Goal: Task Accomplishment & Management: Complete application form

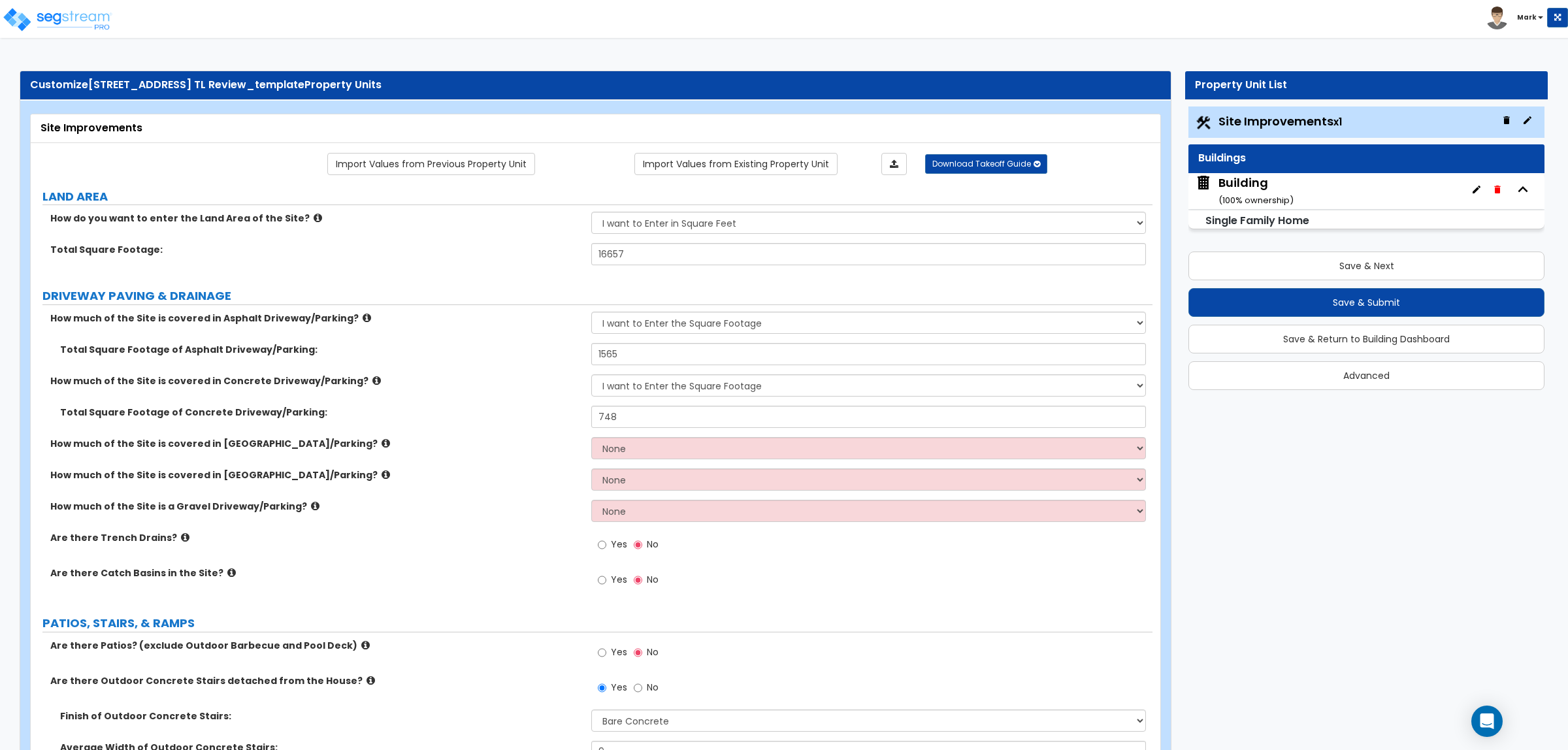
select select "2"
select select "1"
select select "3"
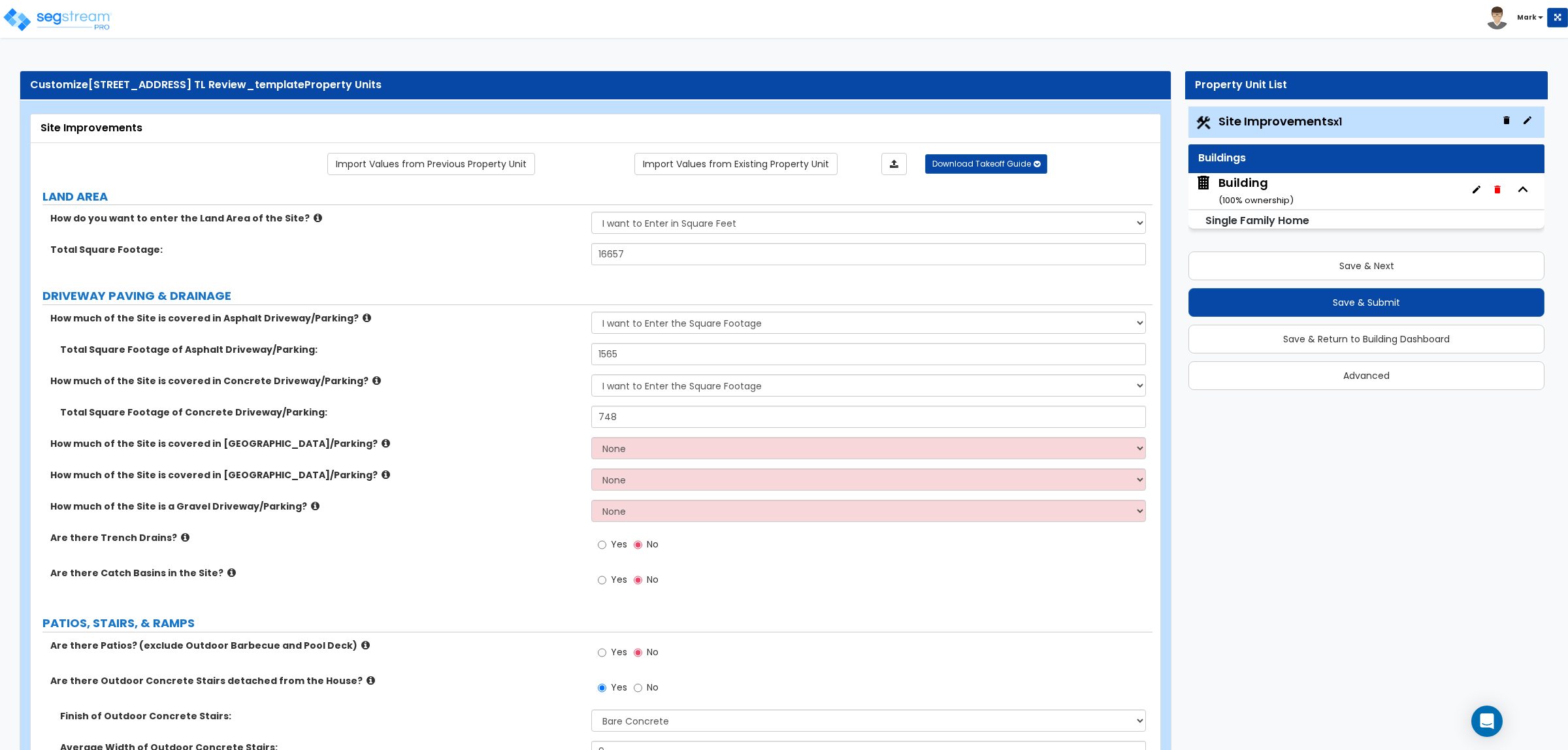
select select "2"
select select "1"
click at [465, 263] on div "Total Square Footage: 16657" at bounding box center [591, 259] width 1122 height 32
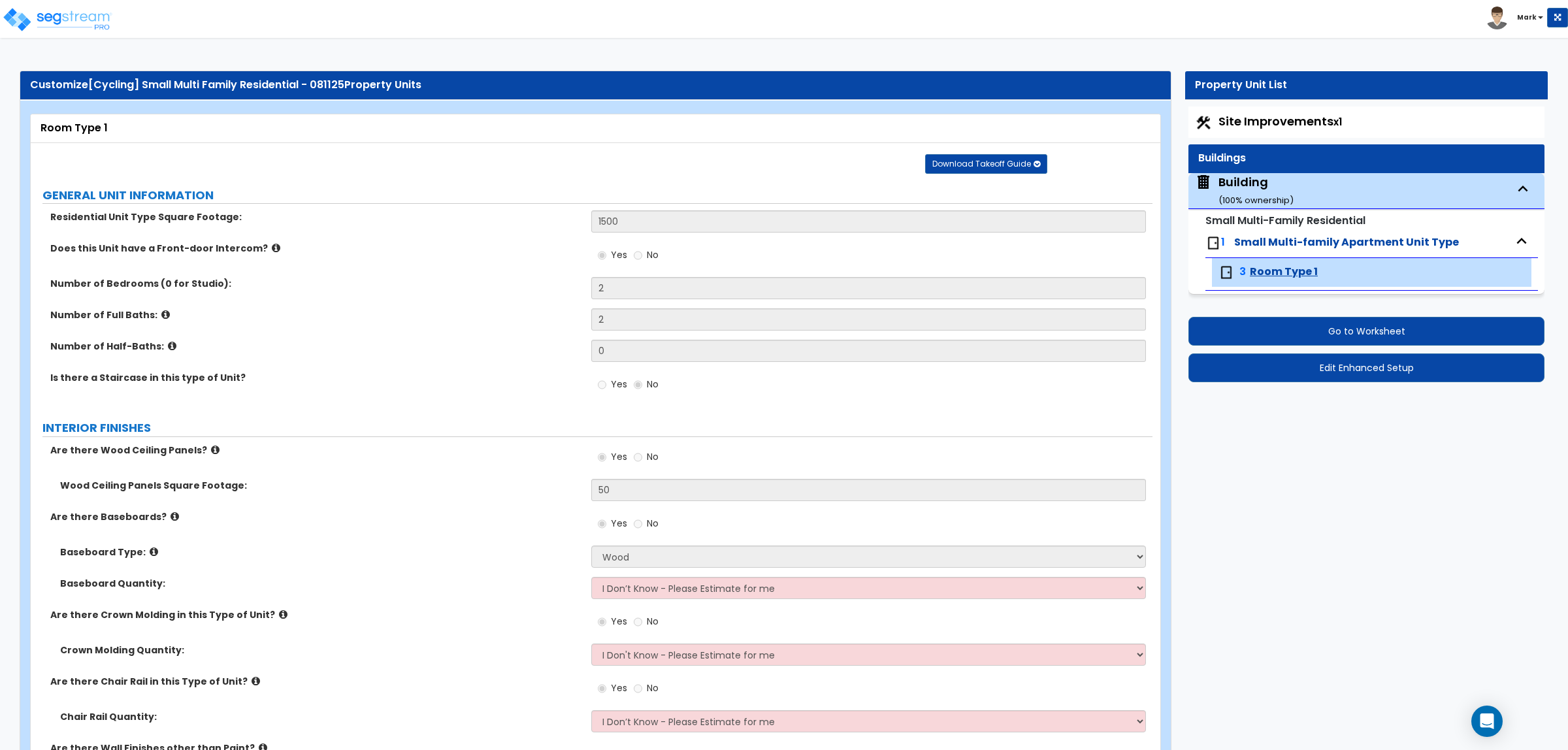
select select "1"
select select "5"
select select "2"
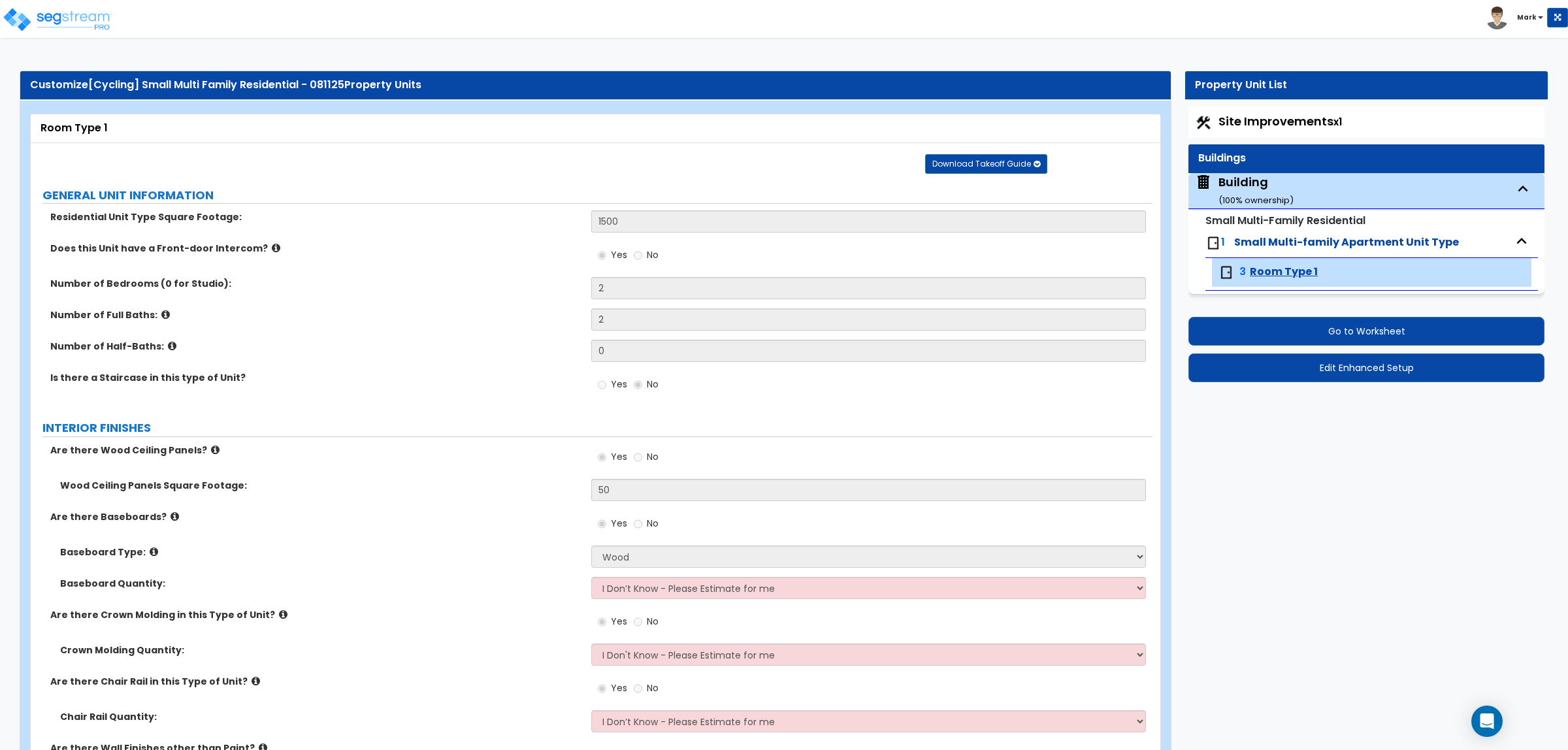
select select "2"
select select "1"
select select "3"
select select "4"
select select "1"
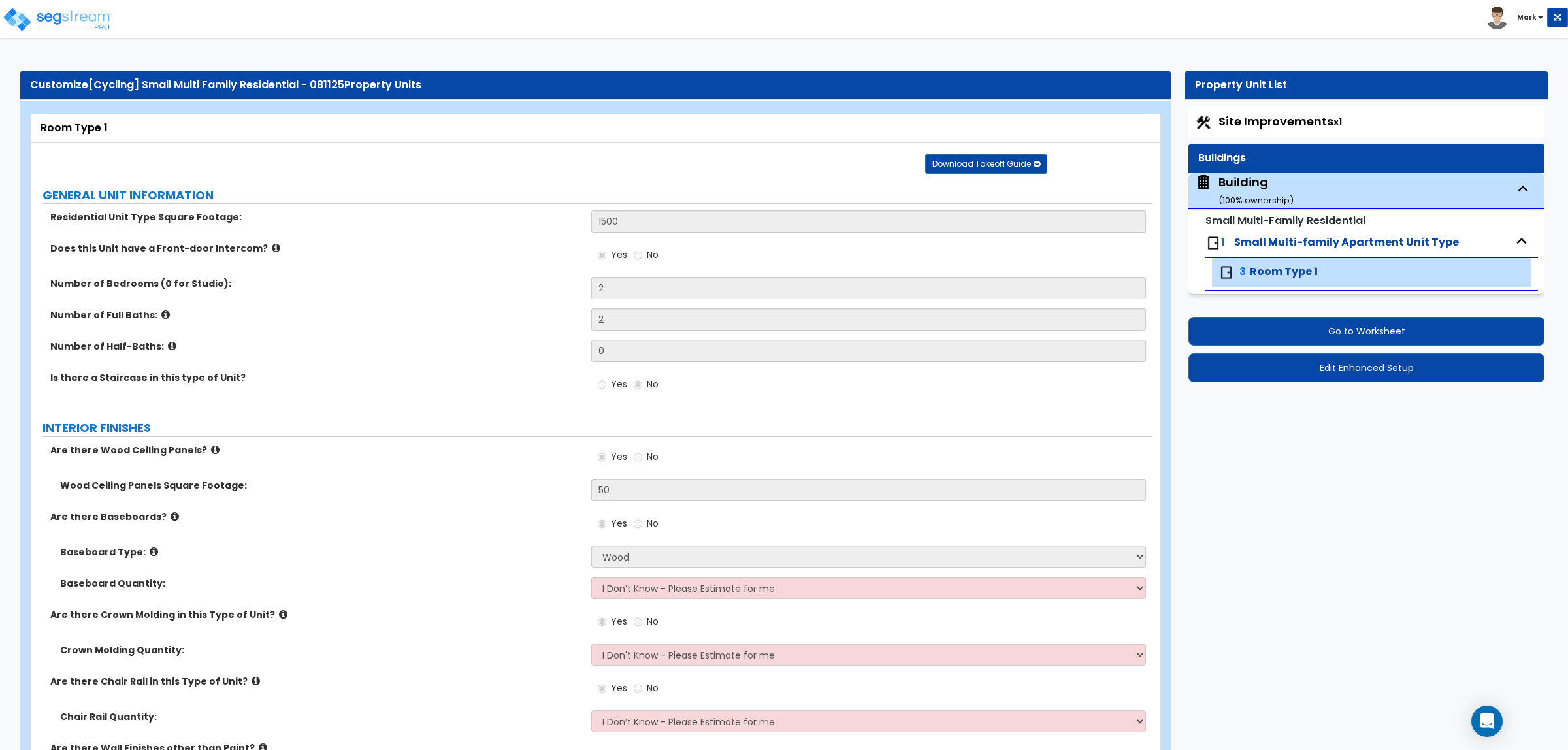
select select "1"
select select "2"
select select "3"
select select "2"
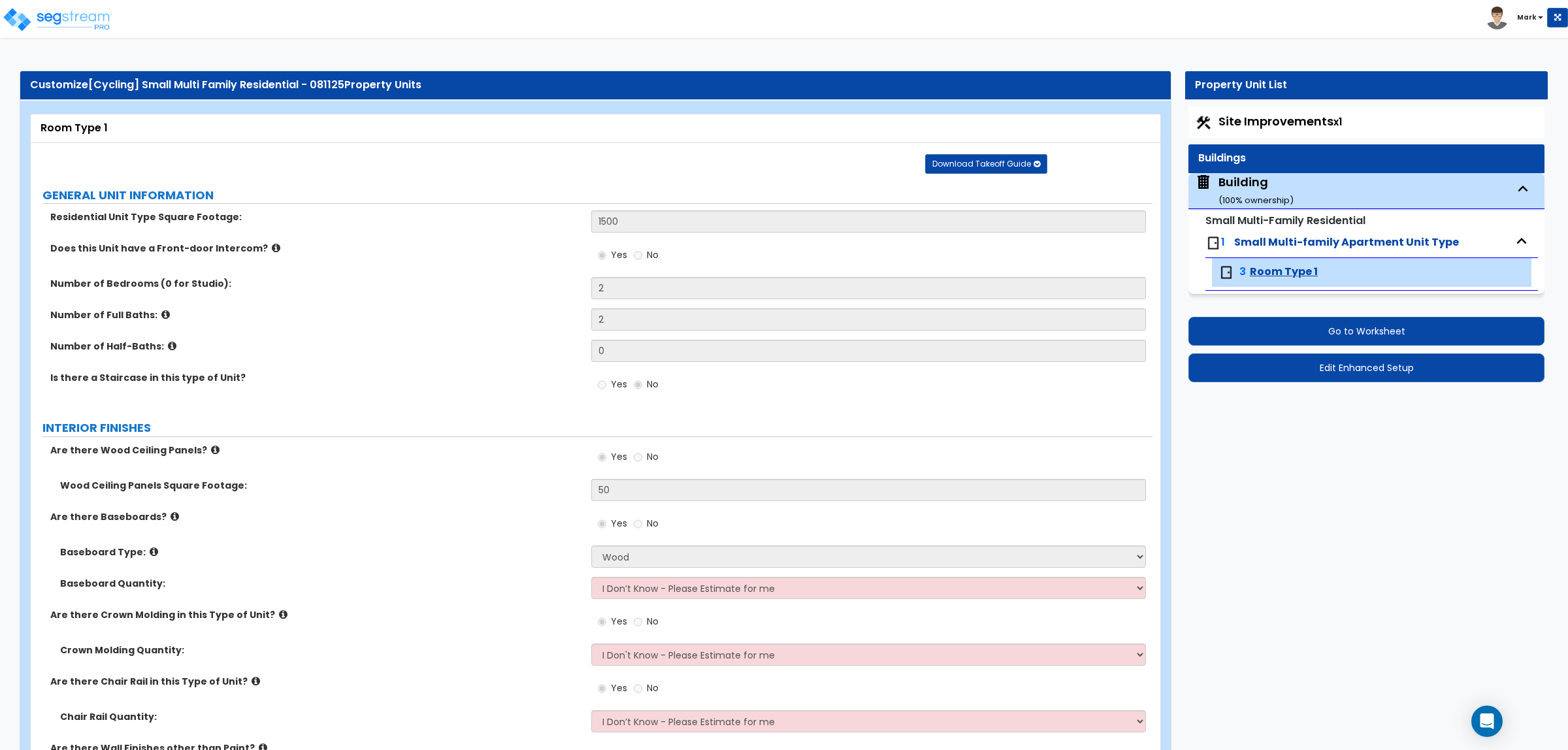
select select "5"
select select "2"
select select "3"
select select "4"
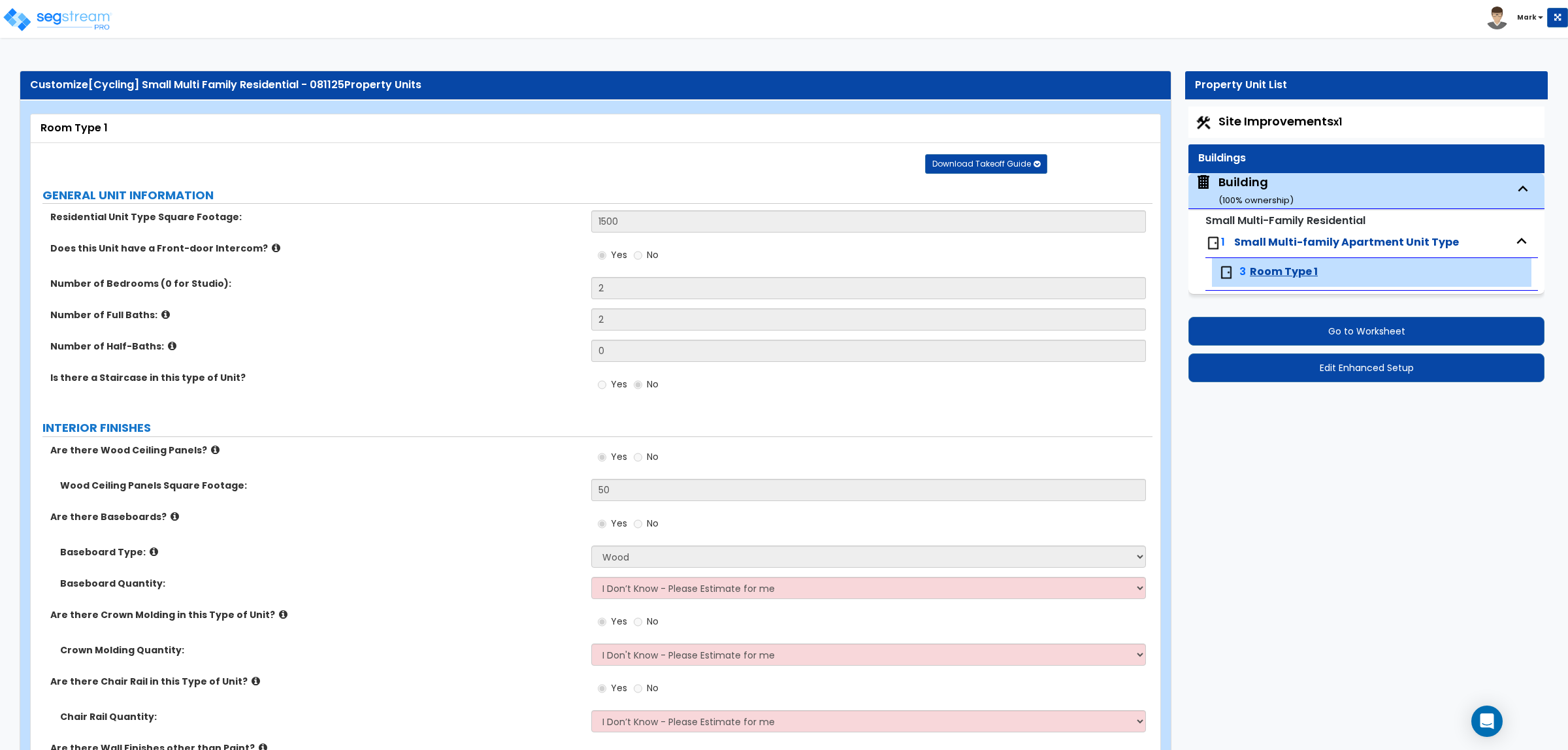
select select "4"
select select "1"
select select "2"
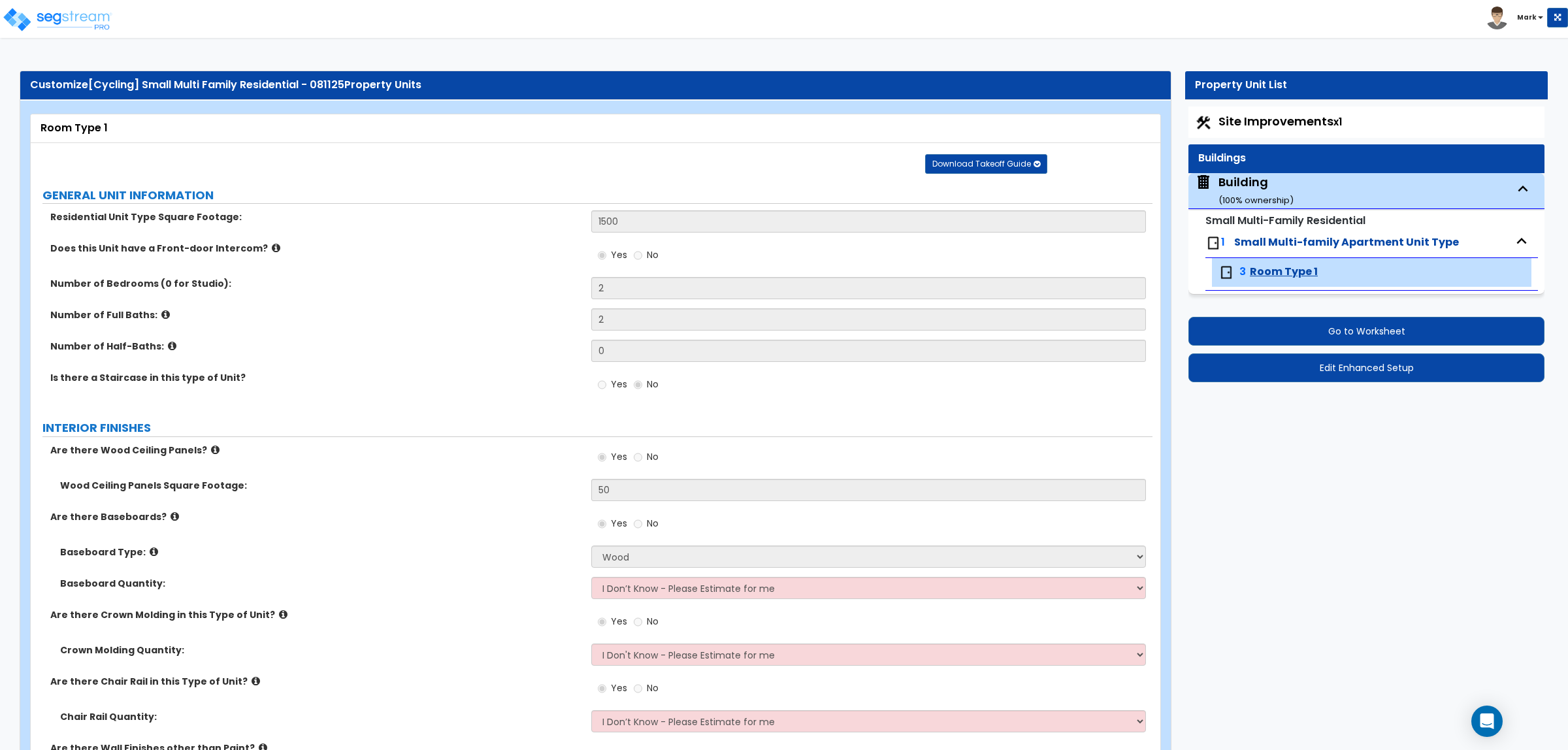
select select "2"
select select "4"
select select "2"
select select "1"
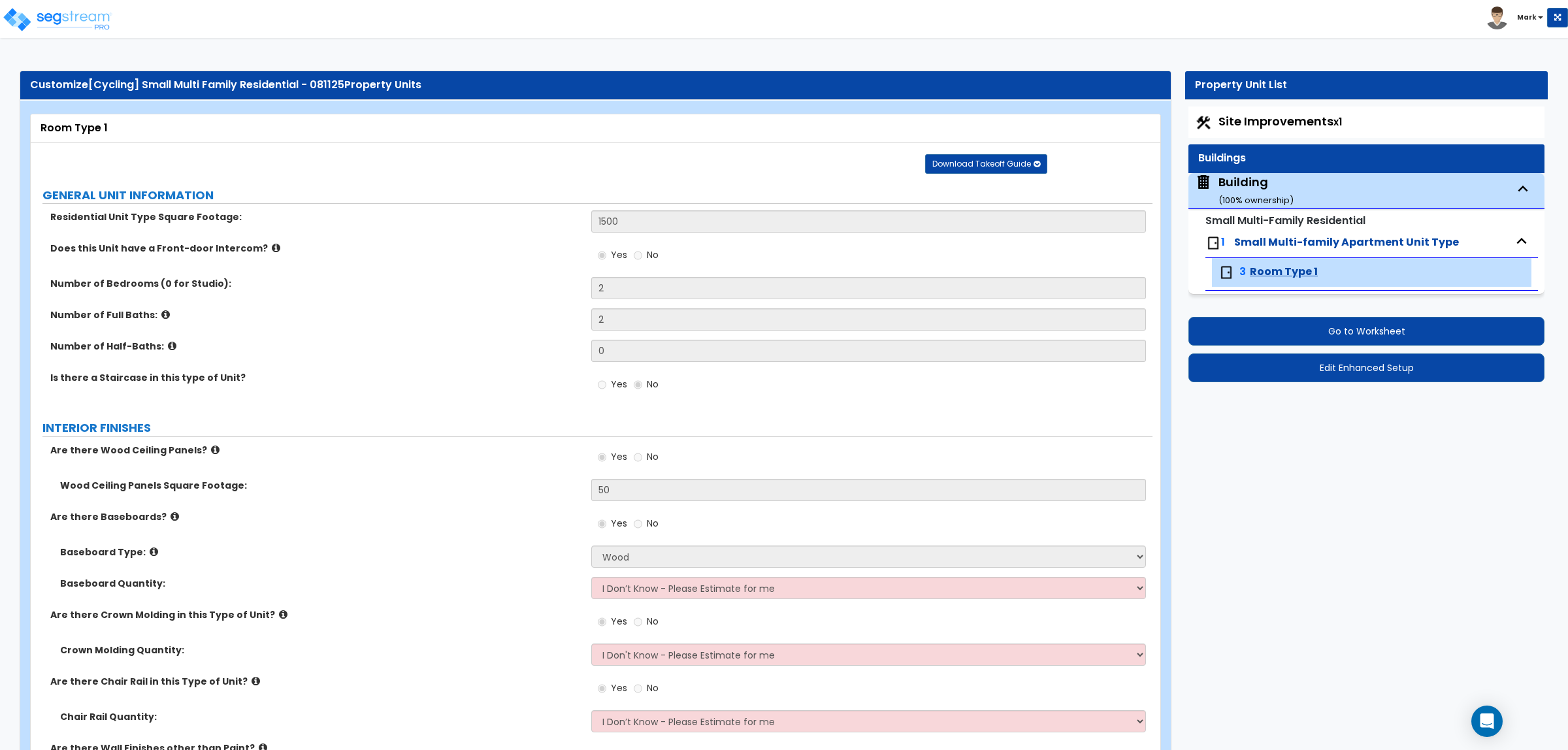
select select "4"
select select "5"
select select "2"
select select "4"
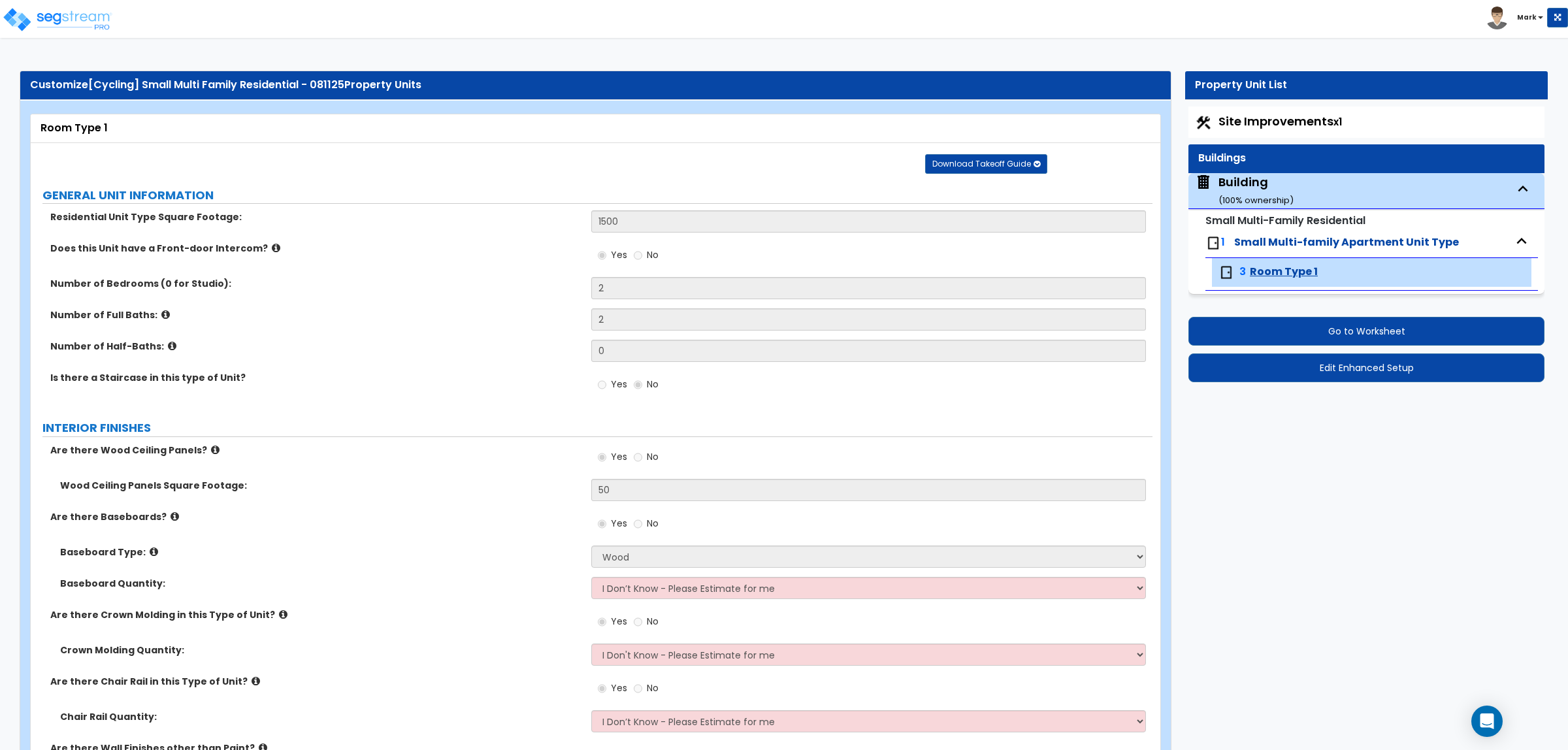
scroll to position [4066, 0]
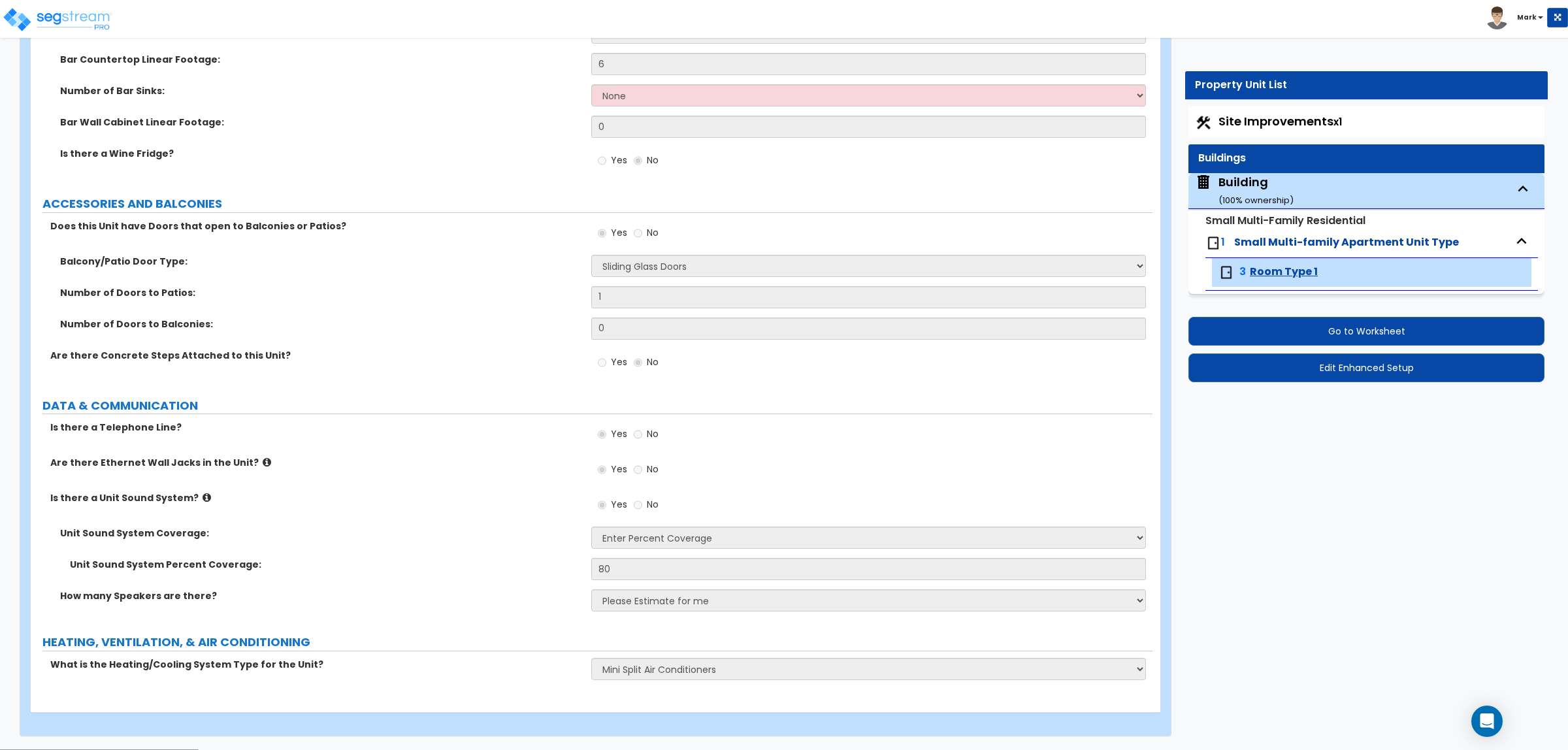
click at [1235, 186] on div "Building ( 100 % ownership)" at bounding box center [1256, 191] width 75 height 34
select select "3"
select select "2"
select select "1"
select select "2"
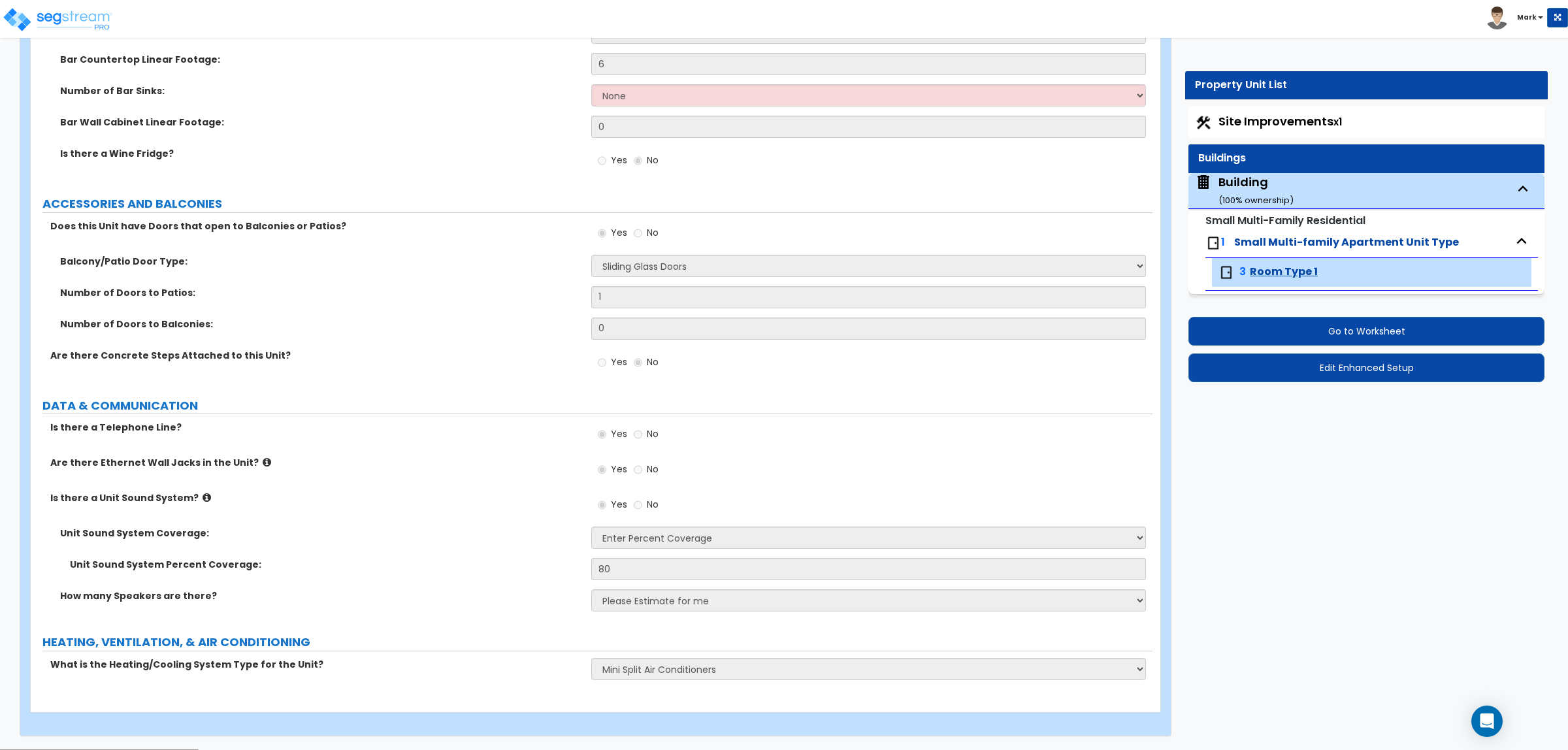
select select "1"
select select "2"
select select "1"
select select "3"
select select "2"
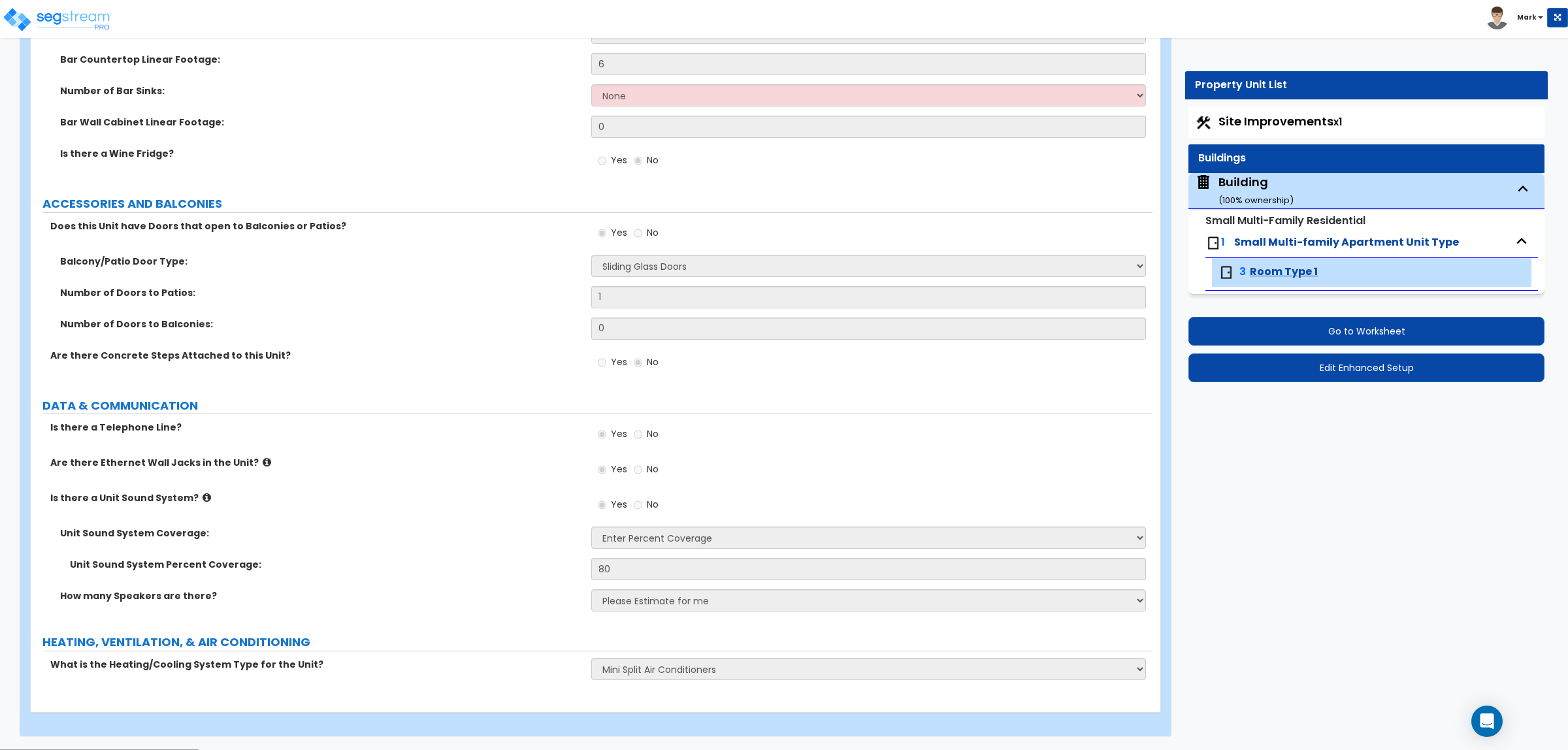
select select "2"
select select "1"
select select "10"
select select "5"
select select "2"
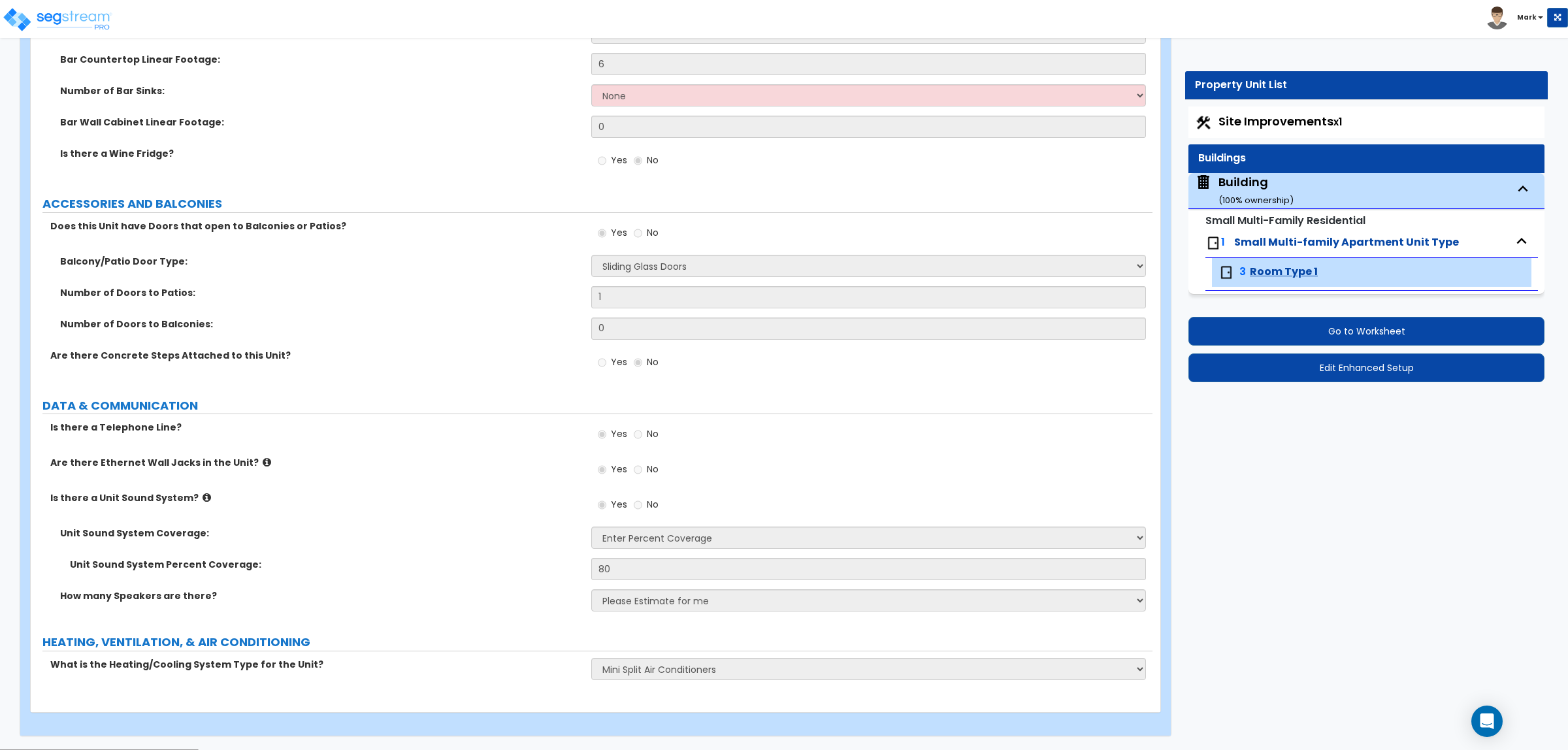
select select "1"
select select "3"
select select "2"
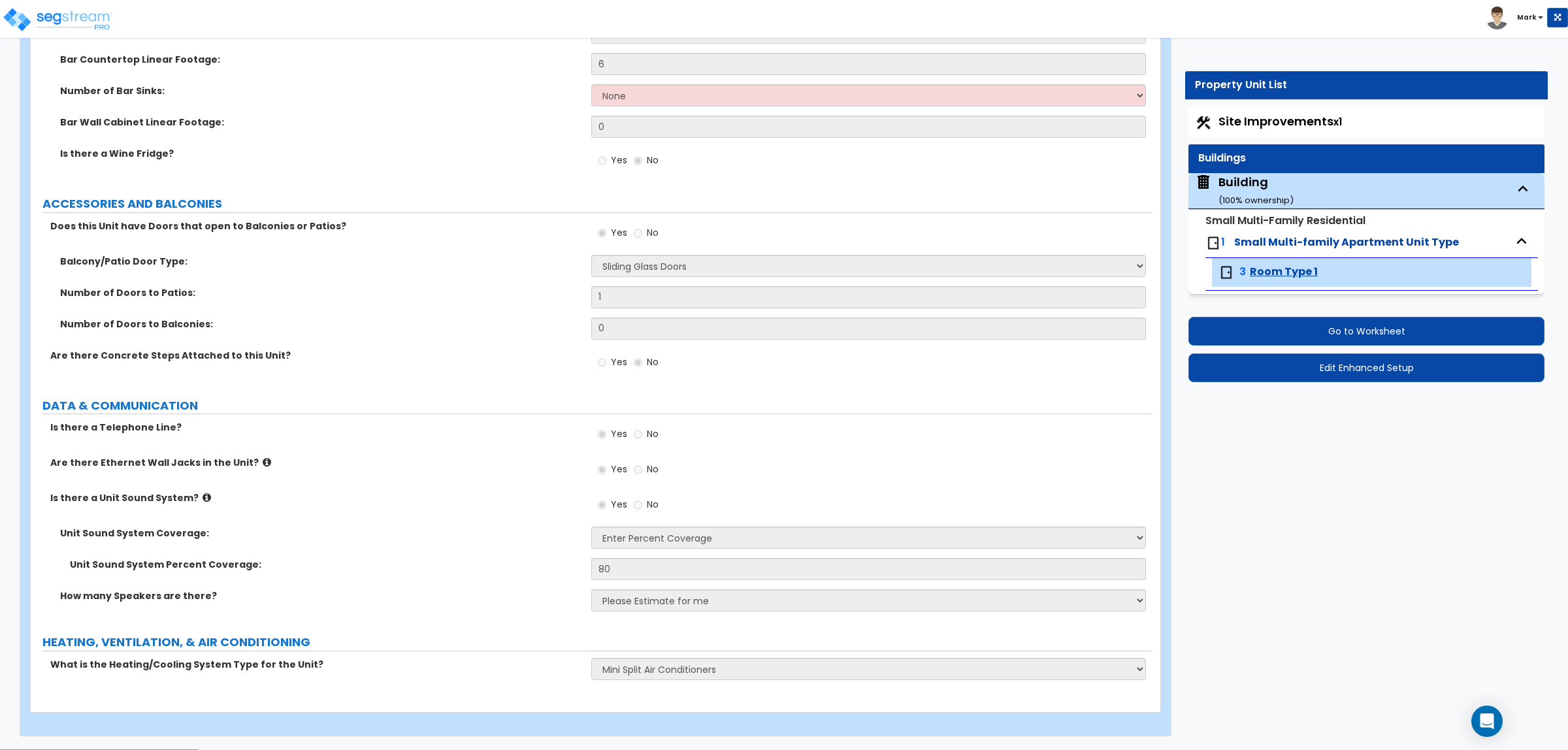
select select "3"
select select "2"
select select "4"
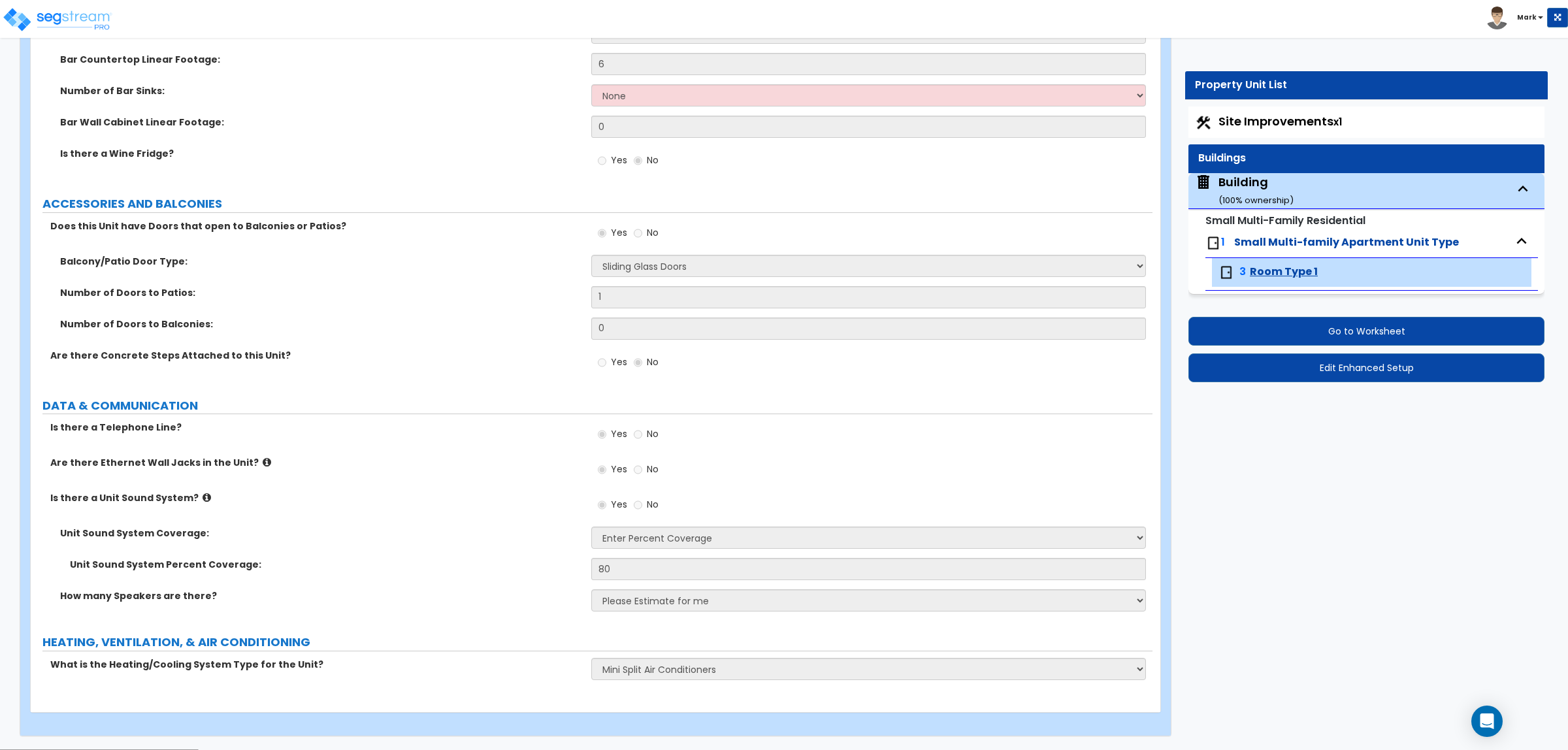
select select "4"
select select "1"
select select "2"
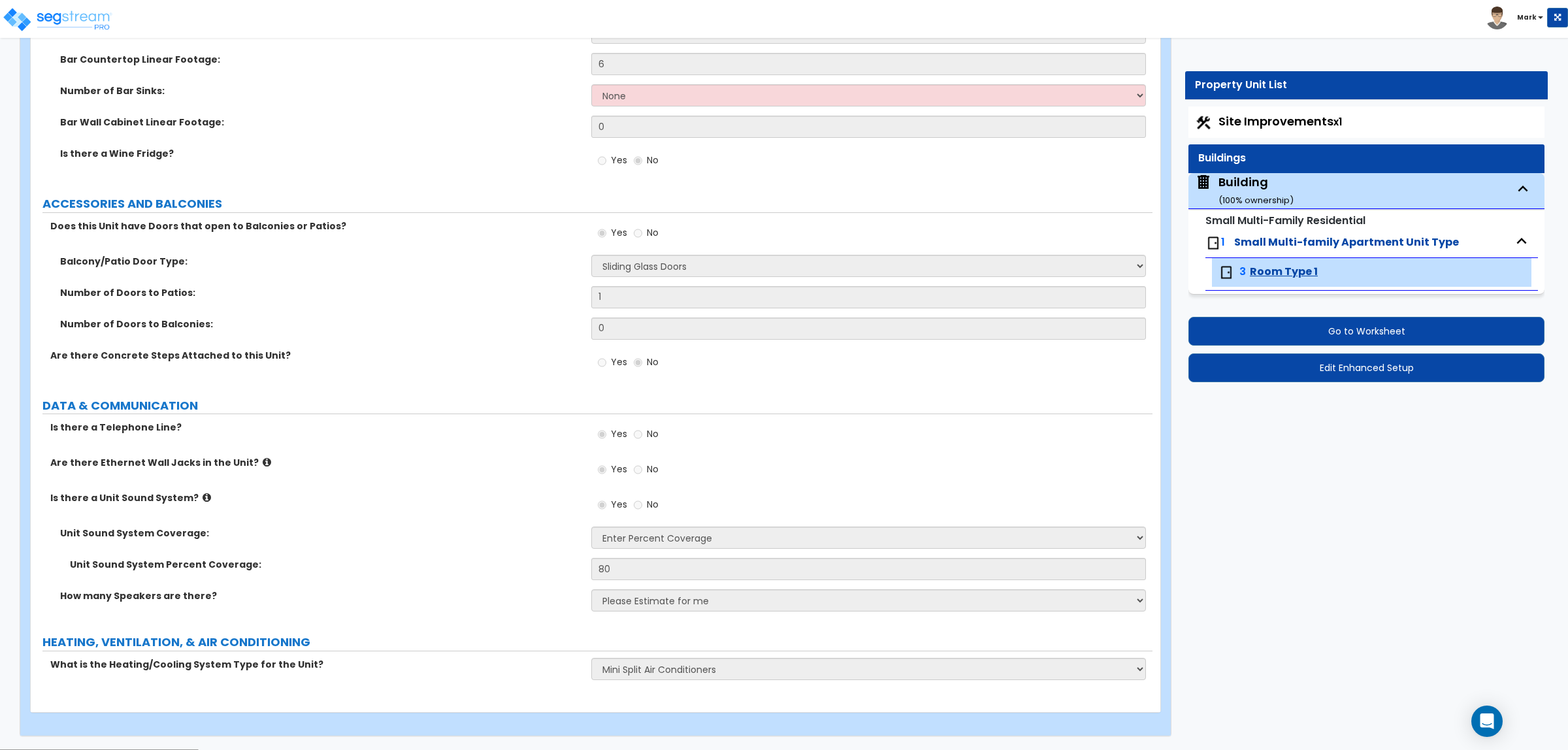
select select "1"
select select "2"
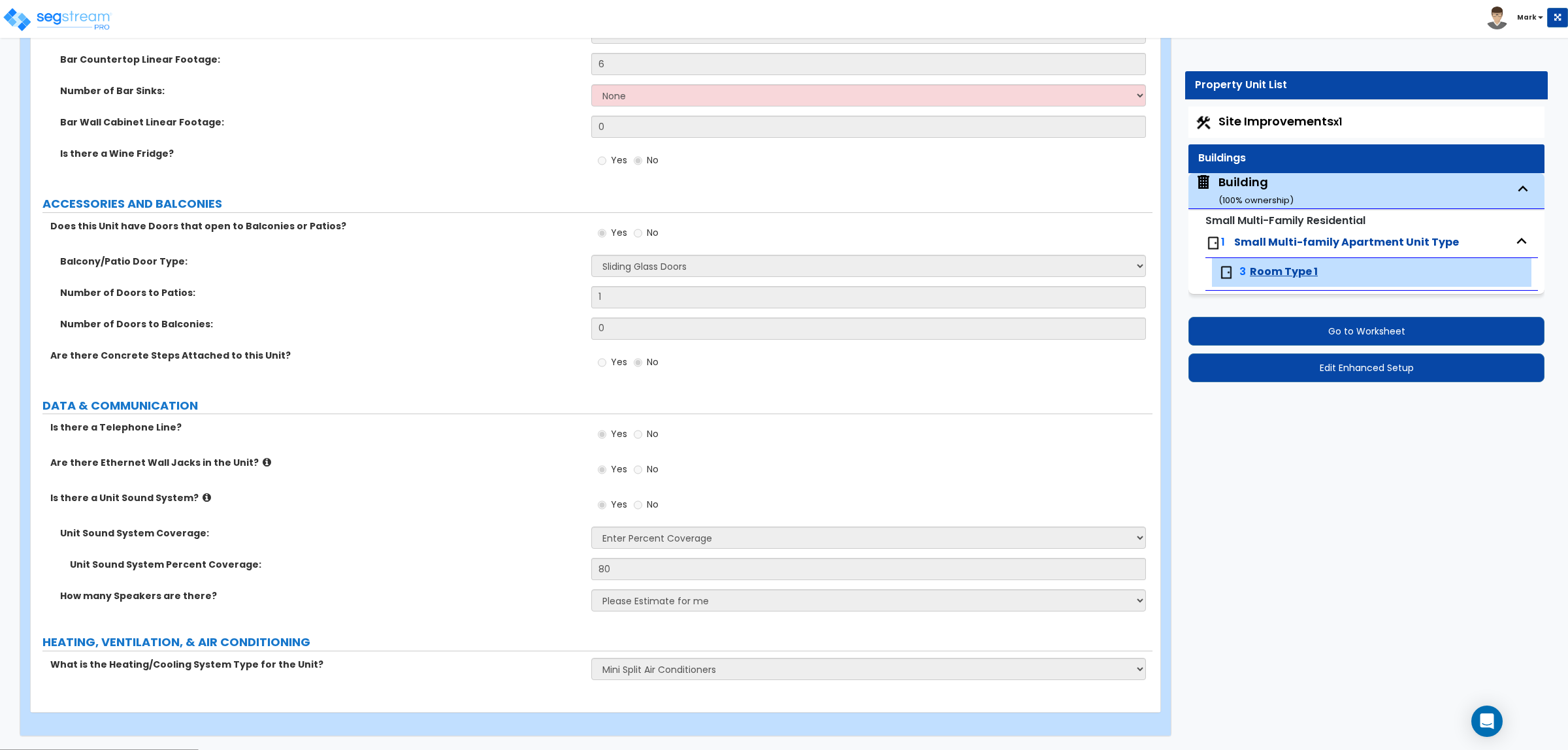
select select "3"
select select "2"
select select "5"
select select "1"
select select "2"
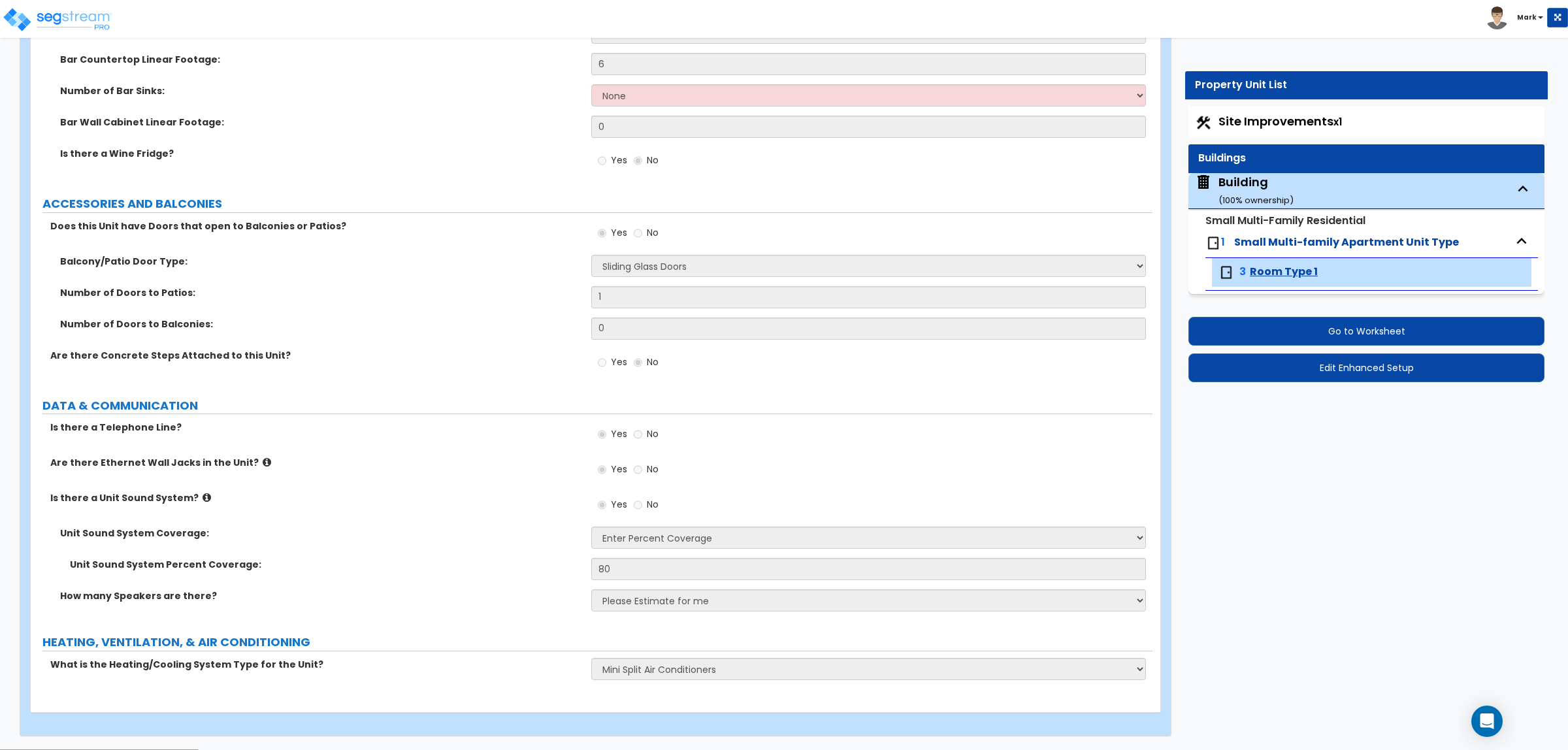
select select "4"
select select "1"
select select "3"
select select "4"
select select "1"
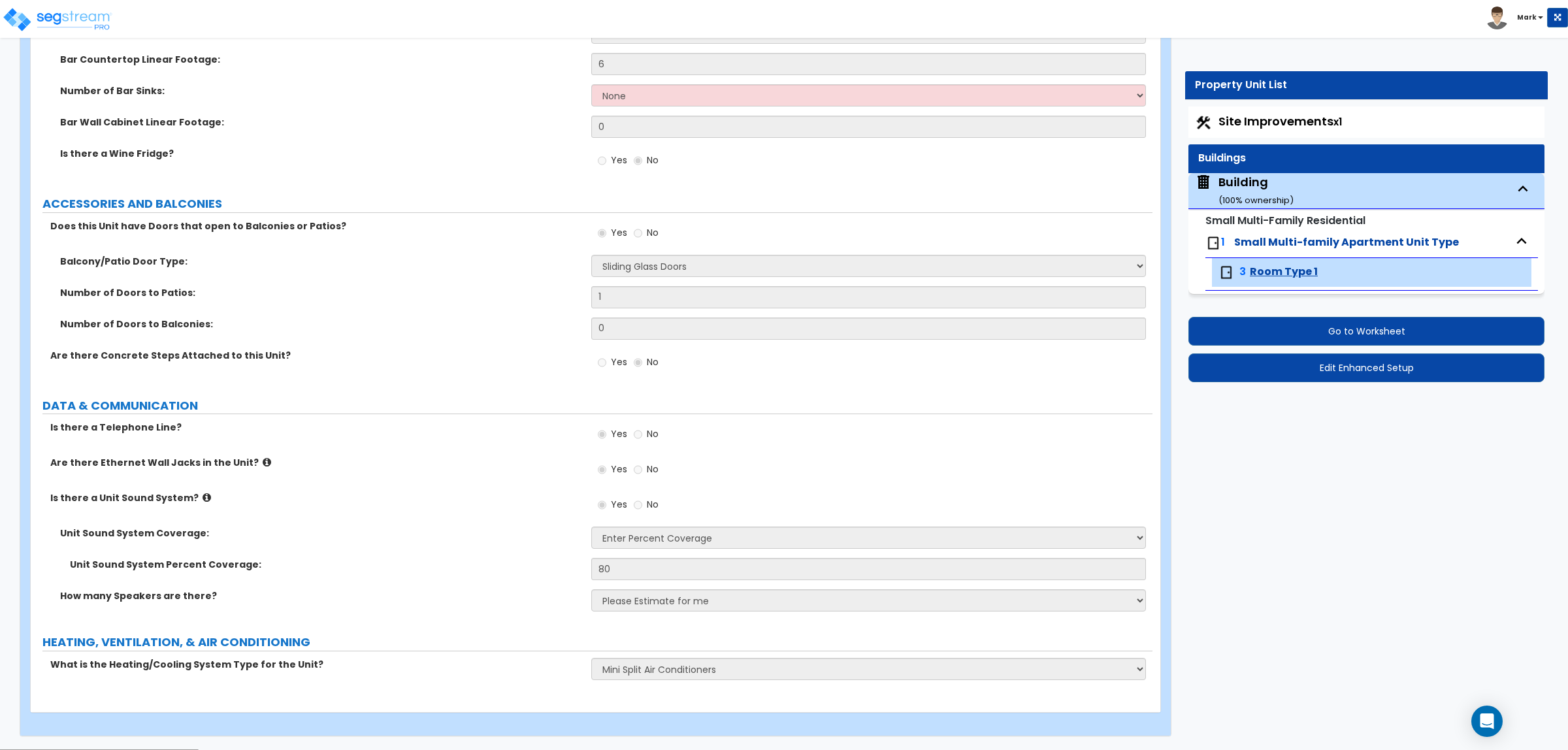
select select "1"
select select "2"
select select "6"
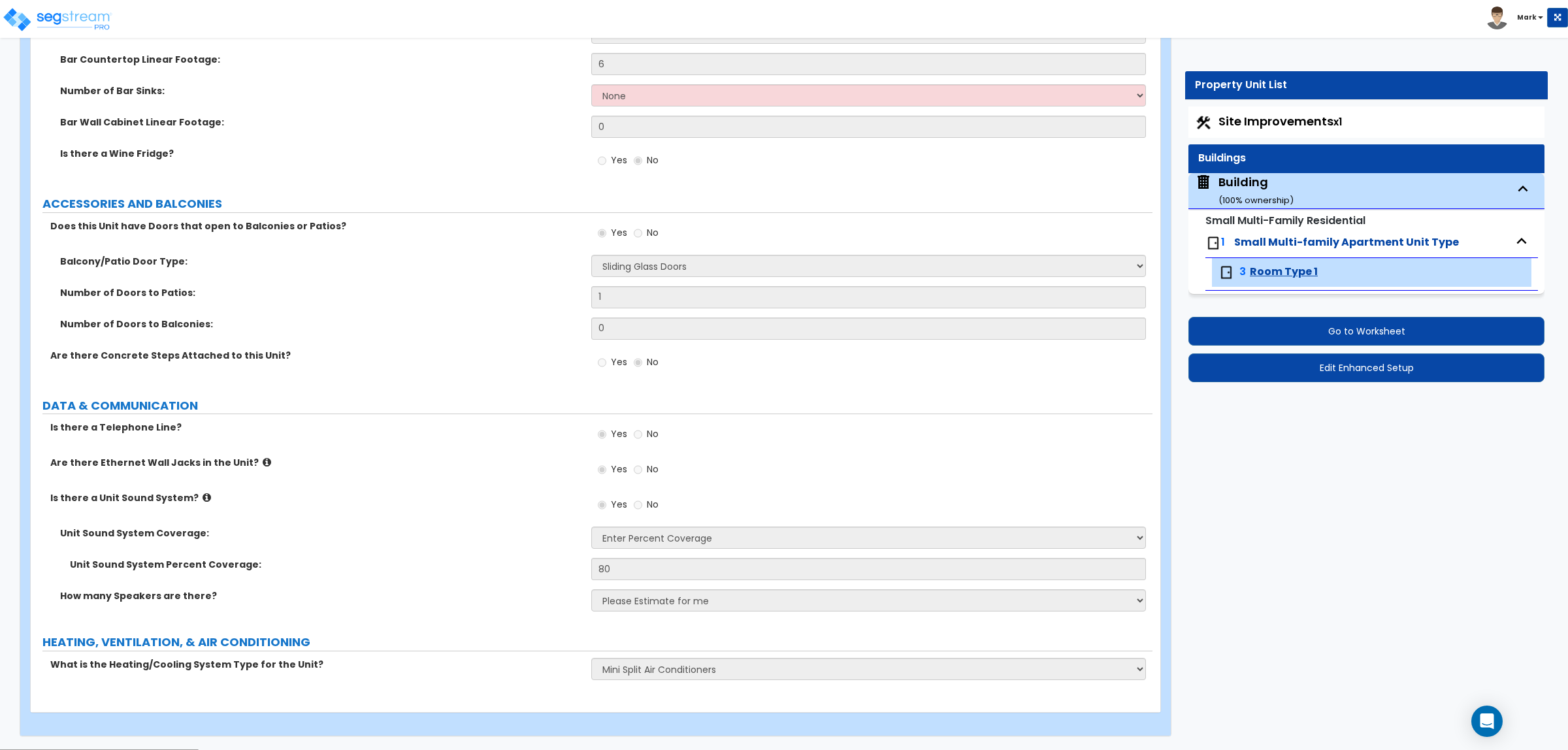
select select "8"
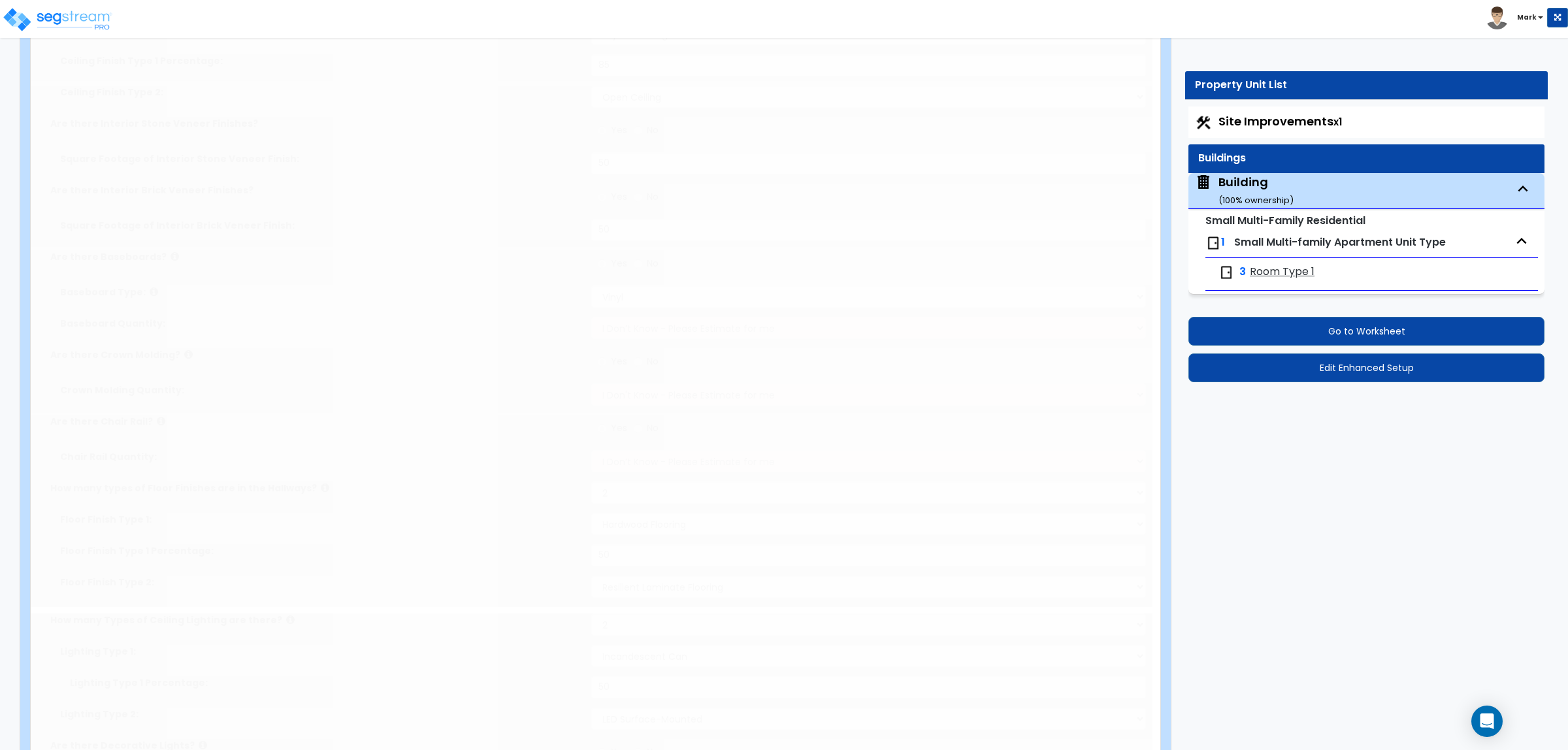
type input "4"
select select "1"
select select "2"
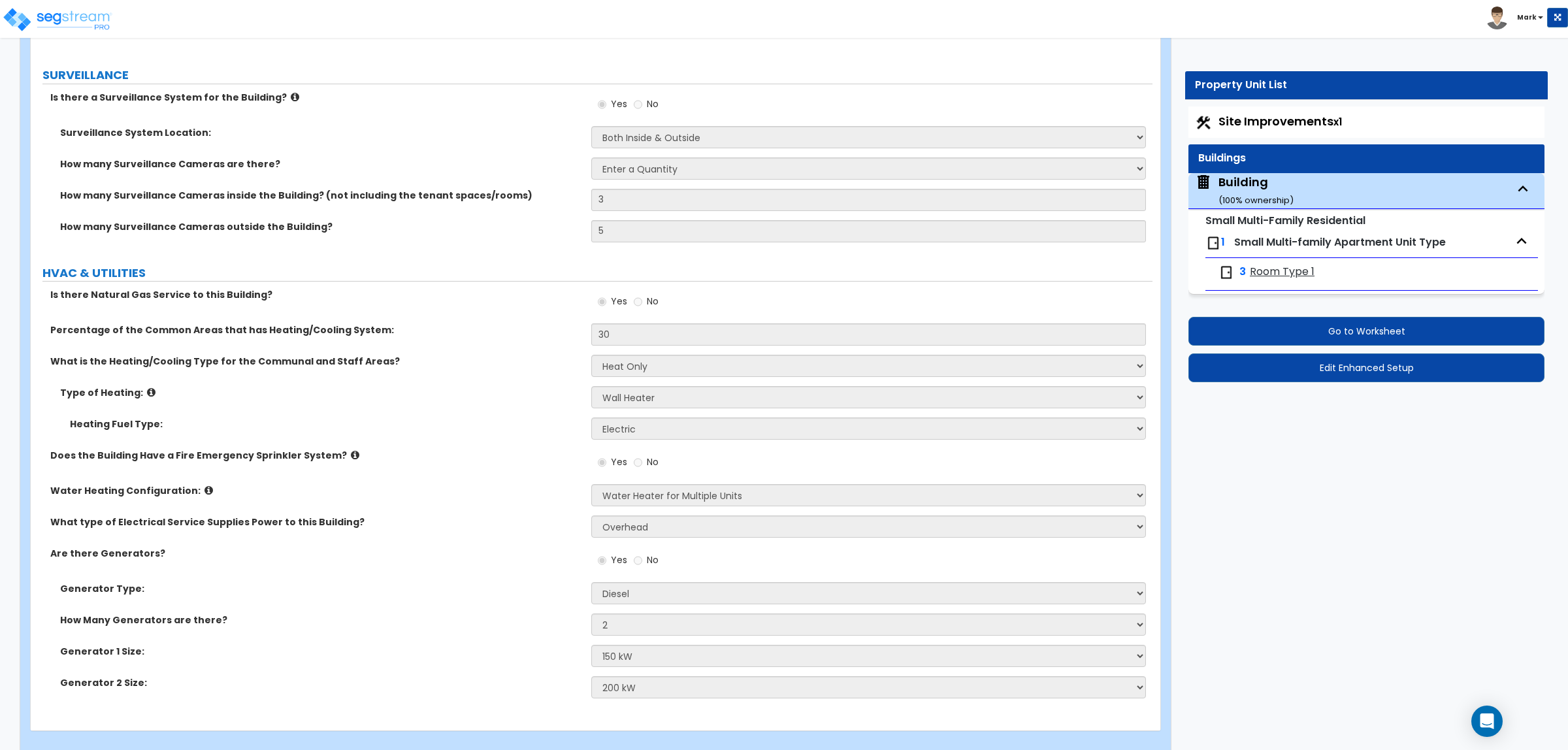
scroll to position [6337, 0]
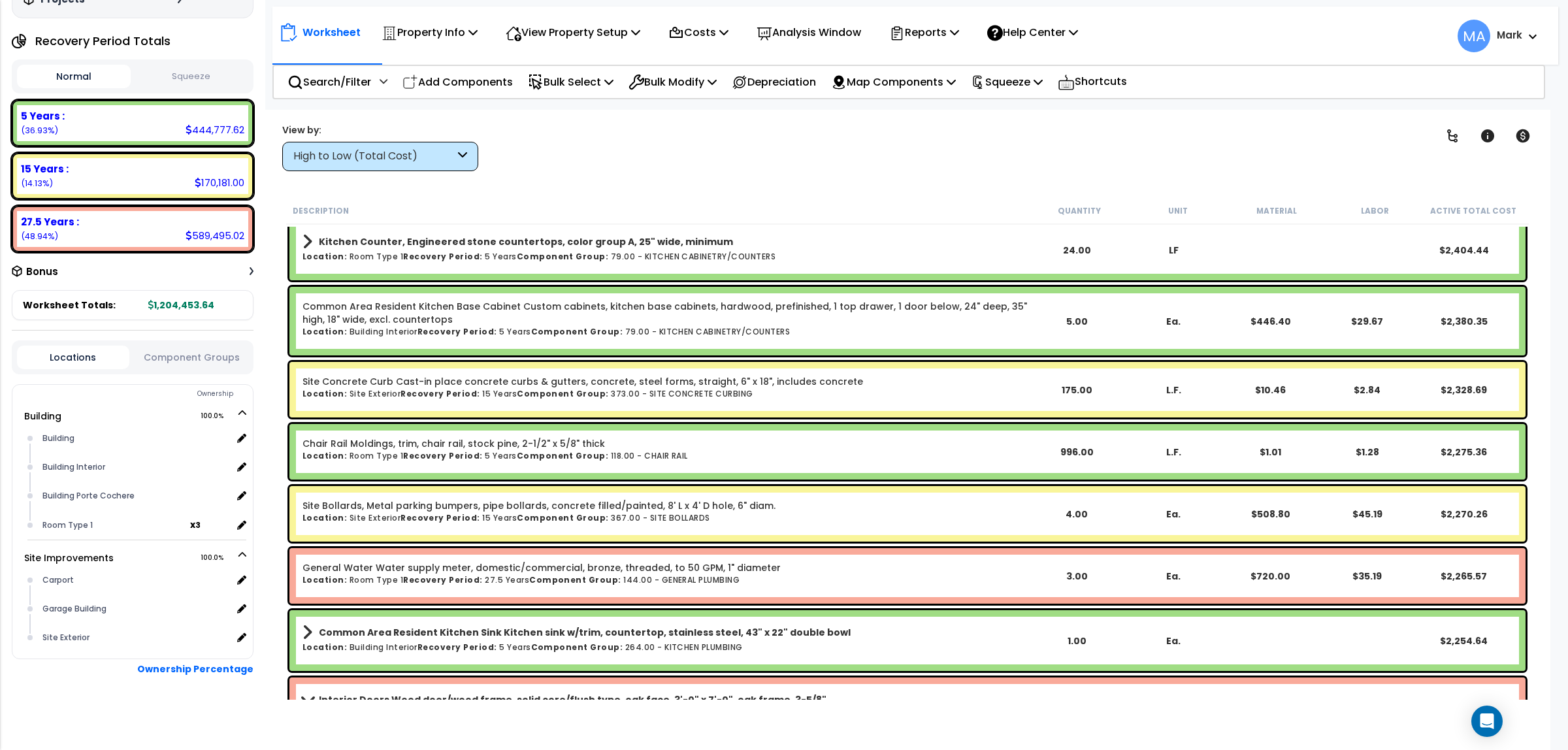
scroll to position [8244, 0]
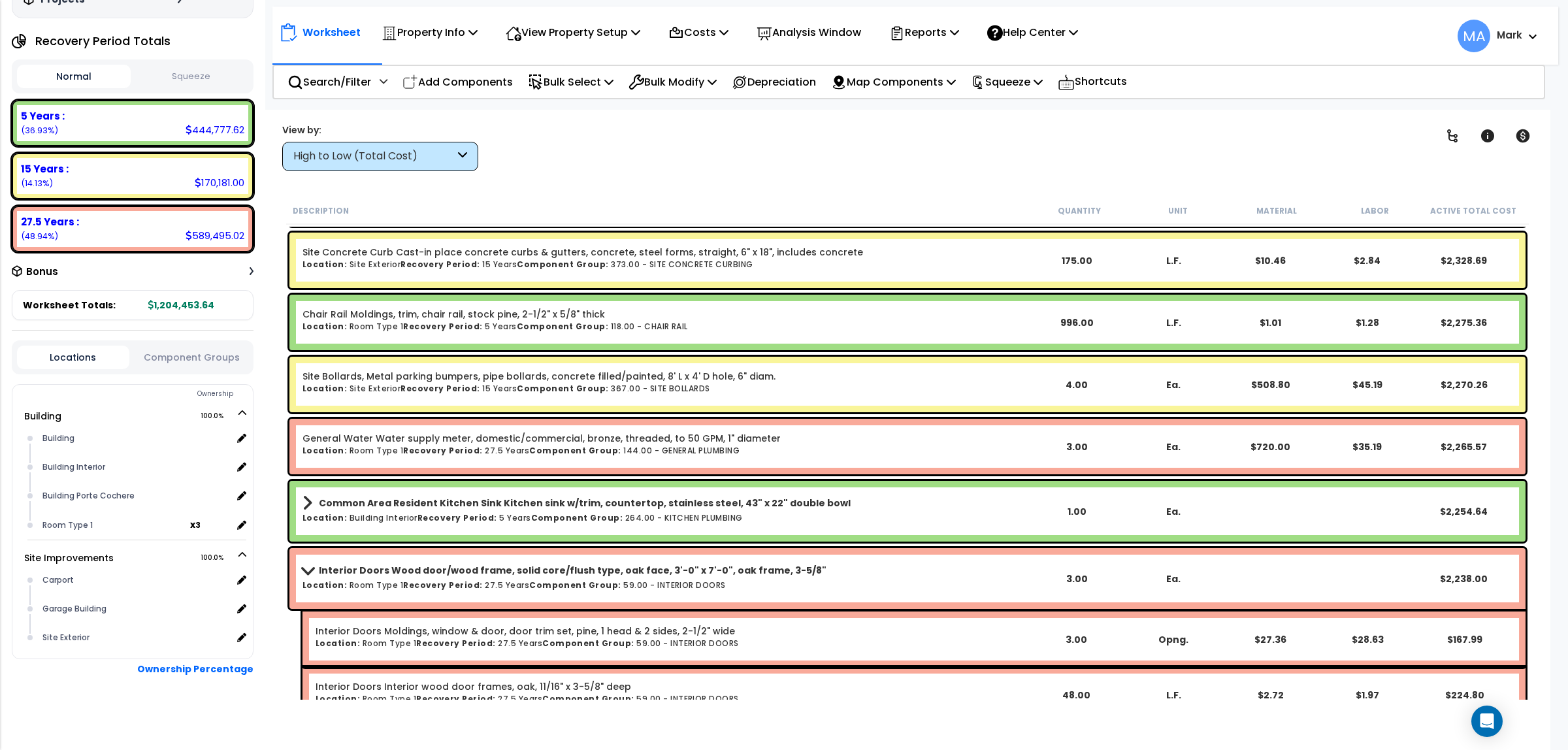
click at [402, 157] on div "High to Low (Total Cost)" at bounding box center [374, 156] width 161 height 15
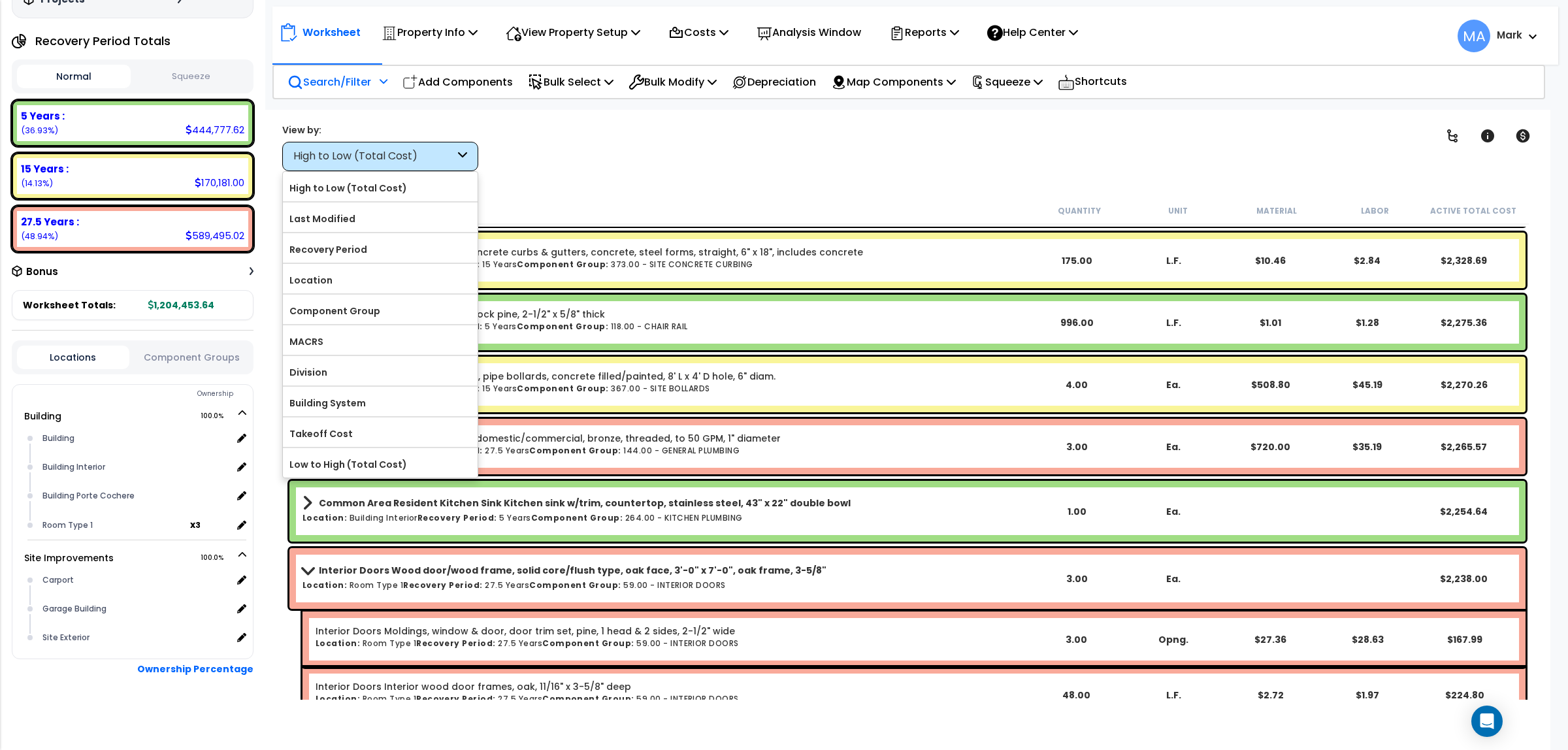
click at [347, 94] on div "Search/Filter Additional Search / Filter" at bounding box center [337, 81] width 100 height 31
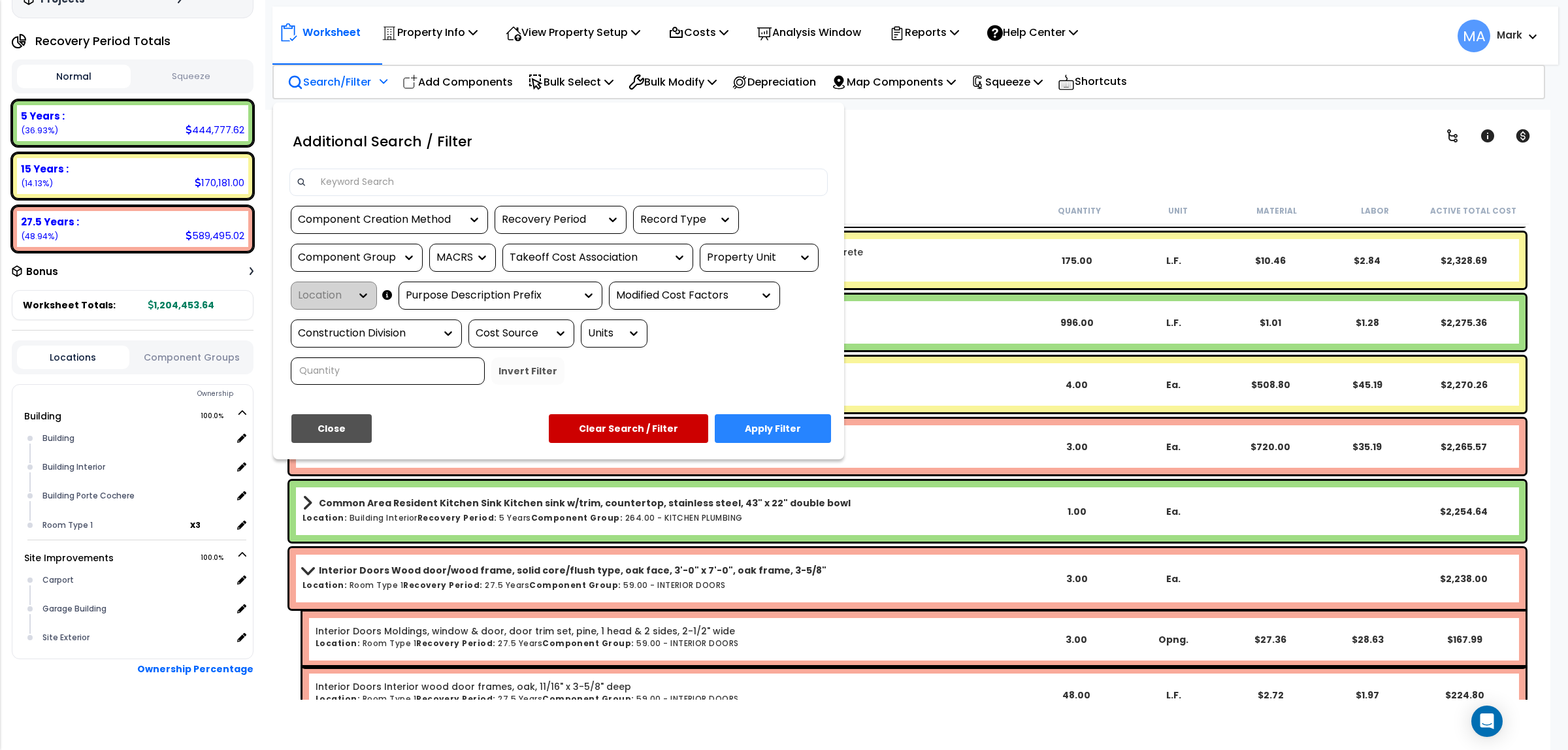
click at [1045, 139] on div at bounding box center [784, 375] width 1568 height 750
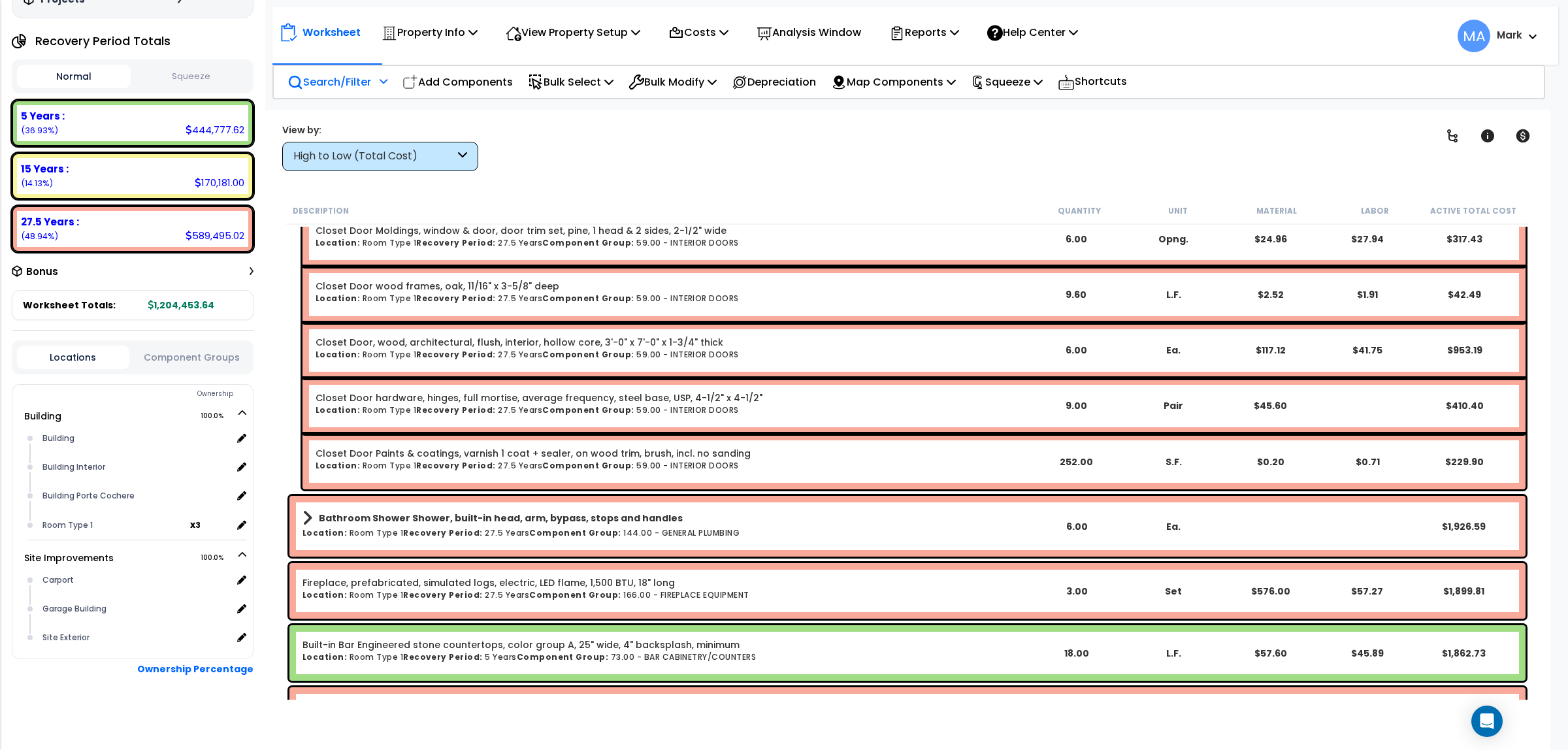
scroll to position [10204, 0]
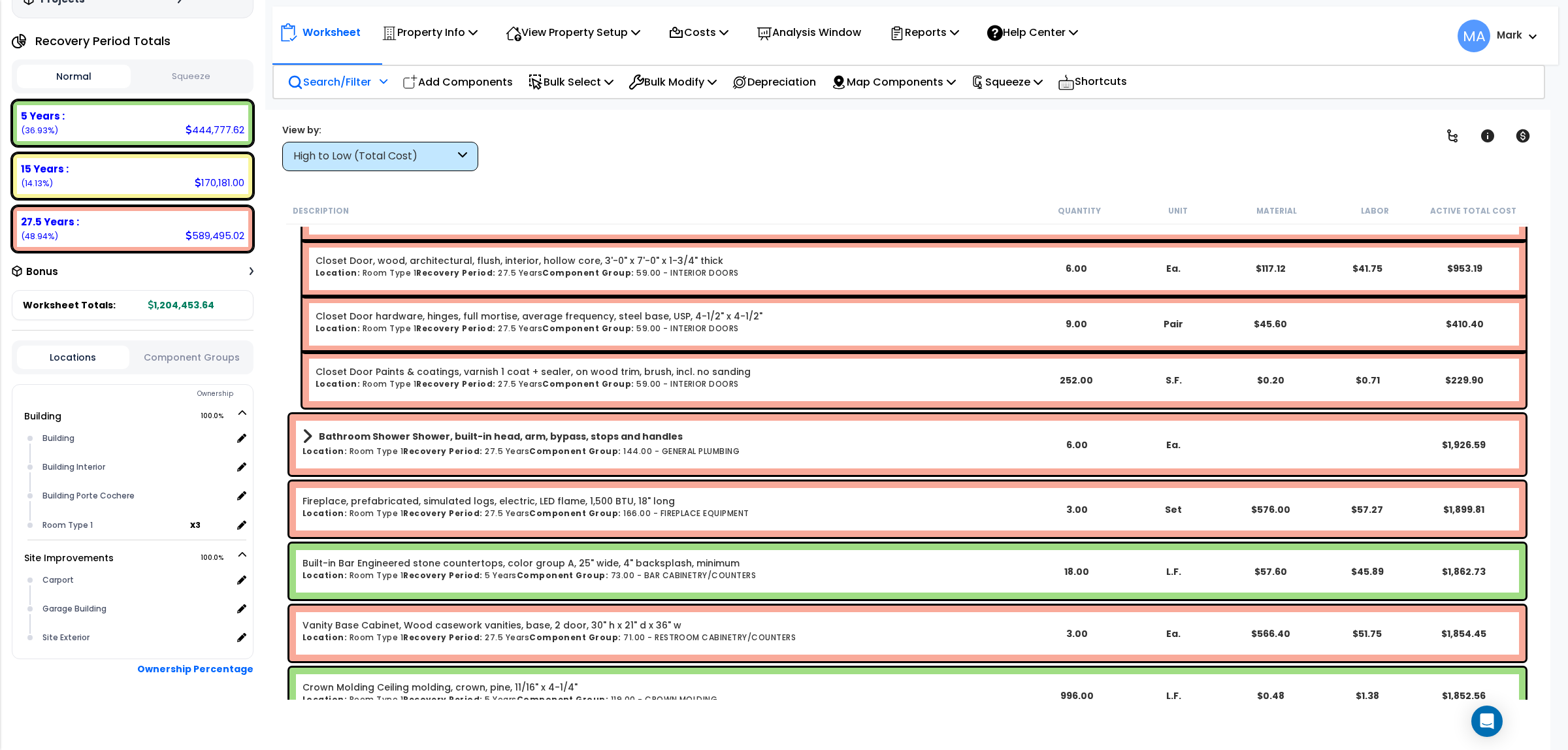
click at [335, 425] on div "Bathroom Shower Shower, built-in head, arm, bypass, stops and handles Location:…" at bounding box center [907, 444] width 1236 height 61
click at [334, 432] on b "Bathroom Shower Shower, built-in head, arm, bypass, stops and handles" at bounding box center [501, 436] width 364 height 13
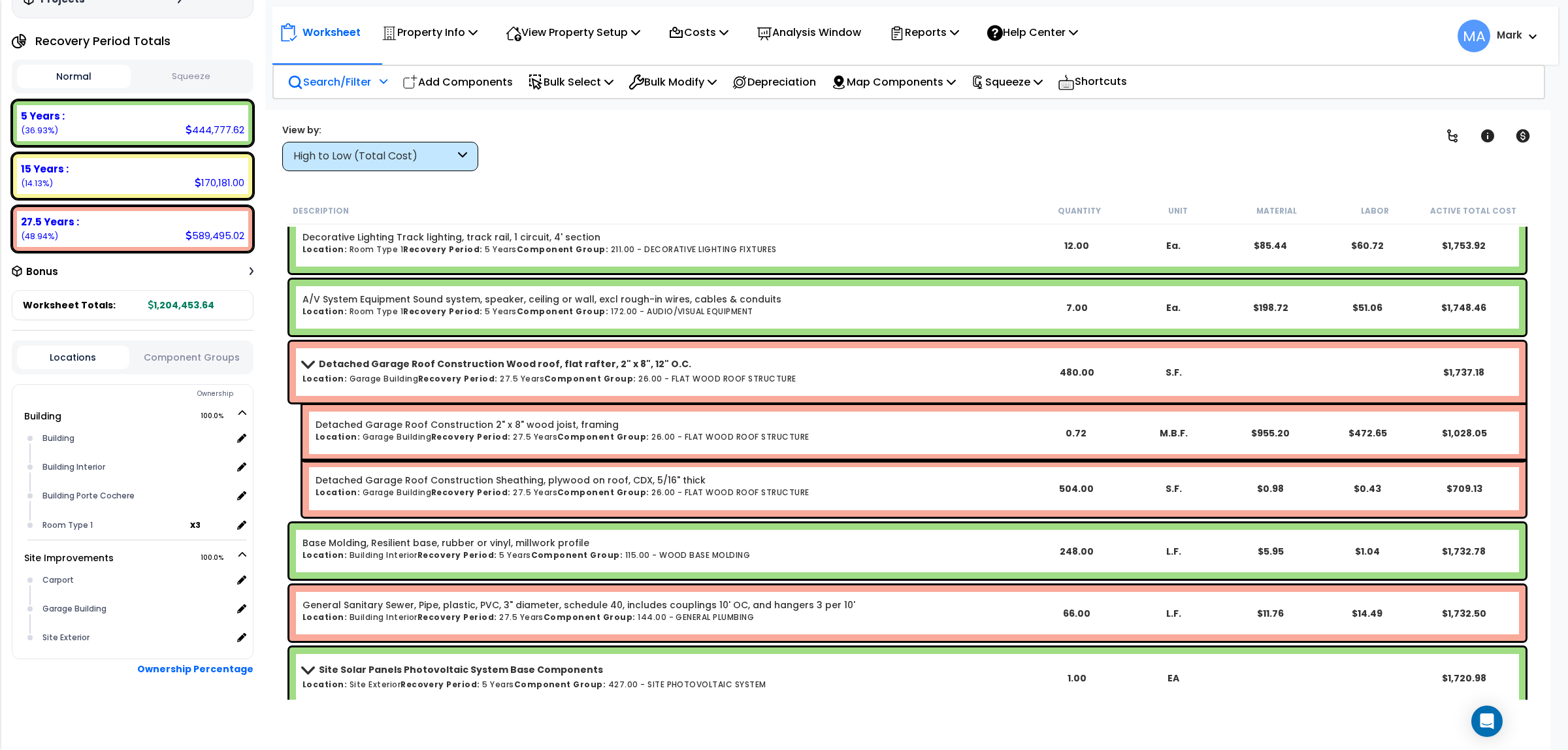
scroll to position [11101, 0]
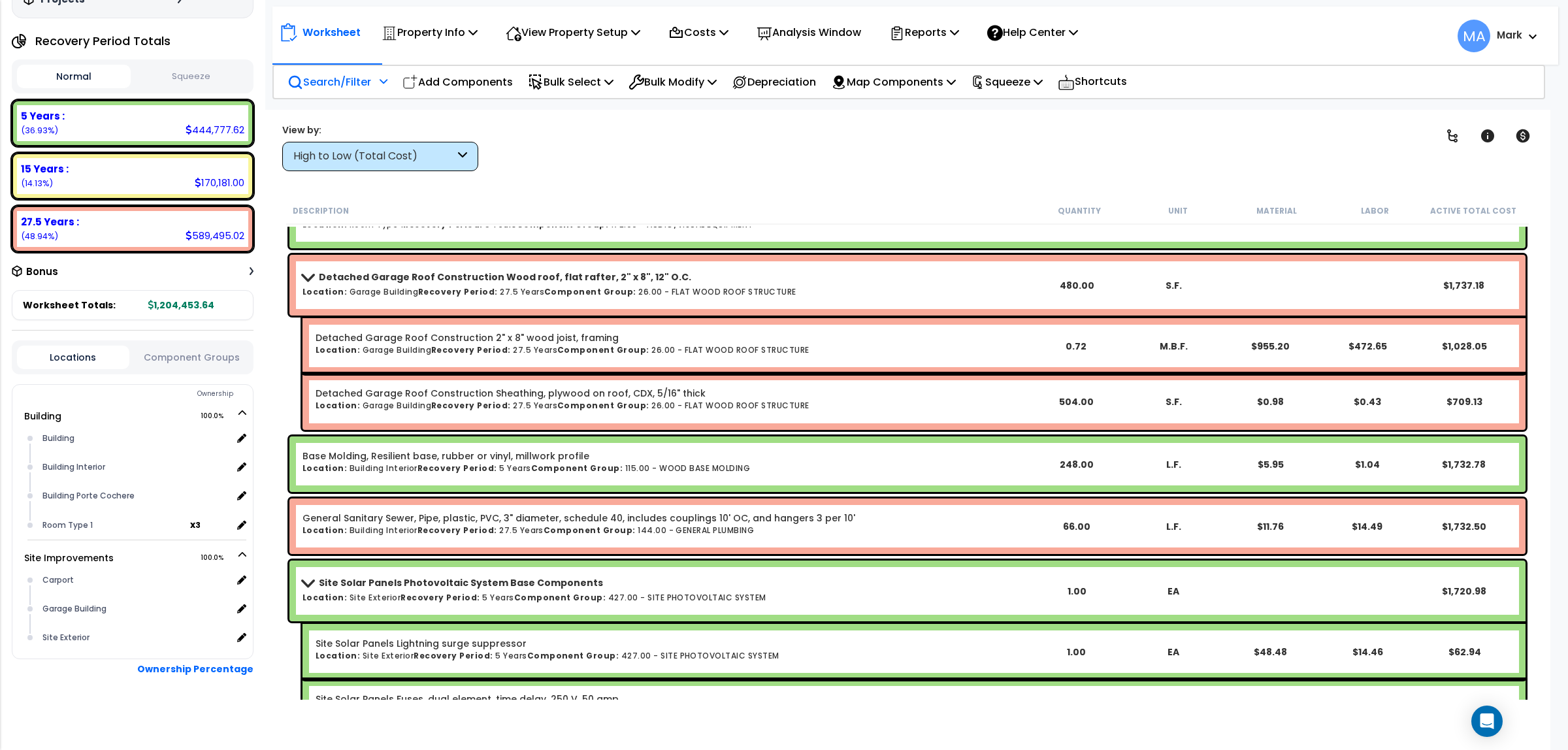
click at [435, 149] on div "High to Low (Total Cost)" at bounding box center [380, 156] width 196 height 29
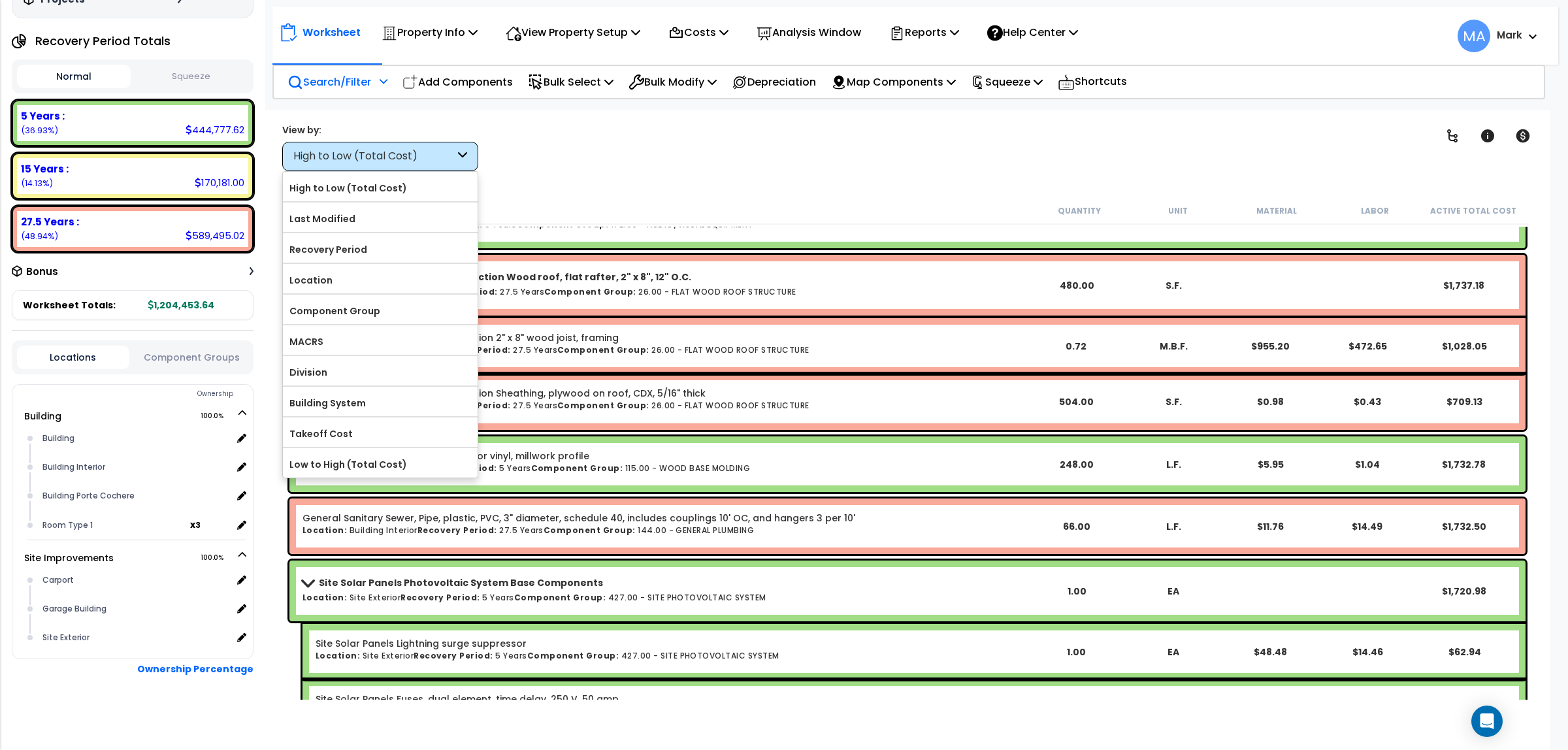
click at [311, 82] on p "Search/Filter" at bounding box center [328, 81] width 83 height 18
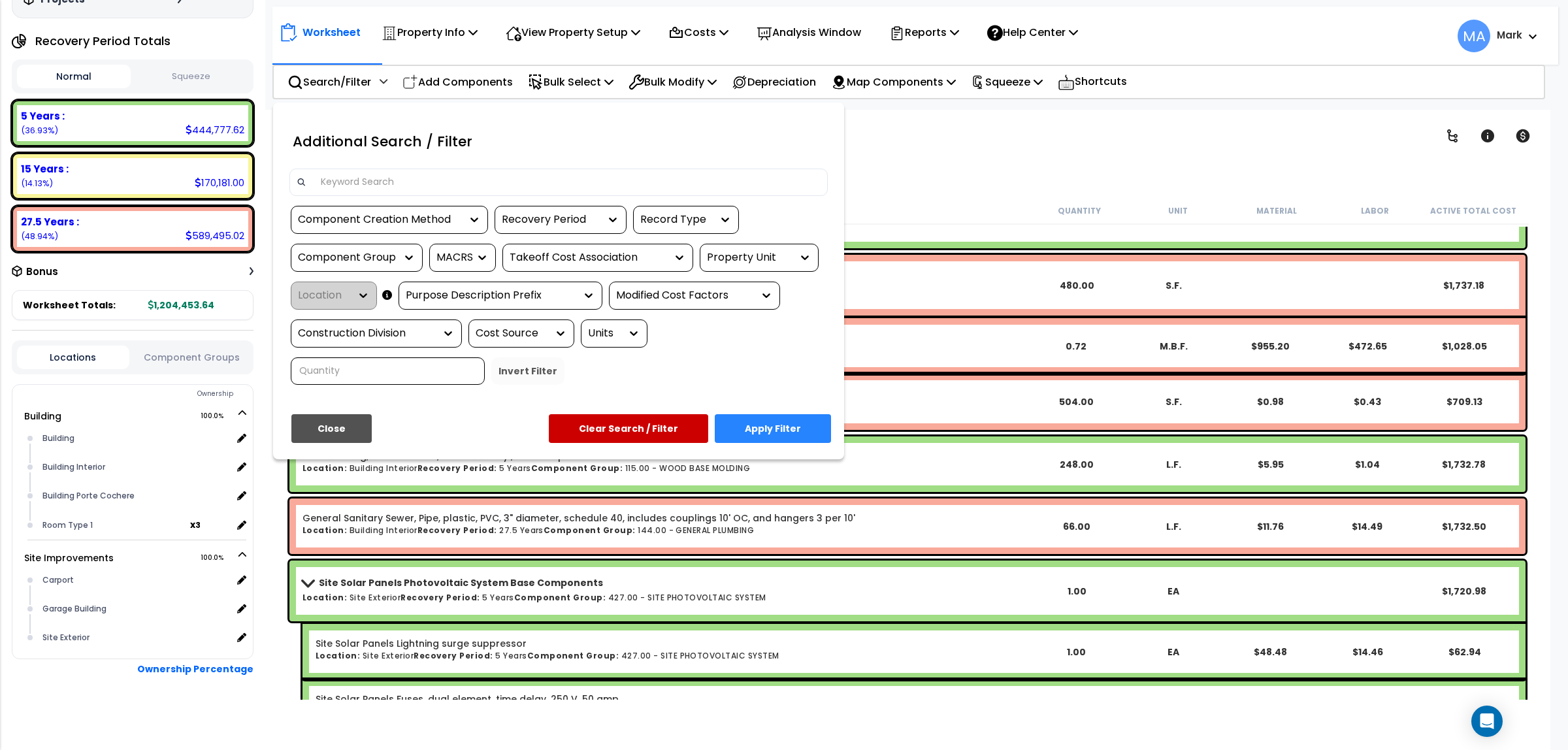
click at [338, 187] on input at bounding box center [566, 181] width 508 height 20
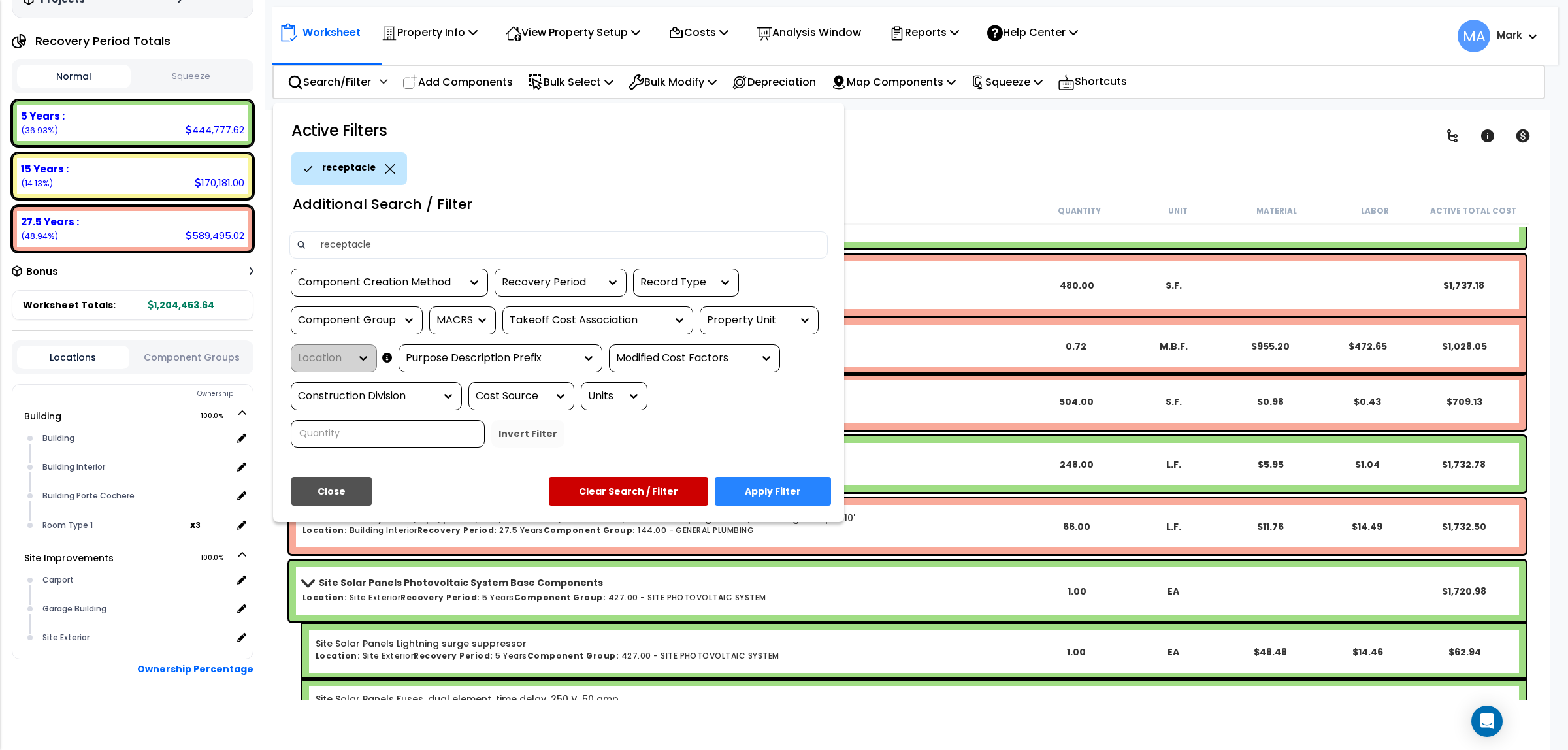
type input "receptacle"
click at [788, 495] on button "Apply Filter" at bounding box center [773, 491] width 116 height 29
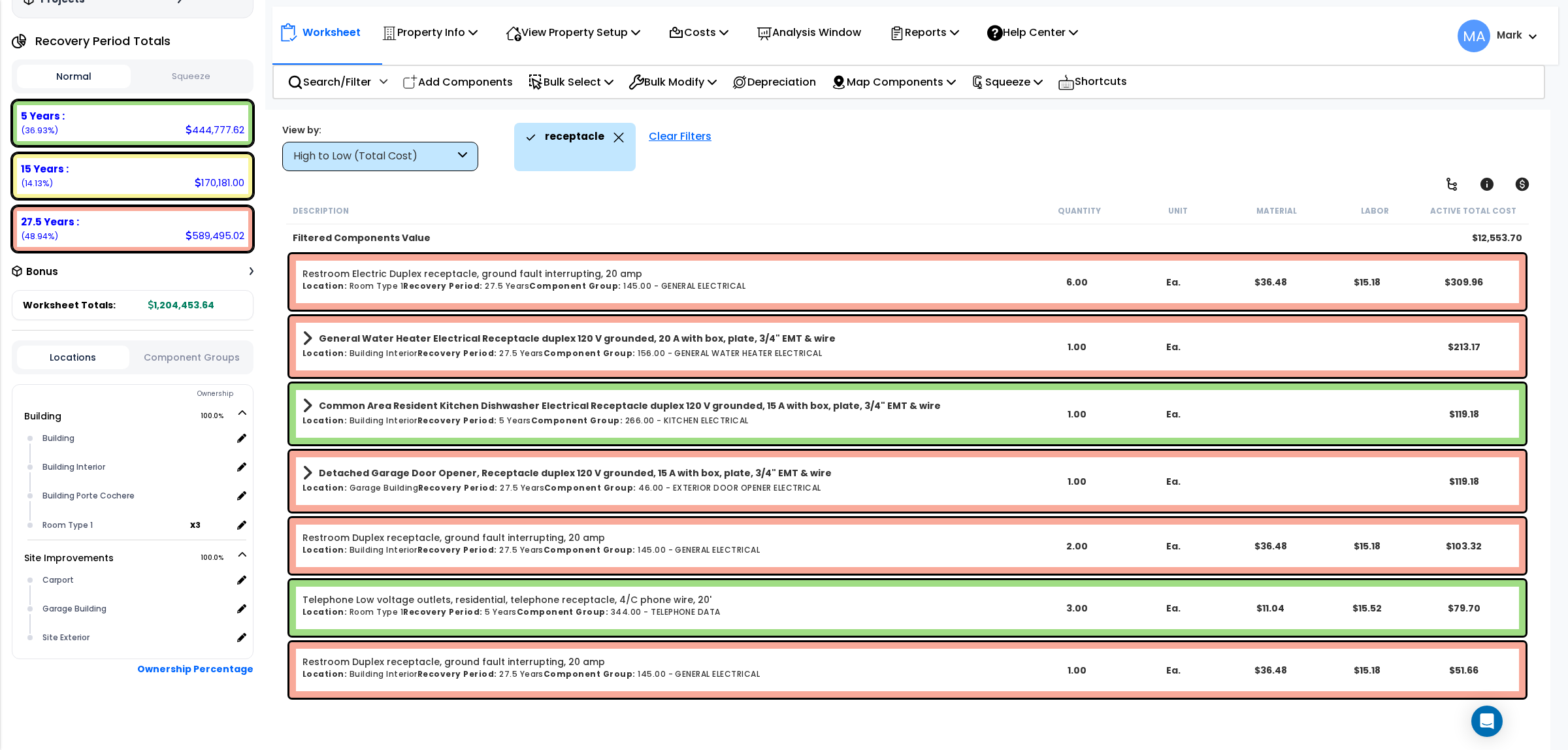
click at [407, 142] on div "High to Low (Total Cost)" at bounding box center [380, 156] width 196 height 29
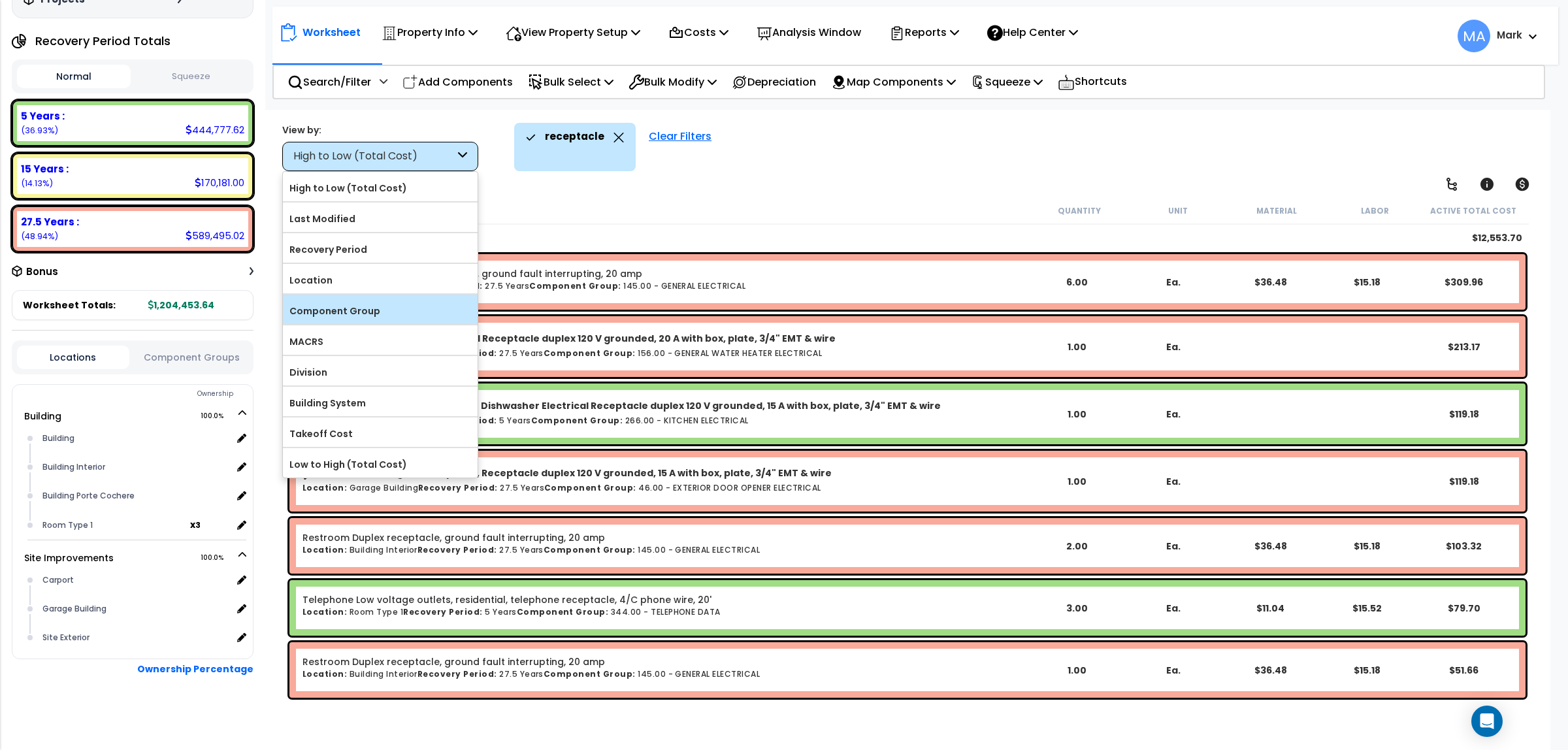
click at [360, 301] on div "Component Group" at bounding box center [380, 309] width 195 height 29
click at [365, 300] on div "Component Group" at bounding box center [380, 309] width 195 height 29
click at [648, 132] on div "Clear Filters" at bounding box center [679, 147] width 76 height 49
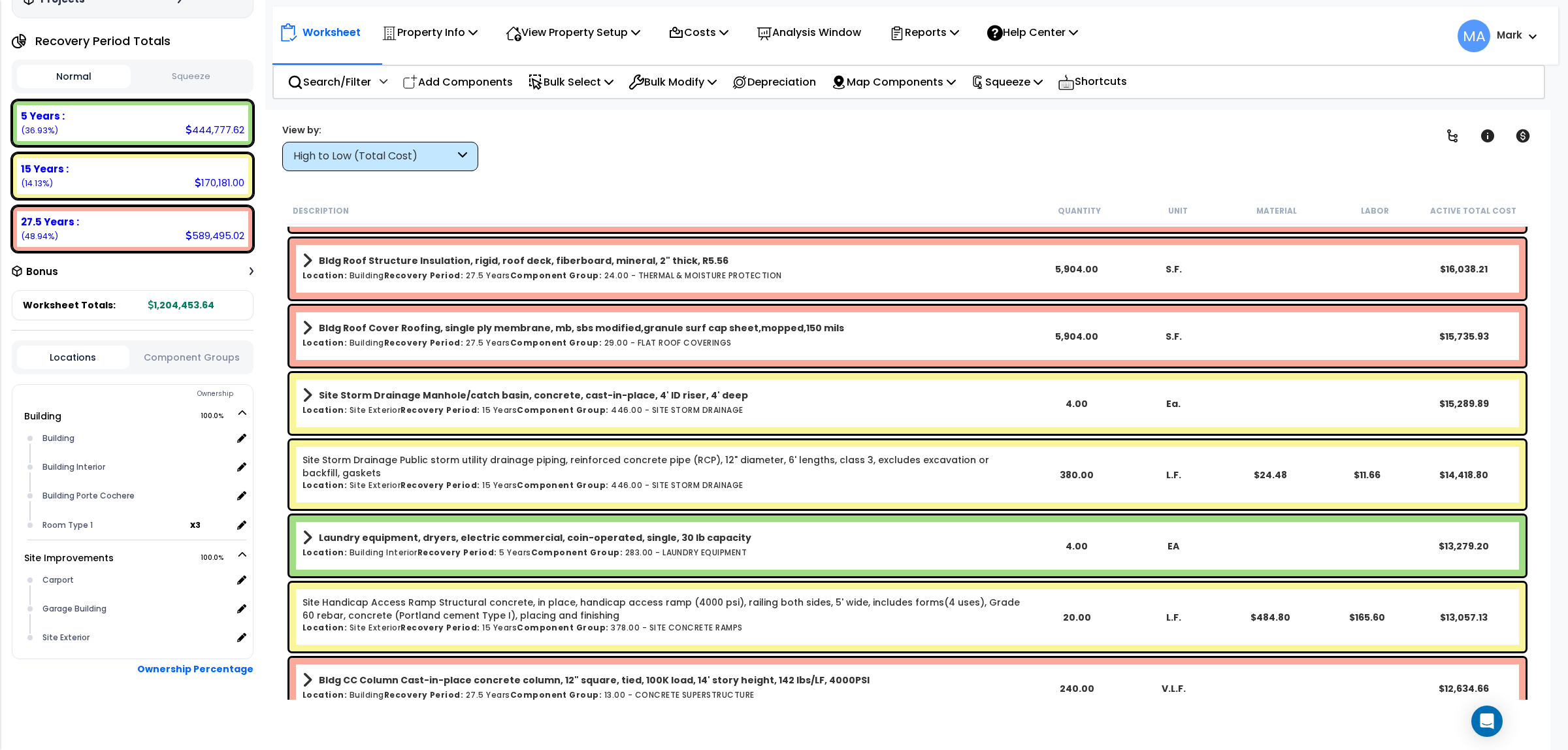
click at [458, 144] on div "High to Low (Total Cost)" at bounding box center [380, 156] width 196 height 29
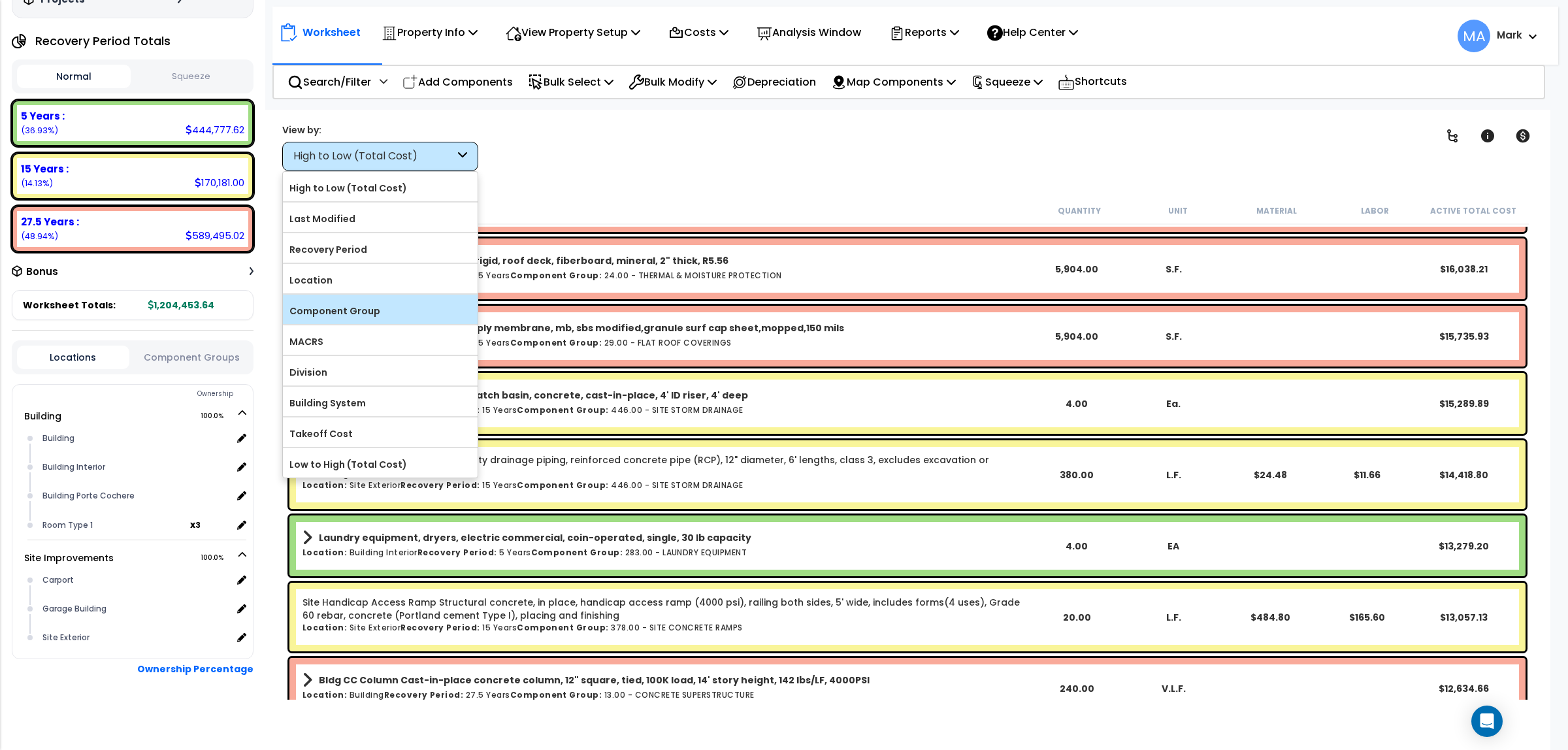
click at [360, 304] on label "Component Group" at bounding box center [380, 310] width 195 height 20
click at [0, 0] on input "Component Group" at bounding box center [0, 0] width 0 height 0
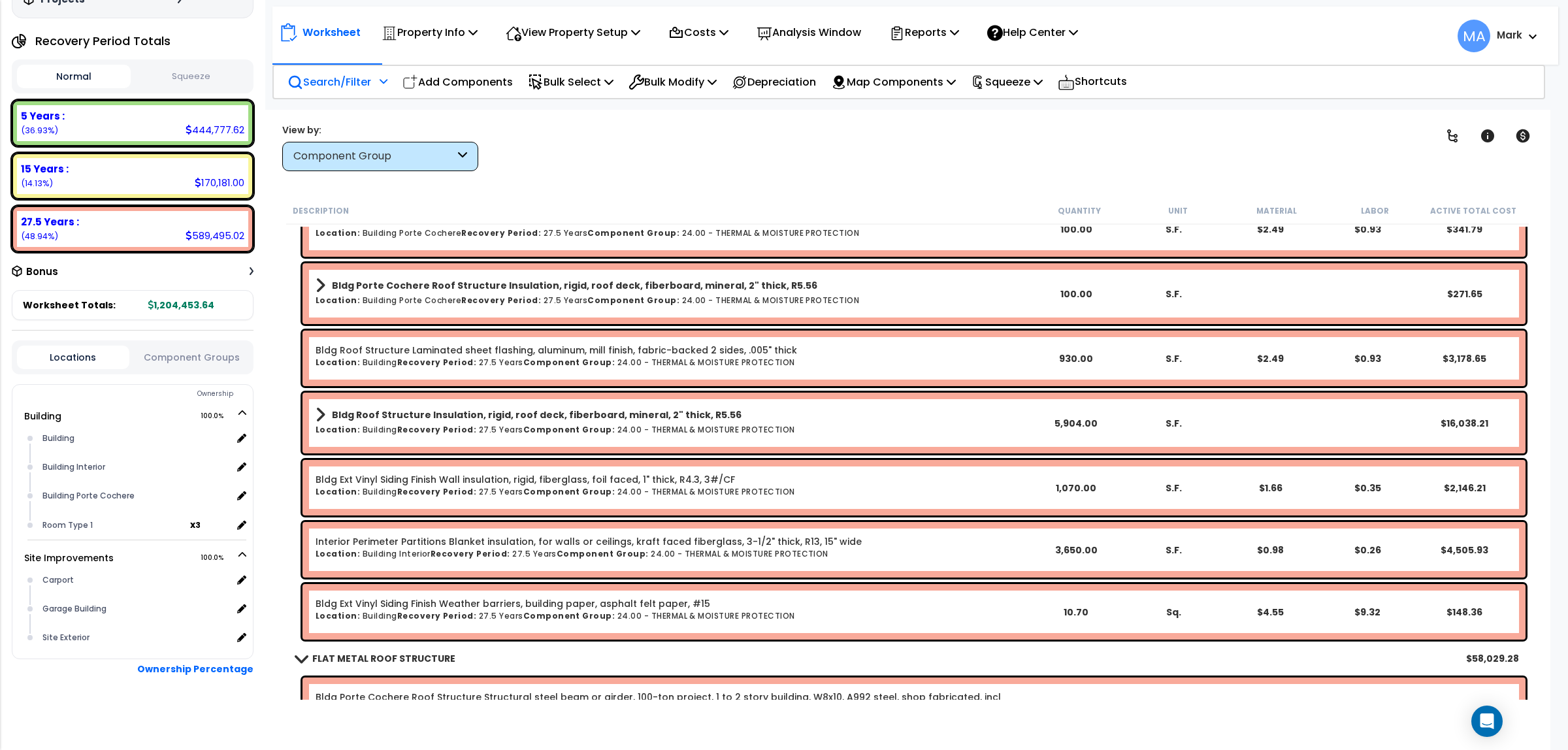
scroll to position [0, 0]
click at [363, 79] on p "Search/Filter" at bounding box center [328, 81] width 83 height 18
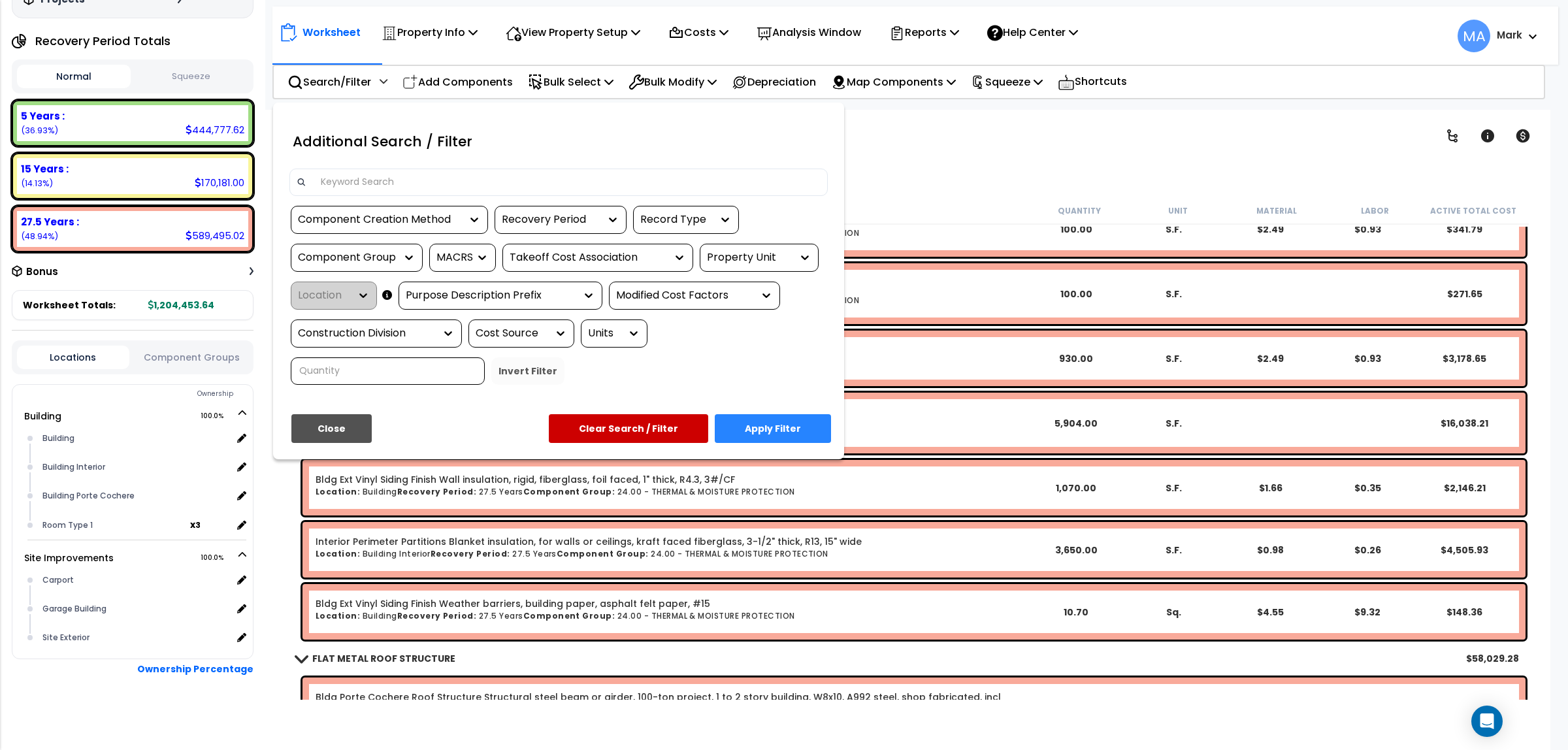
click at [344, 174] on input at bounding box center [566, 181] width 508 height 20
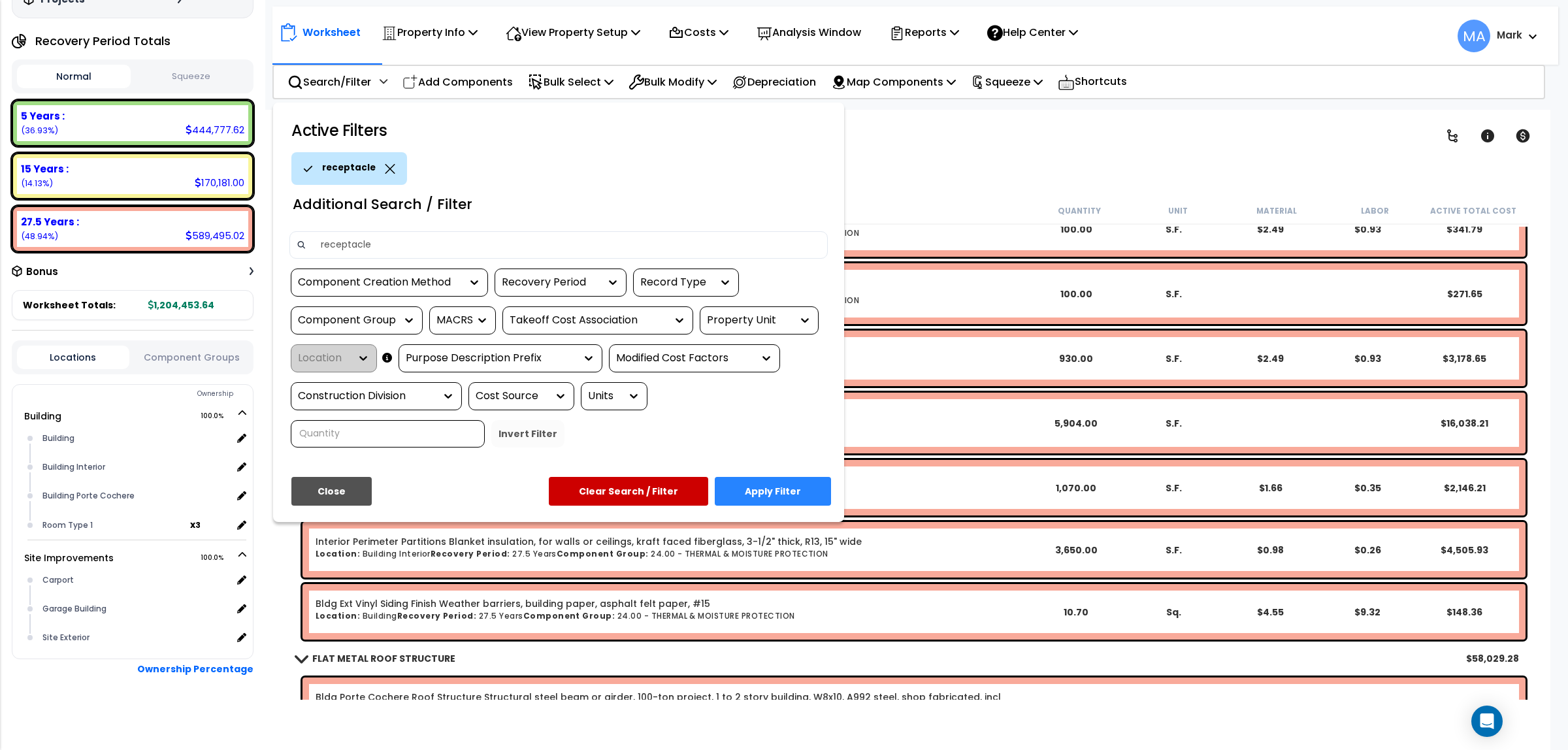
type input "receptacle"
click at [770, 478] on button "Apply Filter" at bounding box center [773, 491] width 116 height 29
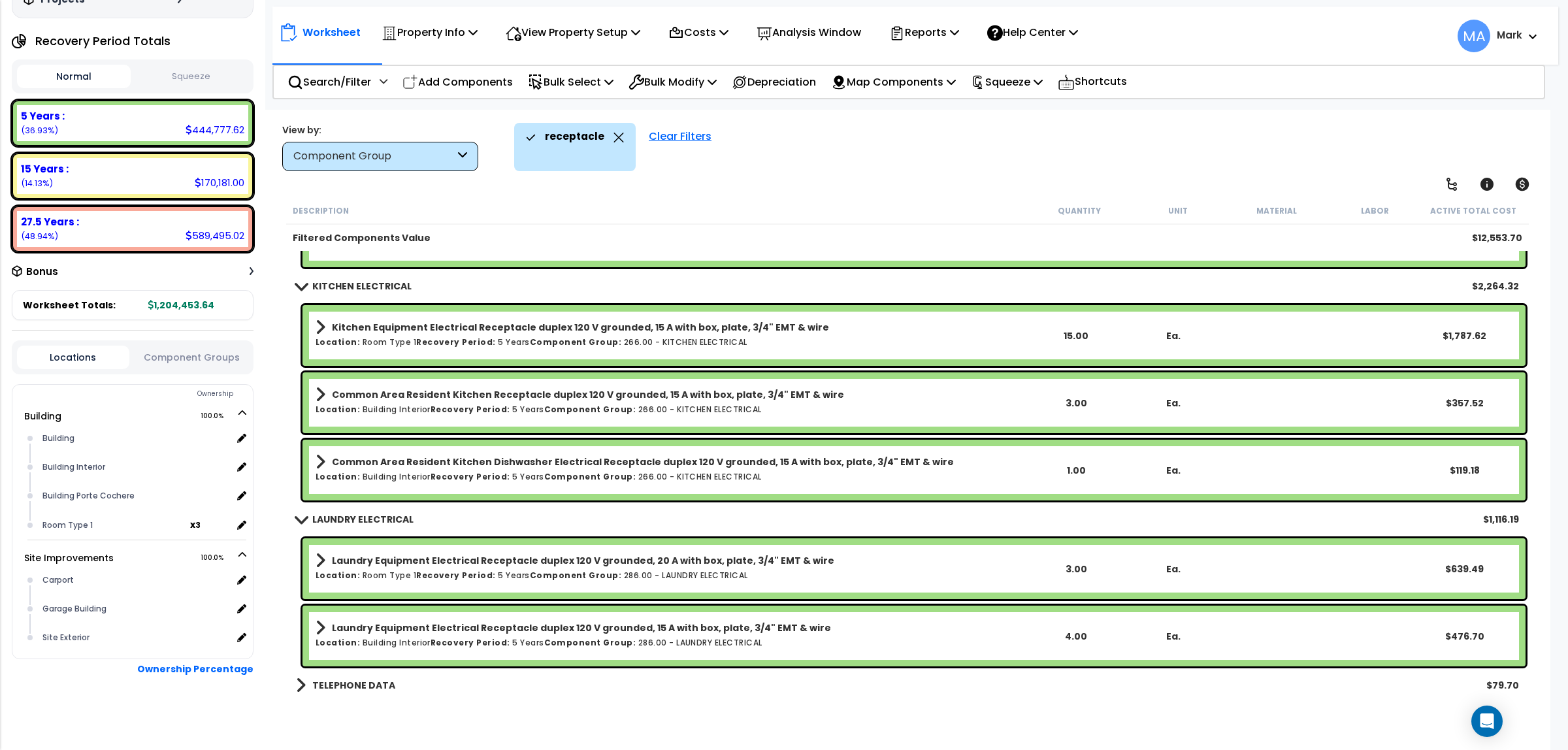
scroll to position [57, 0]
click at [357, 679] on b "TELEPHONE DATA" at bounding box center [354, 685] width 83 height 13
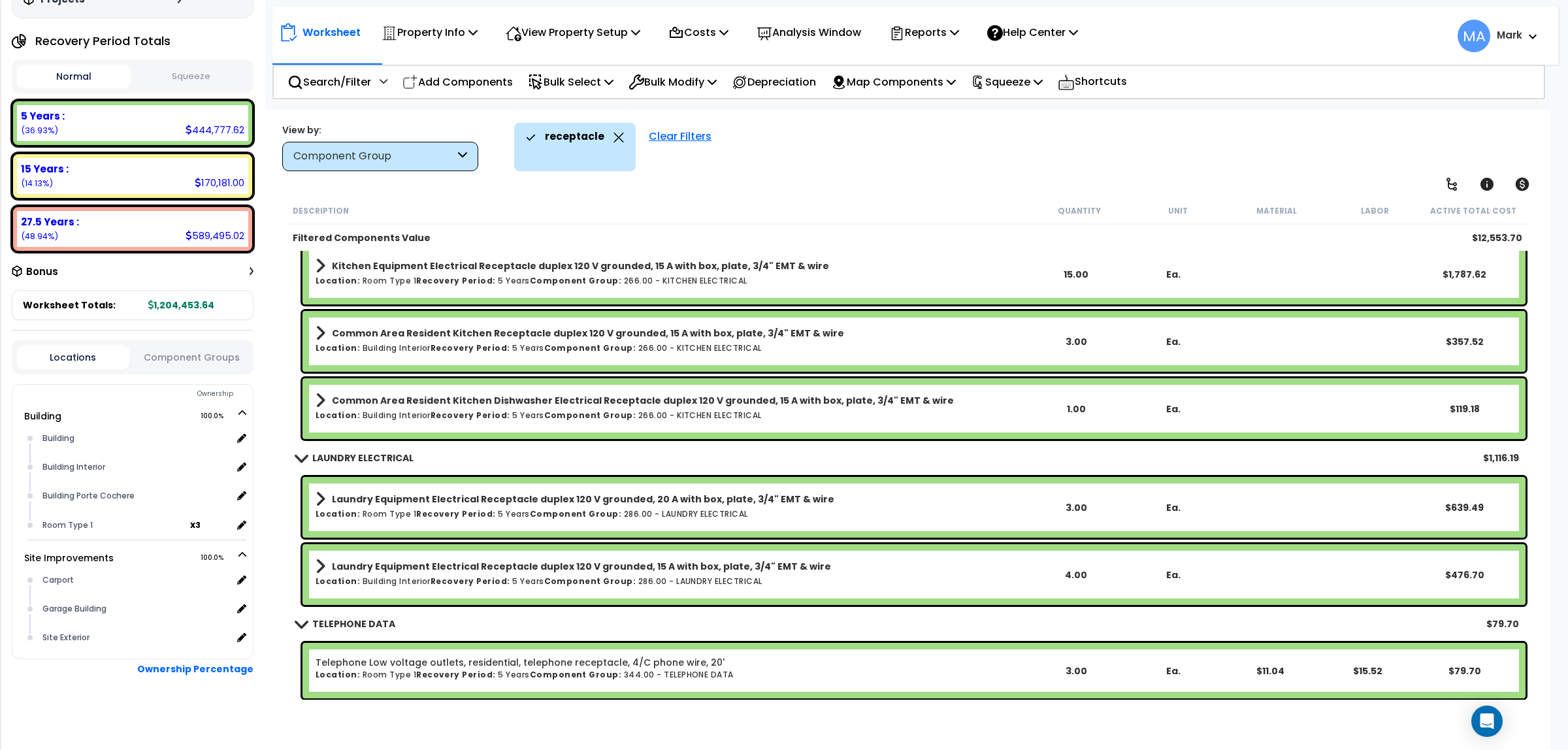
scroll to position [1075, 0]
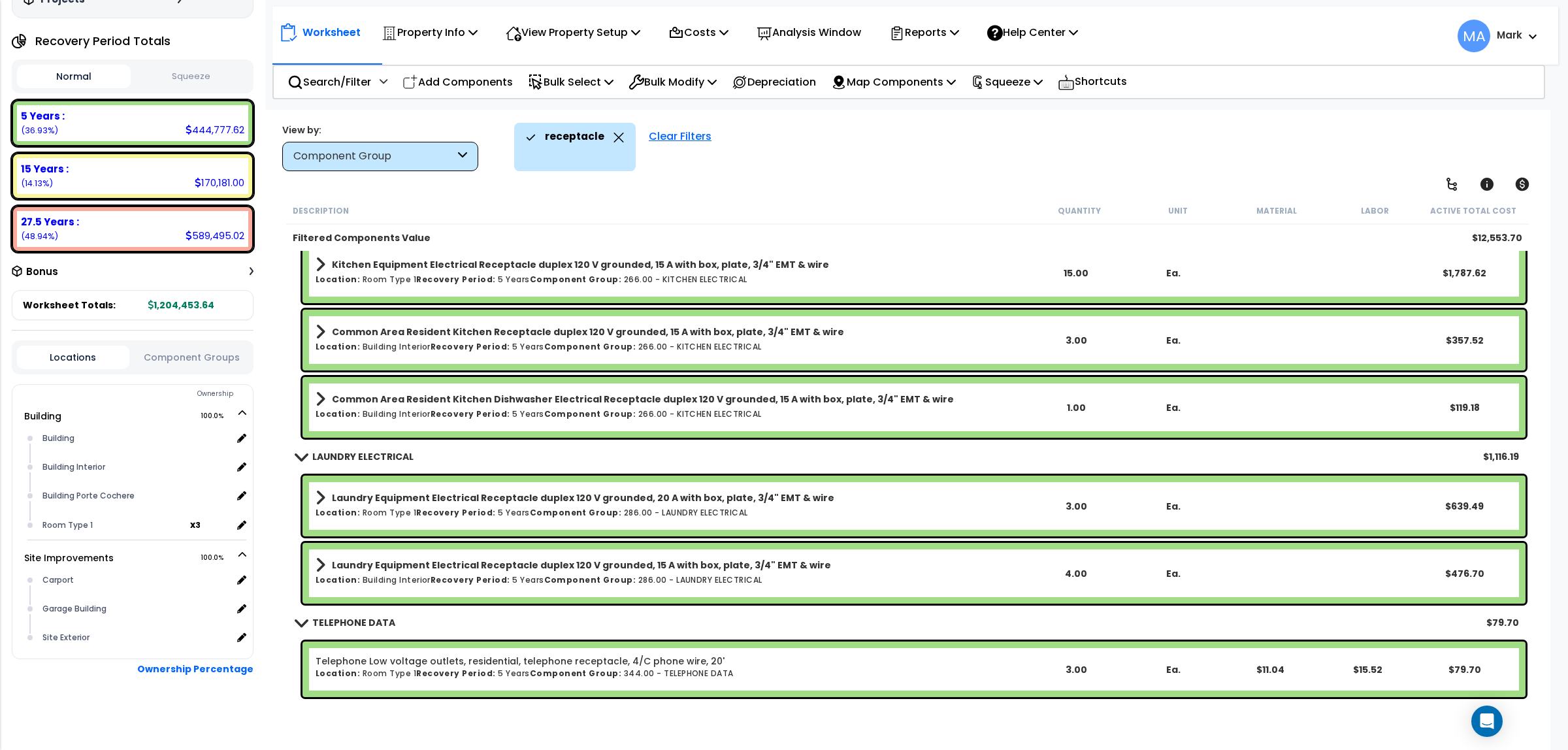
click at [620, 140] on div "receptacle" at bounding box center [575, 147] width 122 height 49
click at [618, 139] on icon at bounding box center [618, 137] width 10 height 9
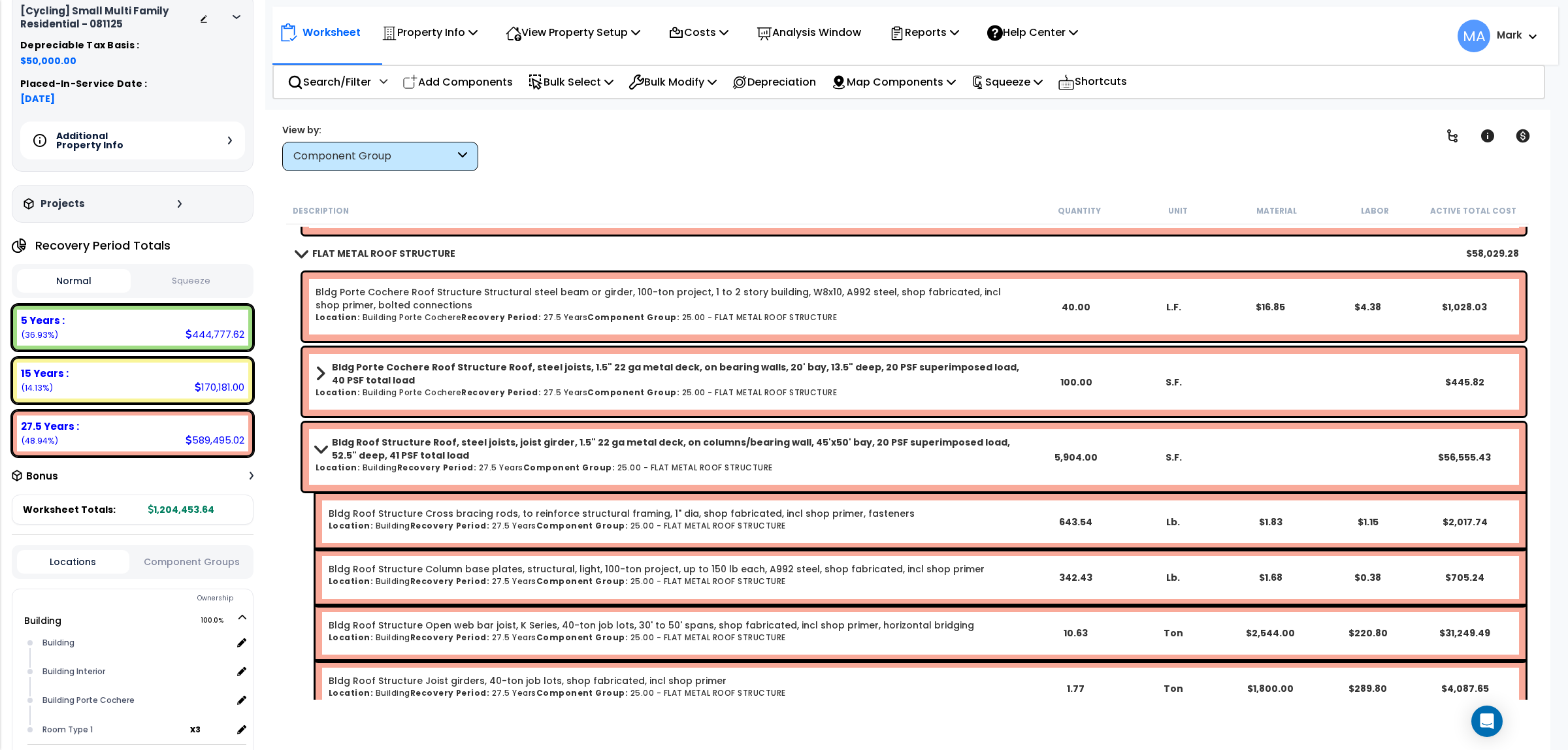
scroll to position [32, 0]
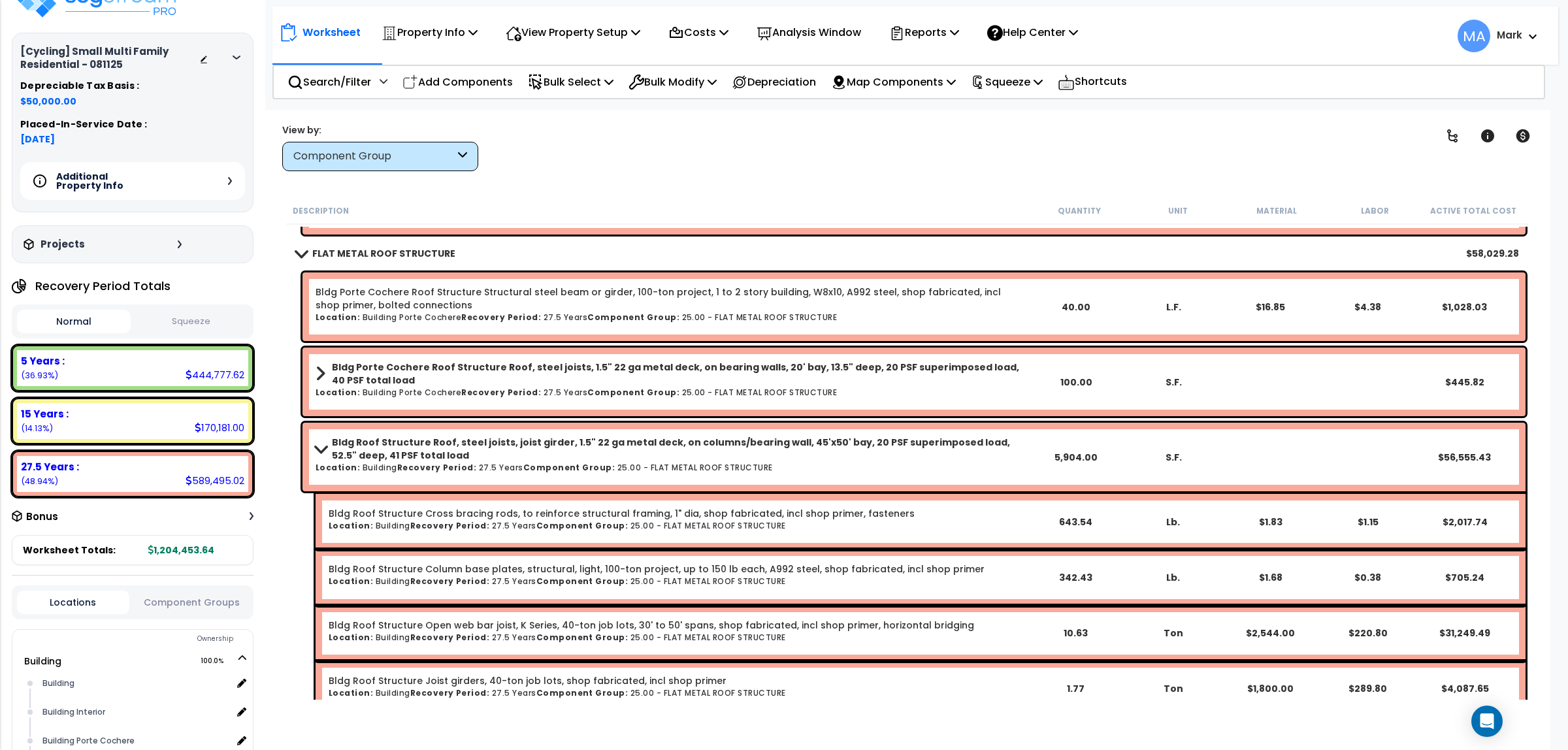
click at [700, 167] on div "Clear Filters" at bounding box center [954, 147] width 915 height 49
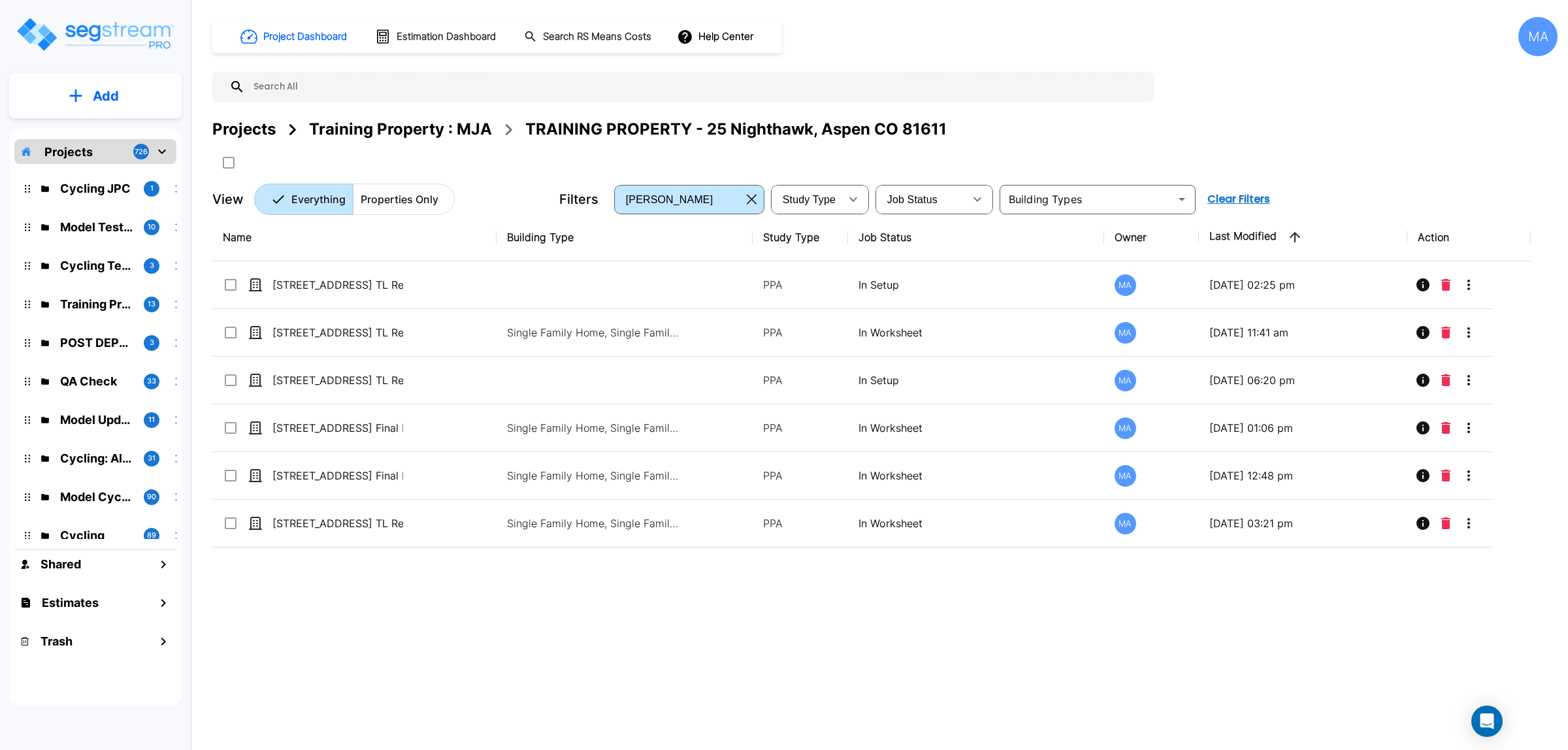
click at [233, 129] on div "Projects" at bounding box center [244, 129] width 64 height 23
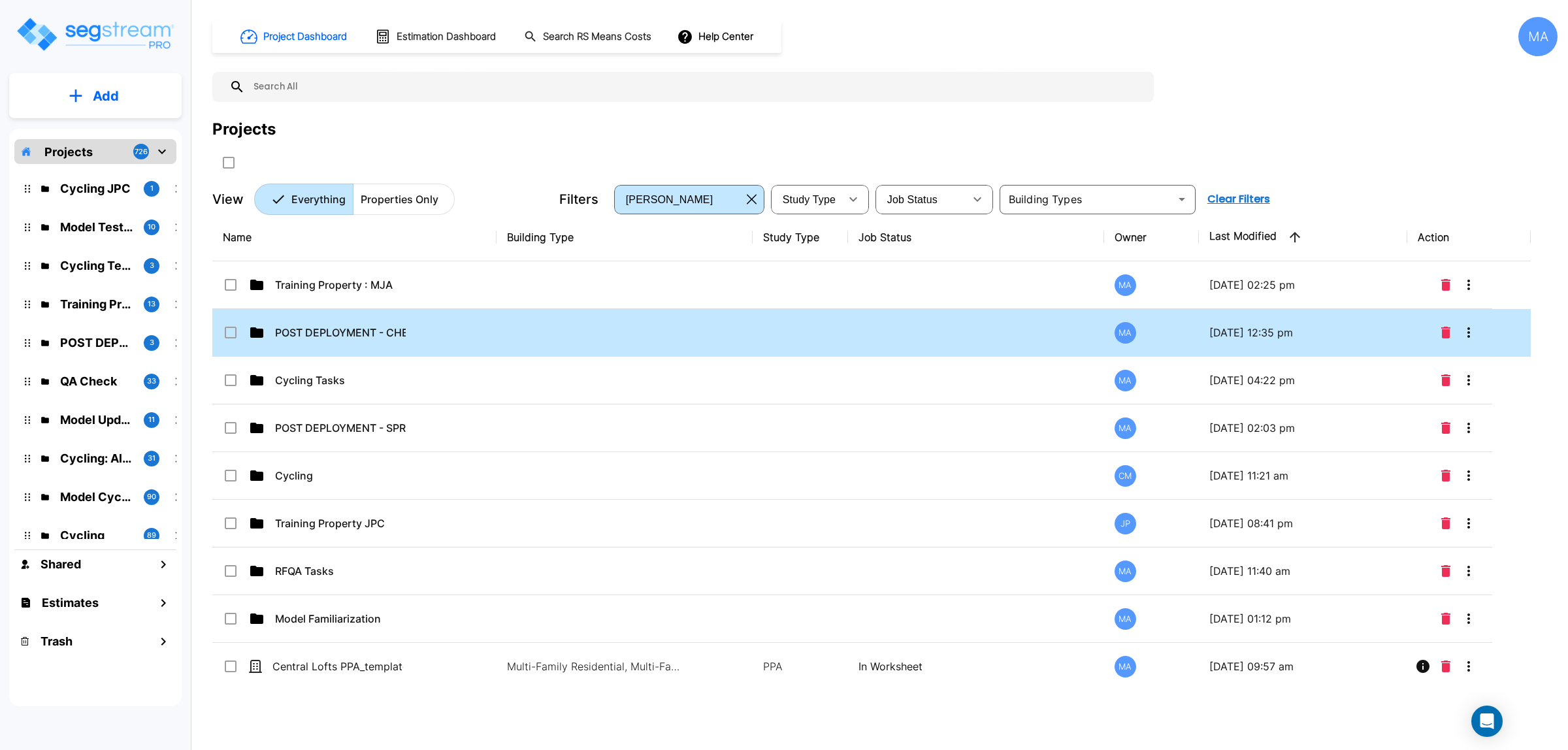
click at [423, 325] on td "POST DEPLOYMENT - CHECKLISTS" at bounding box center [355, 332] width 284 height 48
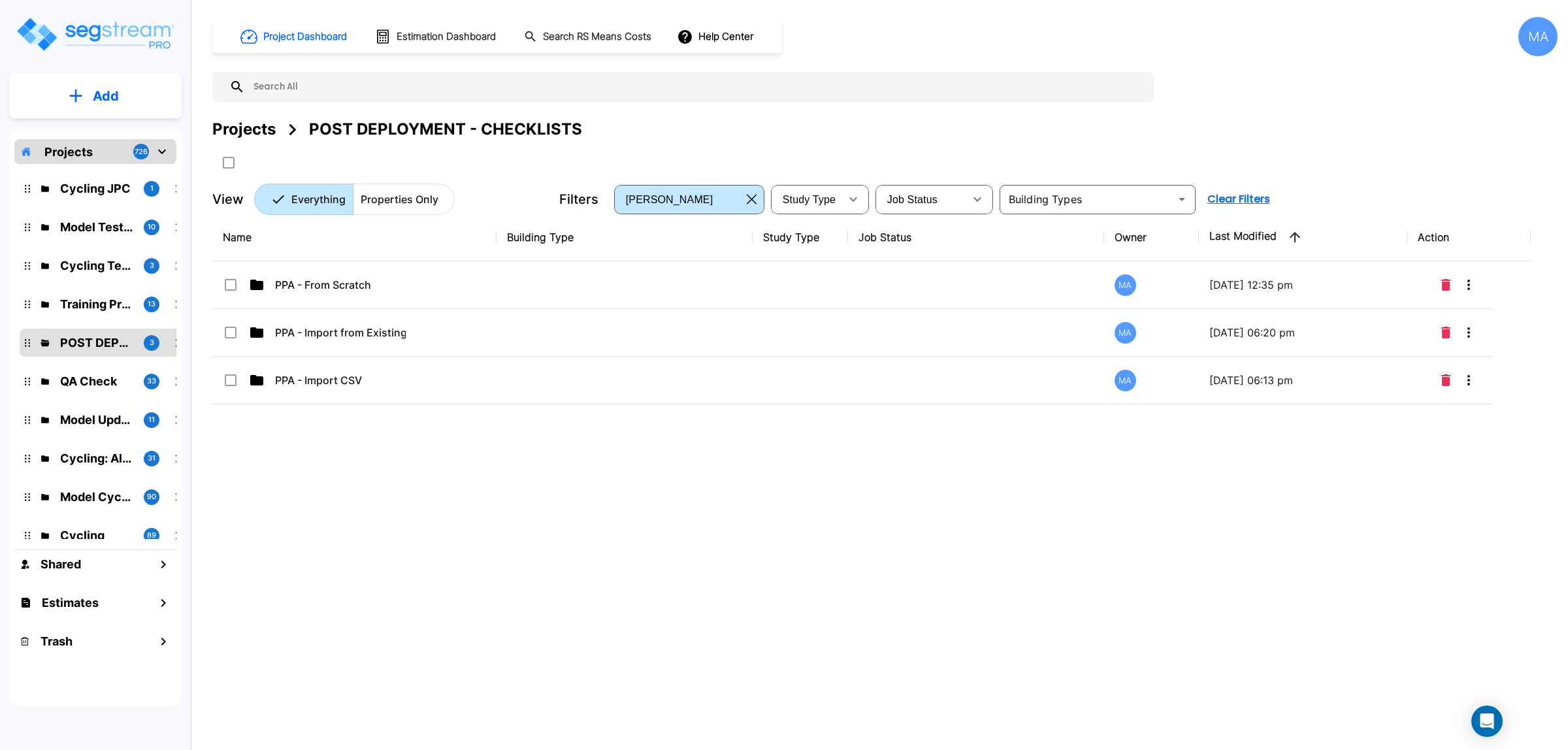
click at [124, 83] on button "Add" at bounding box center [95, 95] width 172 height 38
click at [102, 129] on p "Add Folder" at bounding box center [103, 132] width 53 height 16
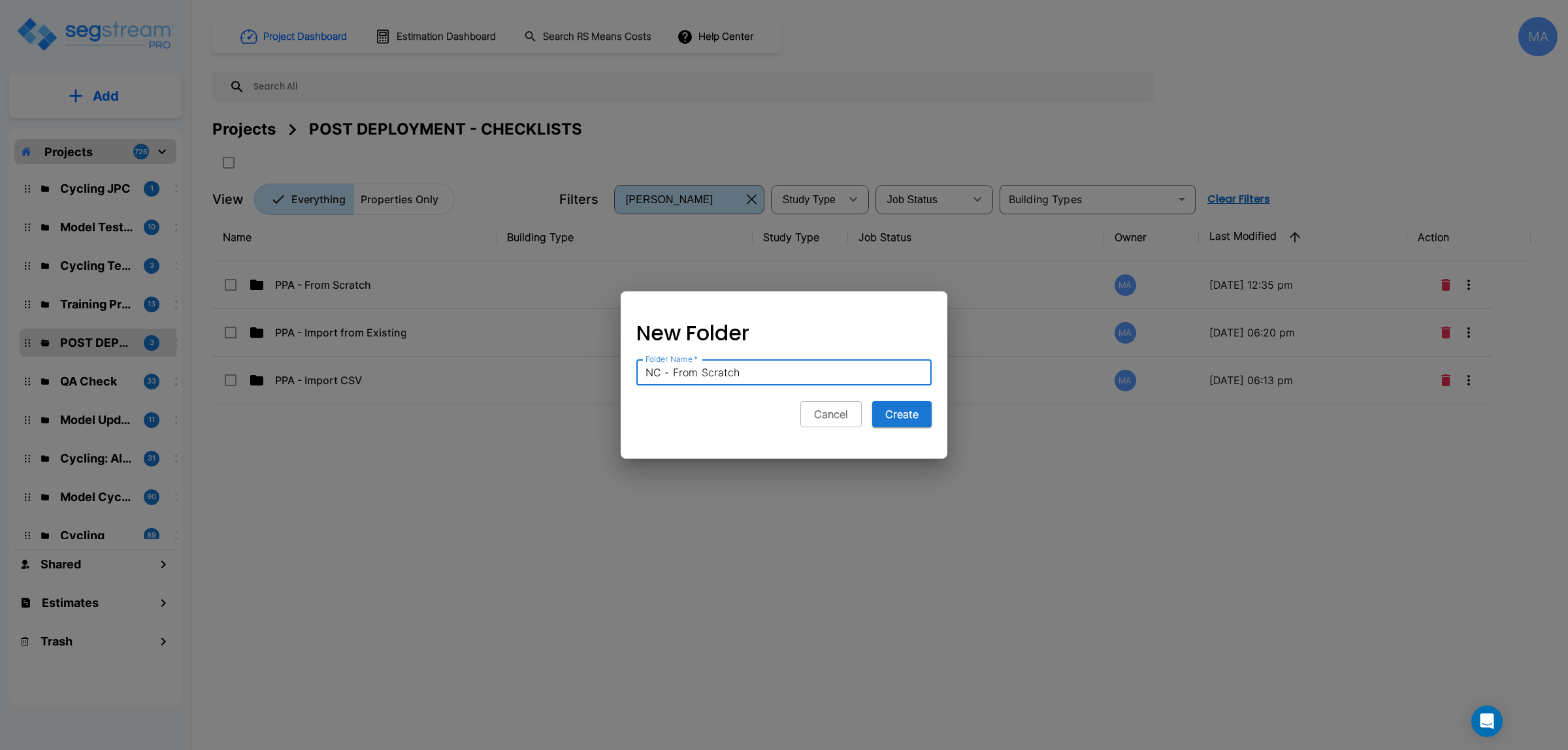
type input "NC - From Scratch"
click at [872, 401] on button "Create" at bounding box center [902, 414] width 60 height 26
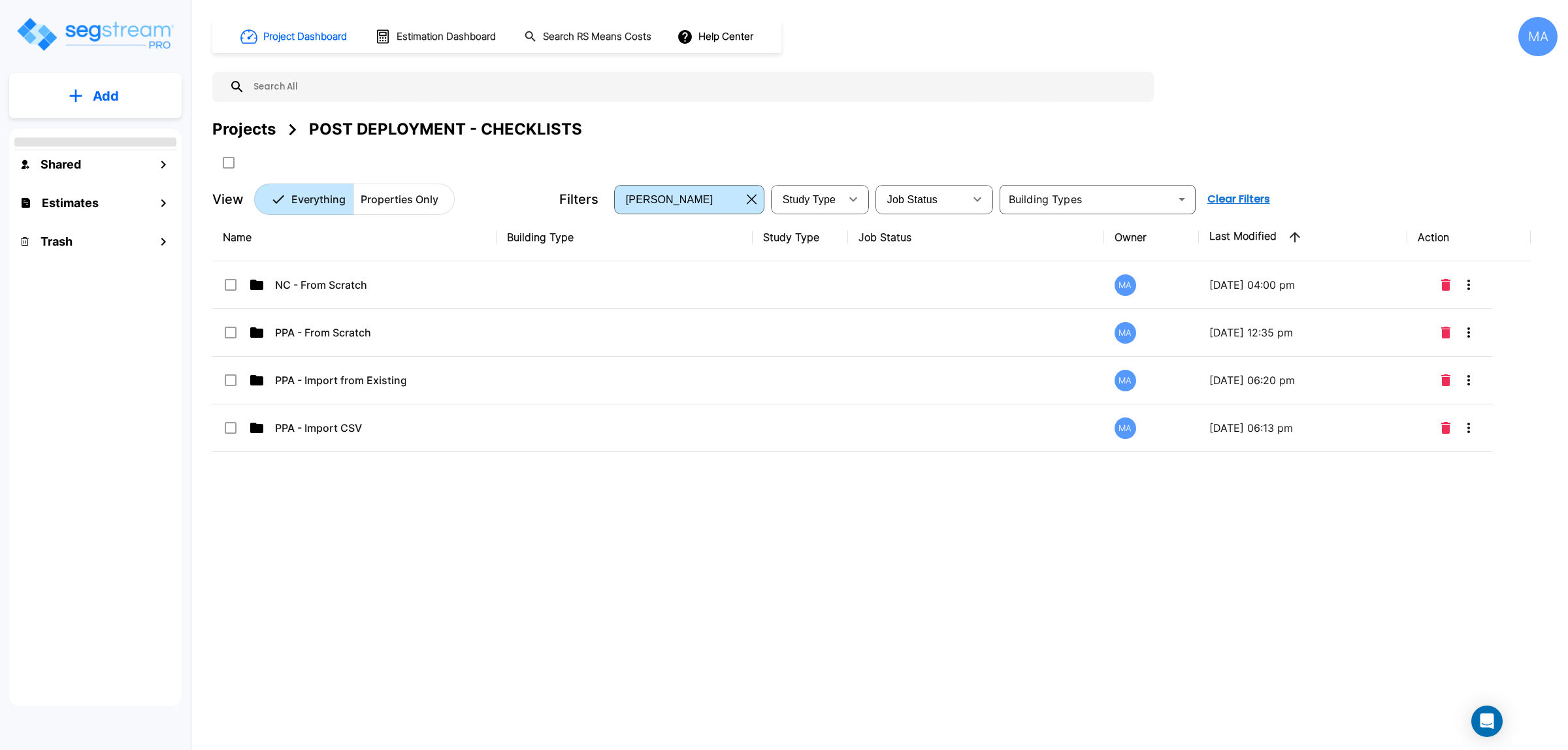
click at [85, 83] on button "Add" at bounding box center [95, 95] width 172 height 38
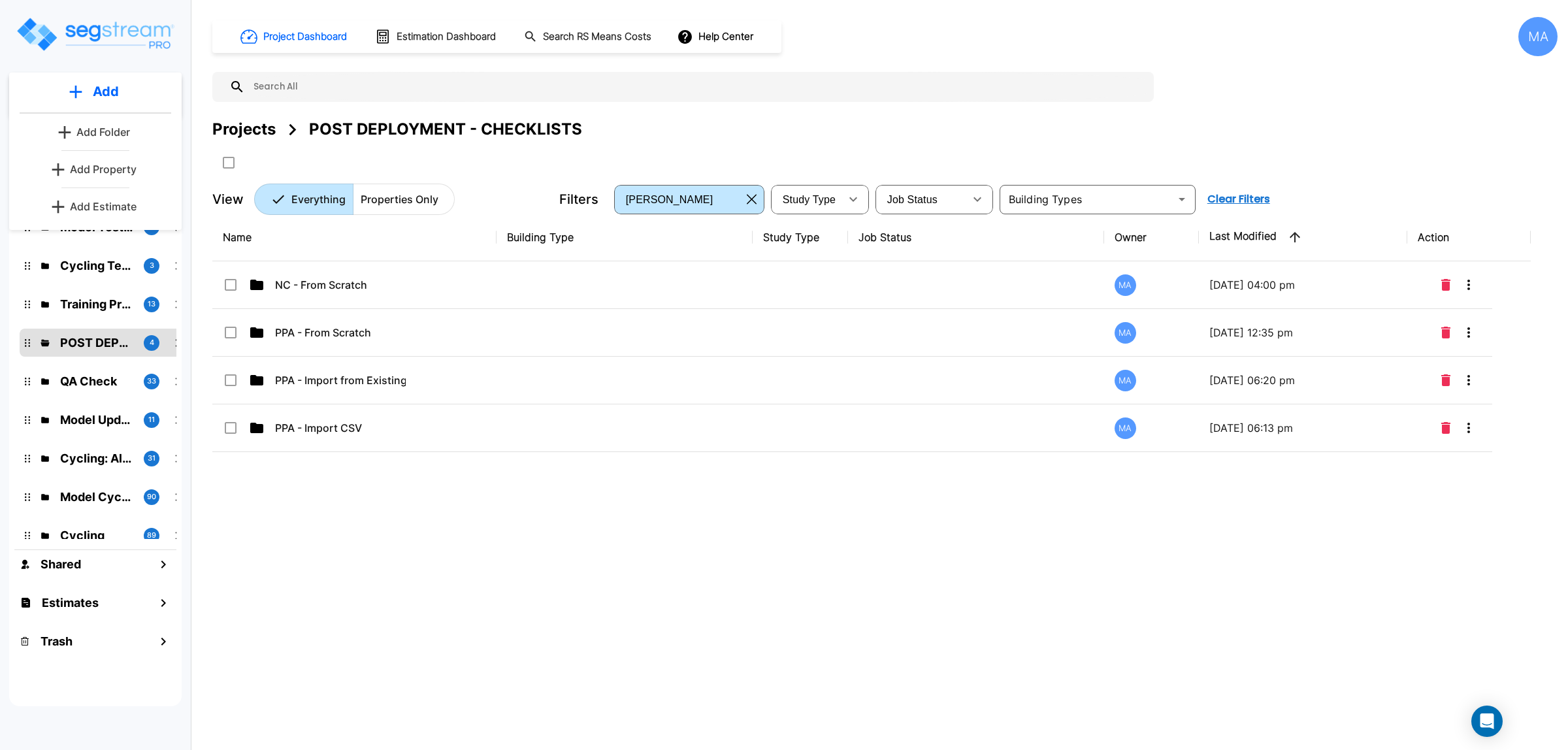
click at [114, 133] on p "Add Folder" at bounding box center [103, 132] width 53 height 16
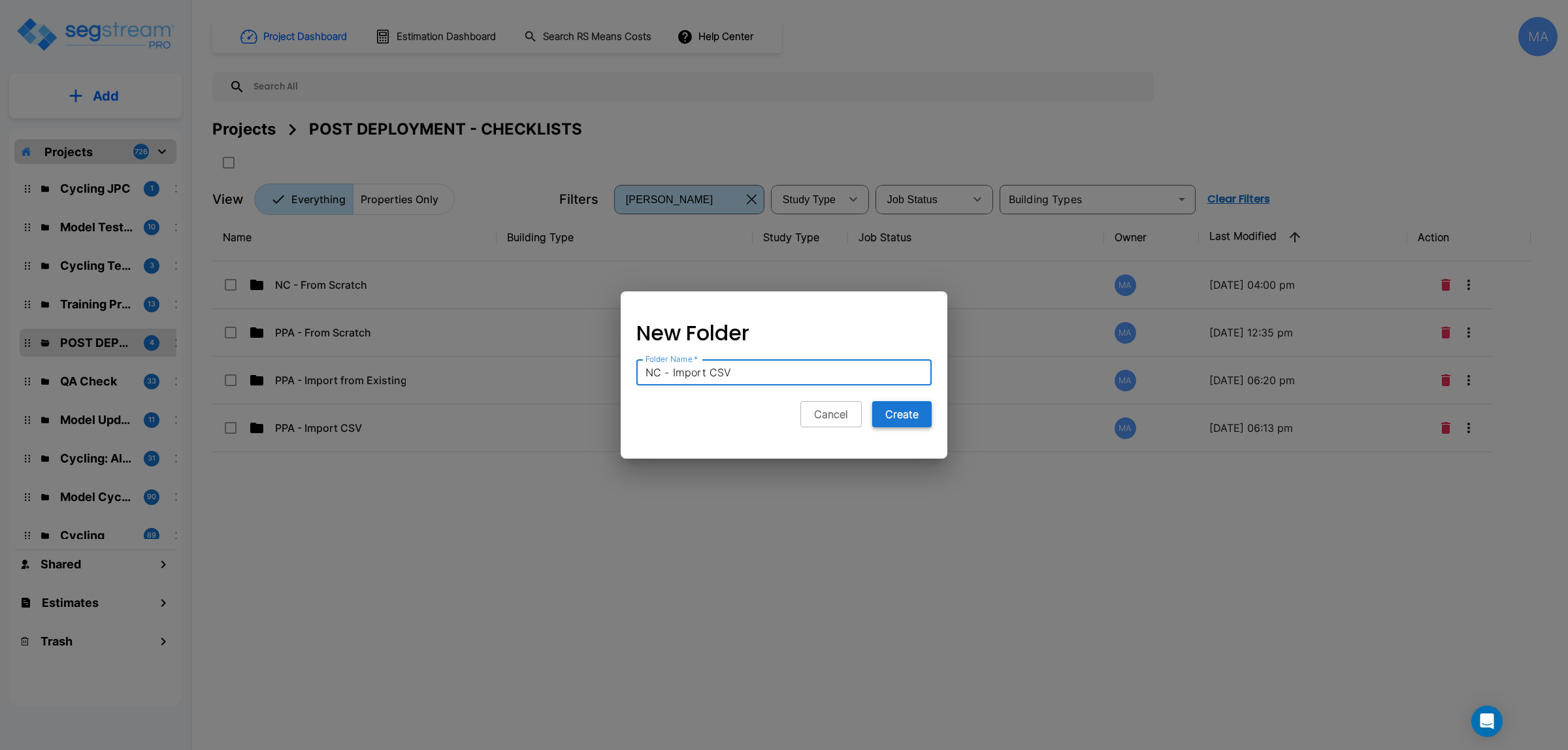
type input "NC - Import CSV"
click at [889, 409] on button "Create" at bounding box center [902, 414] width 60 height 26
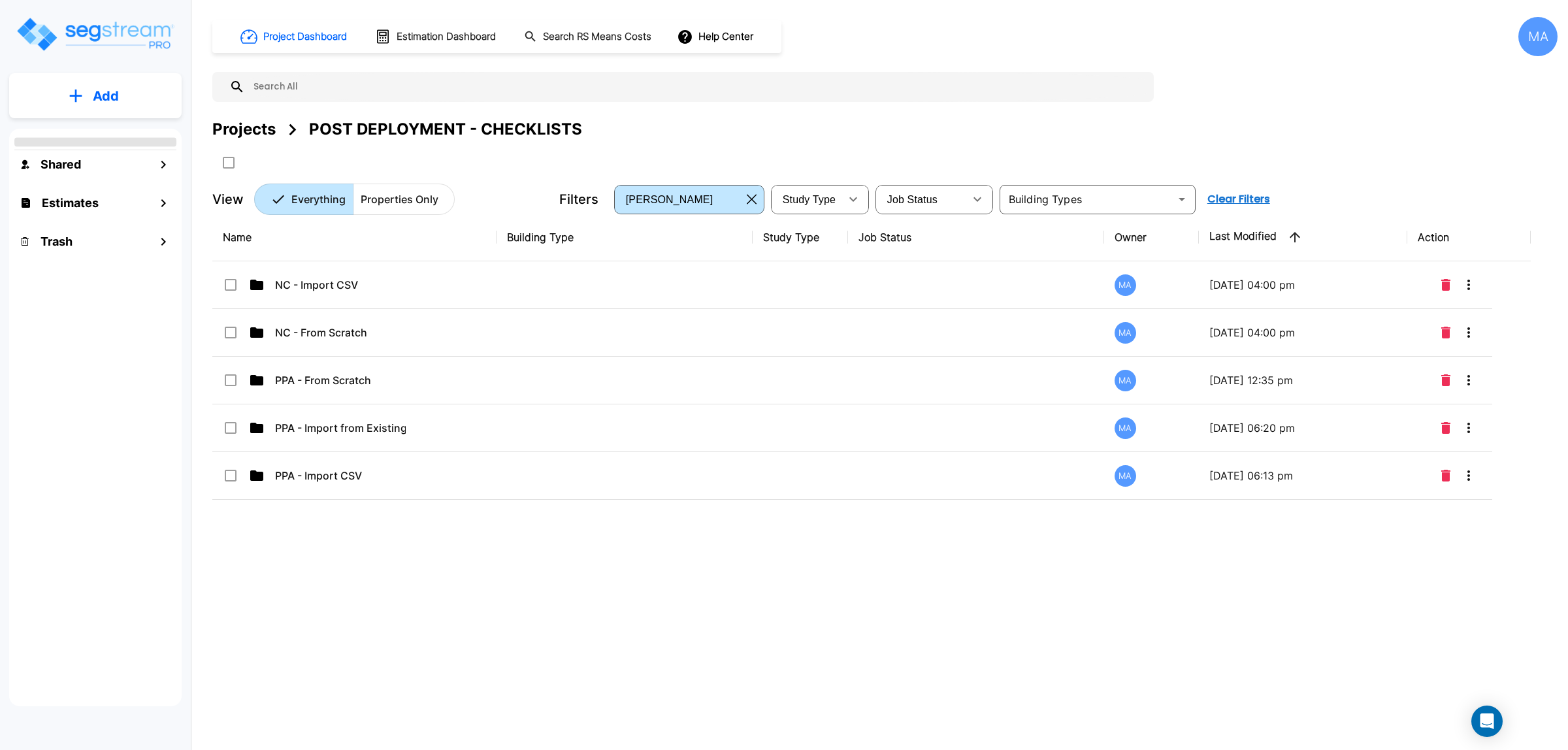
click at [89, 83] on button "Add" at bounding box center [95, 95] width 172 height 38
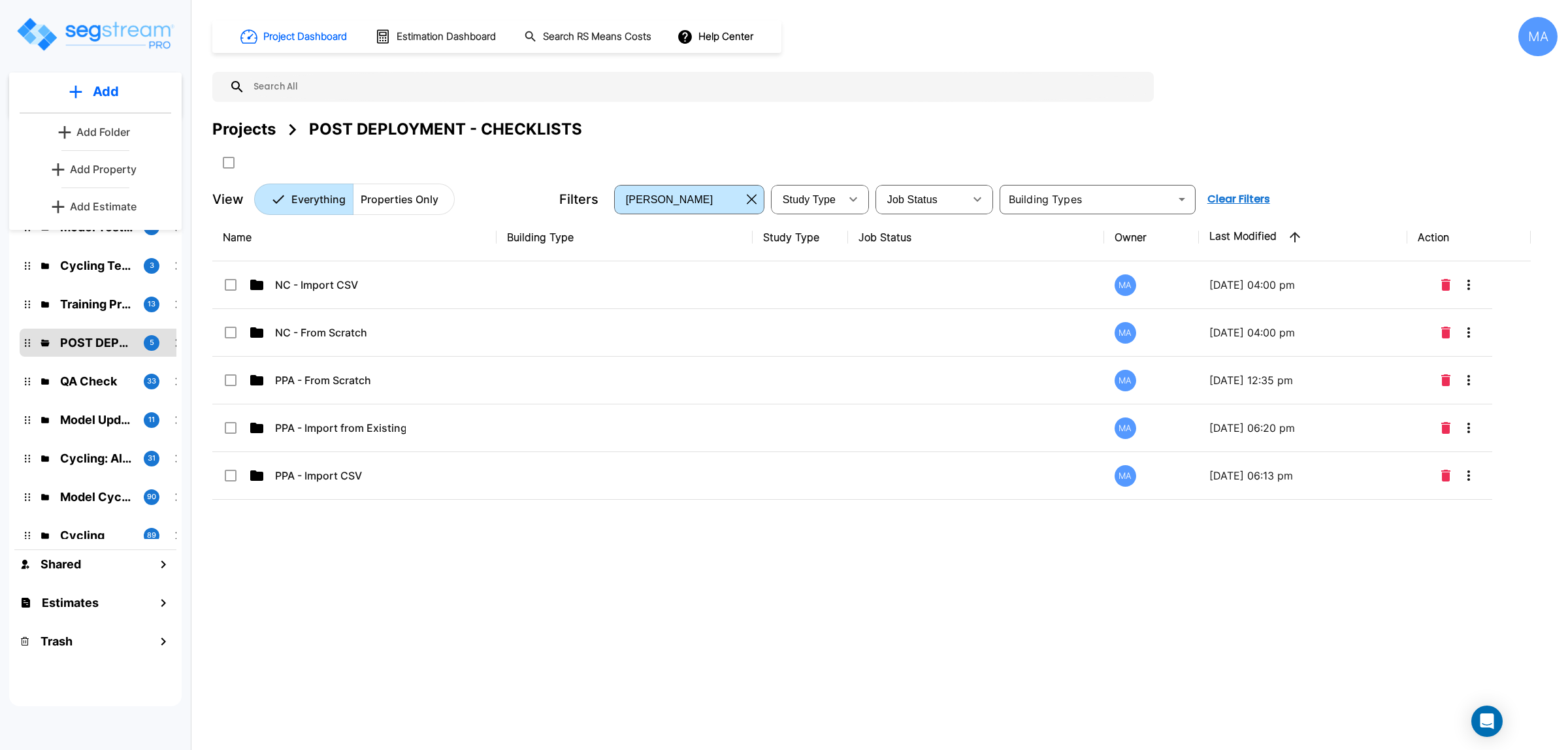
click at [74, 131] on button "Add Folder" at bounding box center [94, 132] width 83 height 26
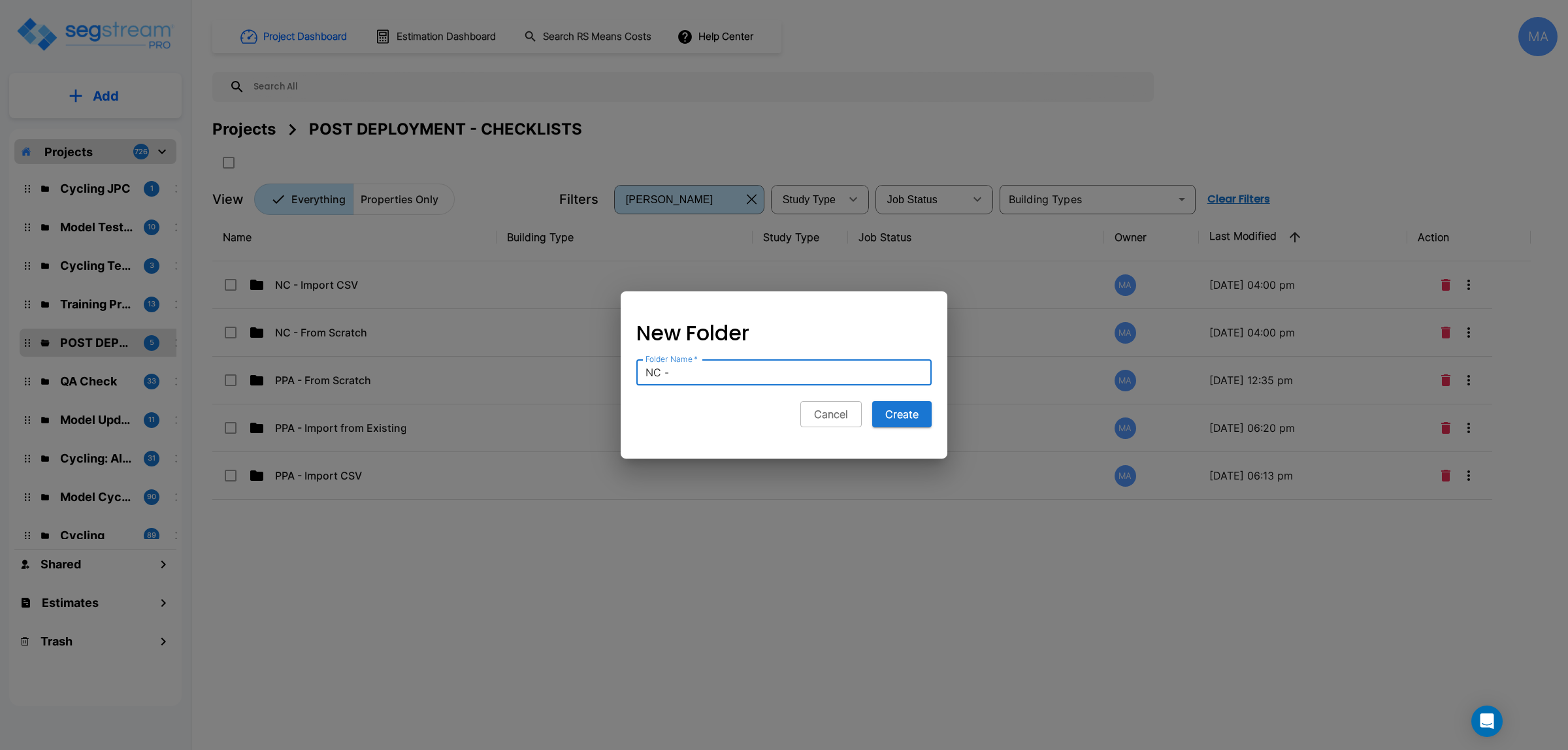
click at [723, 372] on input "NC -" at bounding box center [784, 372] width 296 height 26
click at [723, 373] on input "NC -" at bounding box center [784, 372] width 296 height 26
click at [764, 379] on input "NC -" at bounding box center [784, 372] width 296 height 26
type input "NC - Import from Existing Property"
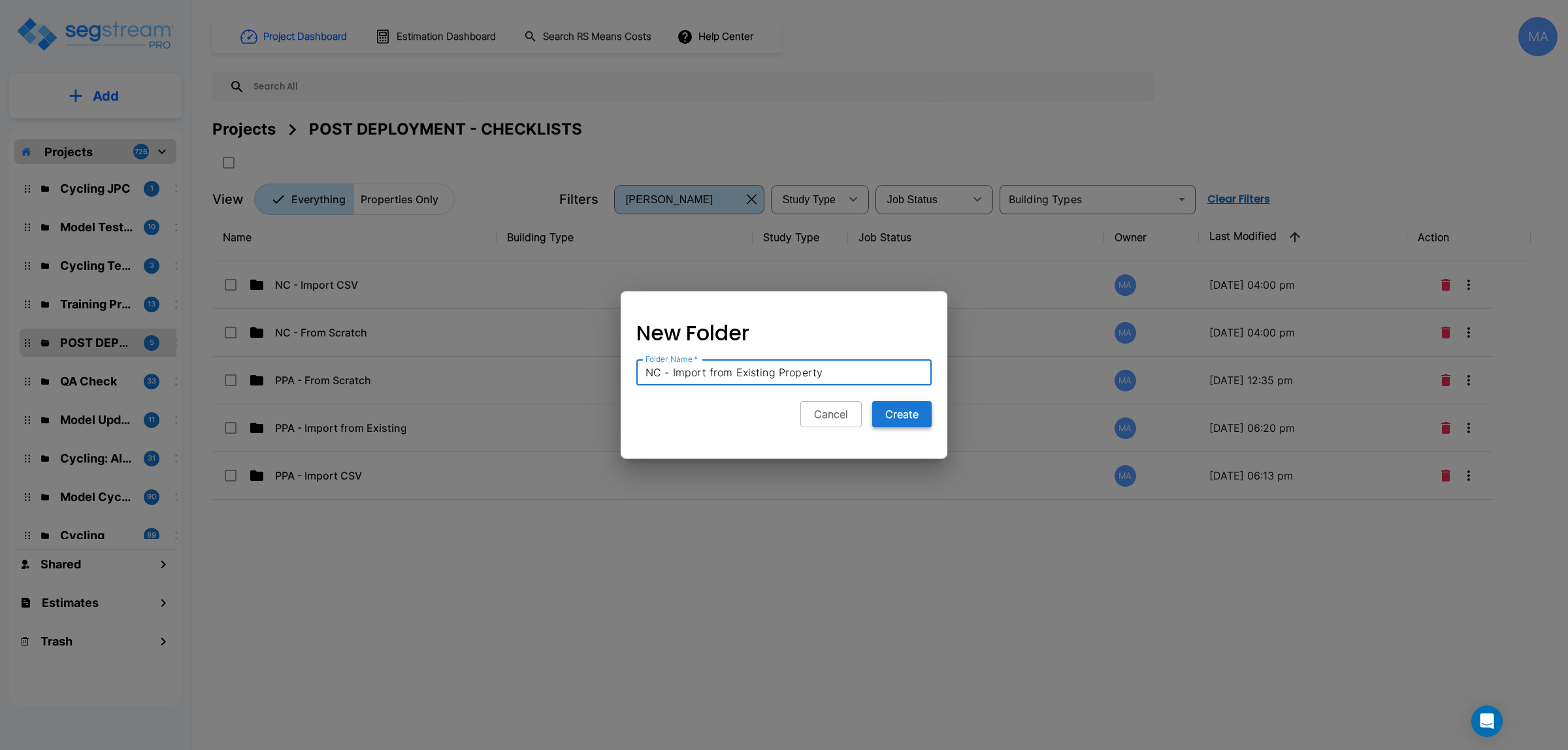
click at [909, 419] on button "Create" at bounding box center [902, 414] width 60 height 26
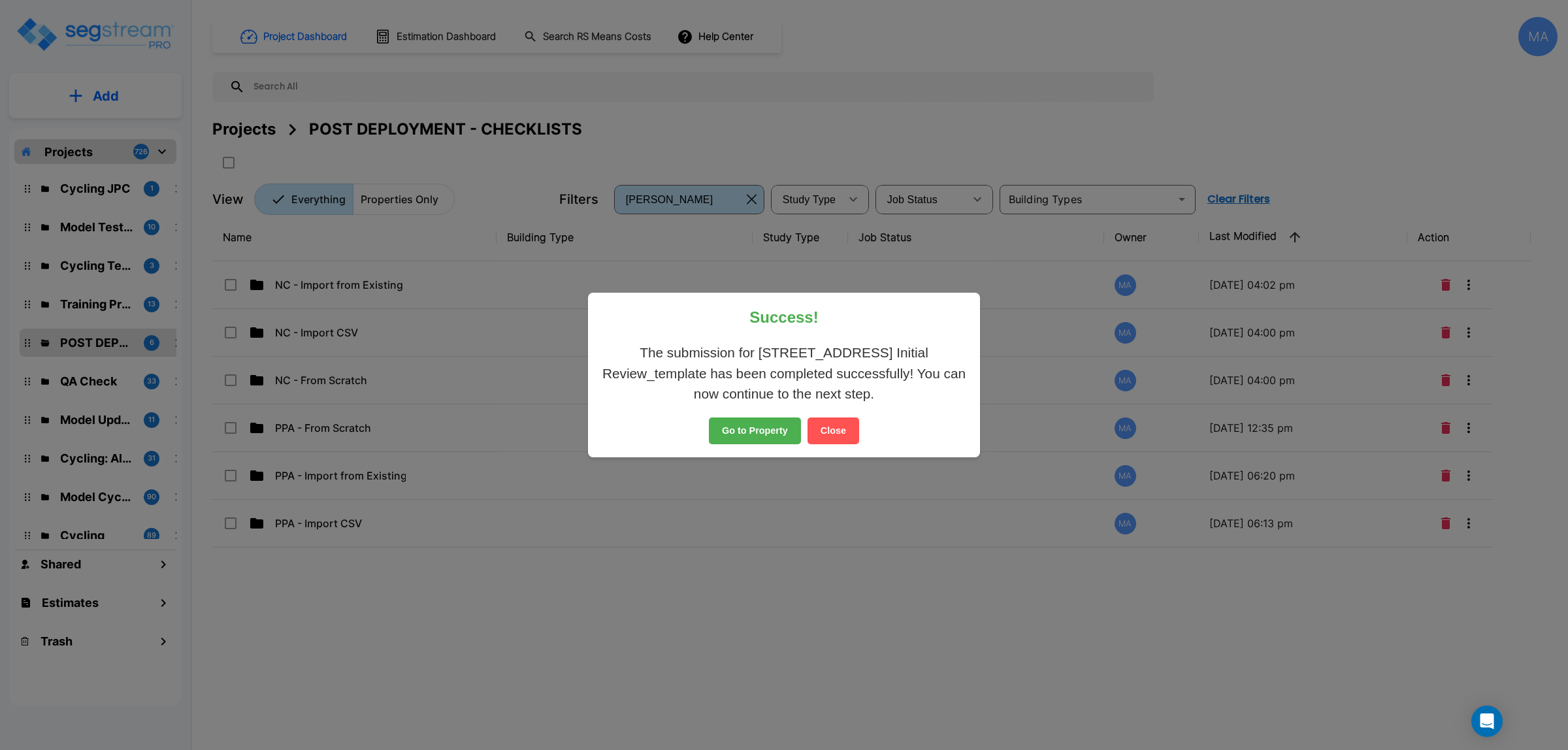
click at [832, 429] on button "Close" at bounding box center [833, 430] width 51 height 27
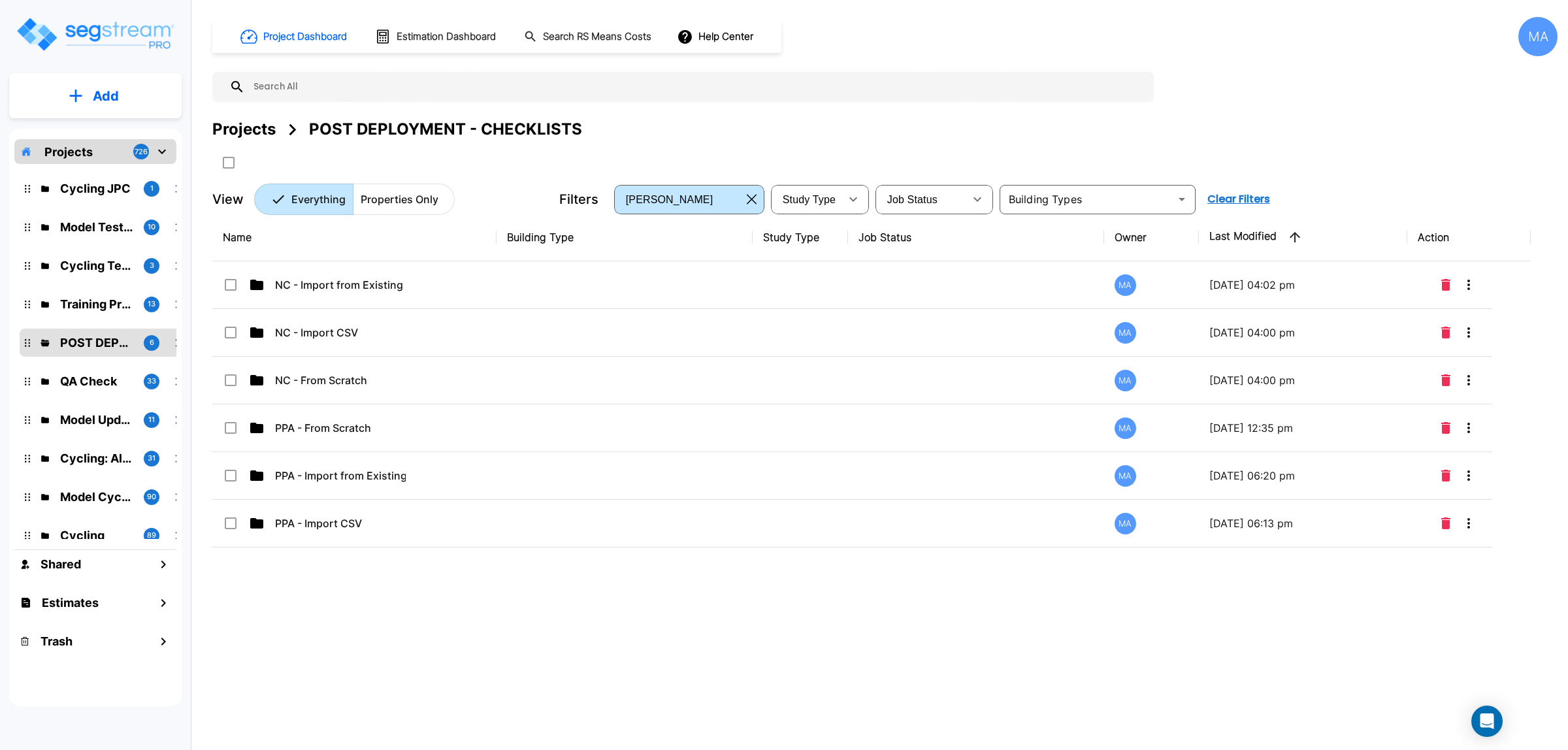
click at [320, 626] on div "Name Building Type Study Type Job Status Owner Last Modified Action NC - Import…" at bounding box center [871, 445] width 1318 height 465
click at [308, 628] on div "Name Building Type Study Type Job Status Owner Last Modified Action NC - Import…" at bounding box center [871, 445] width 1318 height 465
click at [431, 567] on div "Name Building Type Study Type Job Status Owner Last Modified Action NC - Import…" at bounding box center [871, 445] width 1318 height 465
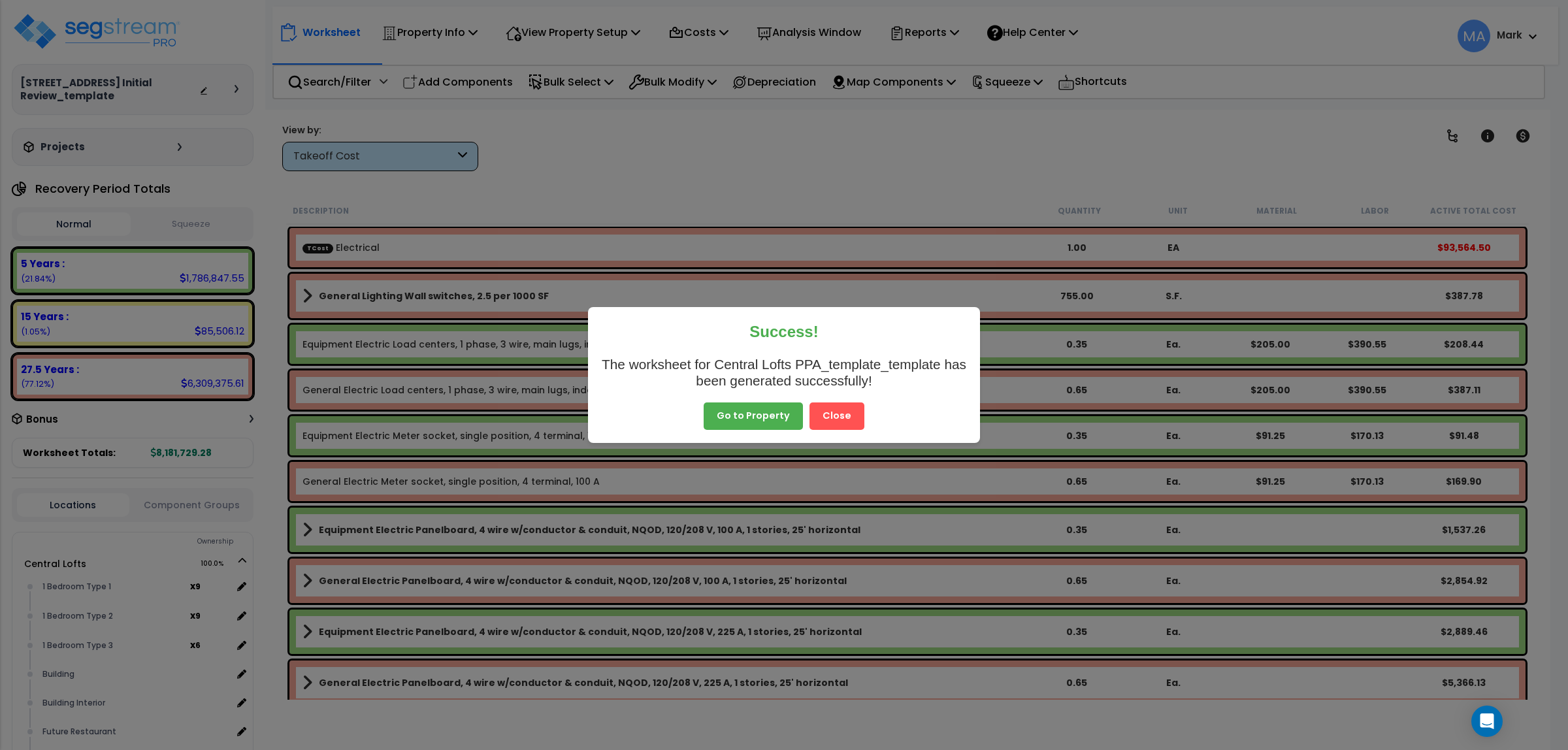
click at [847, 413] on button "Close" at bounding box center [836, 415] width 55 height 27
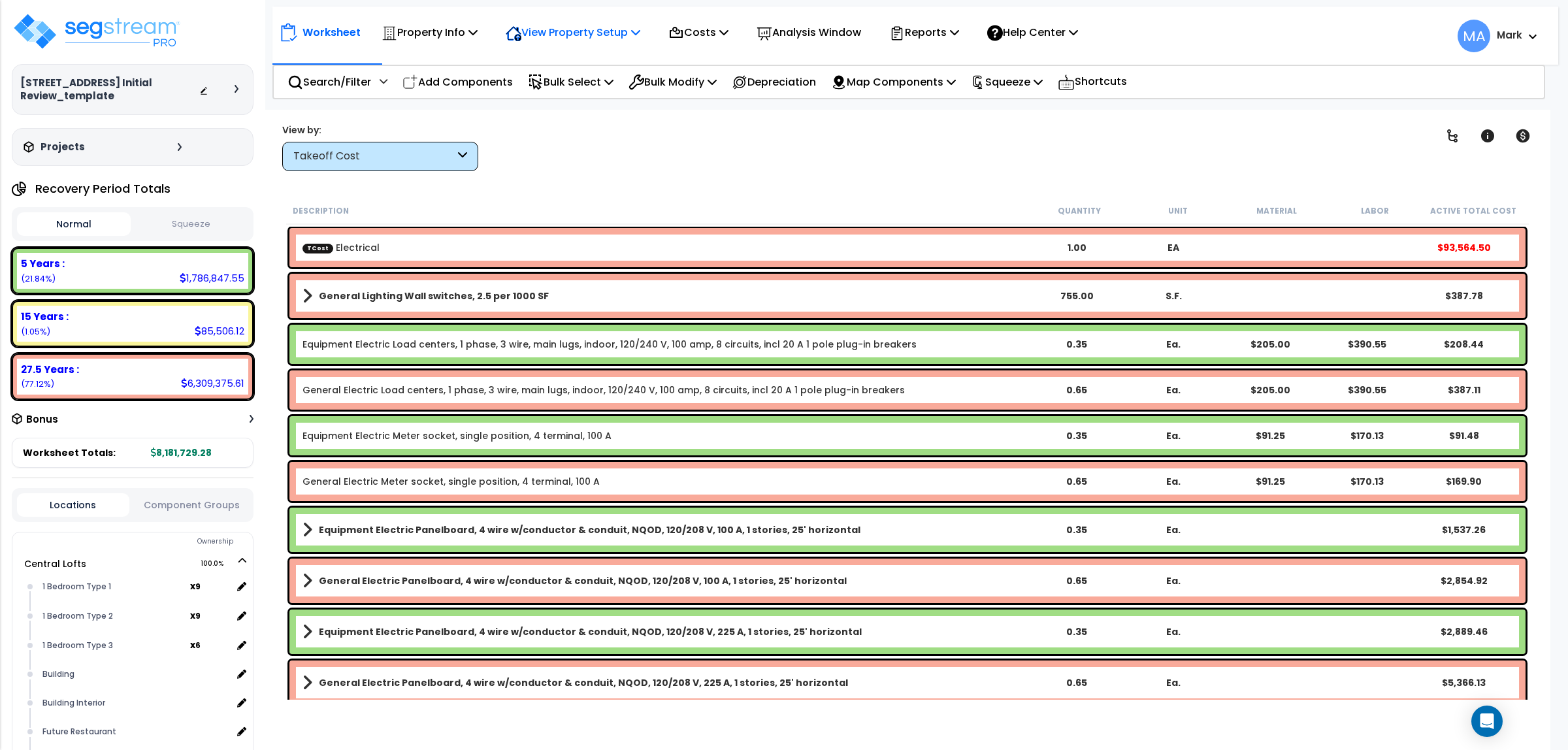
click at [477, 27] on p "View Property Setup" at bounding box center [429, 32] width 96 height 18
click at [592, 92] on link "View Questionnaire" at bounding box center [564, 90] width 129 height 26
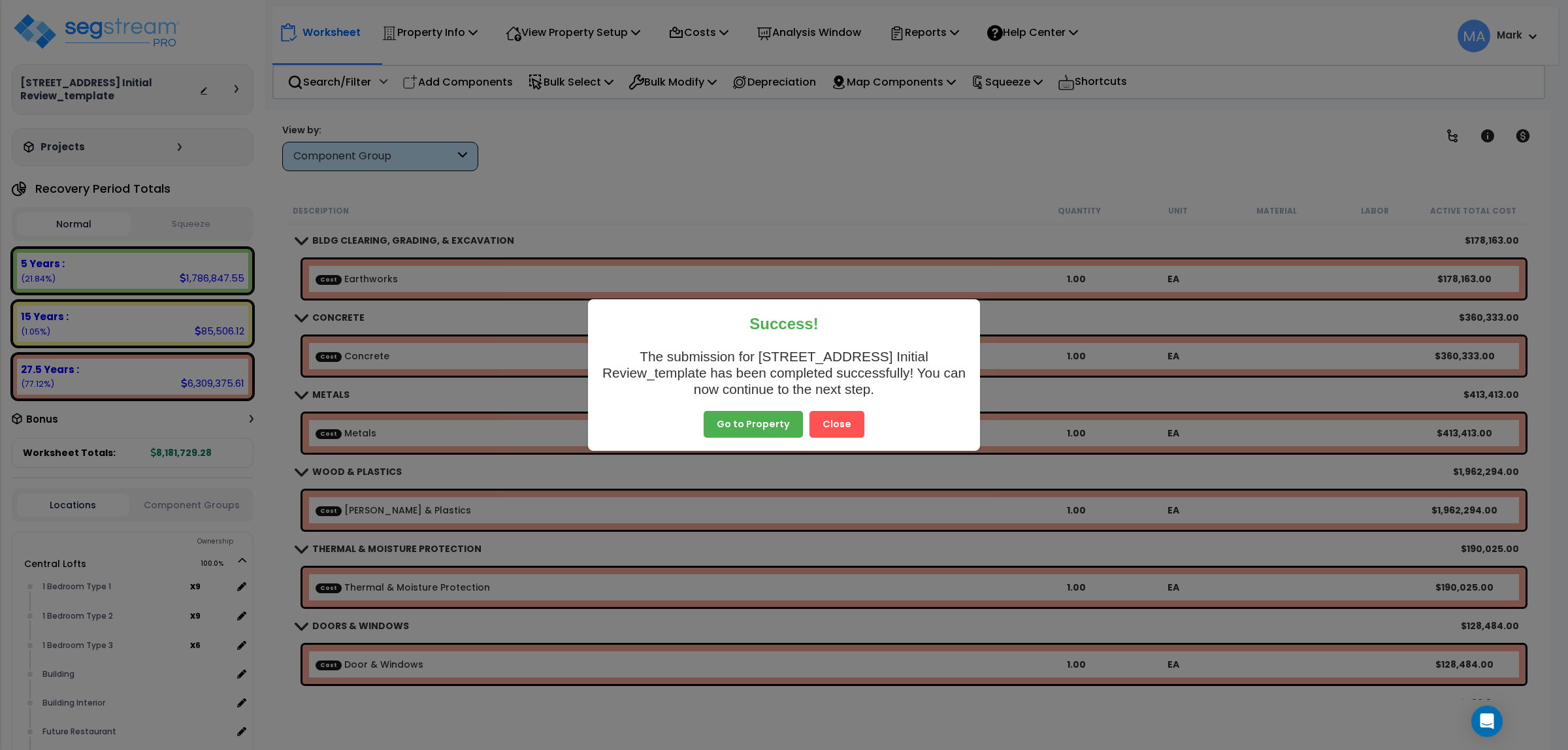
click at [844, 421] on button "Close" at bounding box center [836, 424] width 55 height 27
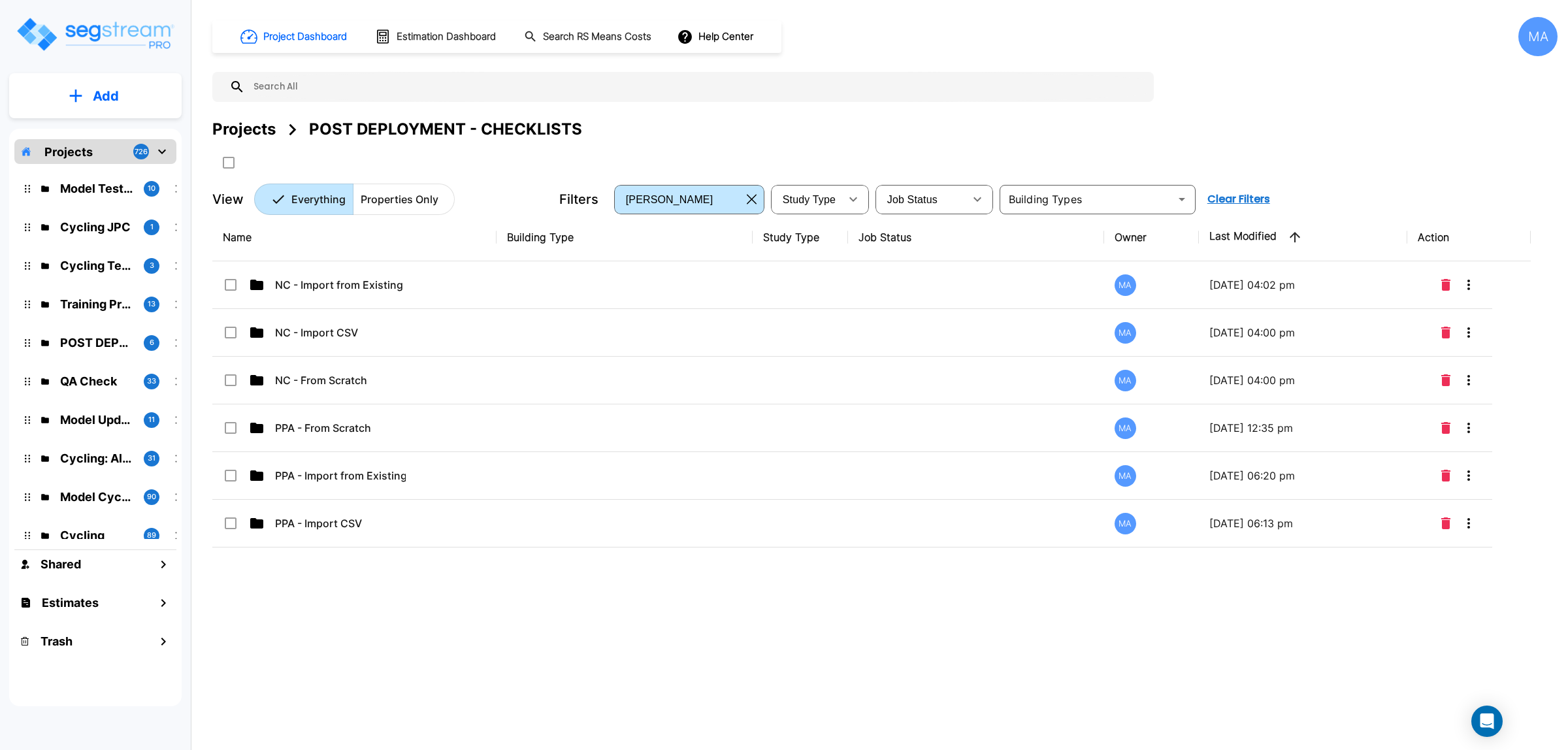
click at [248, 124] on div "Projects" at bounding box center [244, 129] width 64 height 23
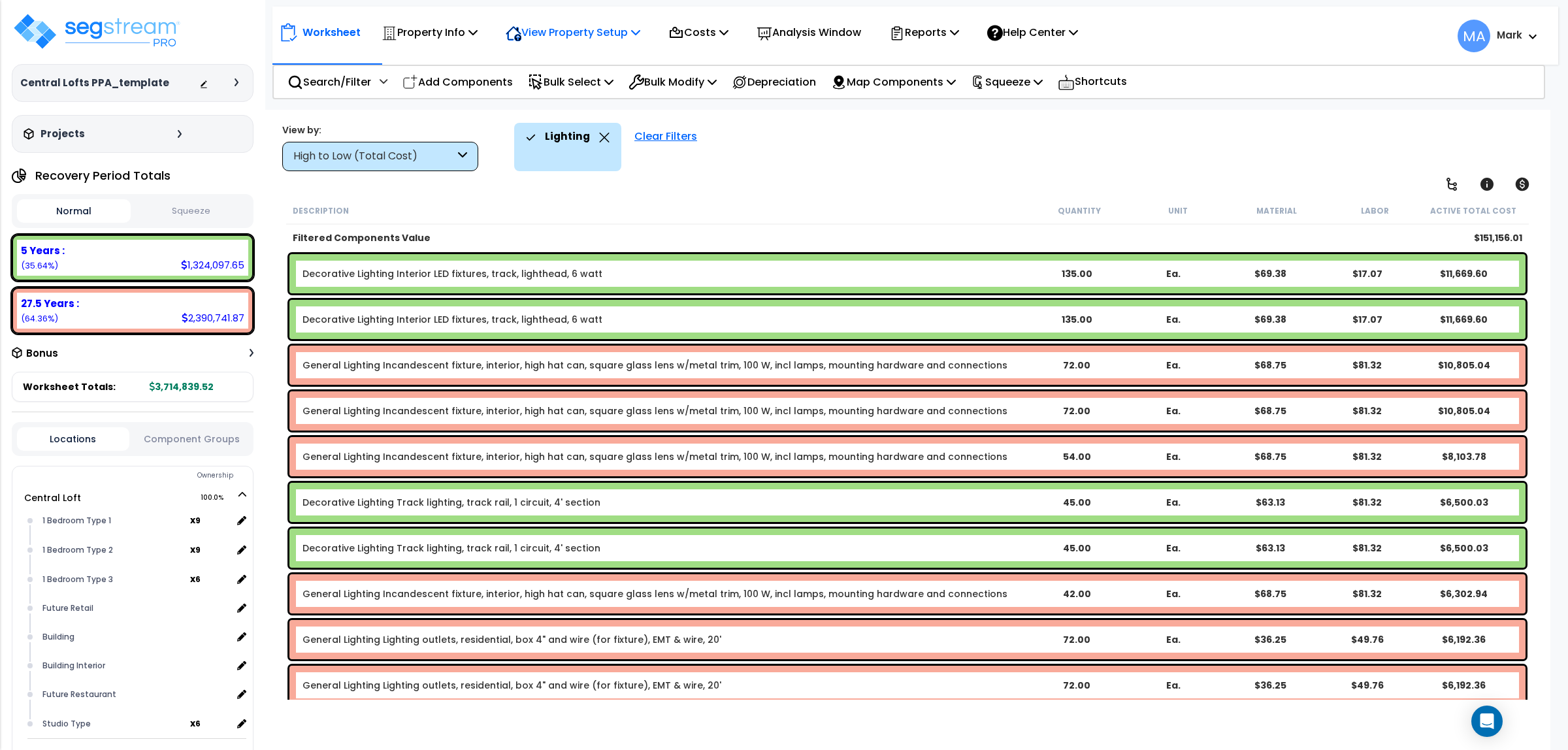
click at [477, 26] on p "View Property Setup" at bounding box center [429, 32] width 96 height 18
click at [452, 115] on div "Worksheet Property Info Property Setup Add Property Unit Template property Clon…" at bounding box center [907, 484] width 1285 height 750
click at [446, 22] on div "Property Info" at bounding box center [429, 32] width 96 height 31
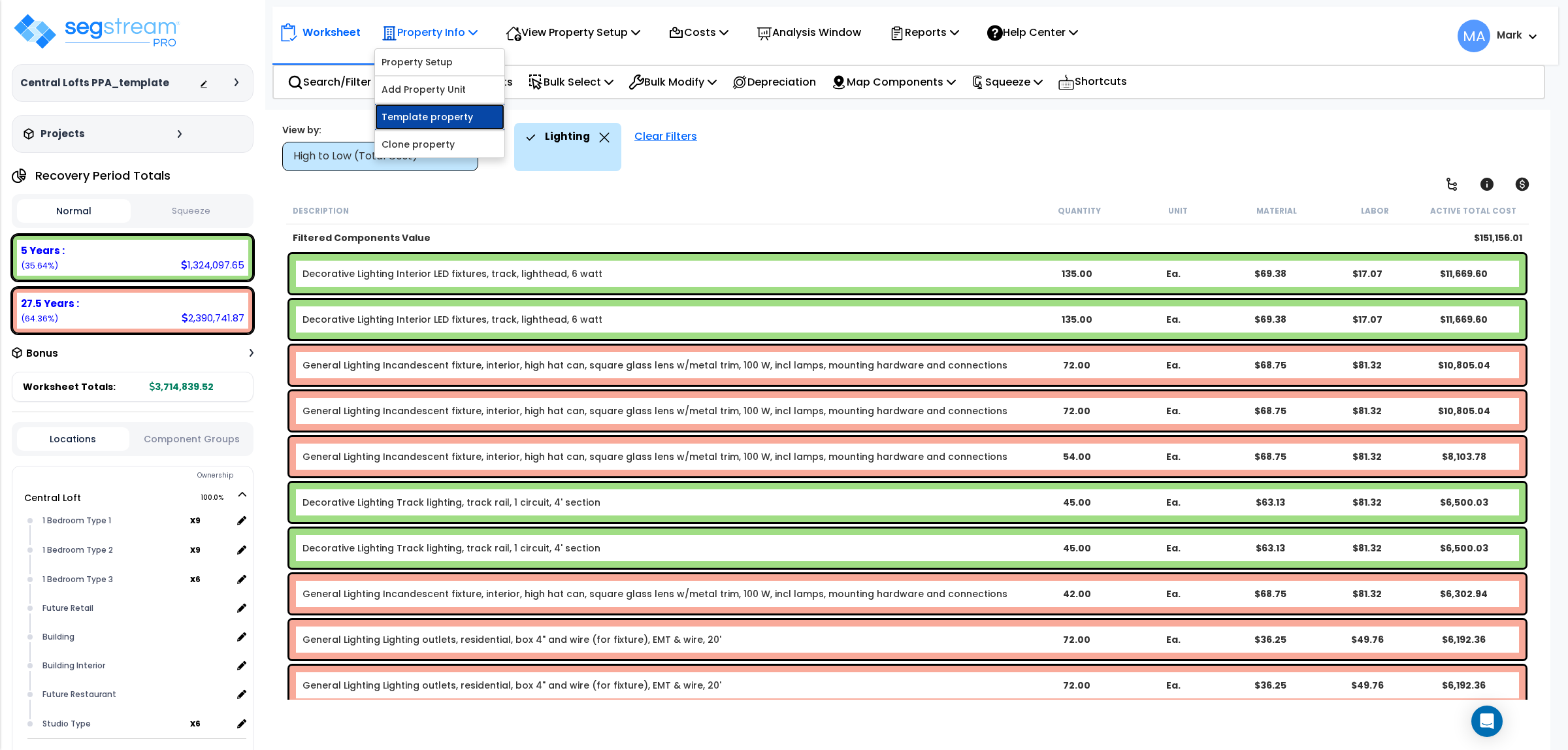
click at [431, 118] on link "Template property" at bounding box center [440, 117] width 129 height 26
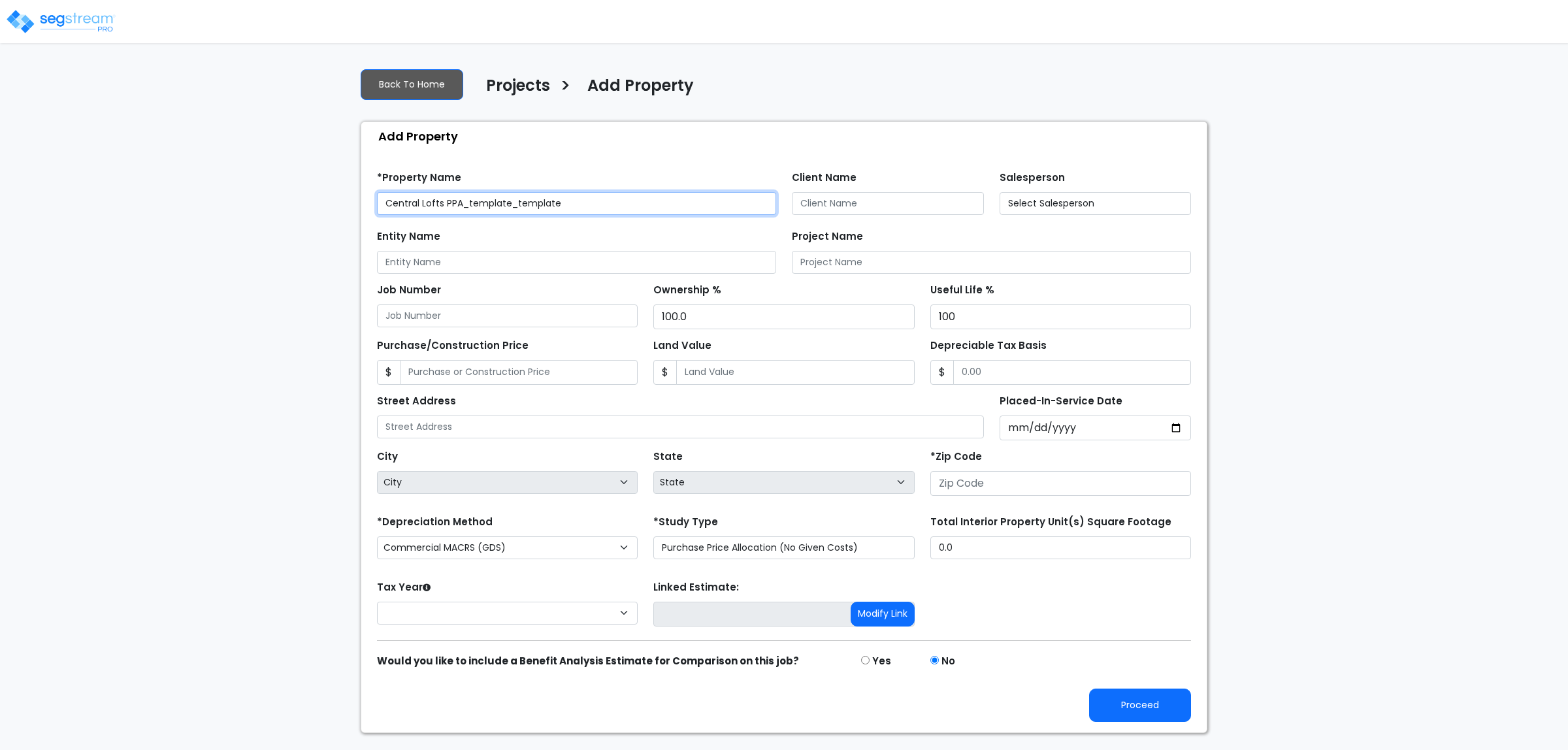
type input "[STREET_ADDRESS]"
type input "97203"
select select "CRM(_5"
select select "2021"
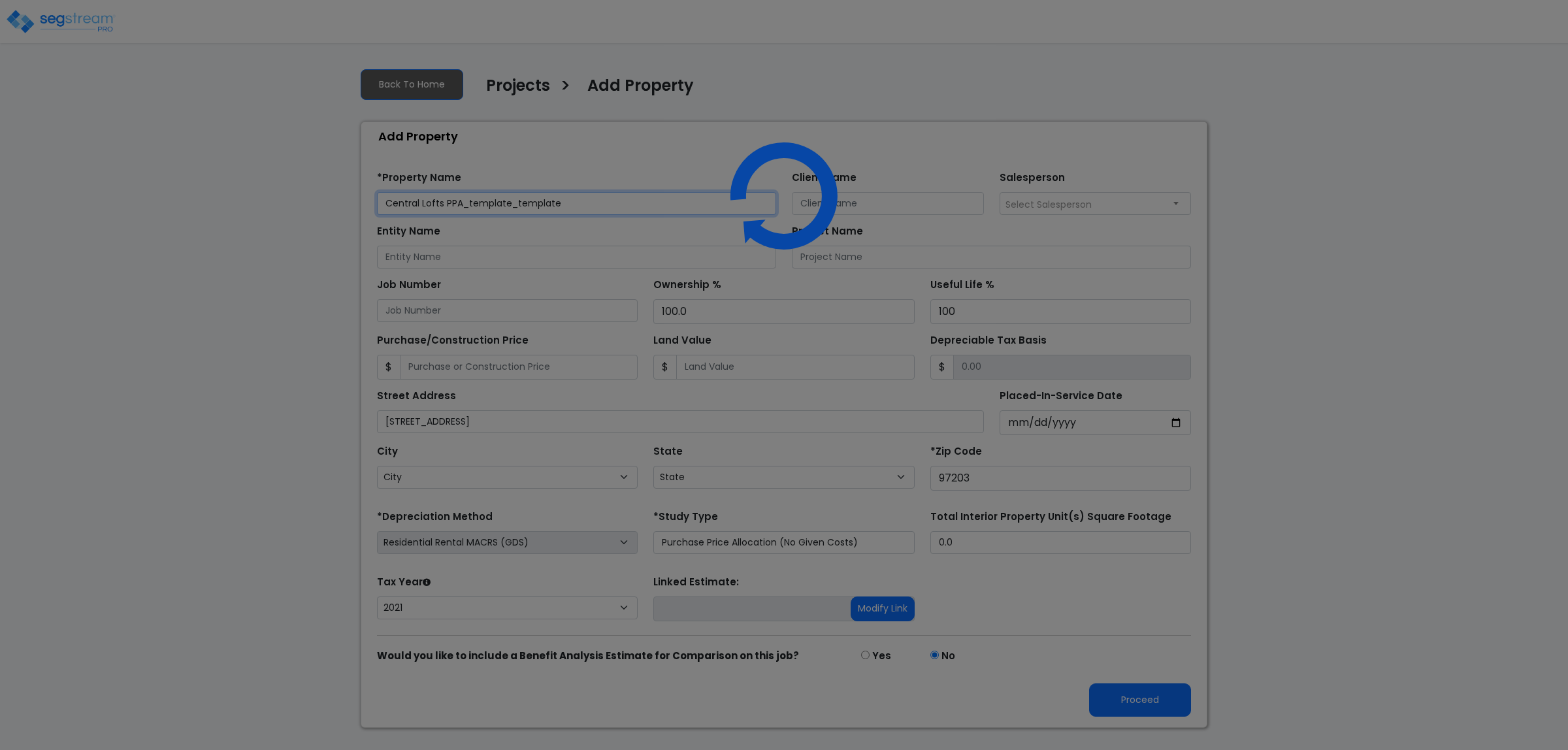
select select "OR"
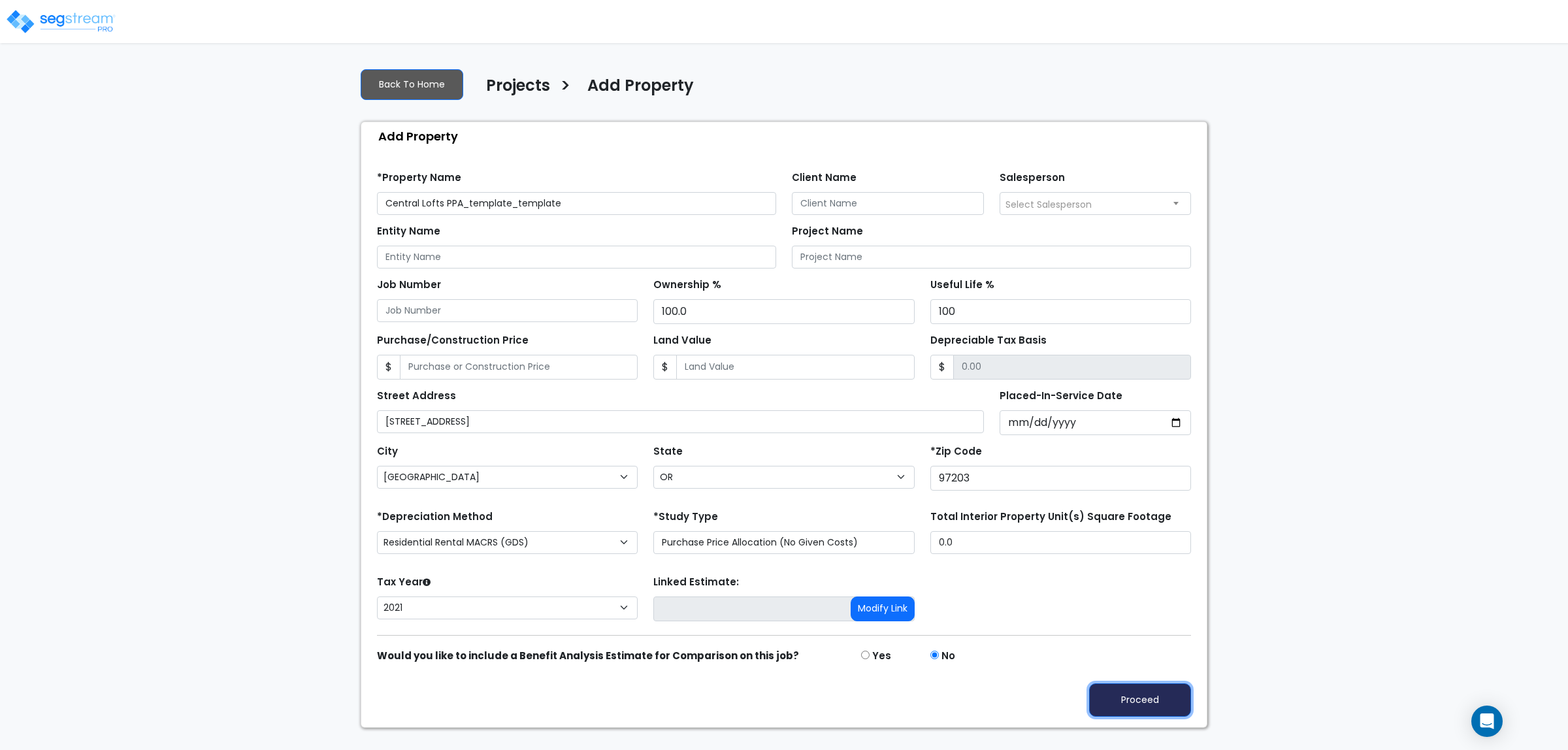
click at [1139, 705] on button "Proceed" at bounding box center [1140, 700] width 102 height 34
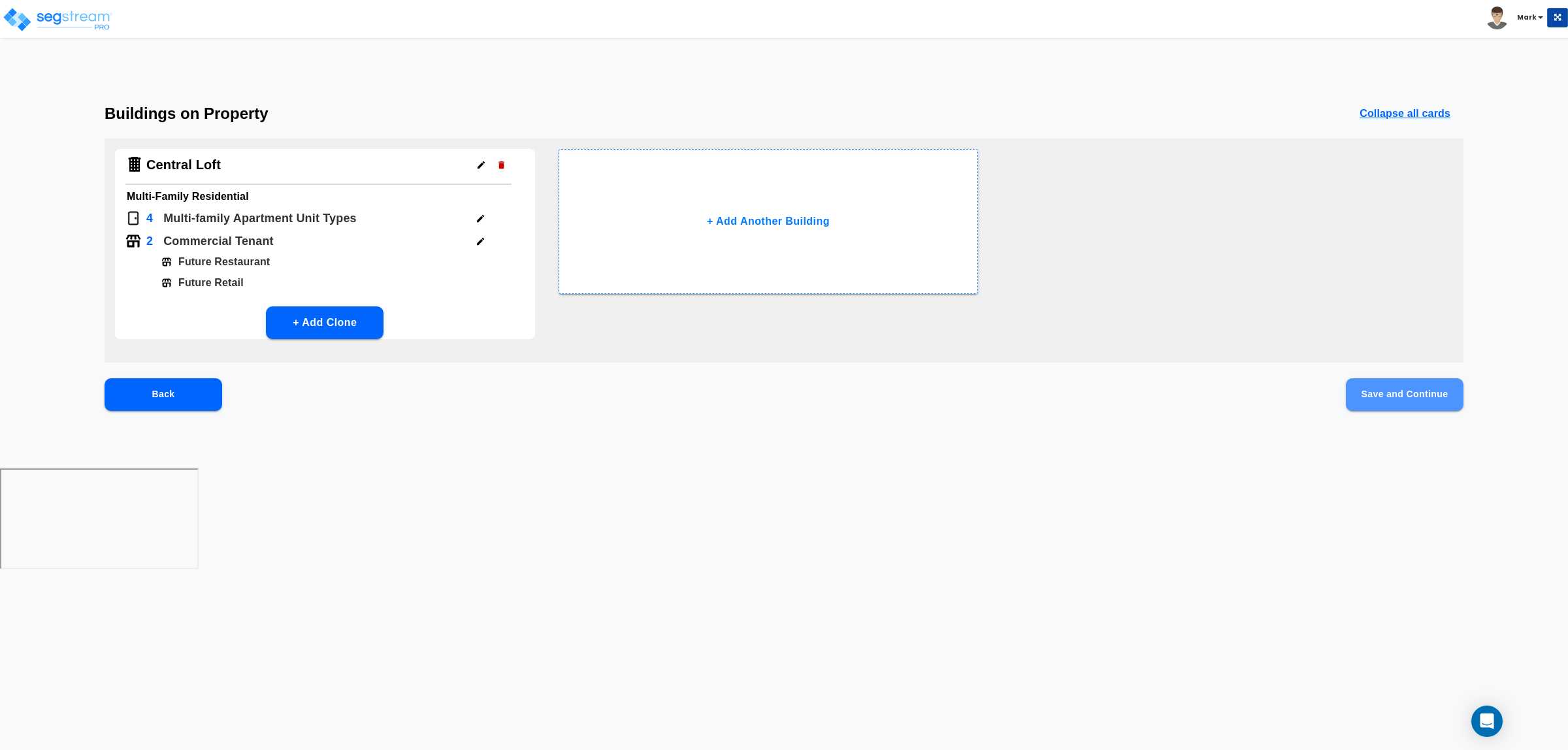
click at [1413, 390] on button "Save and Continue" at bounding box center [1405, 394] width 118 height 33
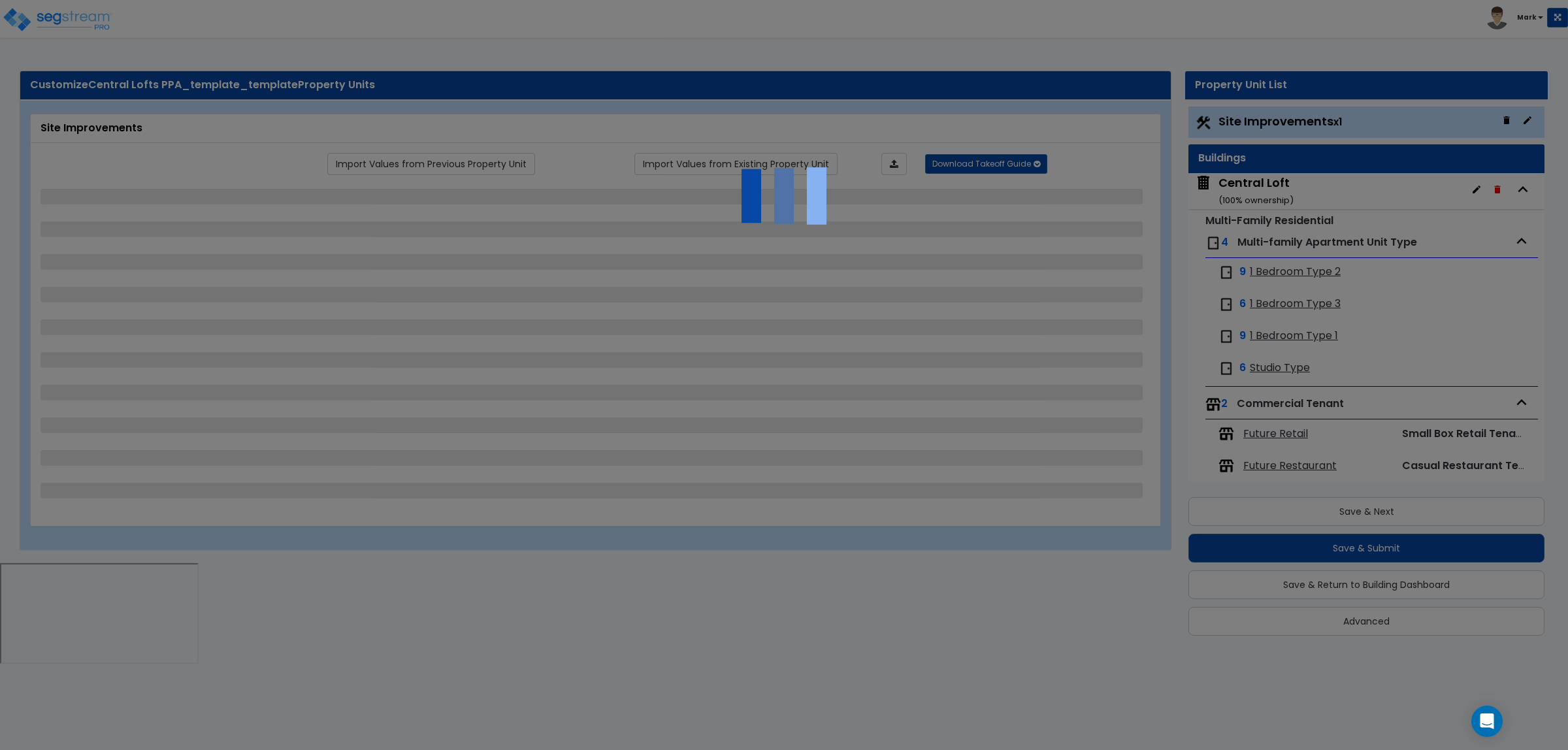
select select "2"
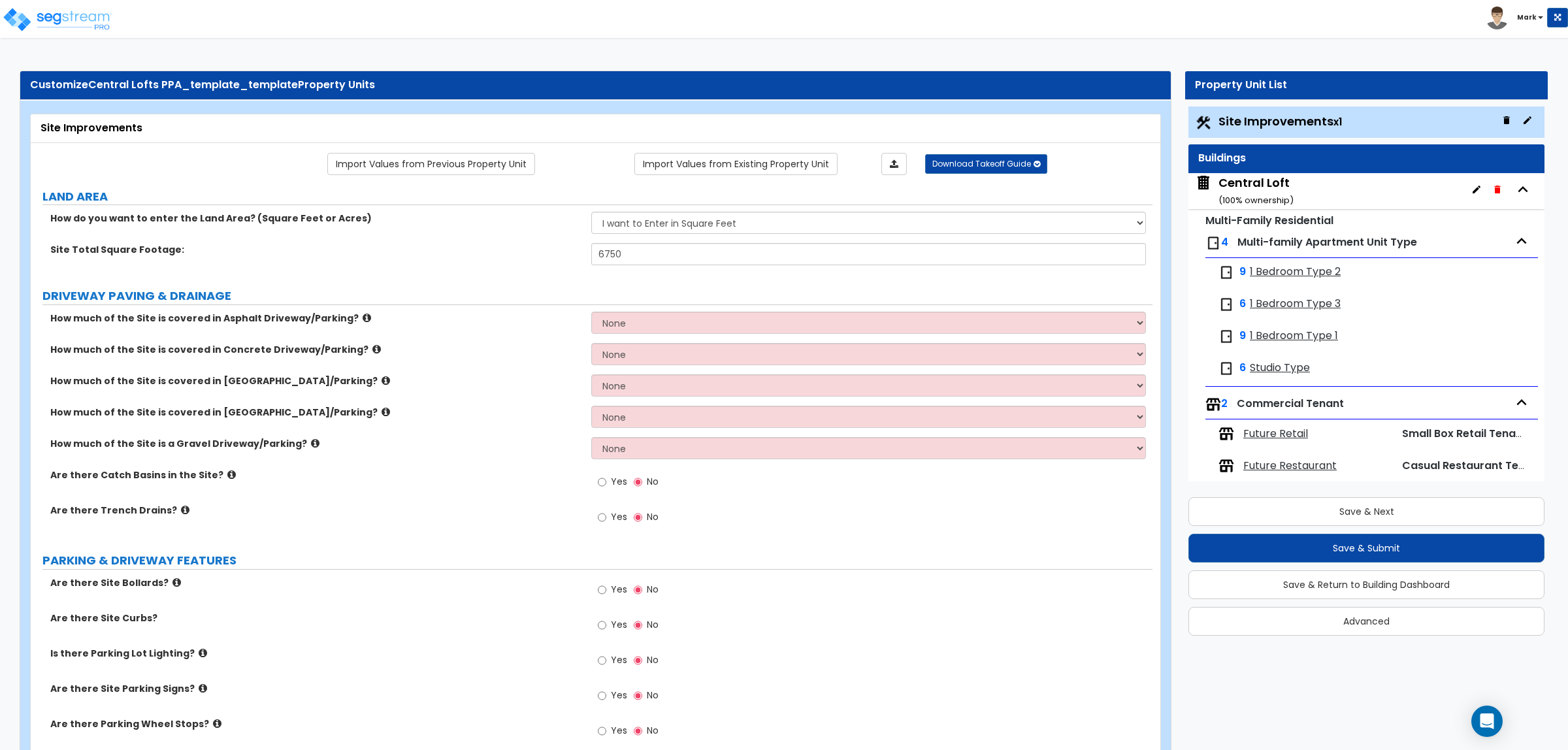
click at [308, 514] on label "Are there Trench Drains?" at bounding box center [316, 510] width 531 height 13
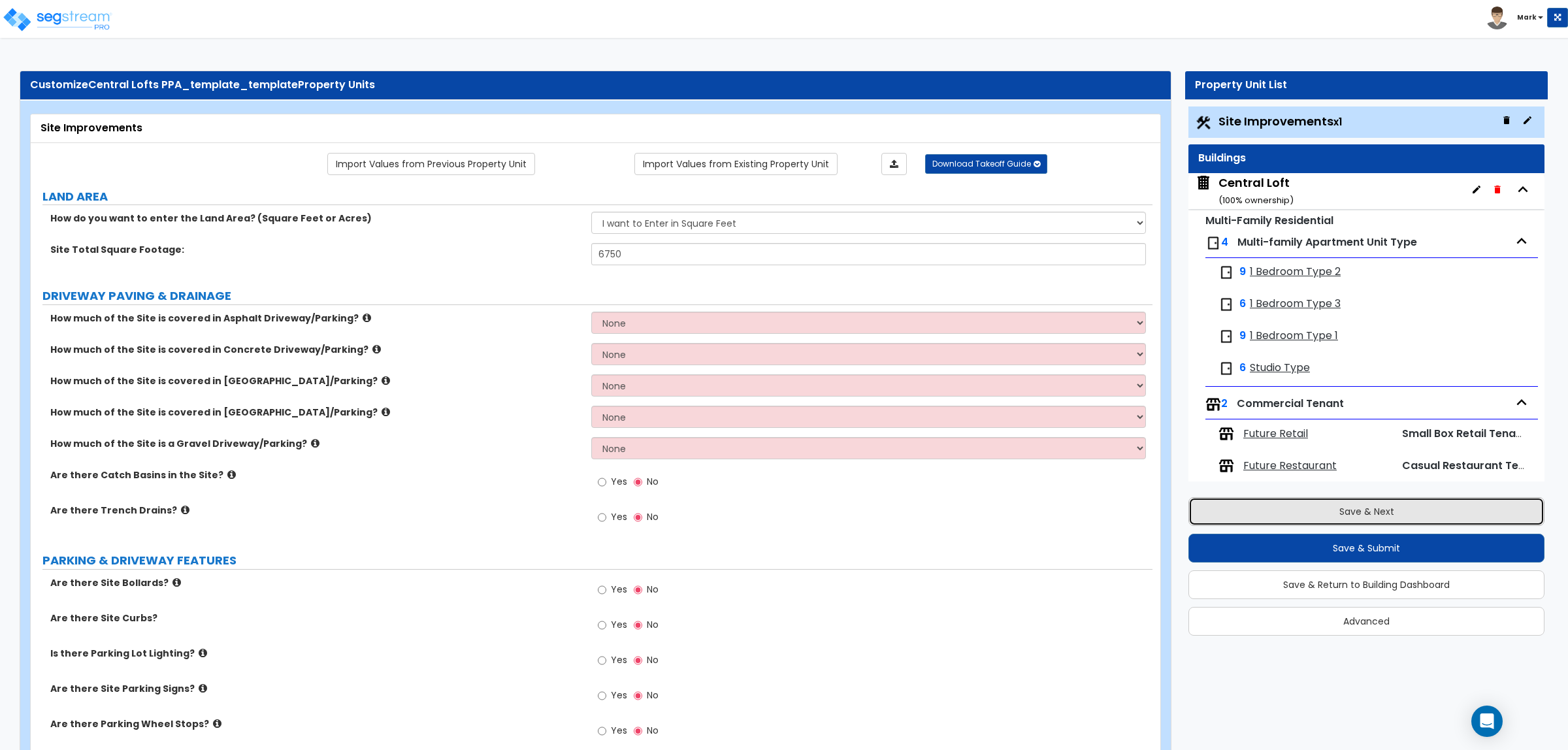
click at [1314, 514] on button "Save & Next" at bounding box center [1366, 511] width 356 height 29
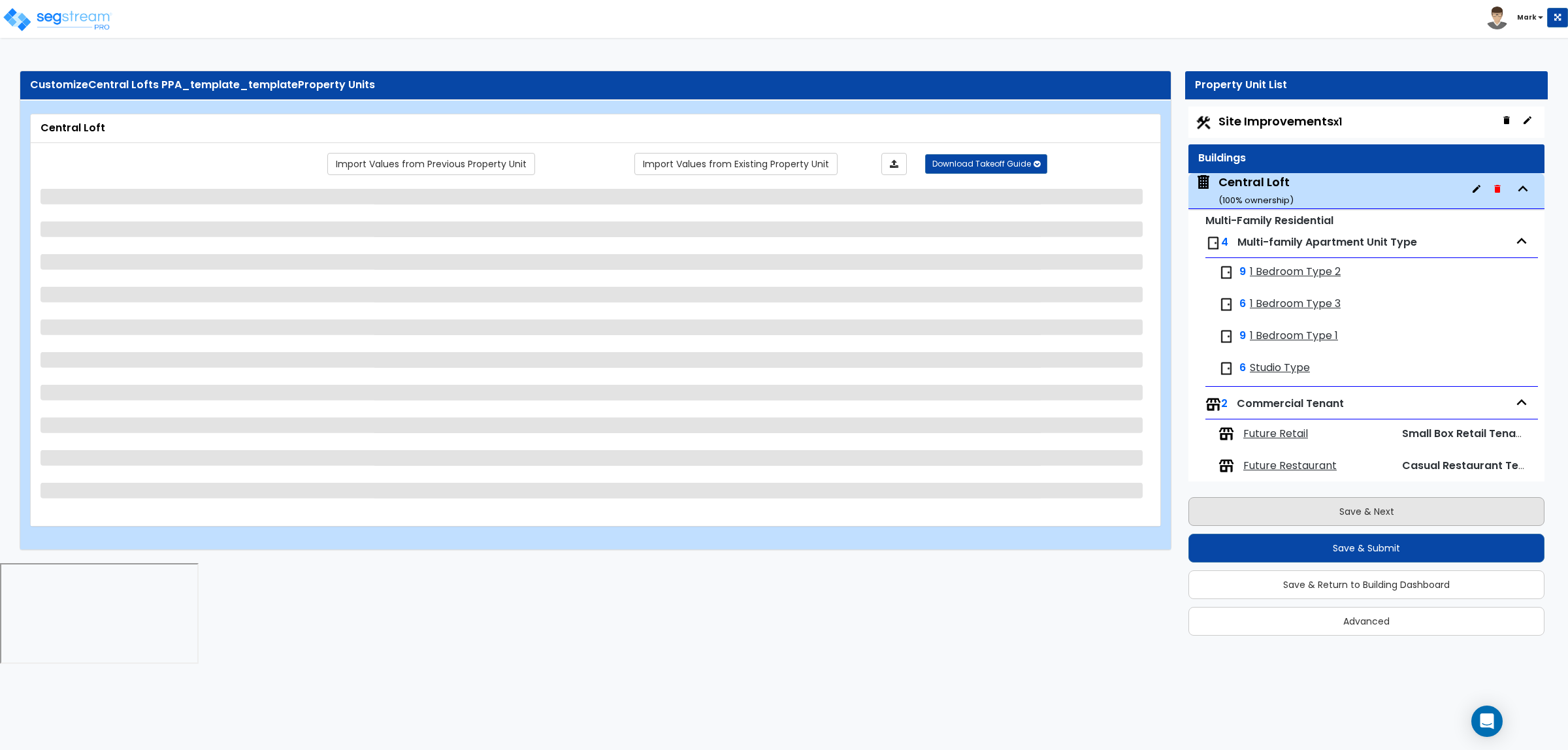
scroll to position [14, 0]
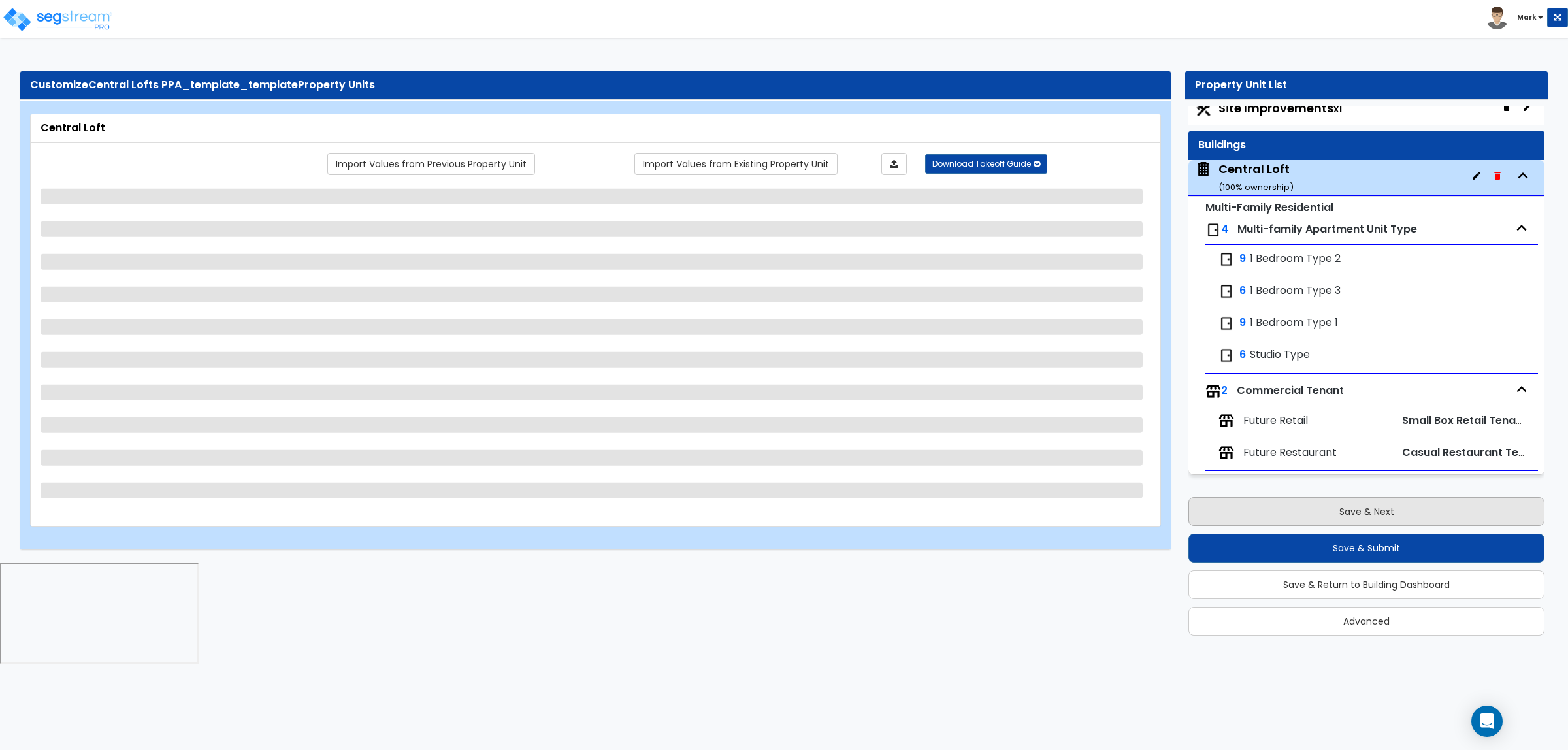
select select "1"
select select "3"
select select "7"
select select "3"
select select "9"
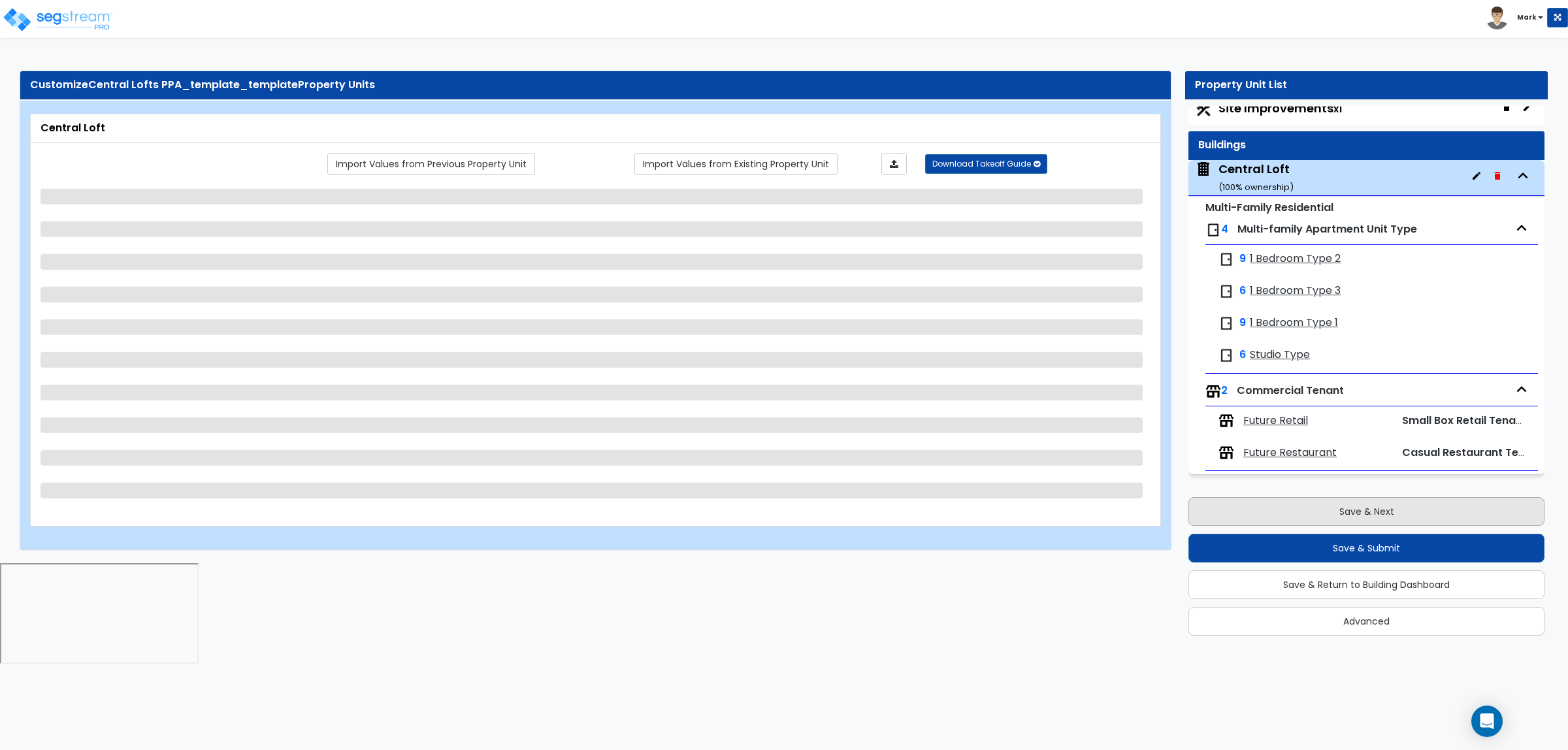
select select "13"
select select "4"
select select "2"
select select "3"
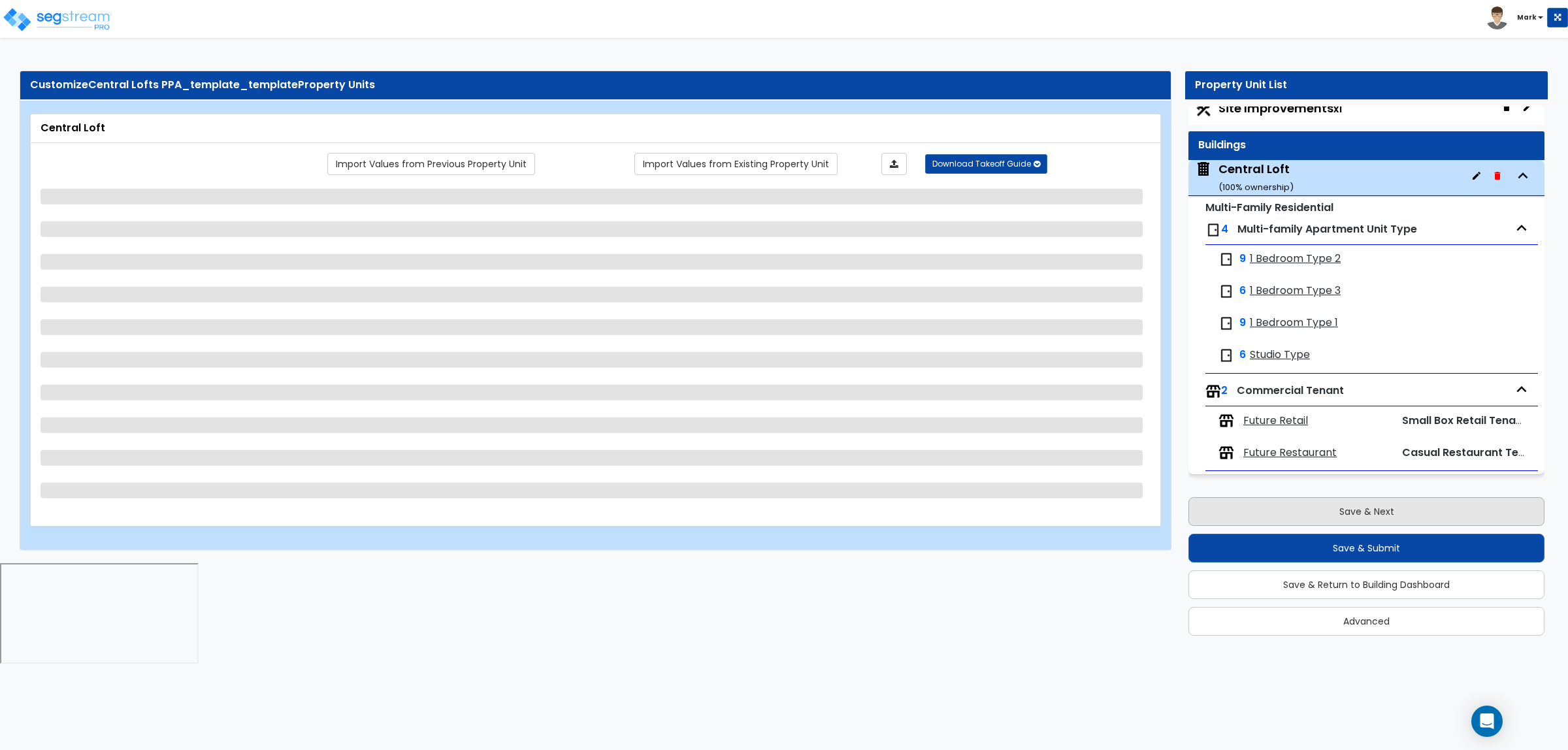
select select "2"
select select "1"
select select "2"
select select "3"
select select "2"
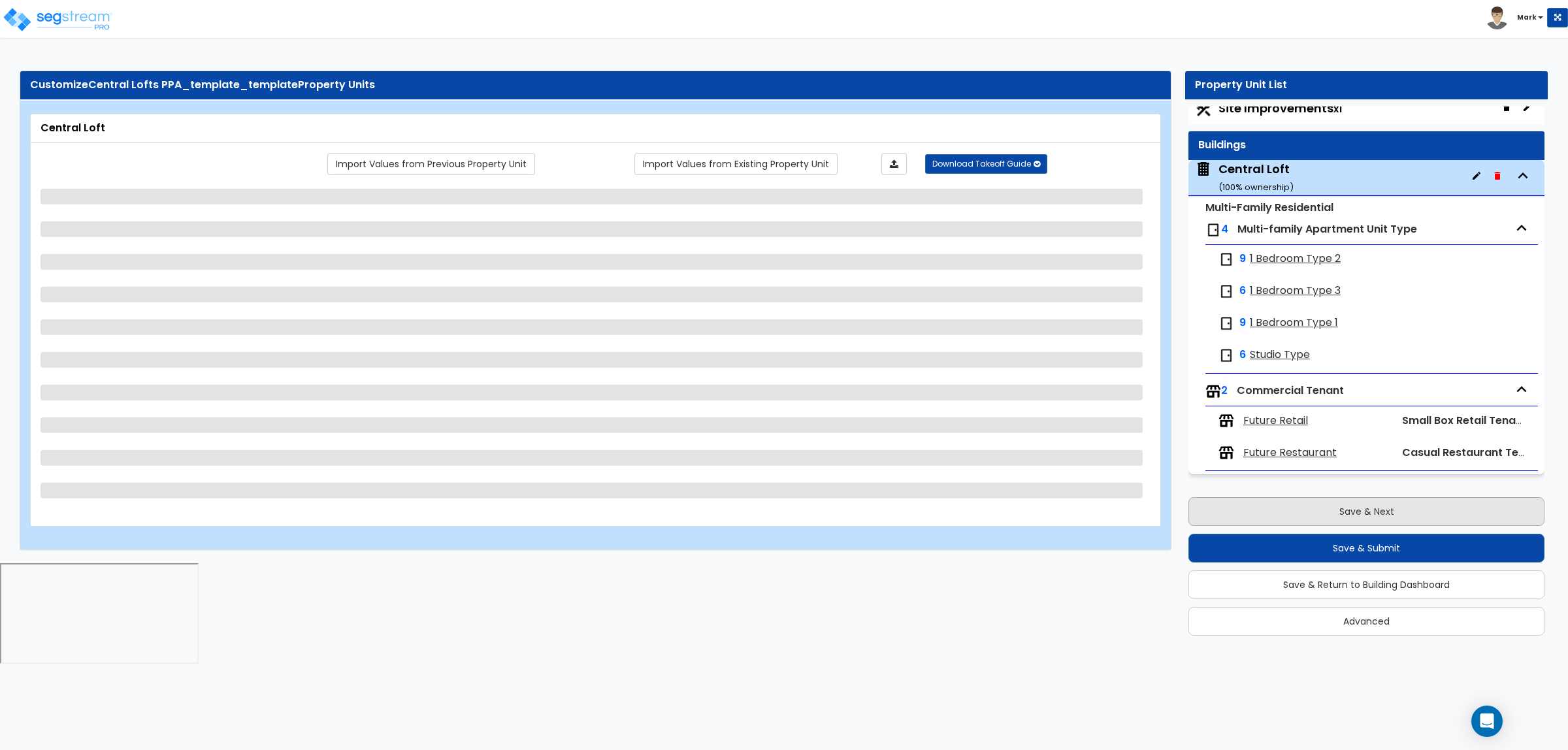
select select "3"
select select "1"
select select "2"
select select "1"
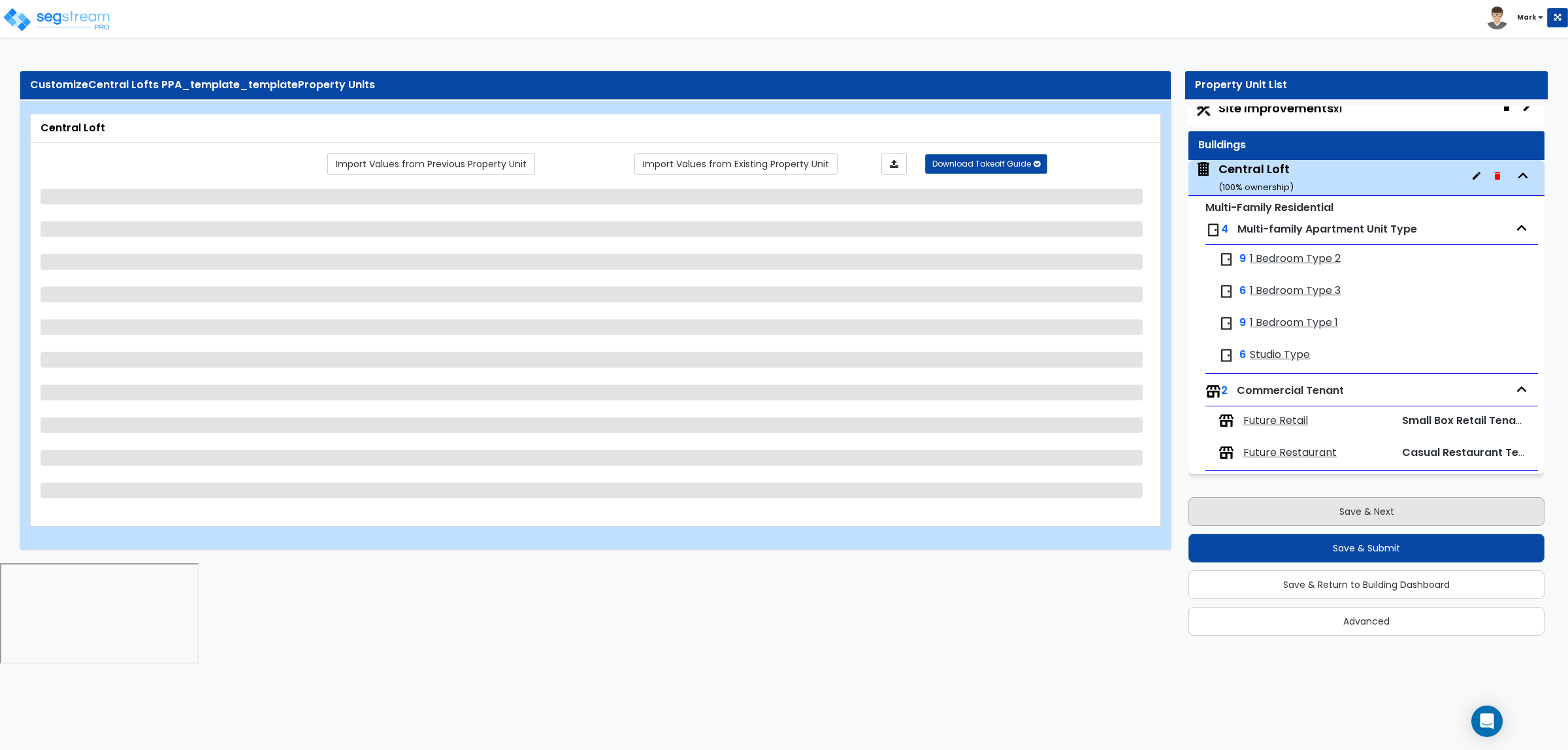
select select "5"
select select "1"
select select "2"
select select "5"
select select "2"
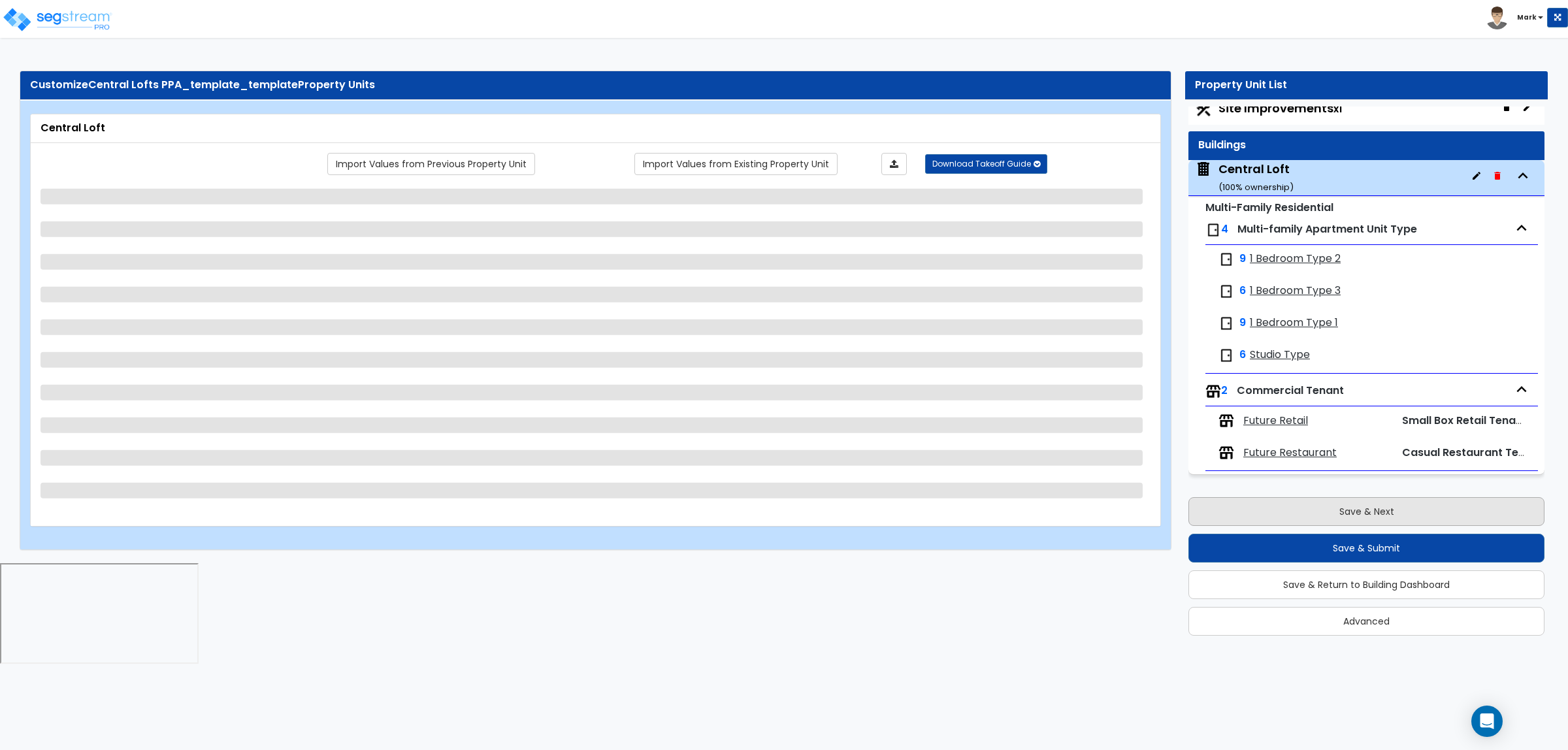
select select "1"
select select "3"
select select "5"
select select "1"
select select "6"
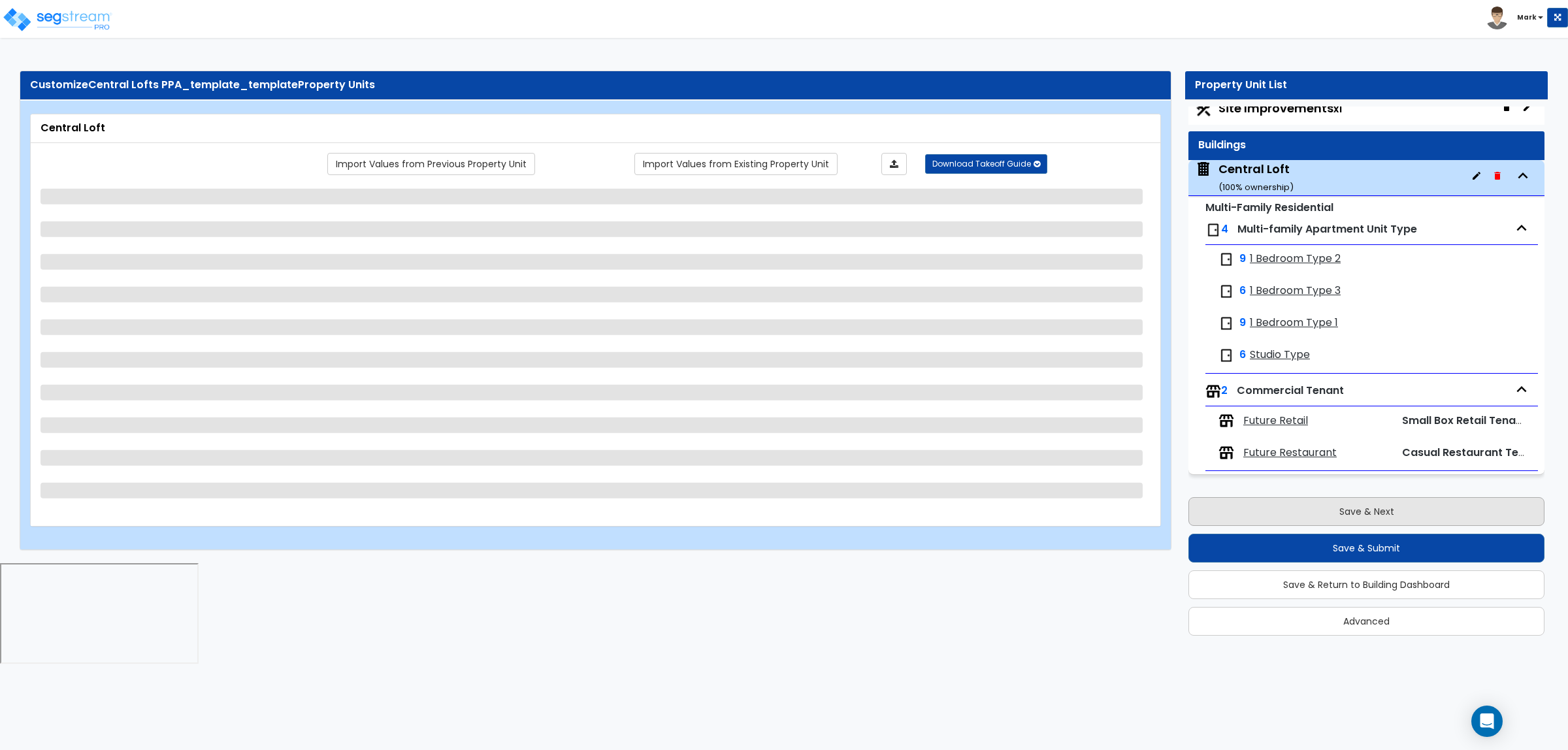
select select "1"
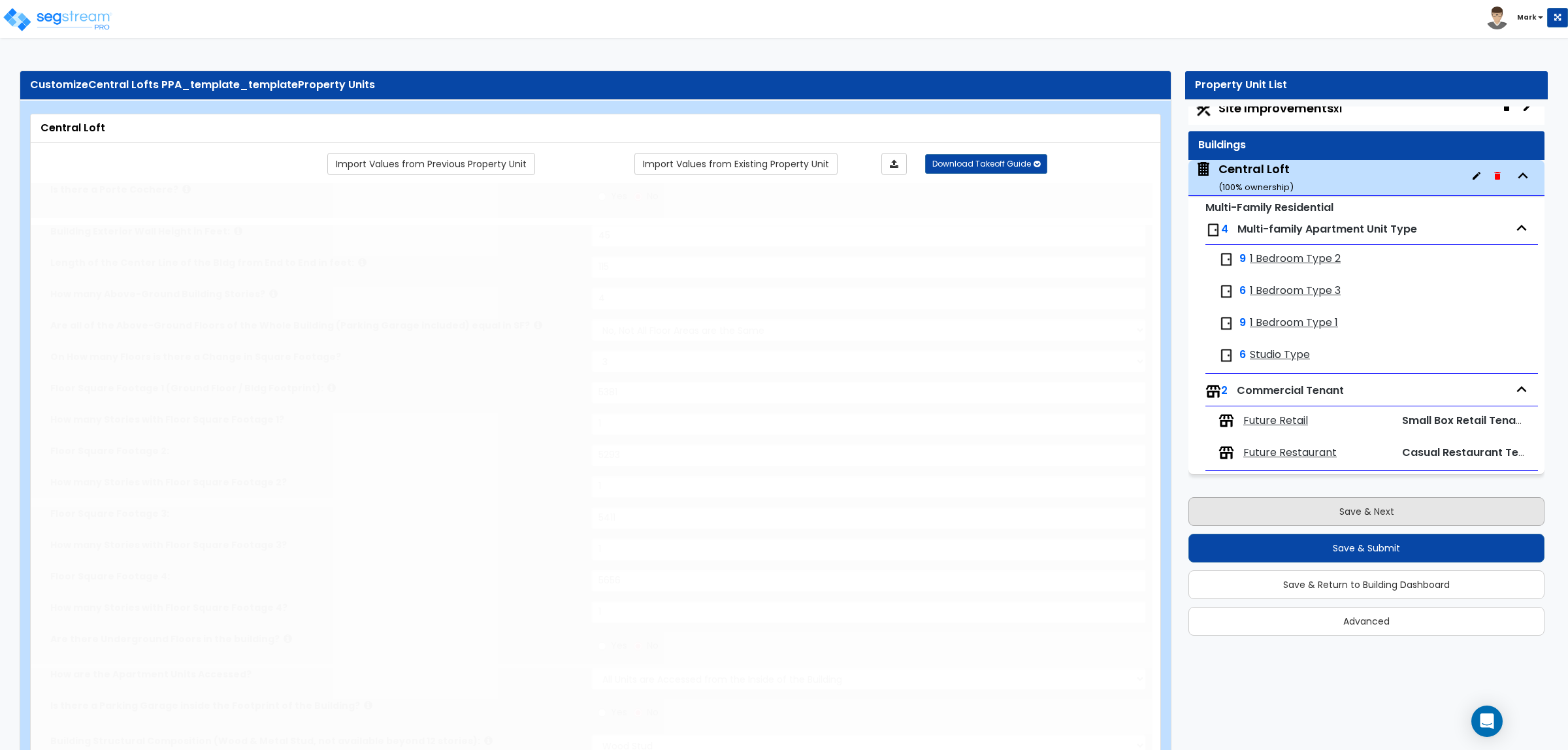
select select "1"
type input "1"
select select "1"
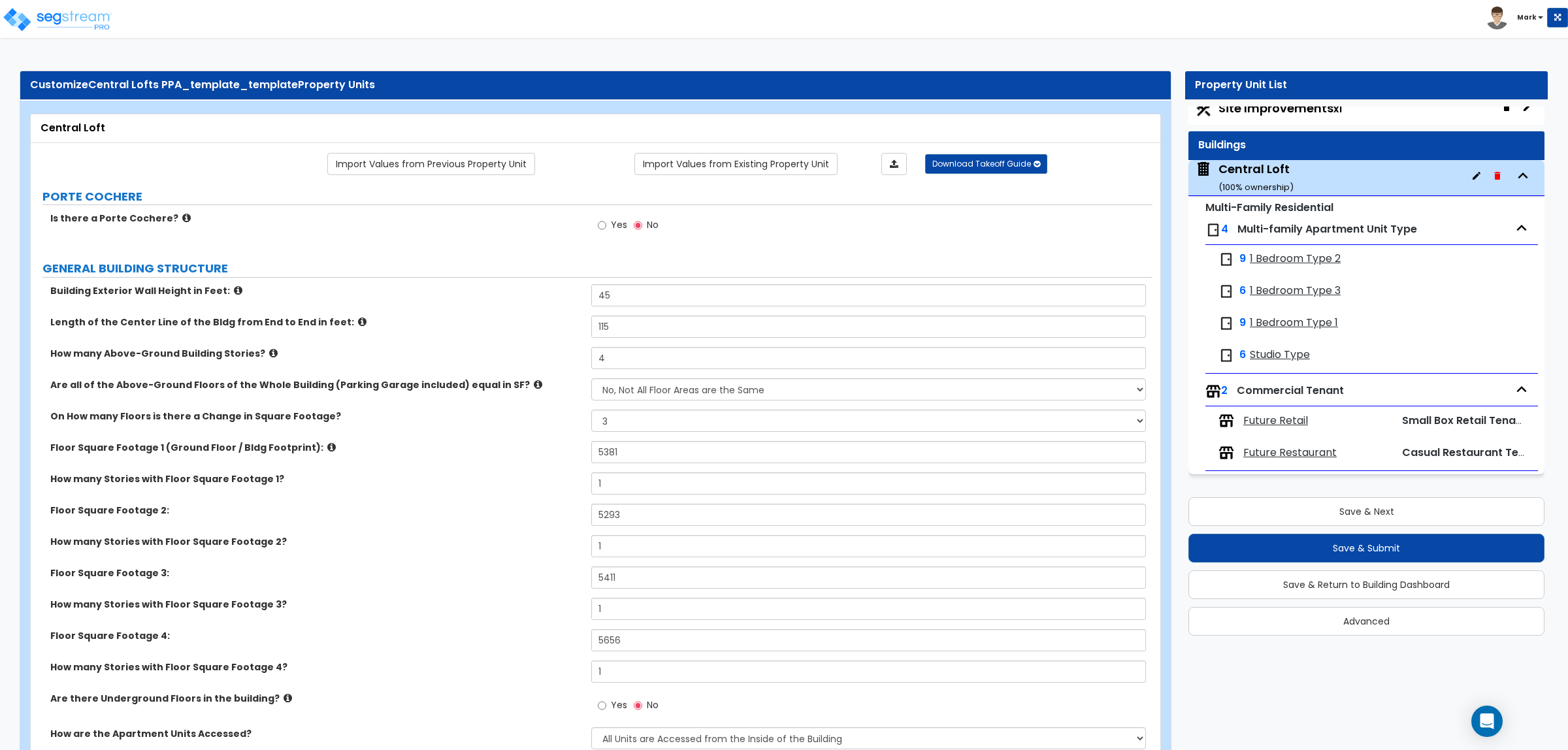
click at [327, 448] on icon at bounding box center [331, 447] width 8 height 9
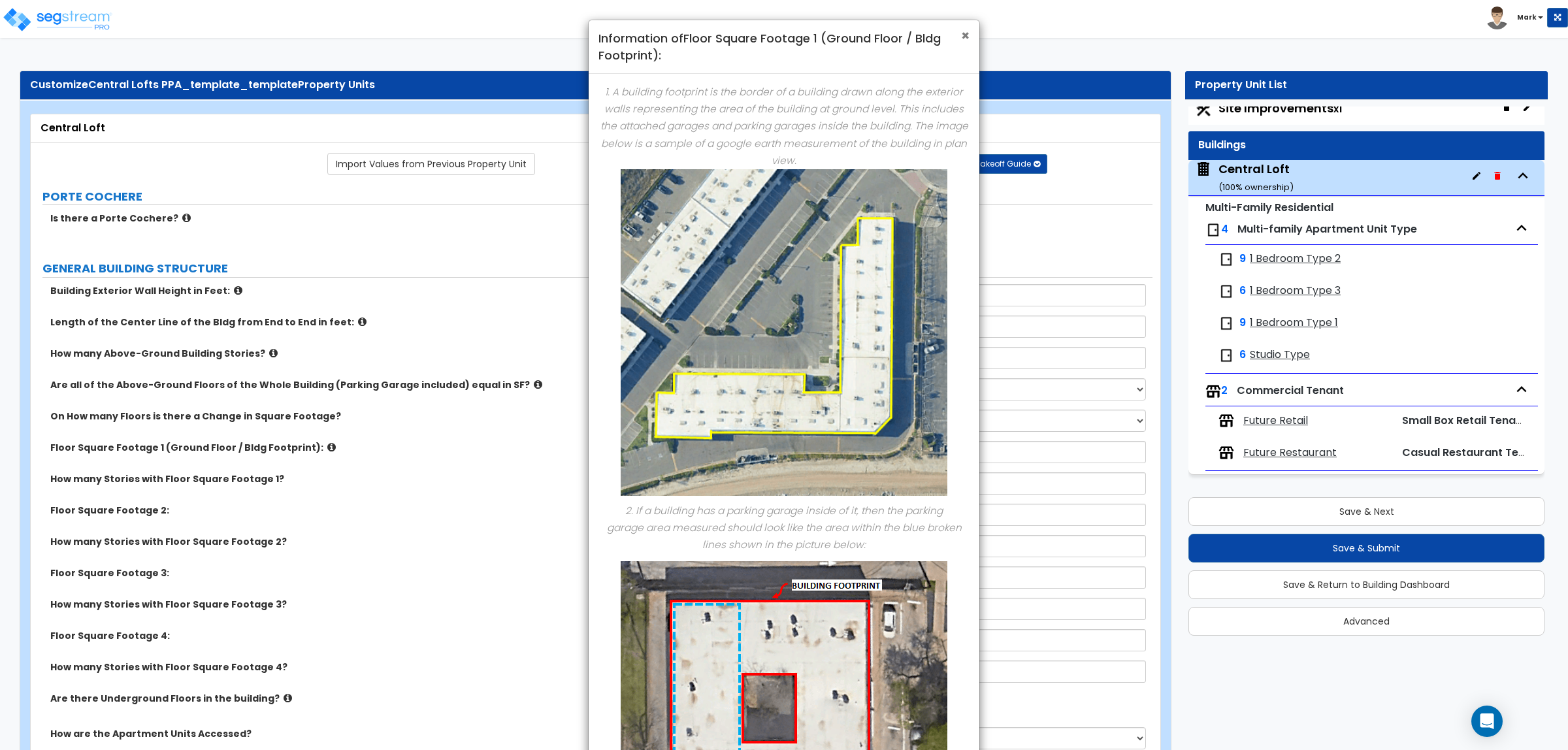
click at [961, 37] on div "× Information of Floor Square Footage 1 (Ground Floor / Bldg Footprint):" at bounding box center [784, 47] width 391 height 53
click at [971, 34] on div "× Information of Floor Square Footage 1 (Ground Floor / Bldg Footprint):" at bounding box center [784, 47] width 391 height 53
click at [967, 34] on span "×" at bounding box center [965, 36] width 8 height 19
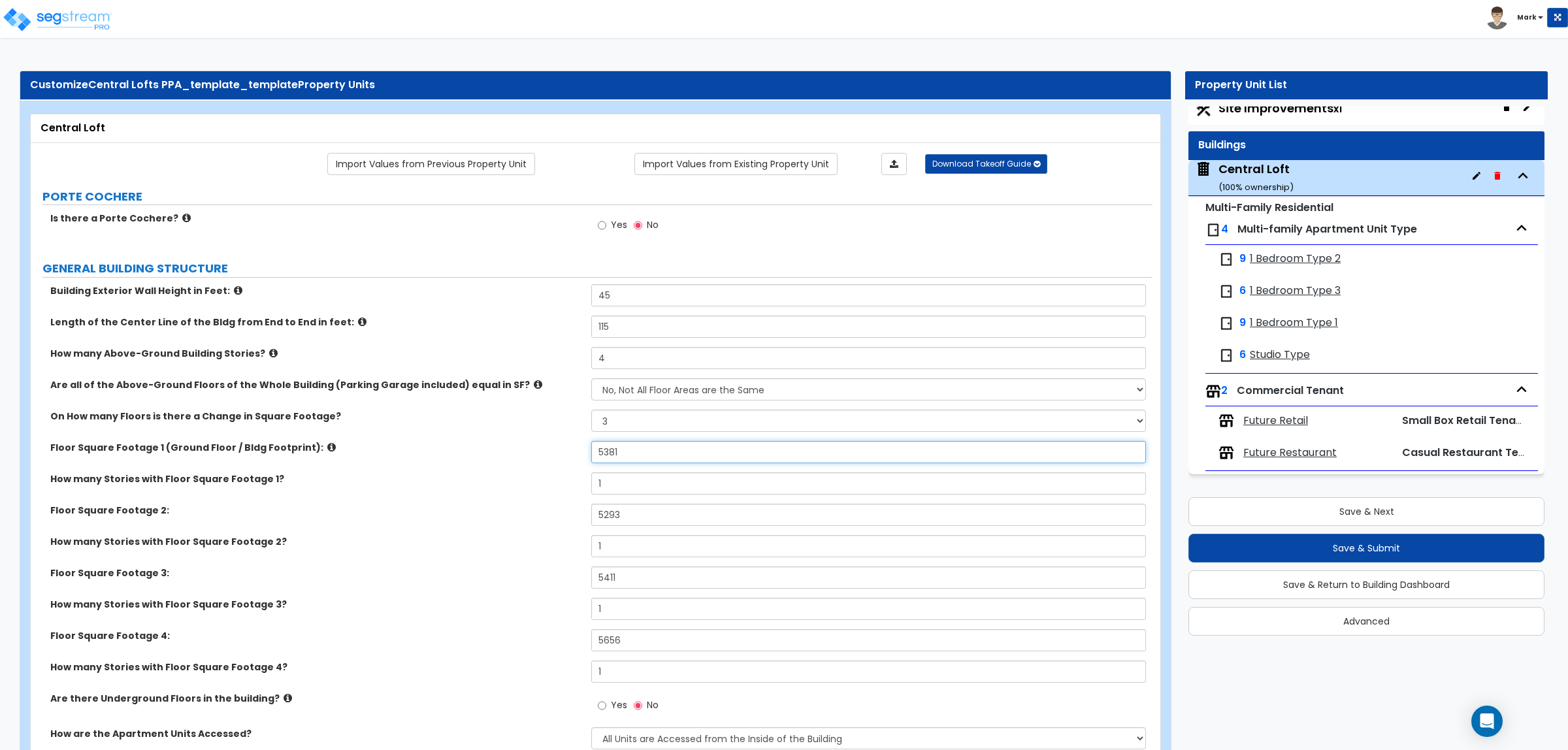
drag, startPoint x: 637, startPoint y: 449, endPoint x: 549, endPoint y: 460, distance: 88.7
click at [549, 460] on div "Floor Square Footage 1 (Ground Floor / Bldg Footprint): 5381" at bounding box center [591, 456] width 1122 height 32
type input "6,630"
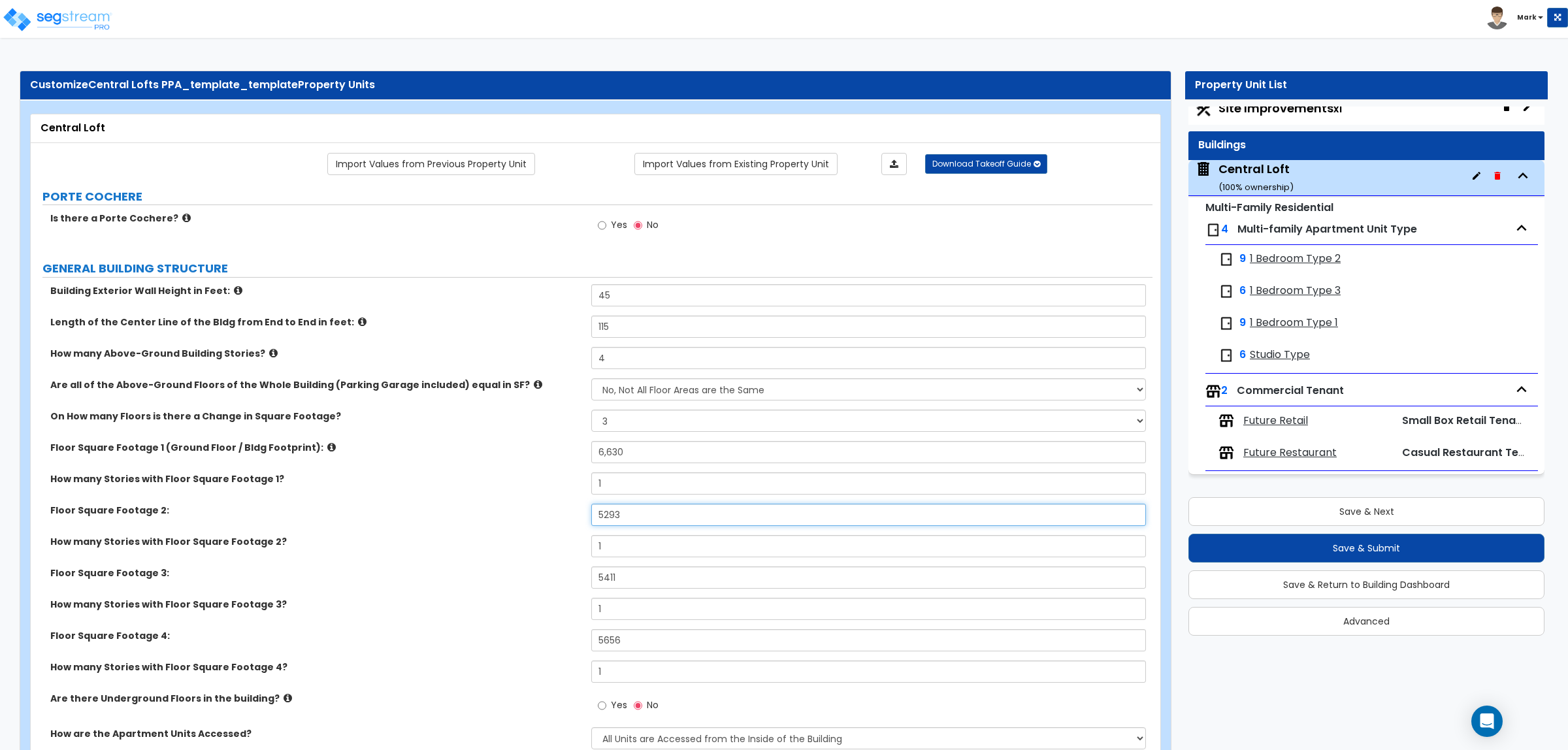
drag, startPoint x: 622, startPoint y: 519, endPoint x: 525, endPoint y: 514, distance: 97.1
click at [525, 514] on div "Floor Square Footage 2: 5293" at bounding box center [591, 519] width 1122 height 32
type input "6,630"
drag, startPoint x: 567, startPoint y: 576, endPoint x: 549, endPoint y: 575, distance: 18.0
click at [549, 575] on div "Floor Square Footage 3: 5411" at bounding box center [591, 582] width 1122 height 32
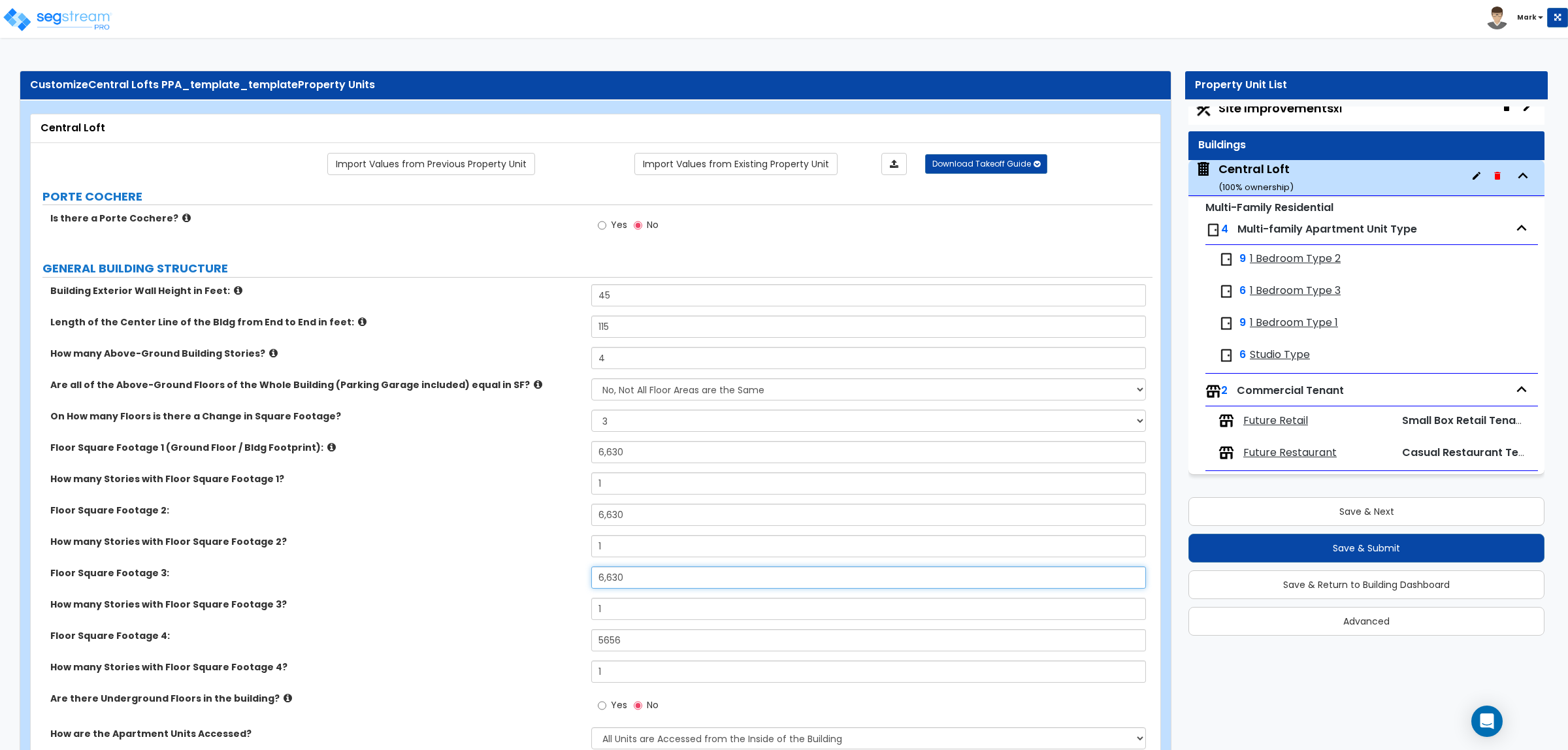
type input "6,630"
drag, startPoint x: 634, startPoint y: 635, endPoint x: 524, endPoint y: 648, distance: 110.8
click at [524, 648] on div "Floor Square Footage 4: 5656" at bounding box center [591, 644] width 1122 height 32
type input "6,630"
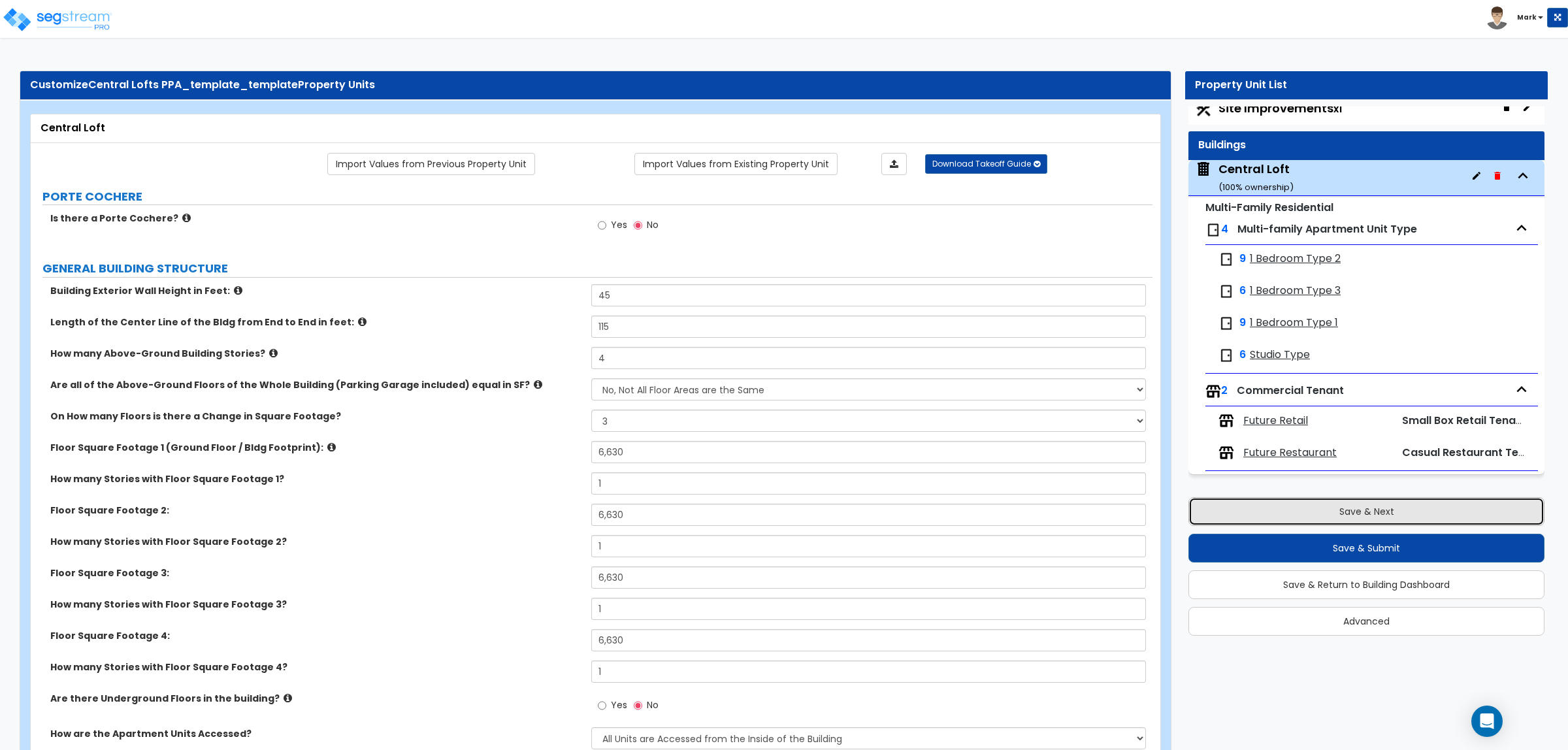
click at [1308, 519] on button "Save & Next" at bounding box center [1366, 511] width 356 height 29
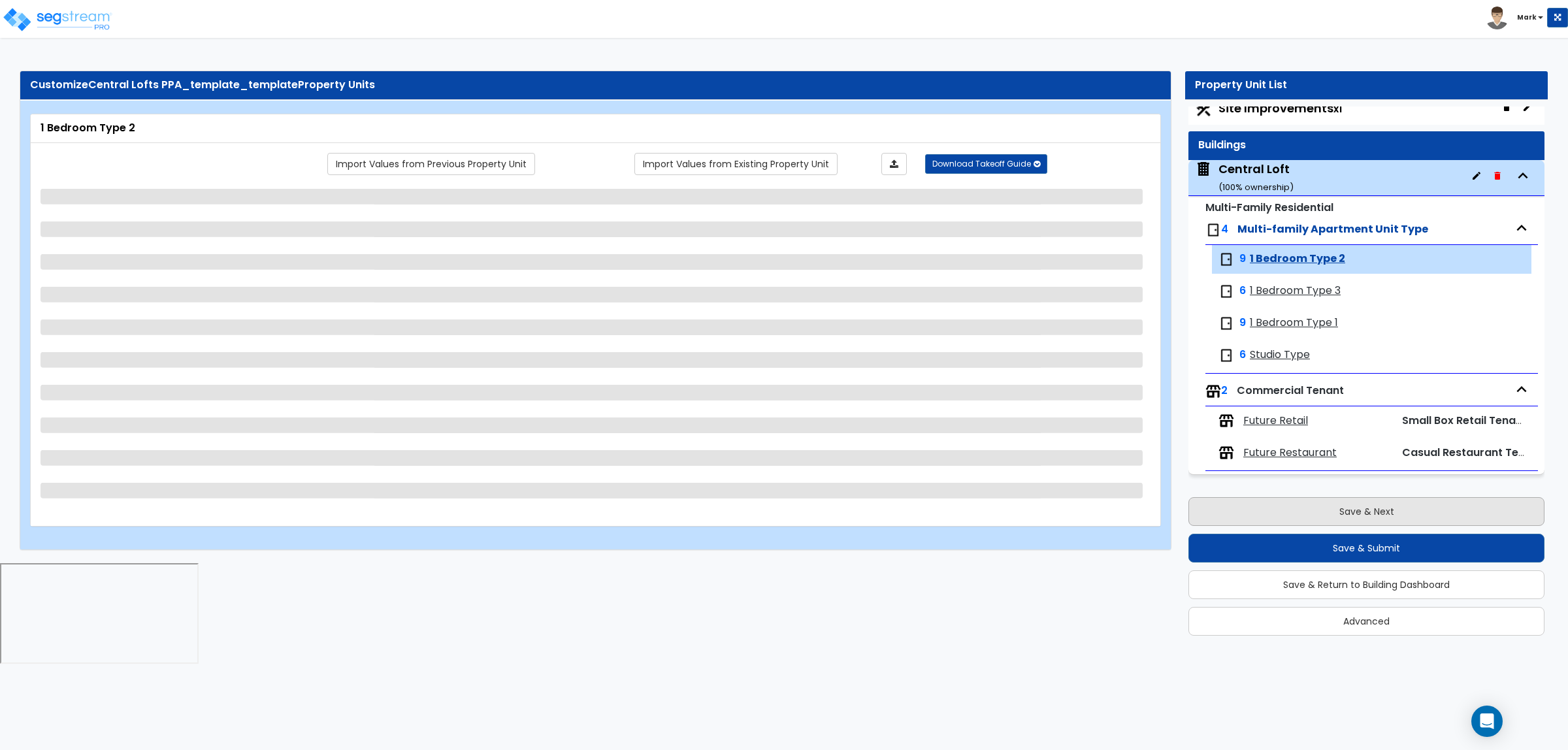
select select "1"
select select "7"
select select "1"
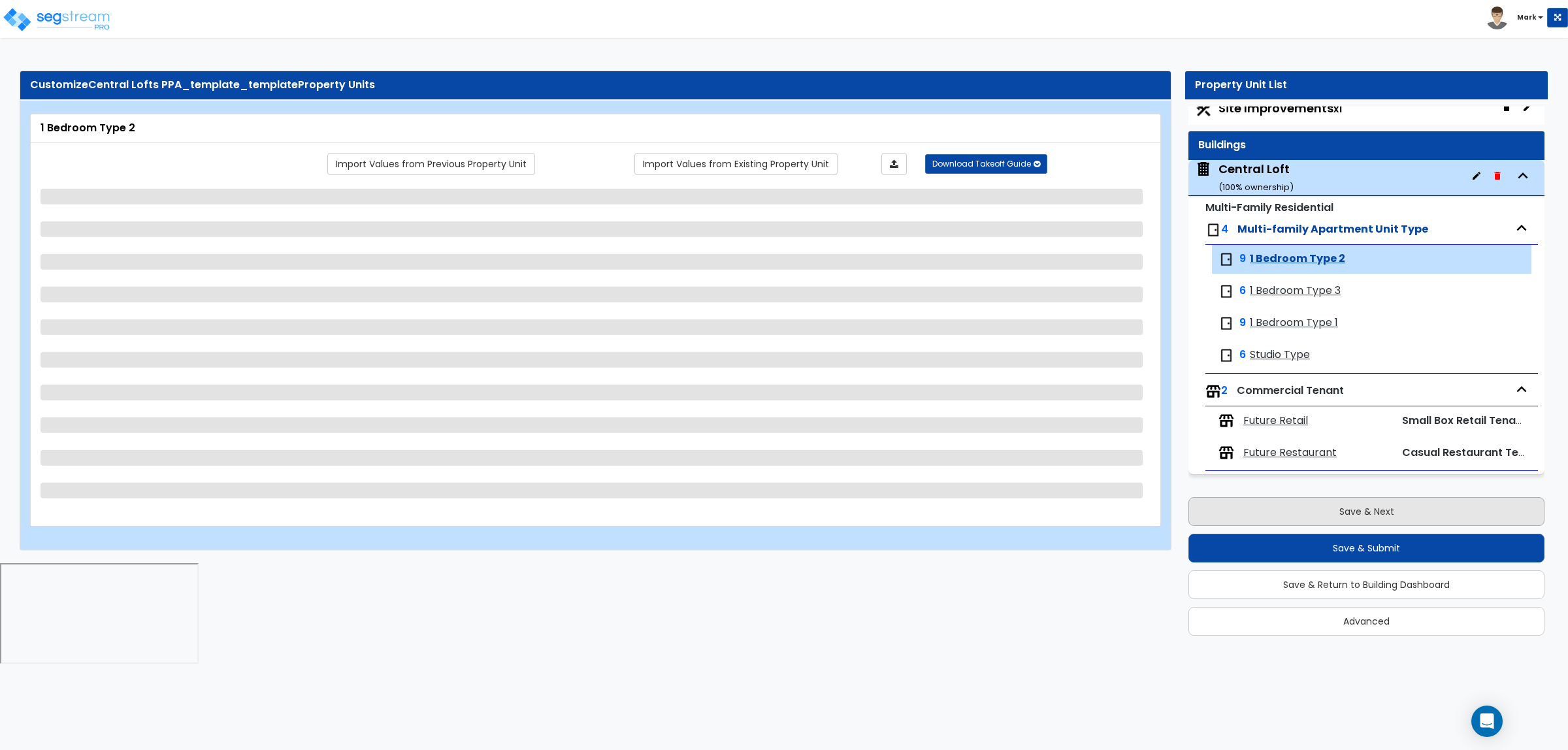
select select "3"
select select "5"
select select "2"
select select "1"
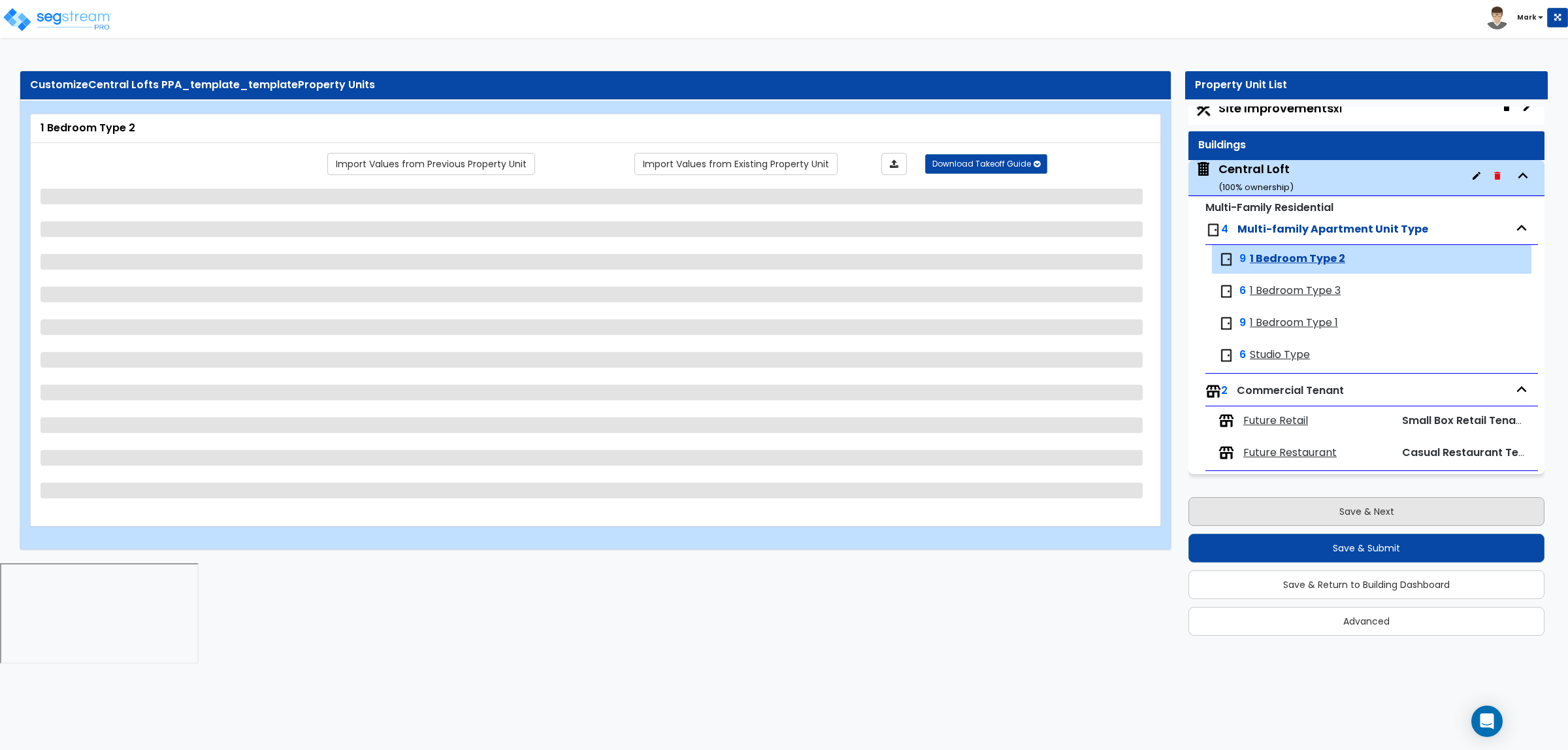
select select "5"
select select "4"
select select "2"
select select "1"
select select "2"
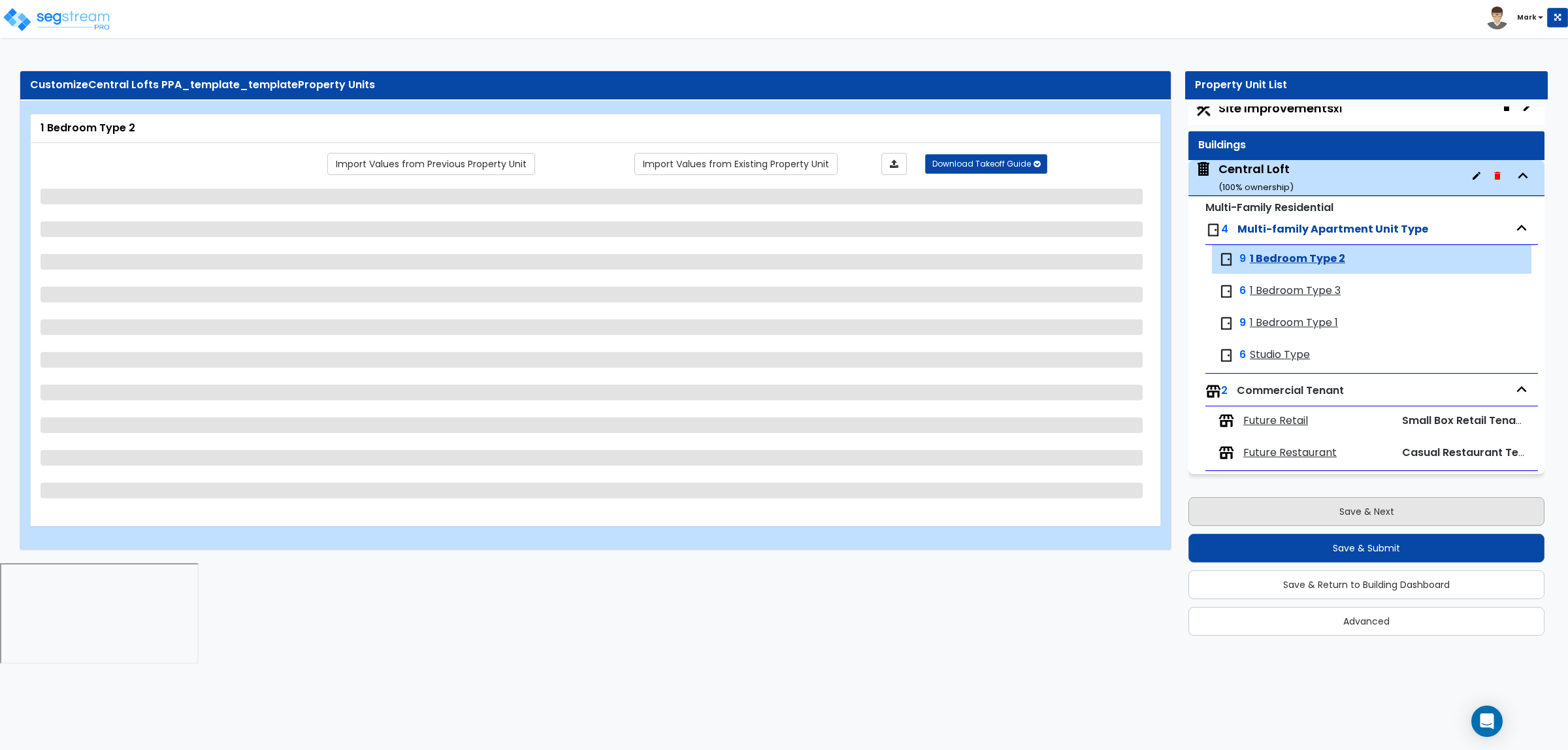
select select "3"
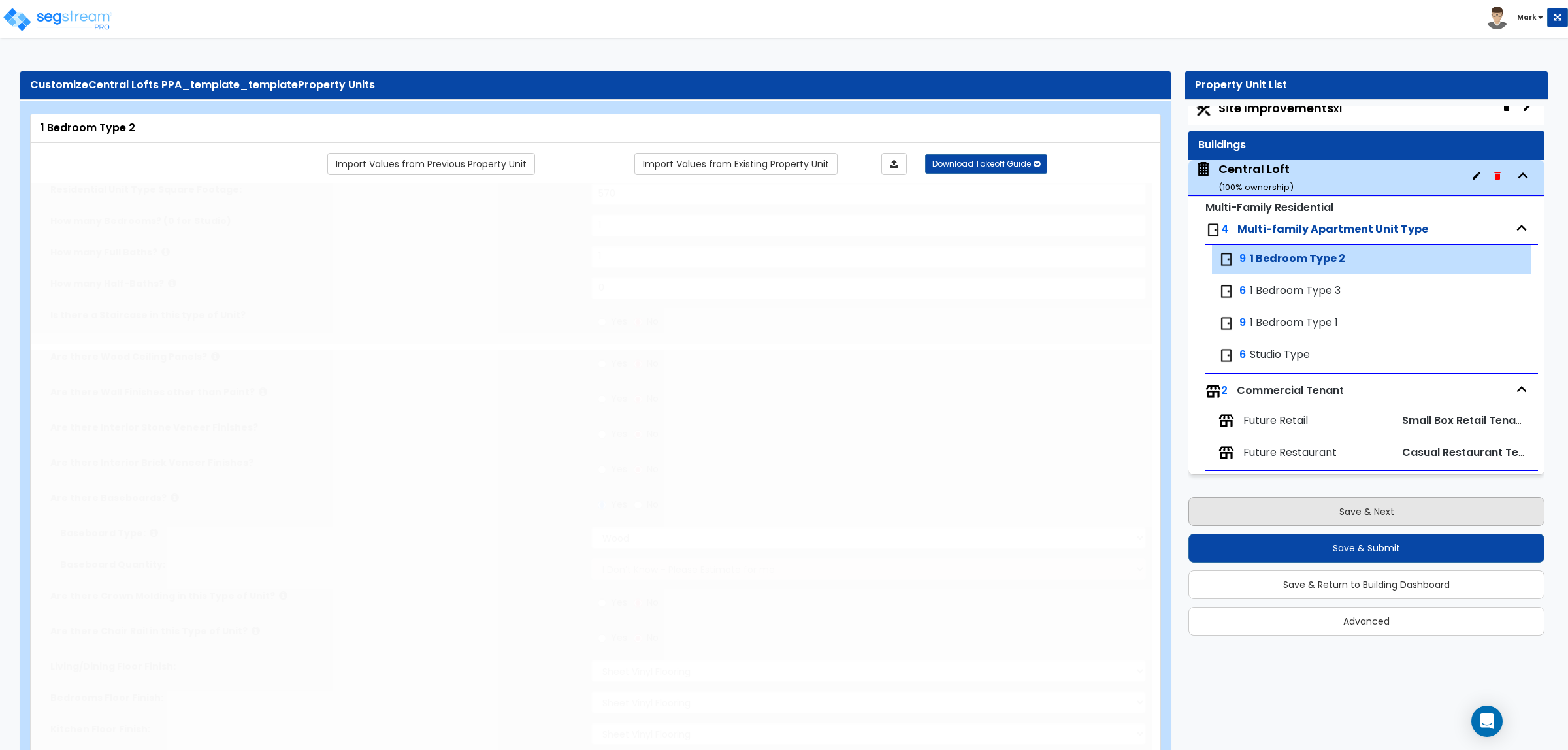
select select "4"
radio input "true"
type input "4"
select select "4"
select select "1"
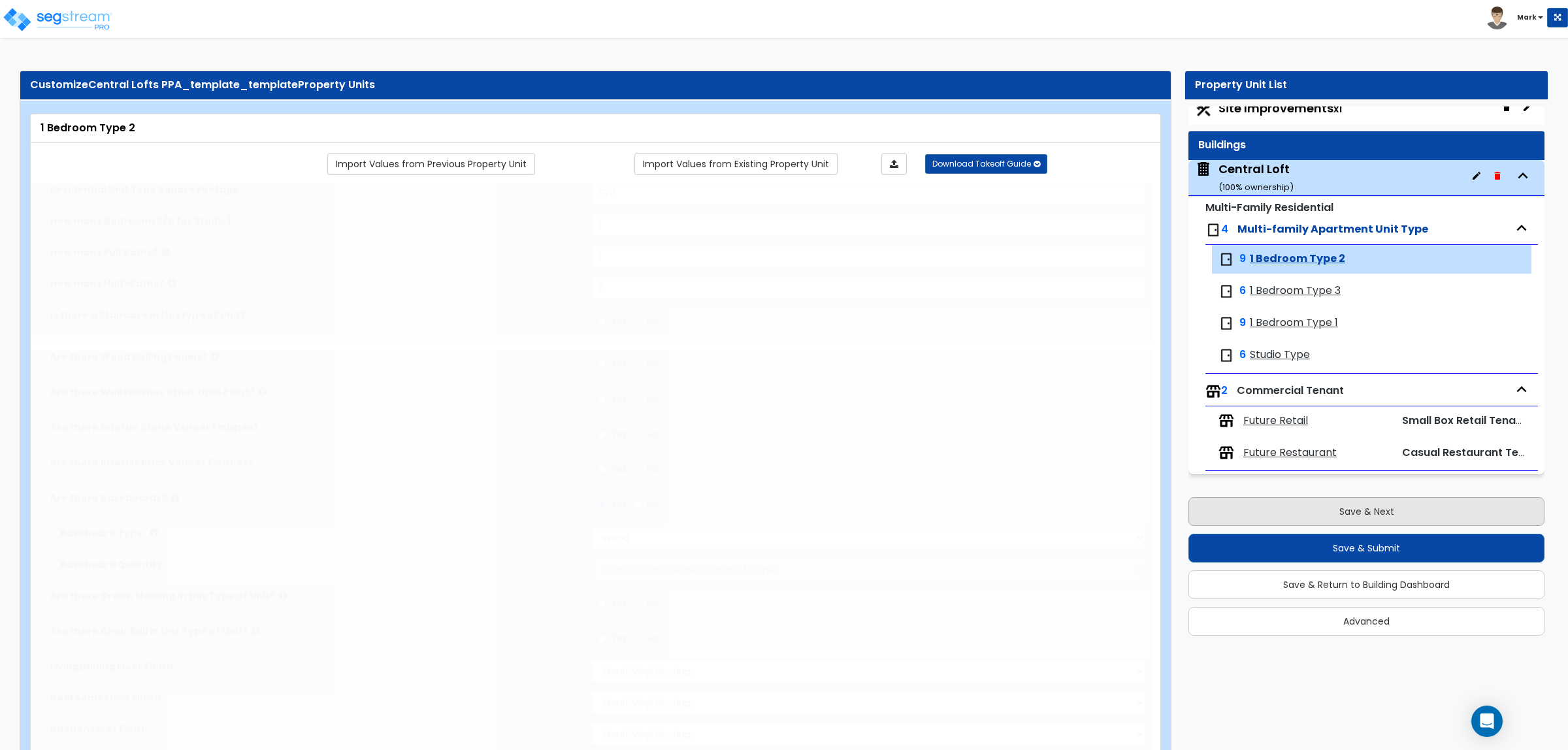
select select "1"
radio input "true"
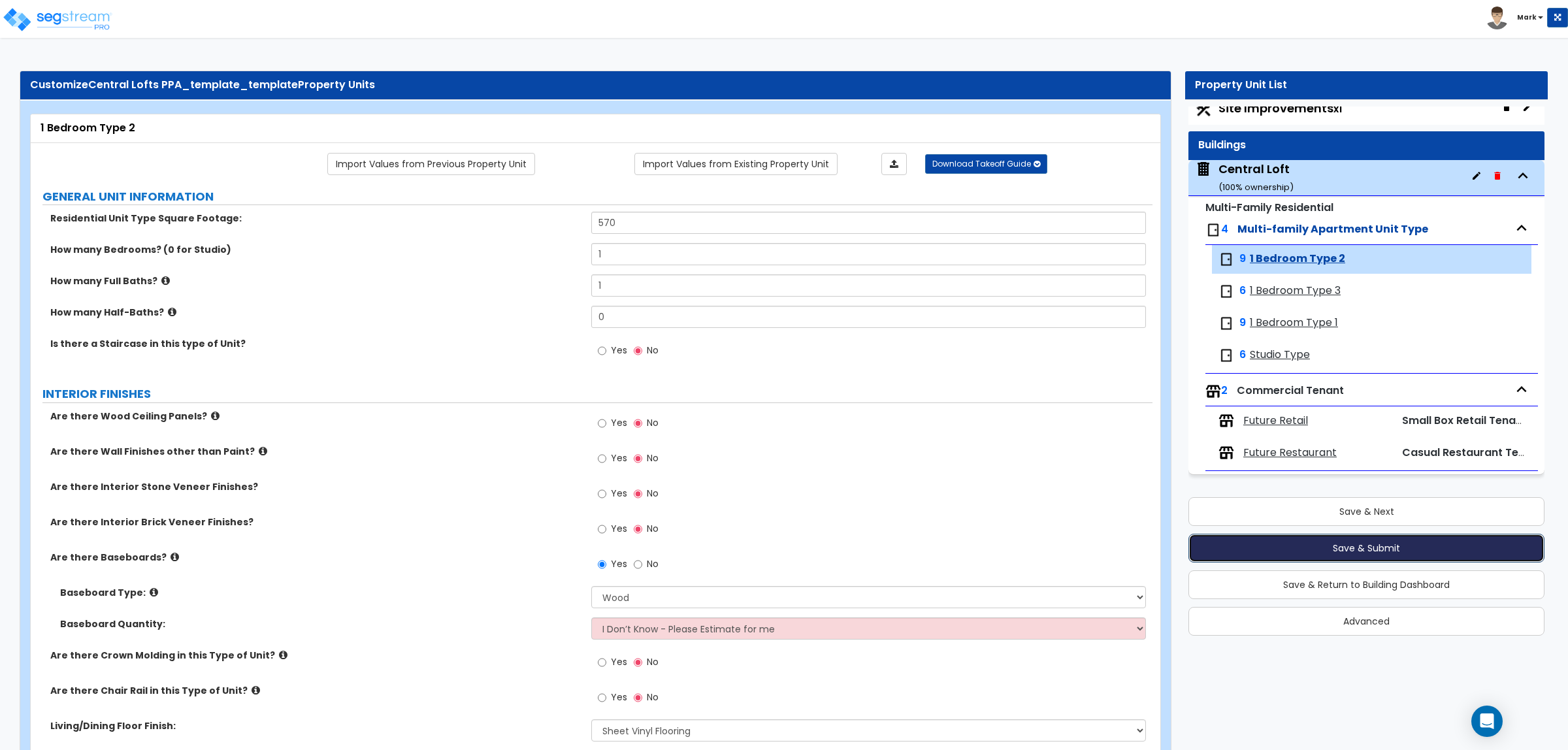
click at [1336, 549] on button "Save & Submit" at bounding box center [1366, 548] width 356 height 29
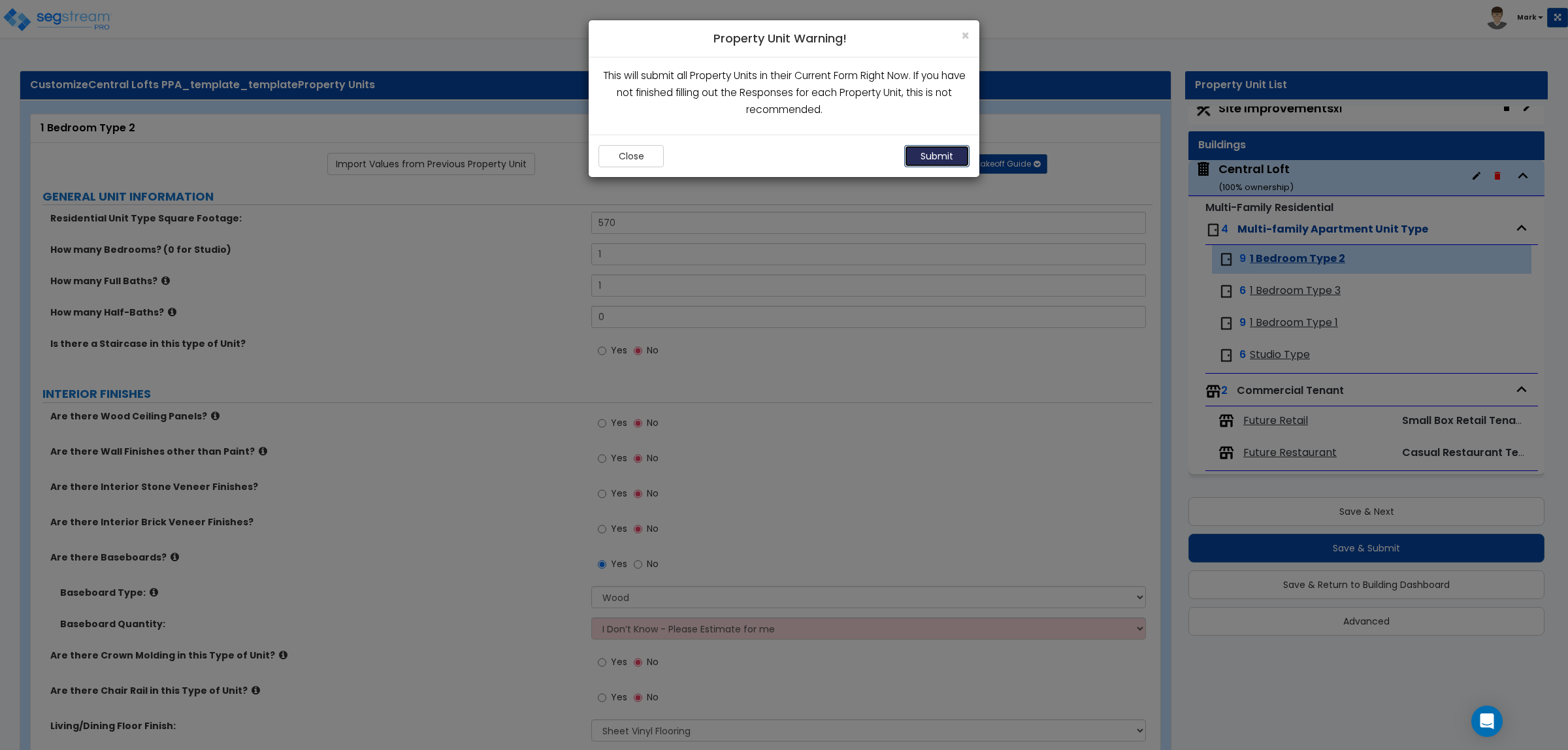
click at [931, 166] on button "Submit" at bounding box center [936, 156] width 65 height 22
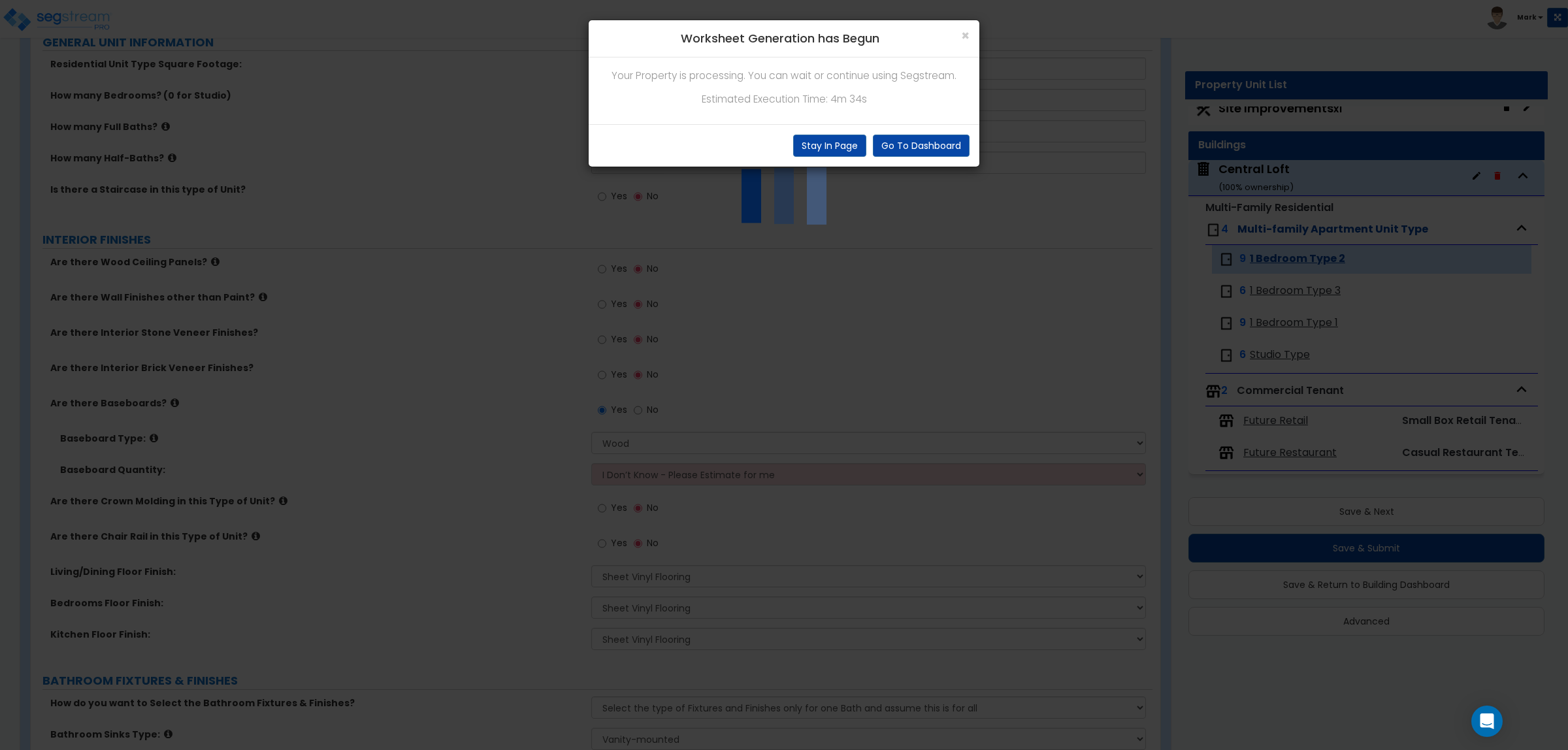
scroll to position [164, 0]
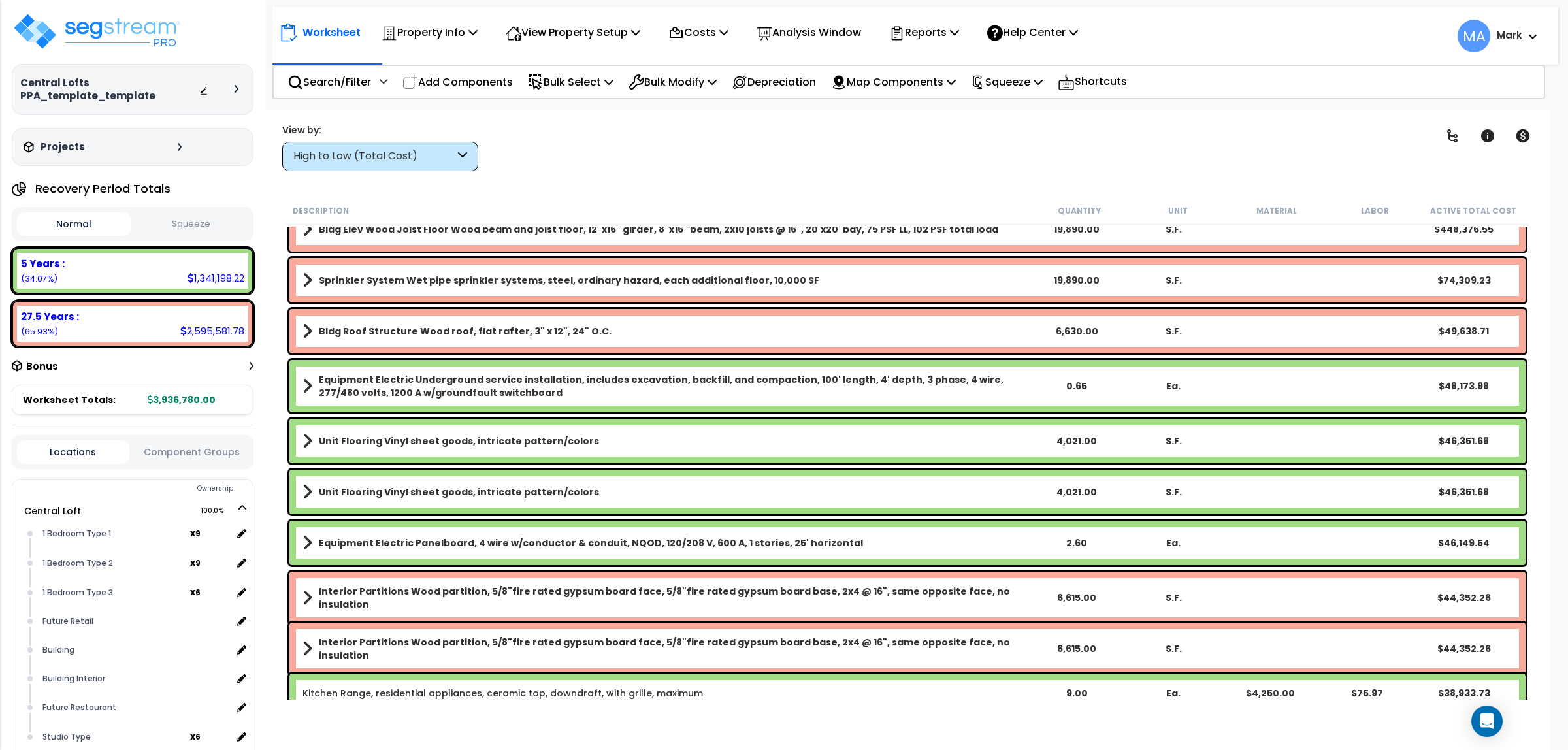
scroll to position [81, 0]
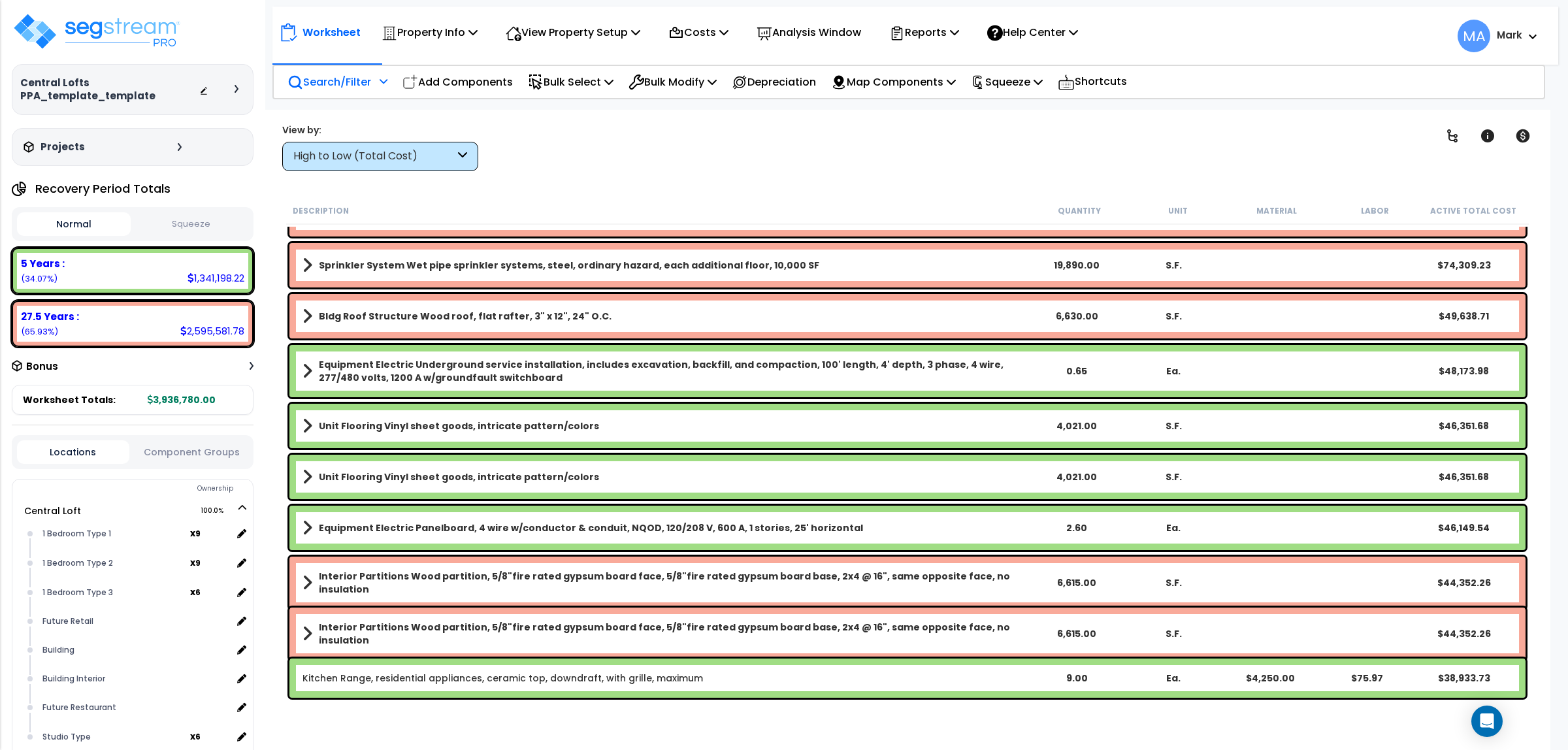
click at [356, 79] on p "Search/Filter" at bounding box center [328, 81] width 83 height 18
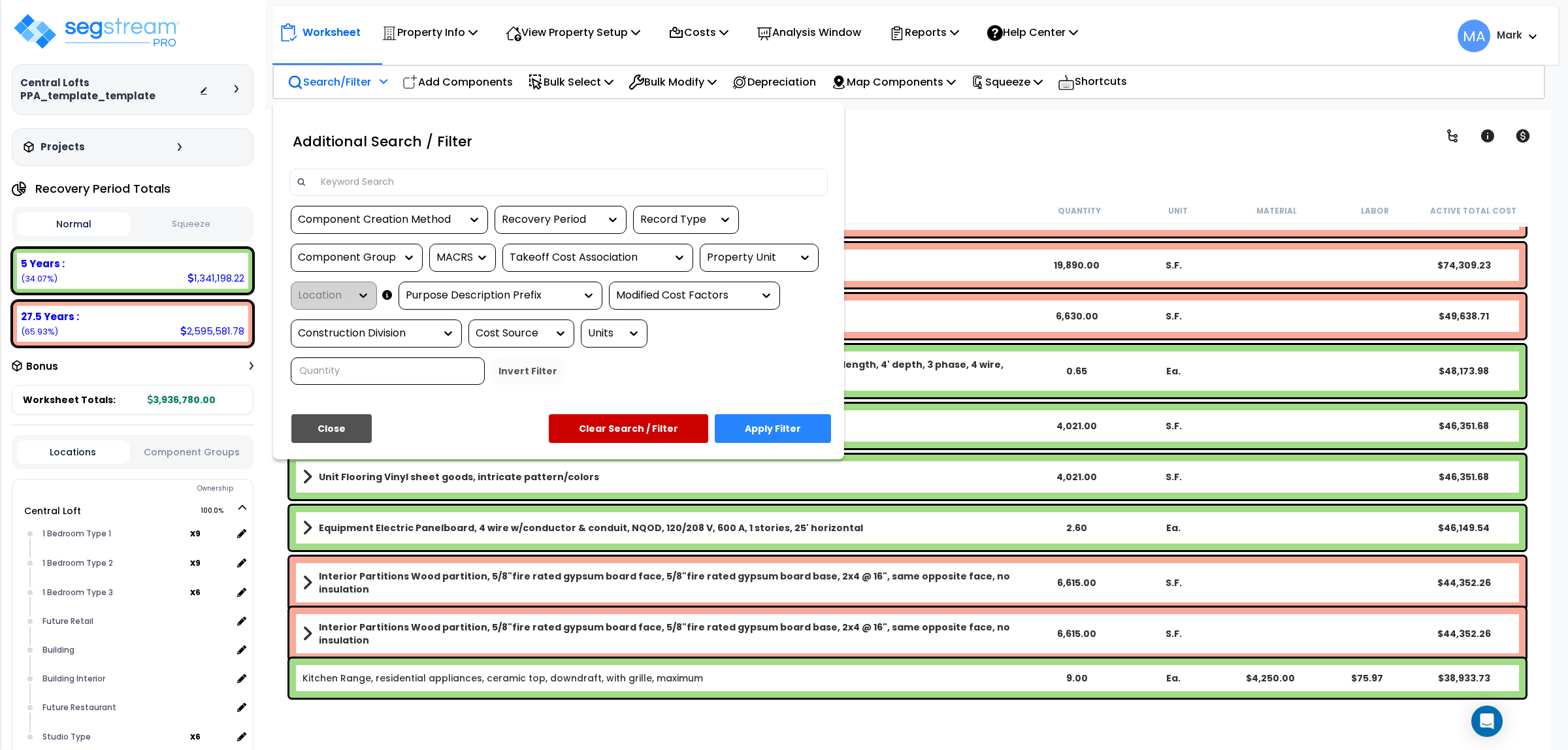
click at [514, 166] on div "Additional Search / Filter" at bounding box center [559, 146] width 558 height 47
click at [640, 129] on div "Additional Search / Filter" at bounding box center [559, 140] width 558 height 36
click at [648, 436] on button "Clear Search / Filter" at bounding box center [629, 428] width 159 height 29
click at [337, 432] on button "Close" at bounding box center [331, 428] width 80 height 29
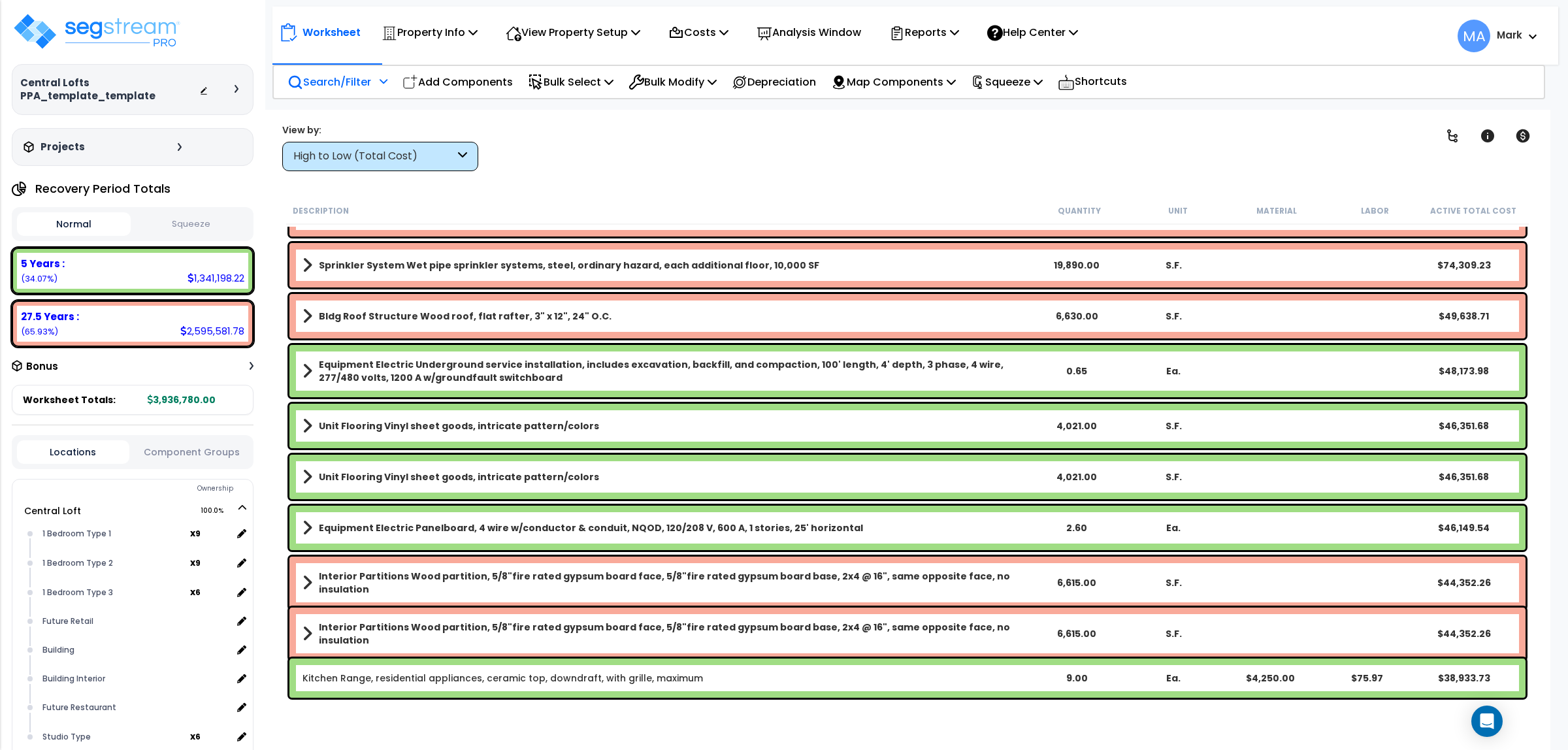
click at [454, 151] on div "High to Low (Total Cost)" at bounding box center [374, 156] width 161 height 15
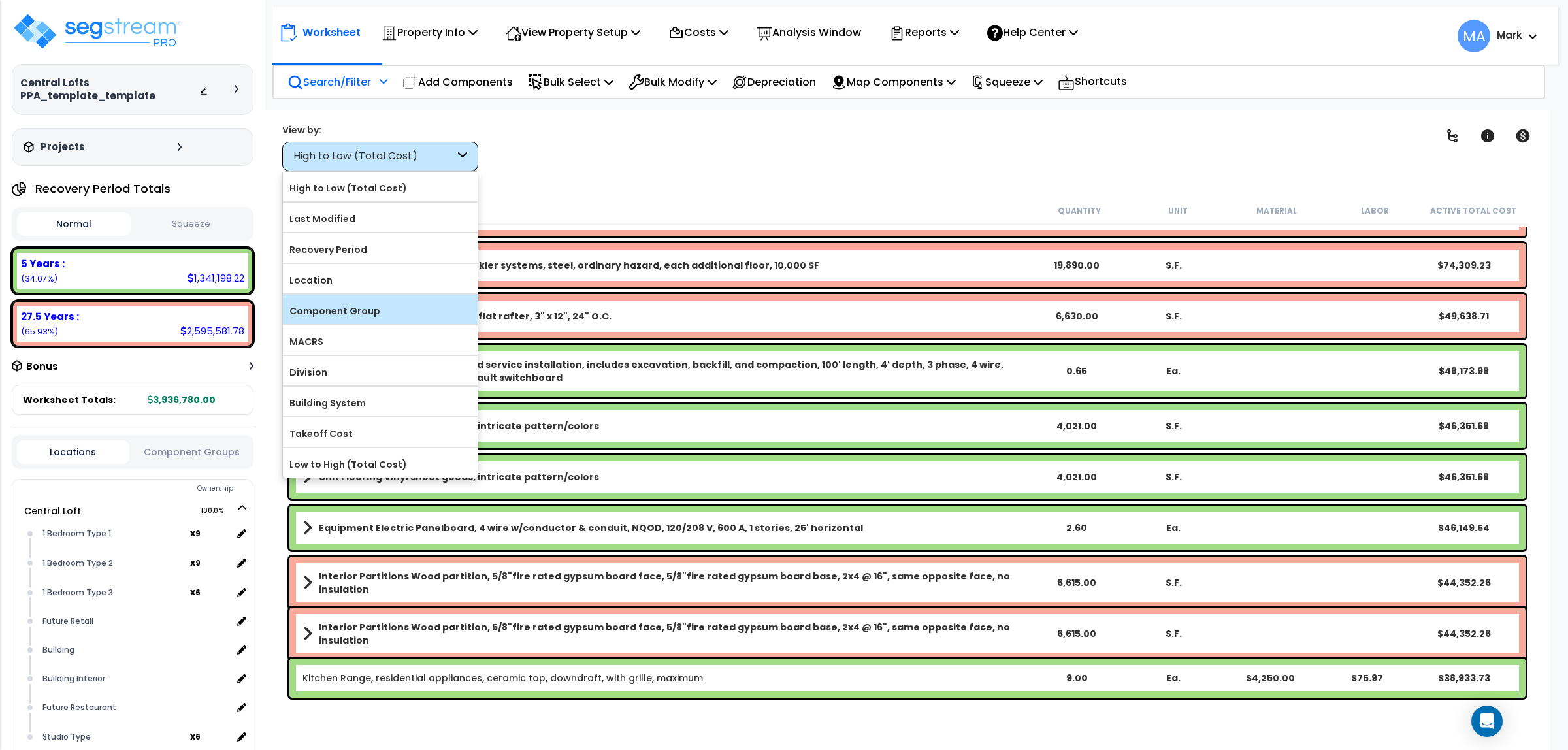
click at [367, 302] on label "Component Group" at bounding box center [380, 310] width 195 height 20
click at [368, 301] on div "Component Group" at bounding box center [380, 309] width 195 height 29
click at [386, 322] on div "Component Group" at bounding box center [380, 309] width 195 height 29
click at [366, 319] on label "Component Group" at bounding box center [380, 310] width 195 height 20
click at [0, 0] on input "Component Group" at bounding box center [0, 0] width 0 height 0
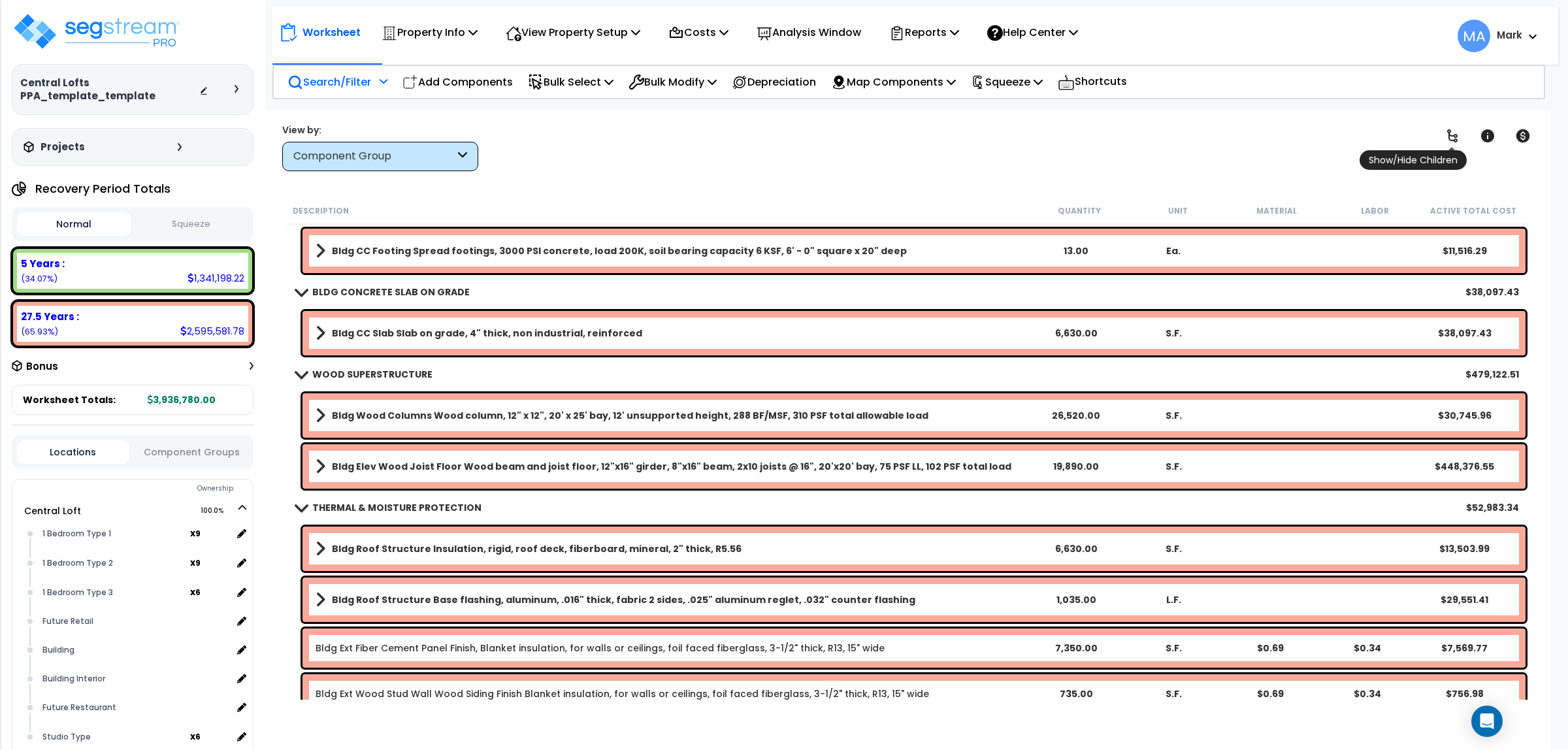
click at [1452, 133] on icon at bounding box center [1452, 136] width 16 height 16
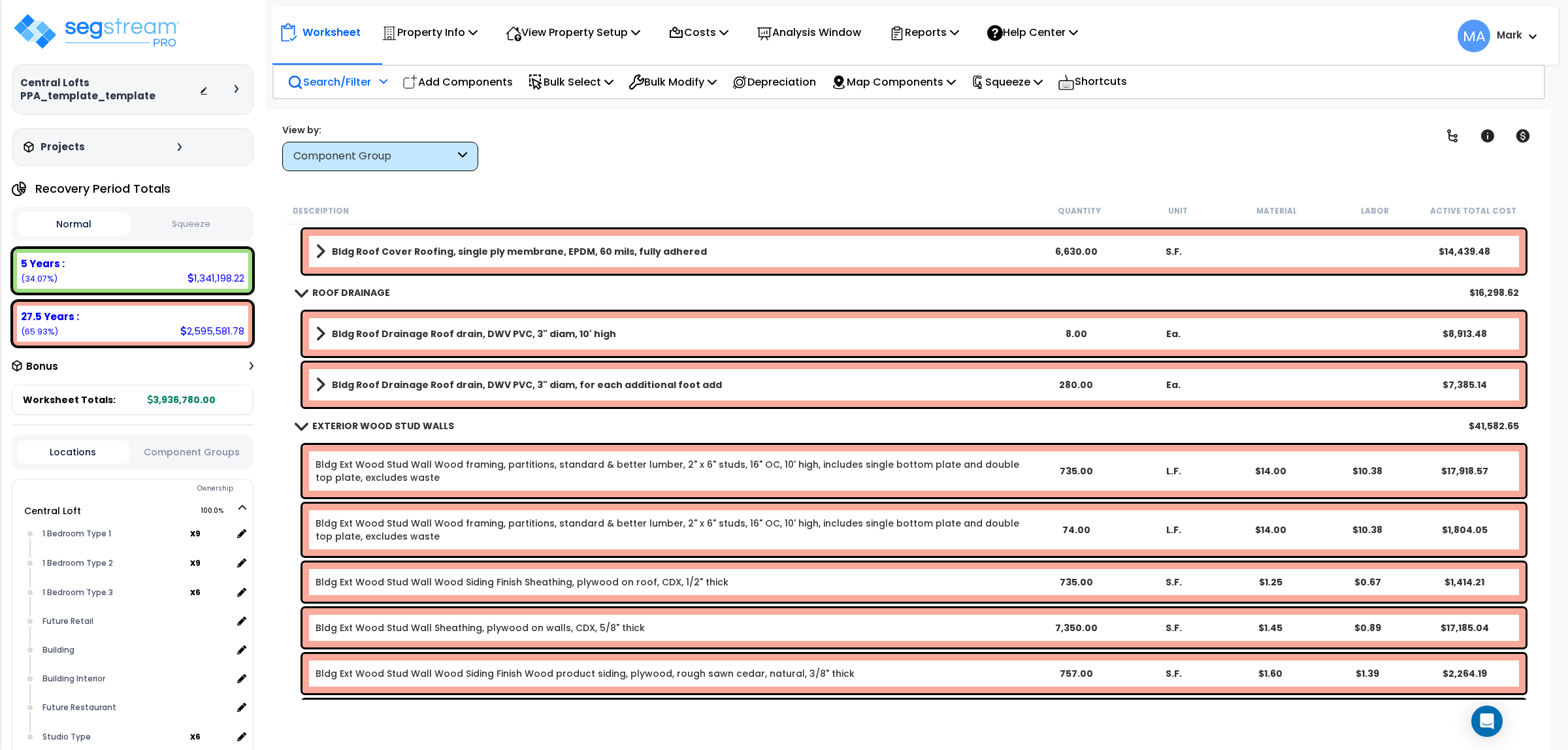
scroll to position [816, 0]
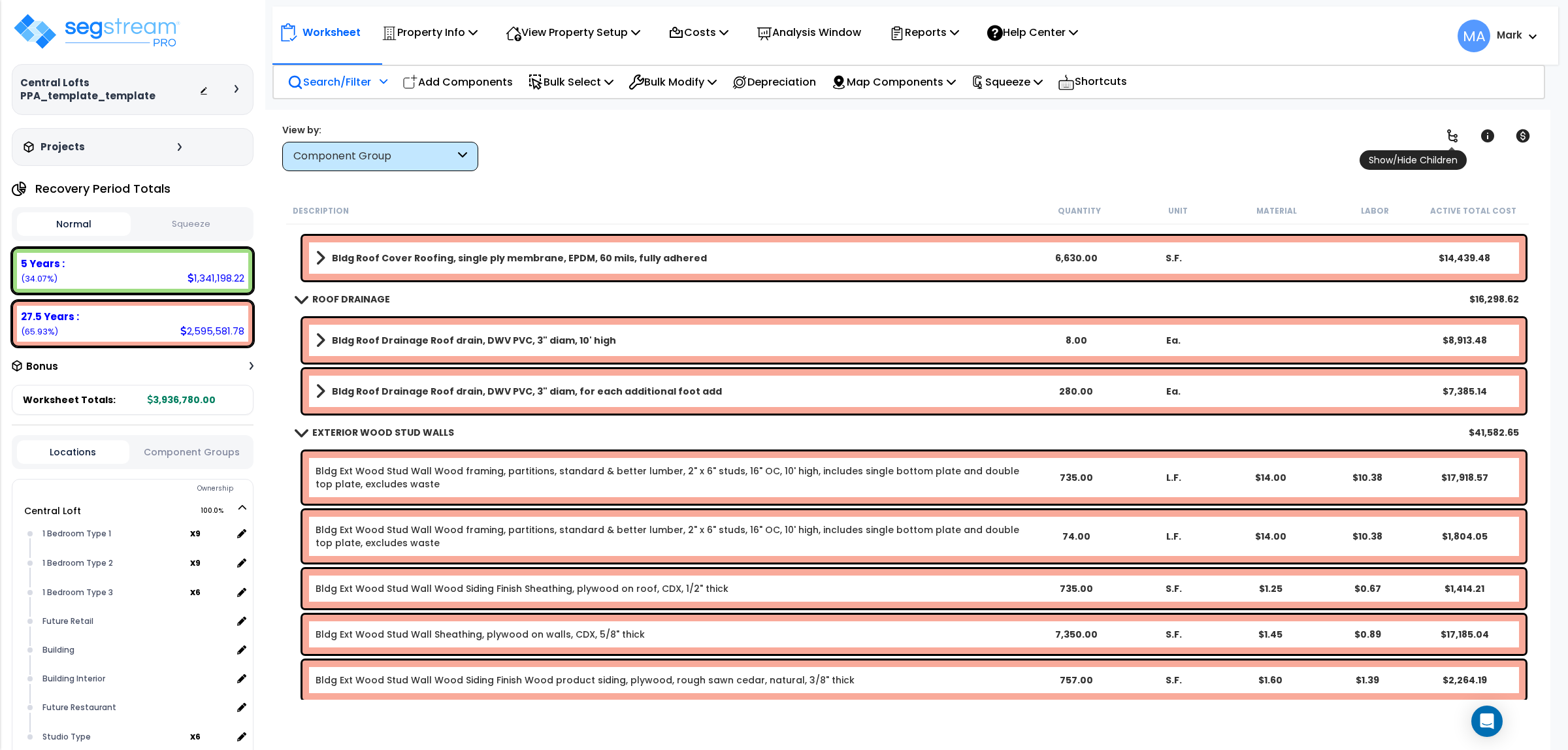
click at [1459, 137] on icon at bounding box center [1452, 136] width 16 height 16
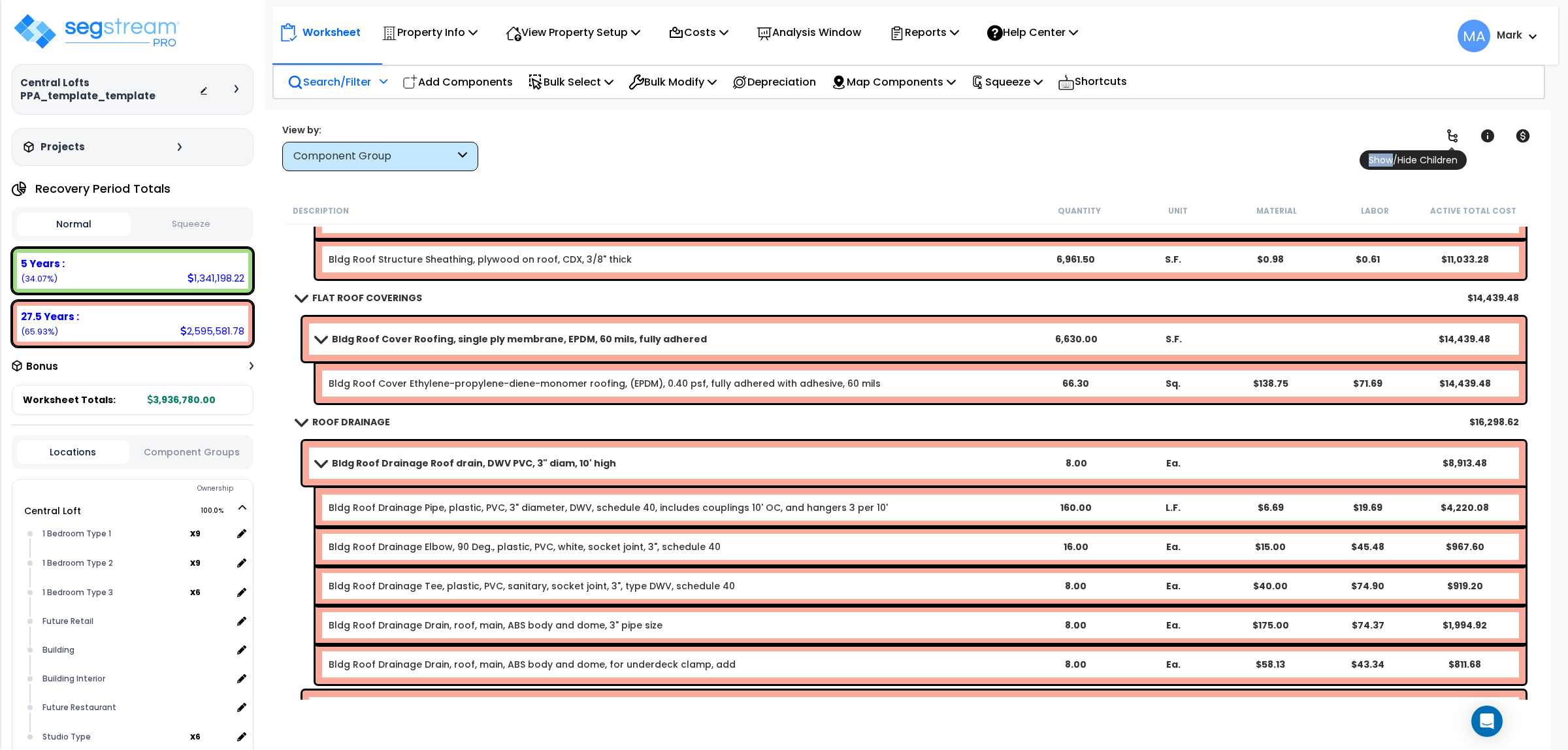
click at [1459, 137] on icon at bounding box center [1452, 136] width 16 height 16
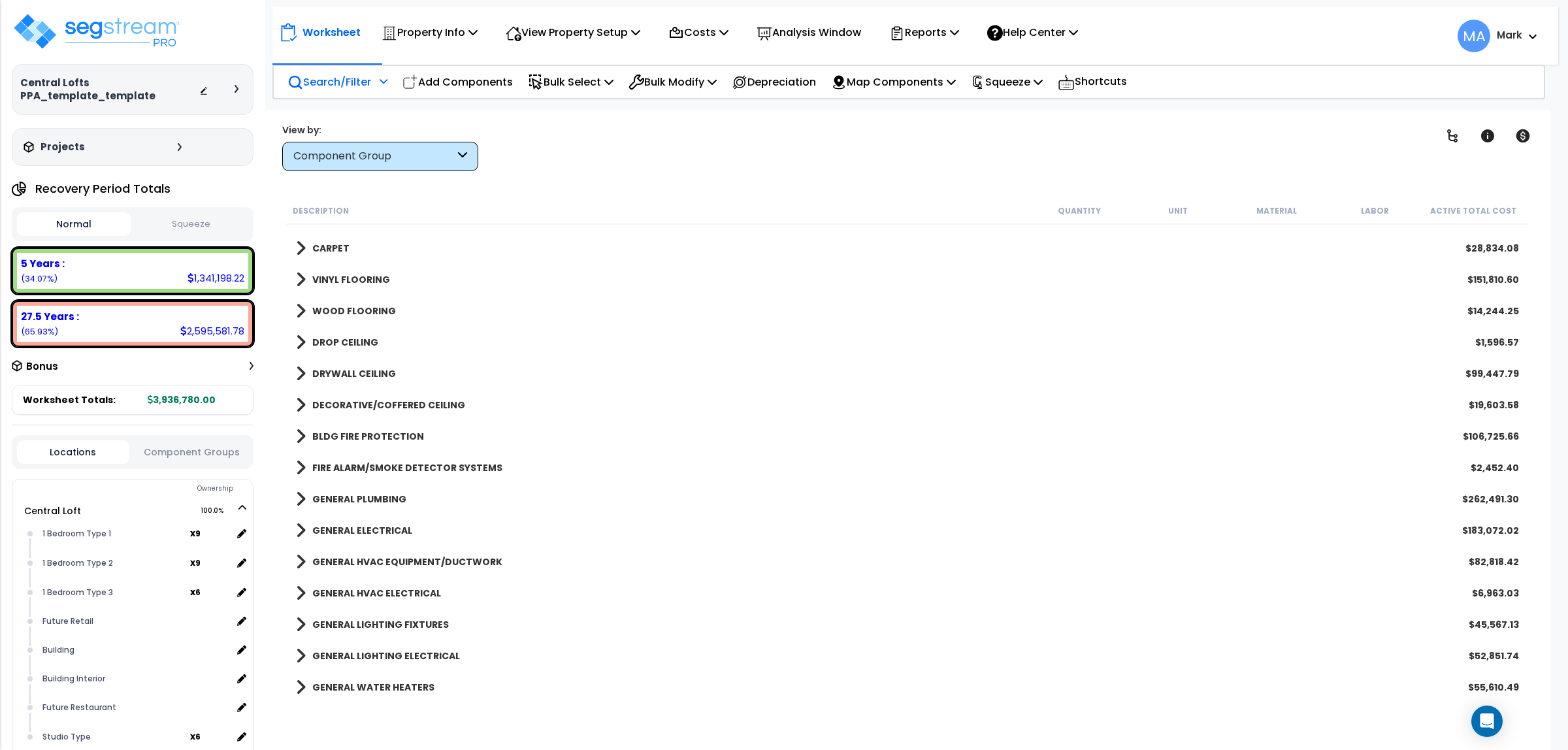
scroll to position [1061, 0]
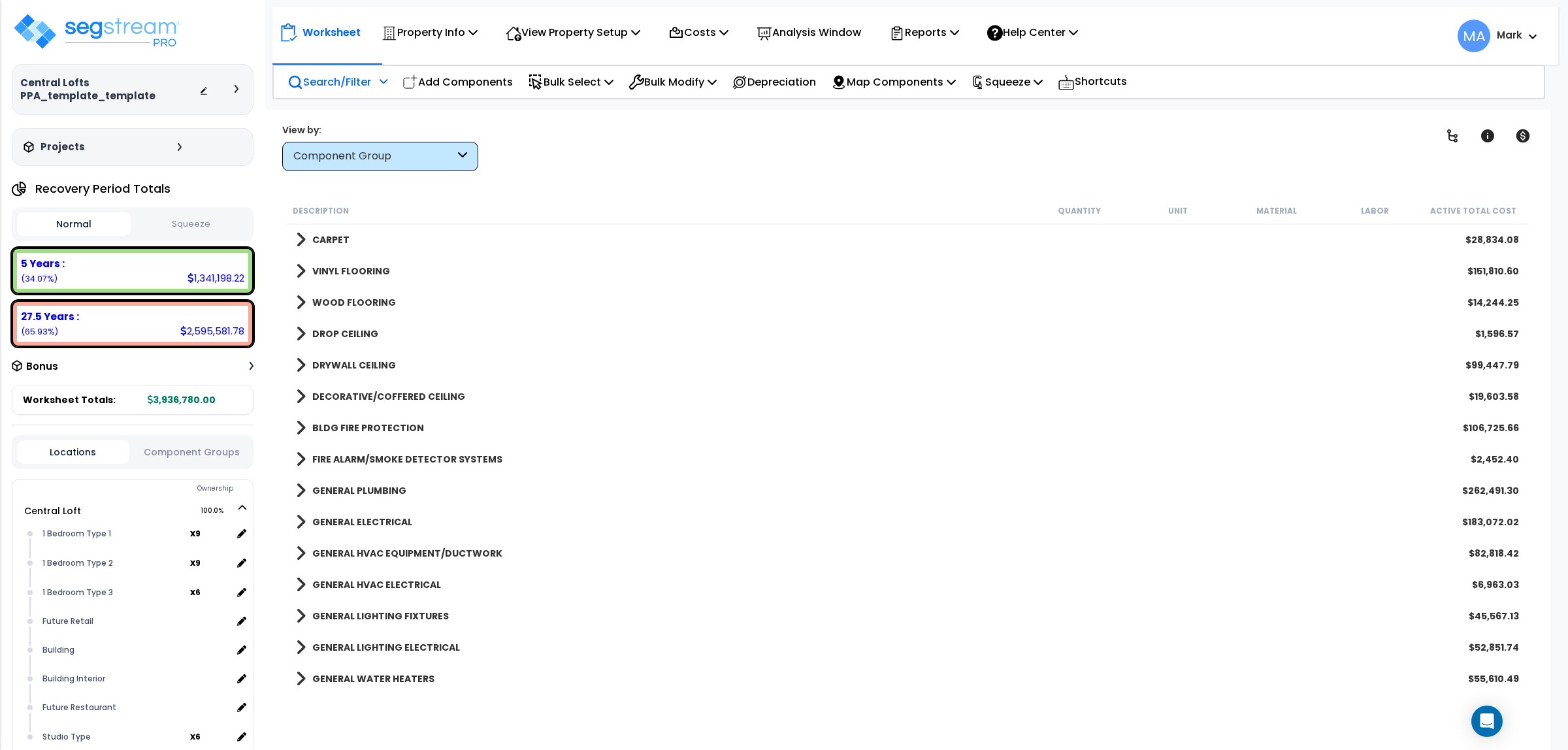
drag, startPoint x: 0, startPoint y: 1, endPoint x: 1272, endPoint y: 34, distance: 1272.4
click at [1272, 34] on div "Worksheet Property Info Property Setup Add Property Unit Template property Clon…" at bounding box center [915, 29] width 1285 height 46
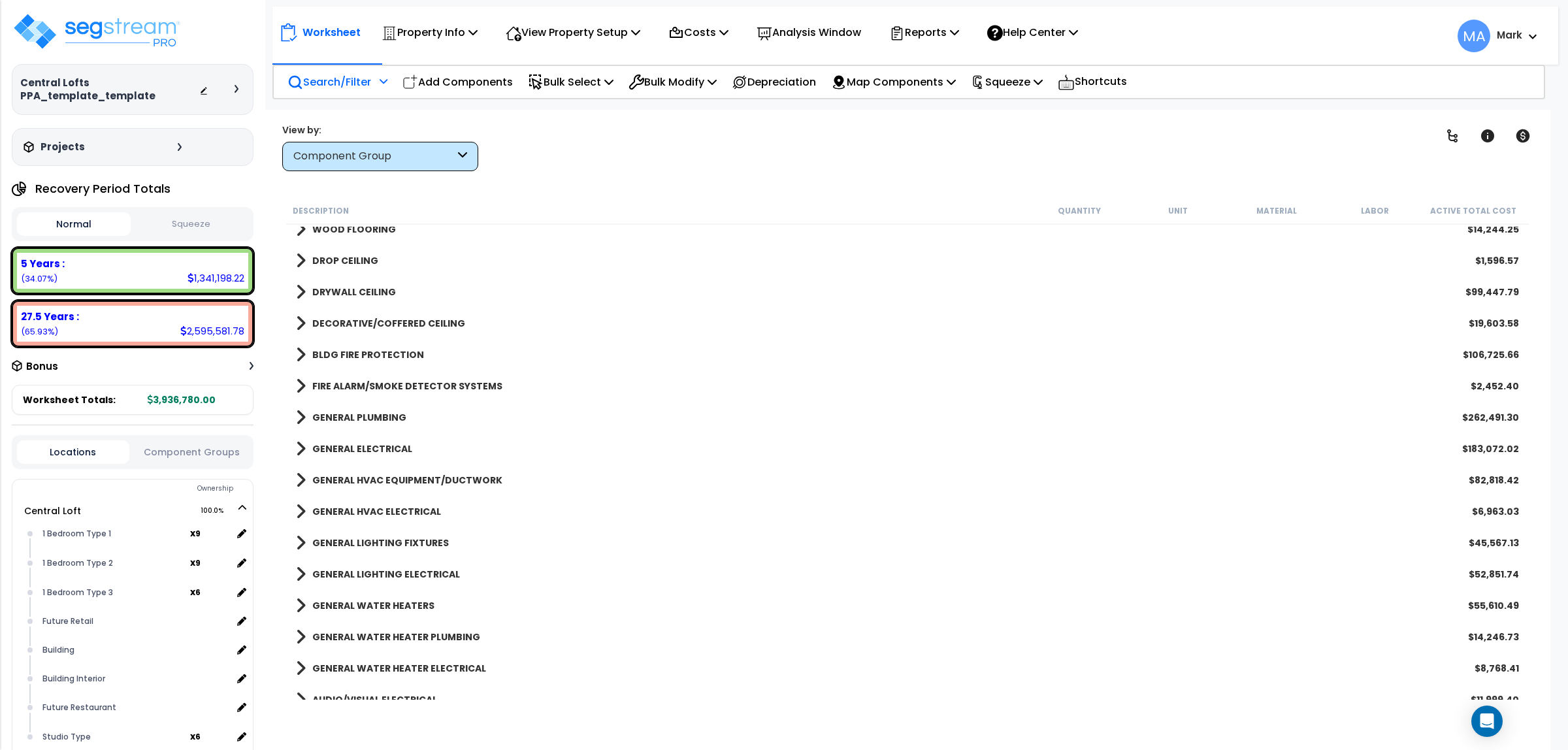
scroll to position [1143, 0]
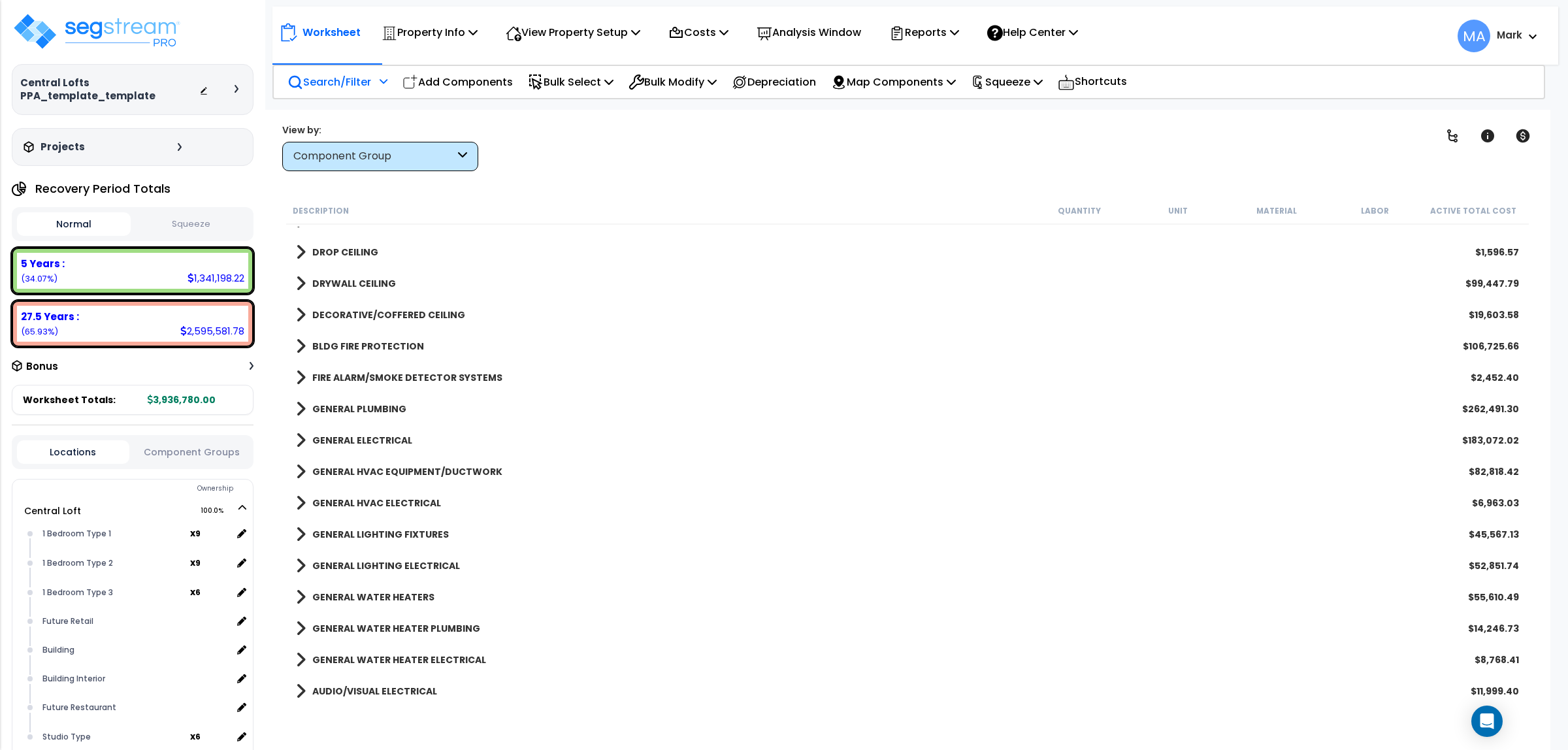
click at [399, 540] on b "GENERAL LIGHTING FIXTURES" at bounding box center [381, 534] width 137 height 13
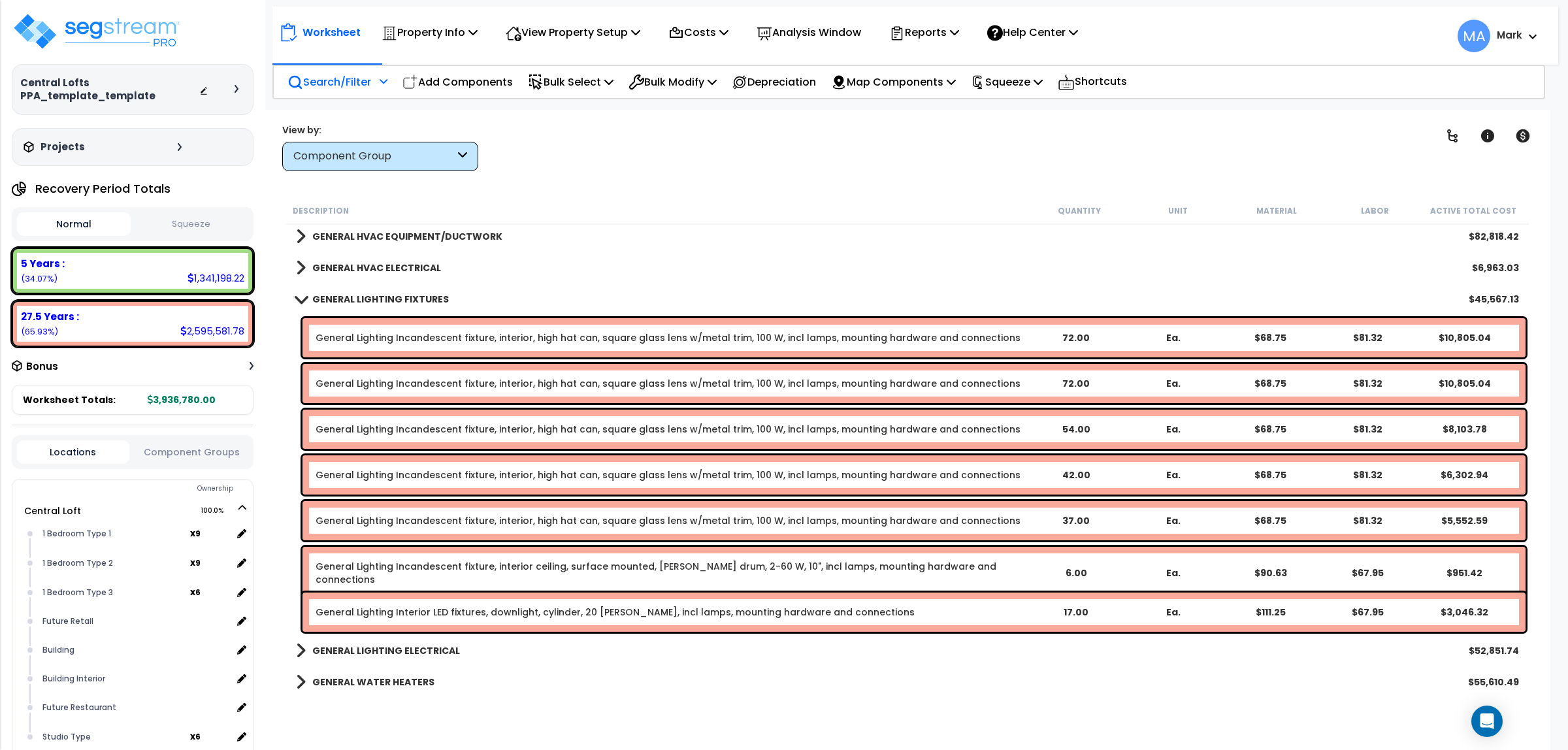
scroll to position [1388, 0]
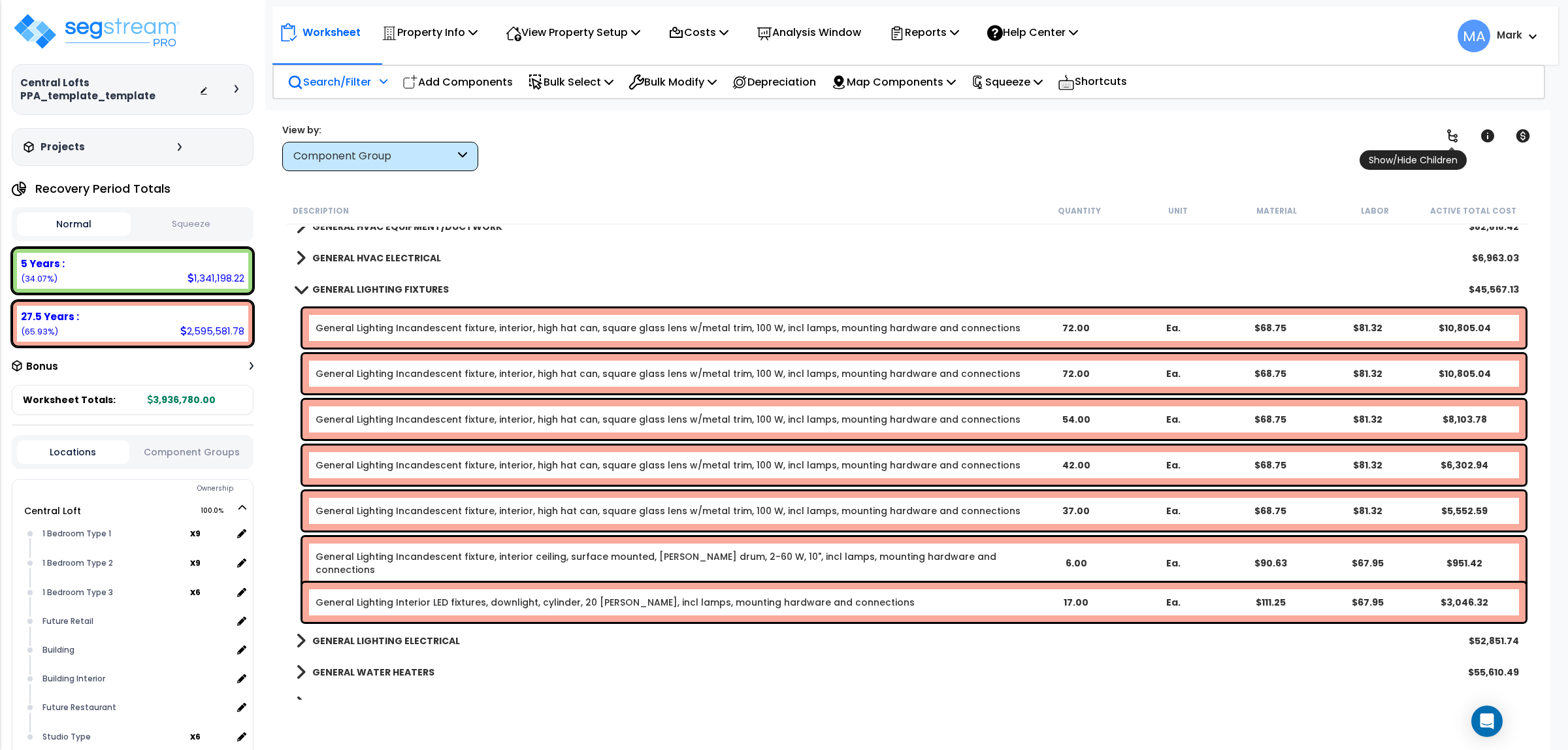
click at [1451, 135] on icon at bounding box center [1452, 136] width 16 height 16
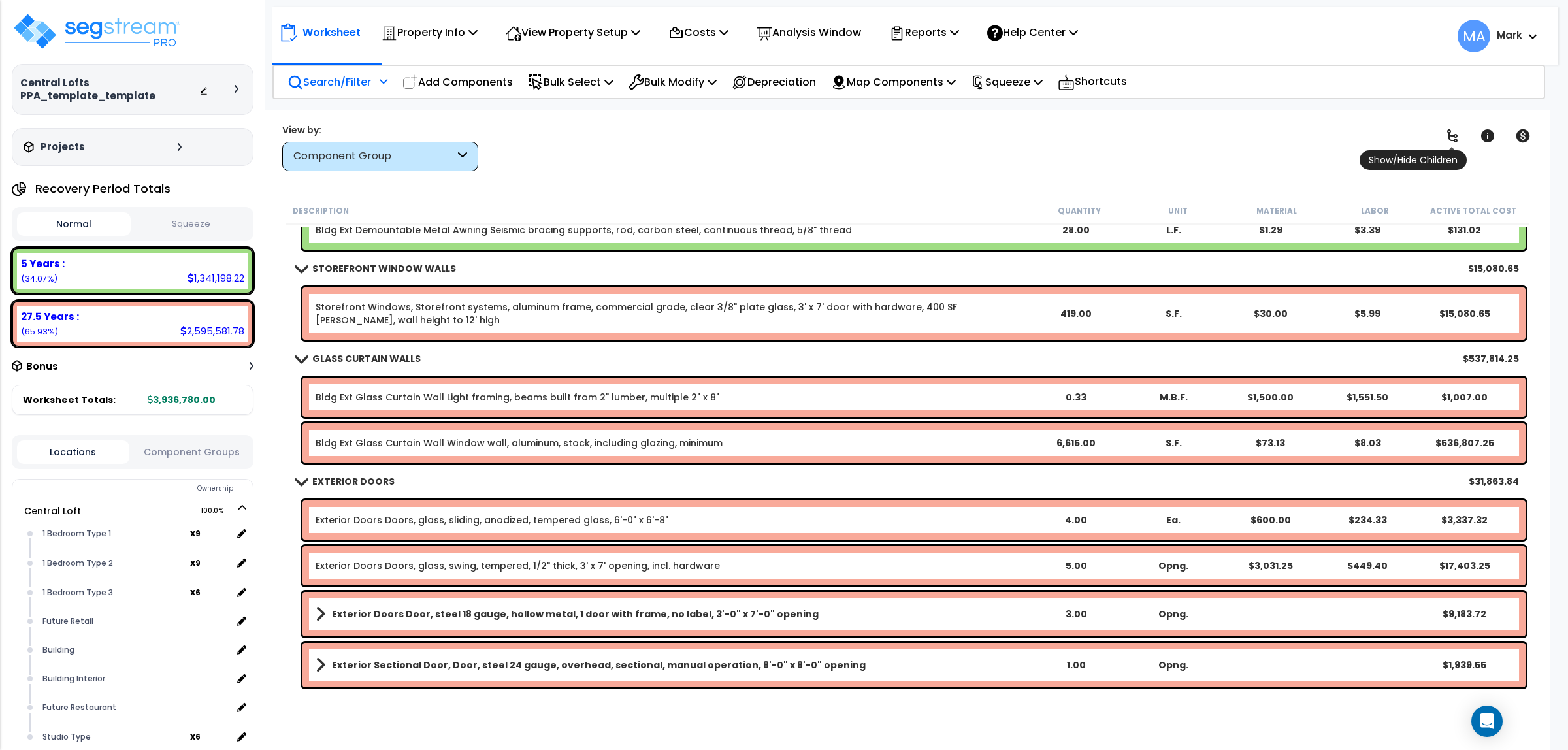
click at [1451, 135] on icon at bounding box center [1452, 136] width 16 height 16
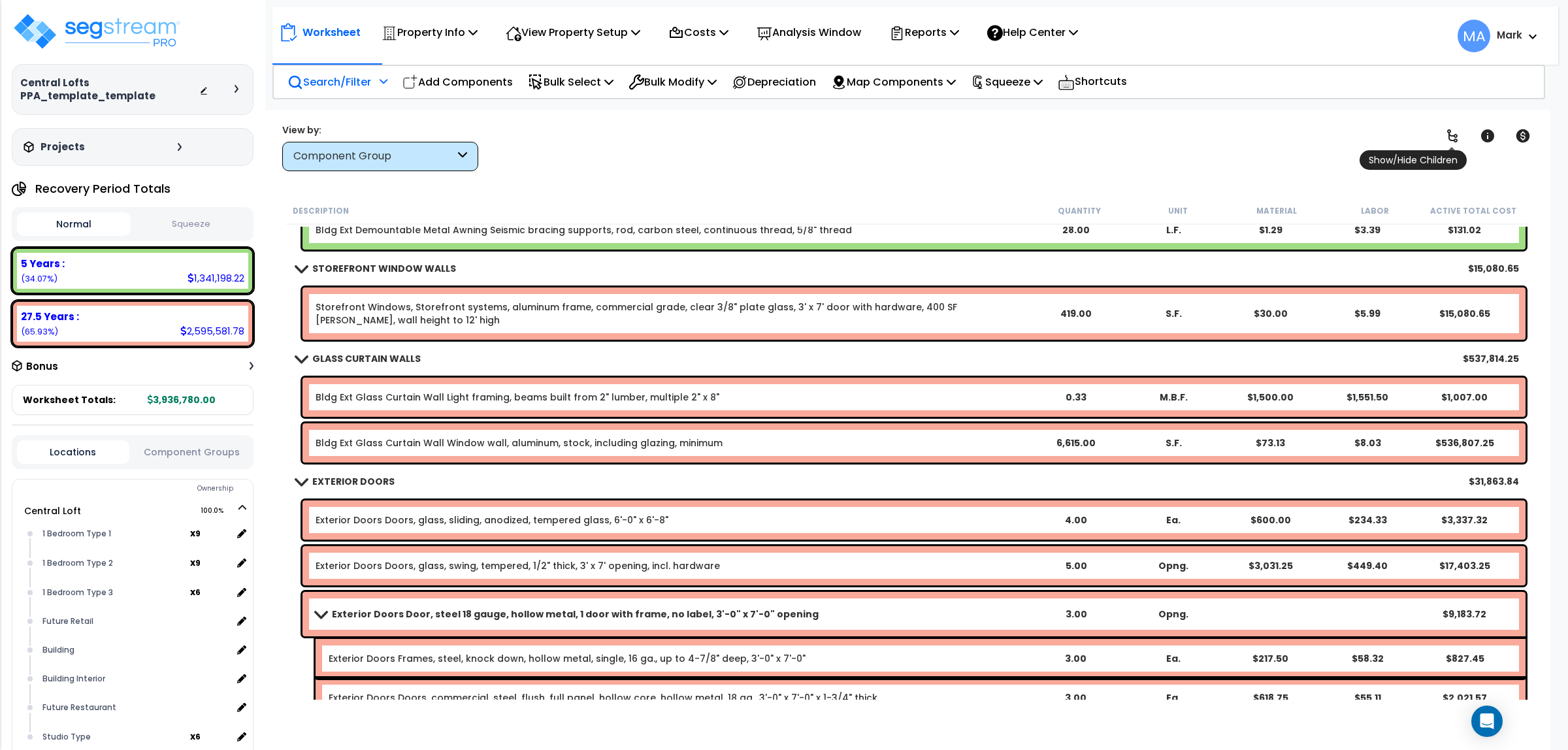
click at [1451, 135] on icon at bounding box center [1452, 136] width 16 height 16
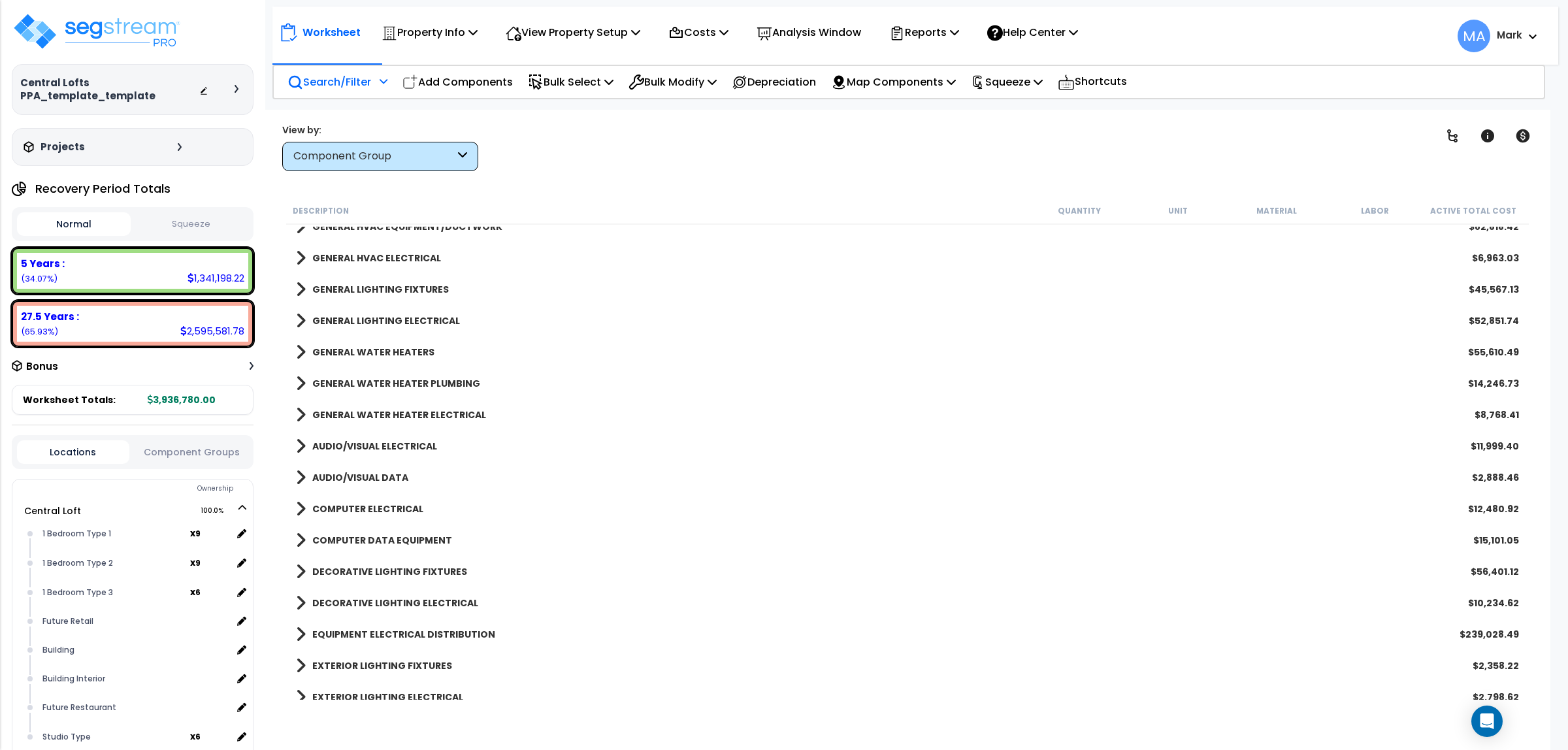
click at [418, 651] on div "EXTERIOR LIGHTING FIXTURES $2,358.22" at bounding box center [907, 666] width 1236 height 32
click at [426, 281] on link "GENERAL LIGHTING FIXTURES" at bounding box center [371, 290] width 152 height 19
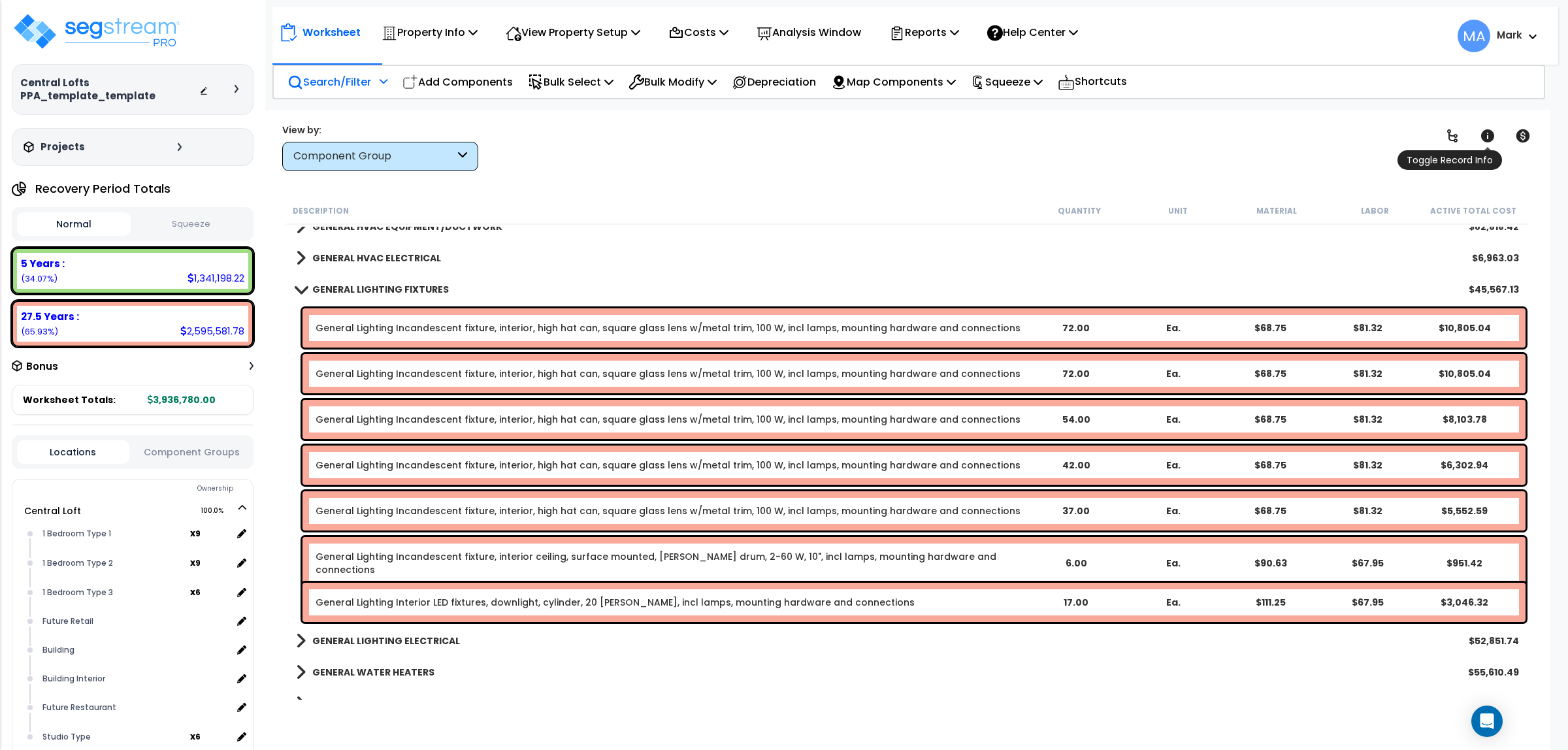
click at [1489, 132] on icon at bounding box center [1488, 136] width 13 height 13
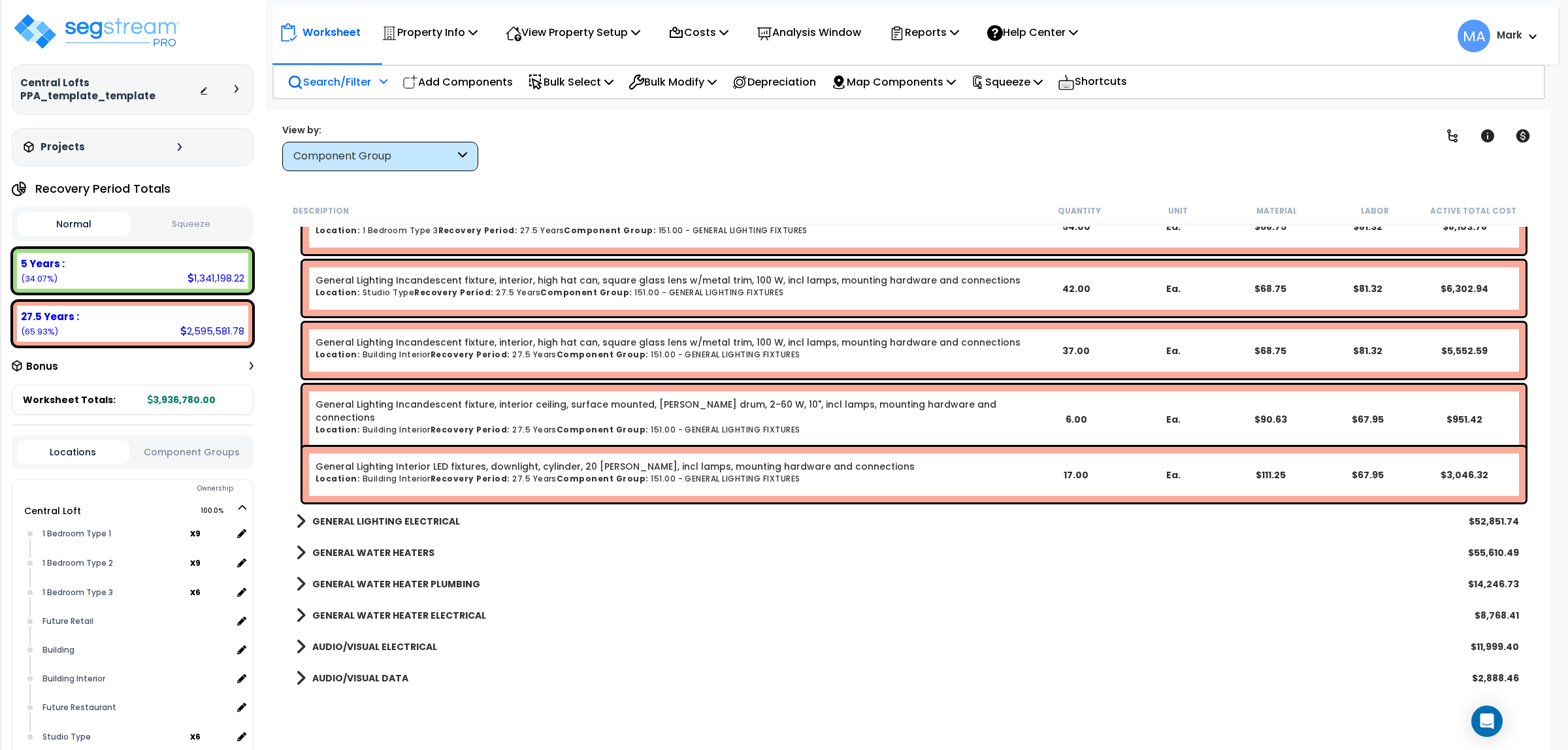
scroll to position [1633, 0]
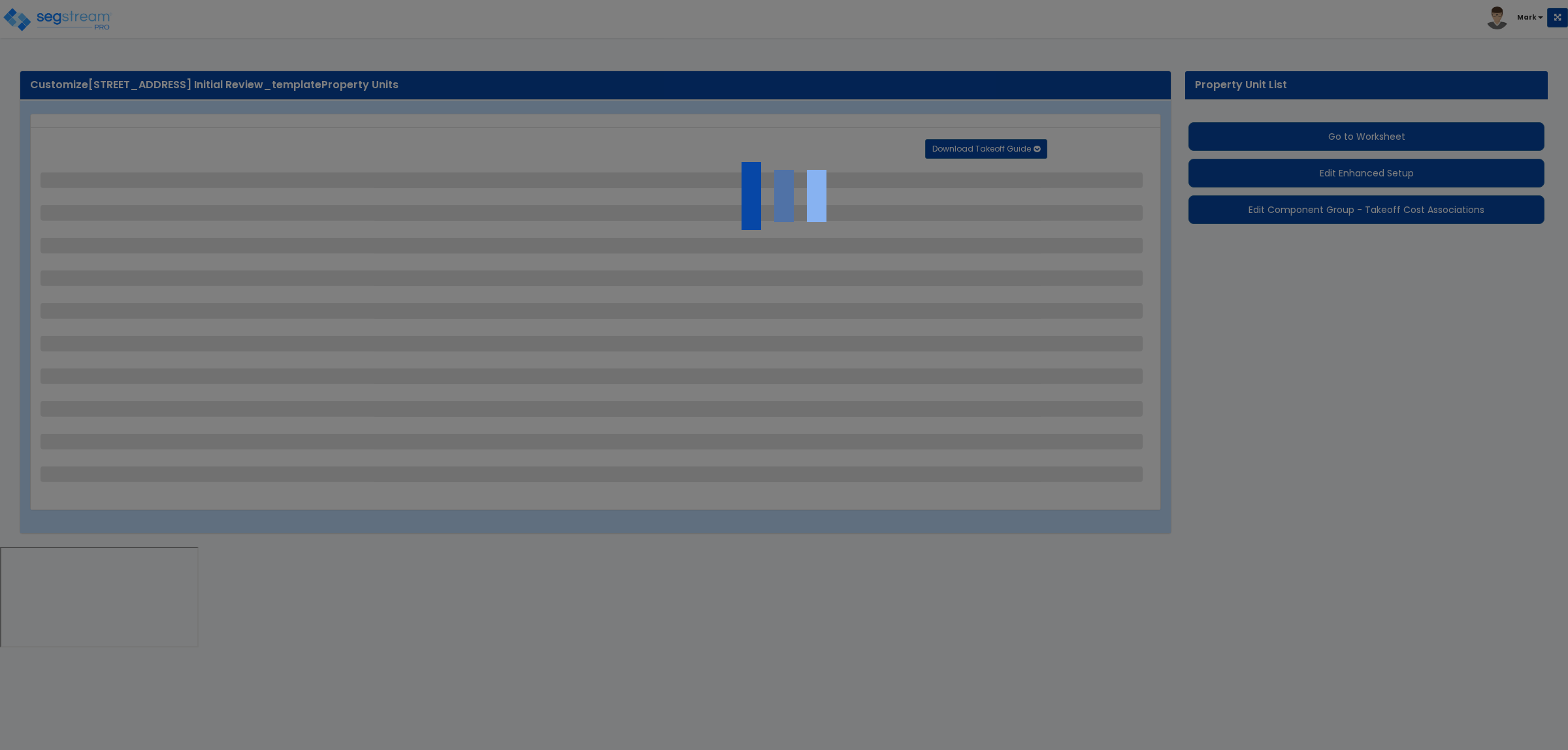
select select "2"
select select "1"
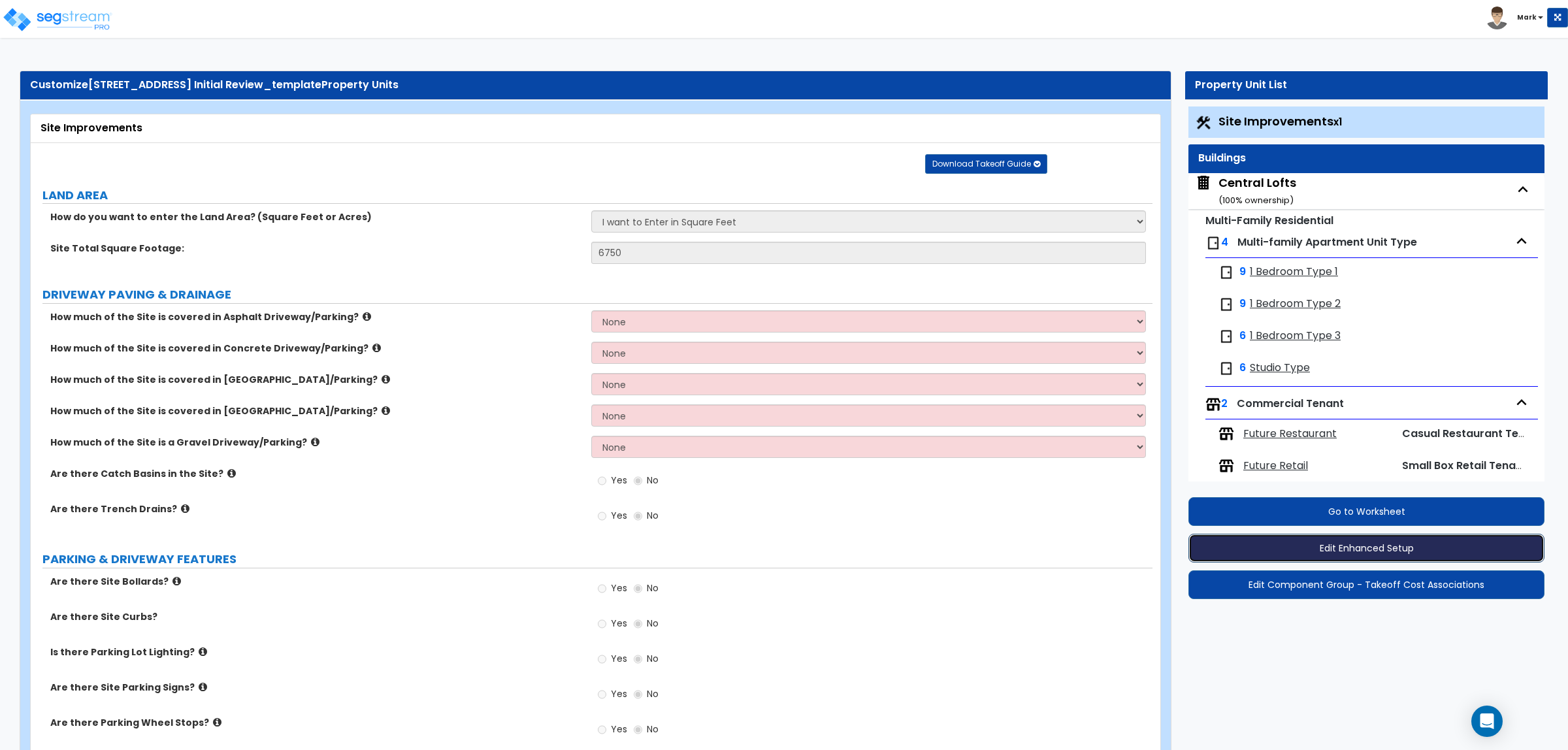
click at [1377, 555] on button "Edit Enhanced Setup" at bounding box center [1366, 548] width 356 height 29
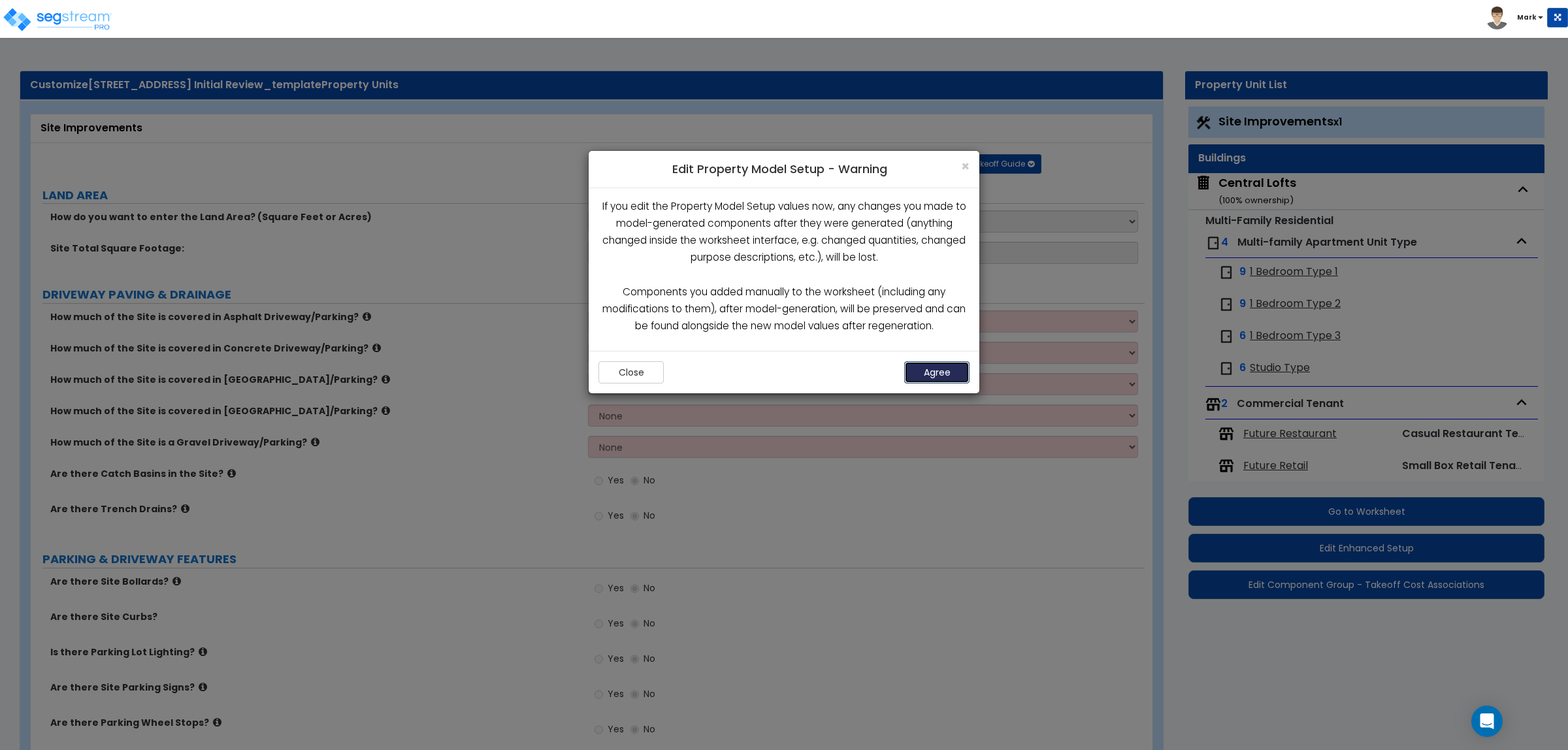
click at [935, 369] on button "Agree" at bounding box center [936, 372] width 65 height 22
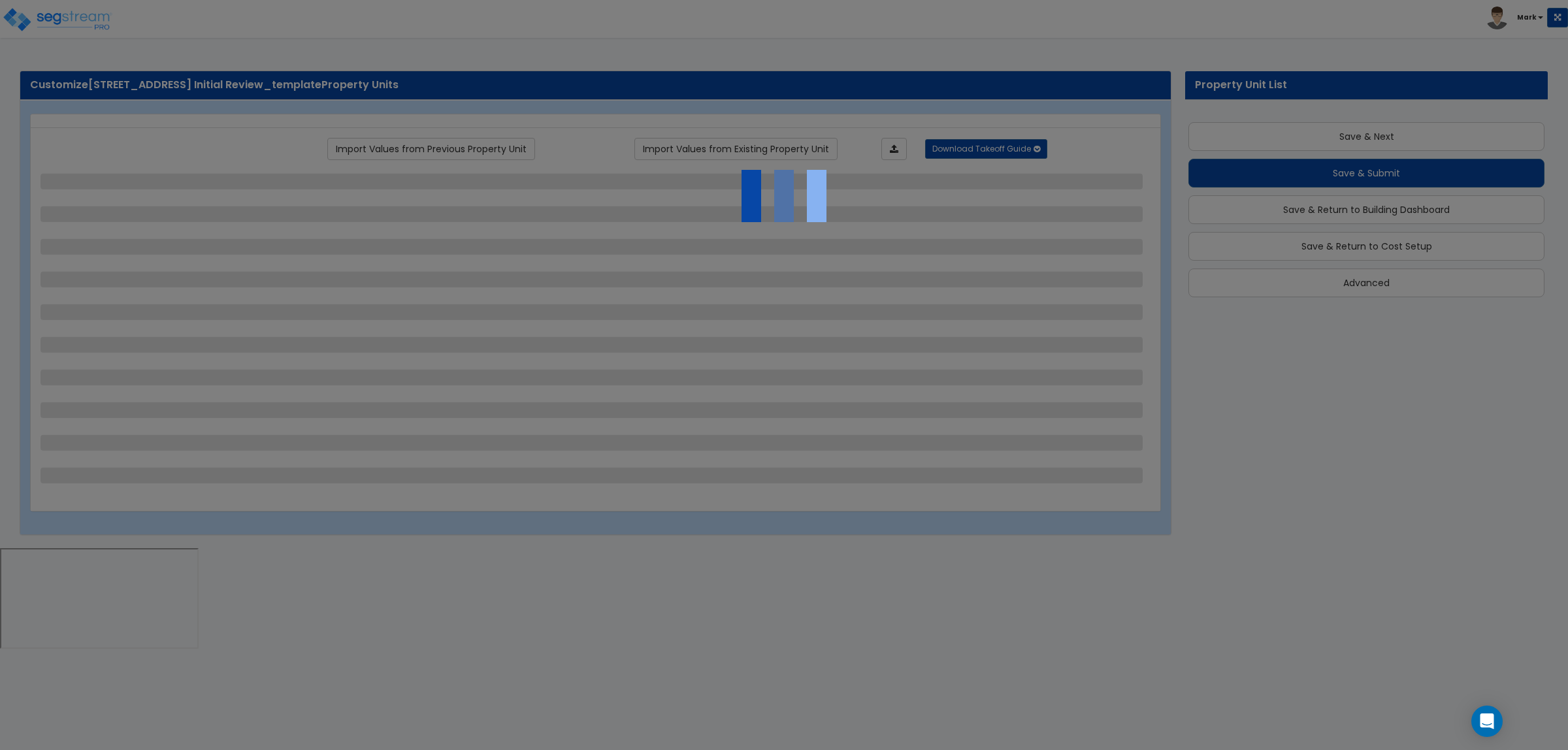
scroll to position [13, 0]
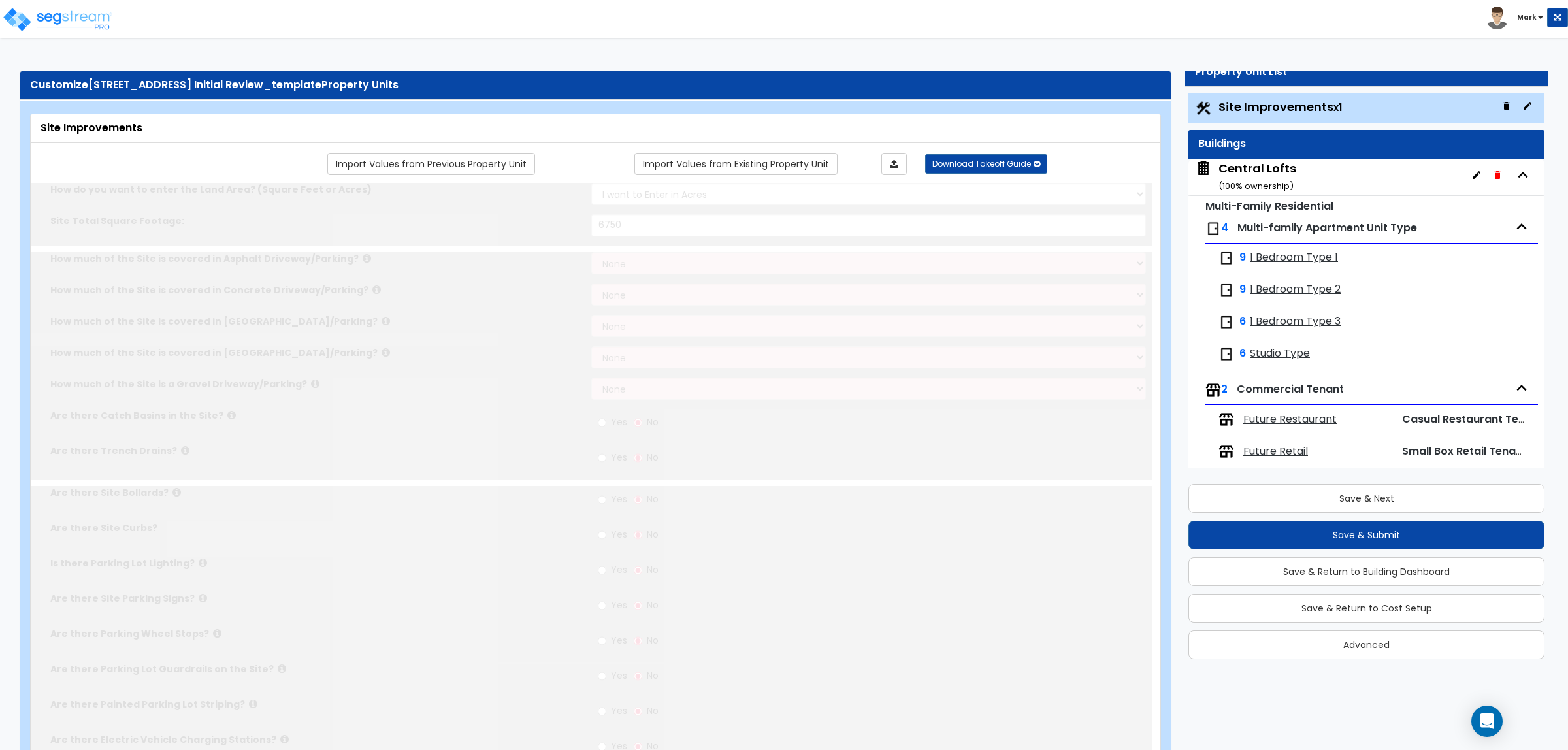
select select "2"
type input "6750"
radio input "true"
select select "2"
type input "164"
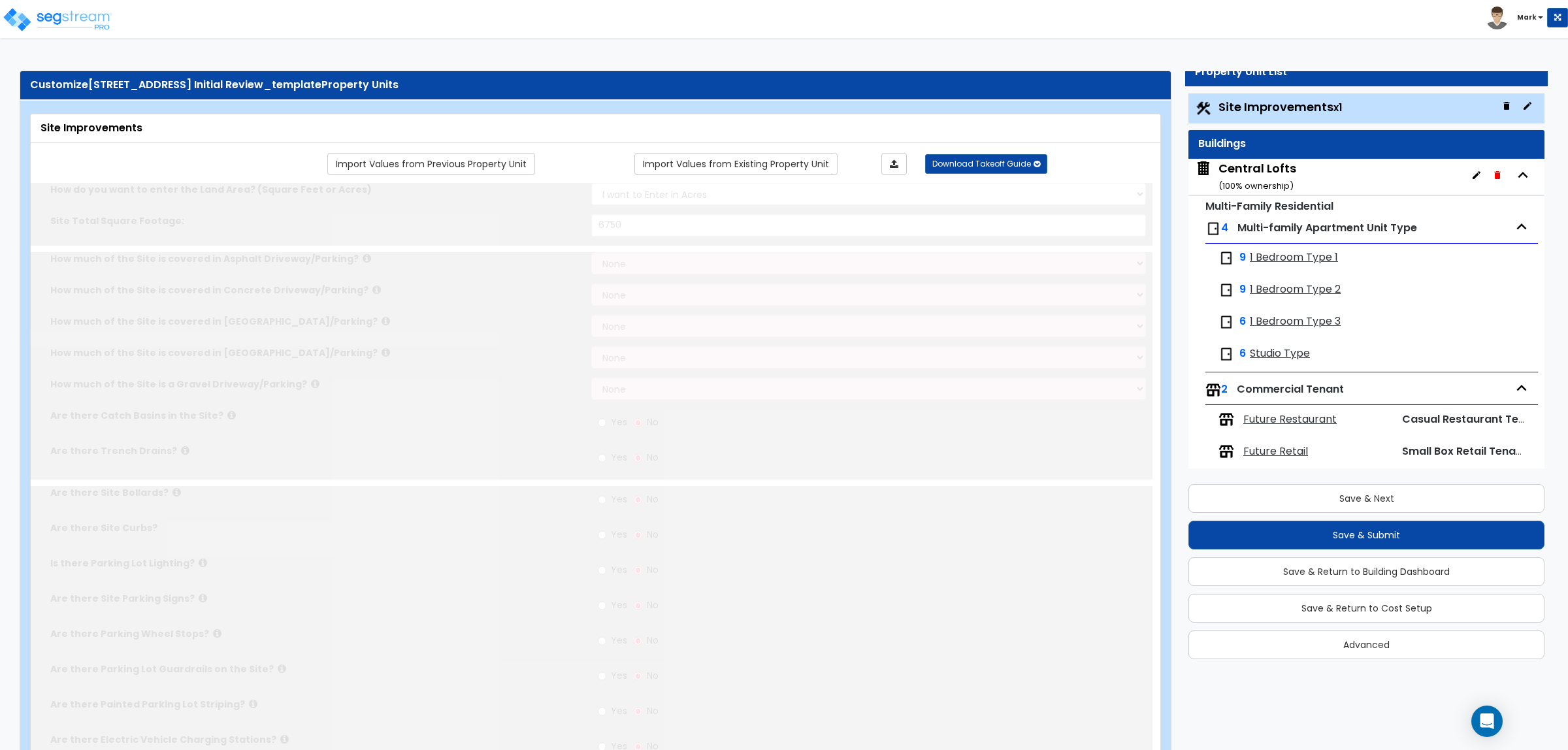
select select "1"
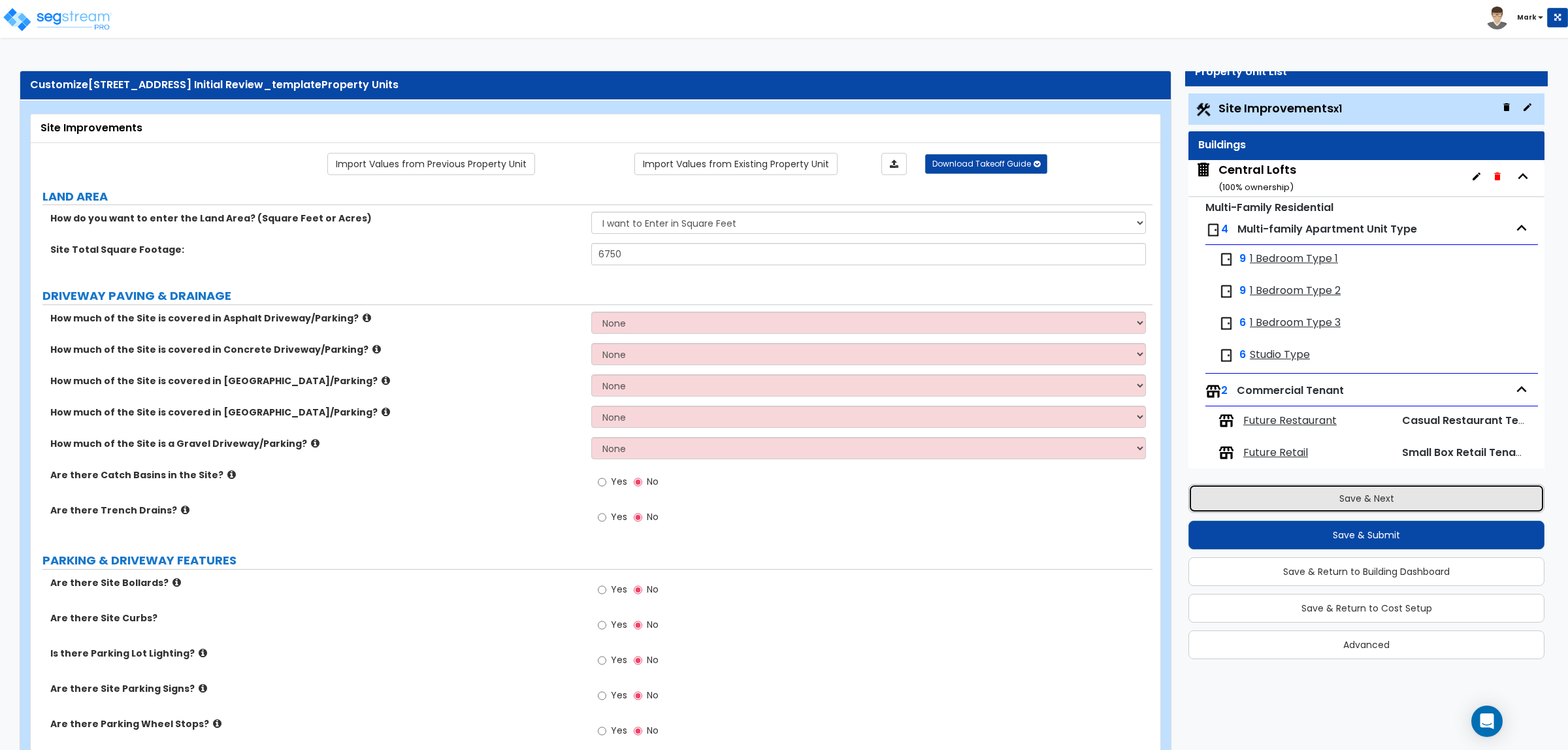
click at [1290, 493] on button "Save & Next" at bounding box center [1366, 498] width 356 height 29
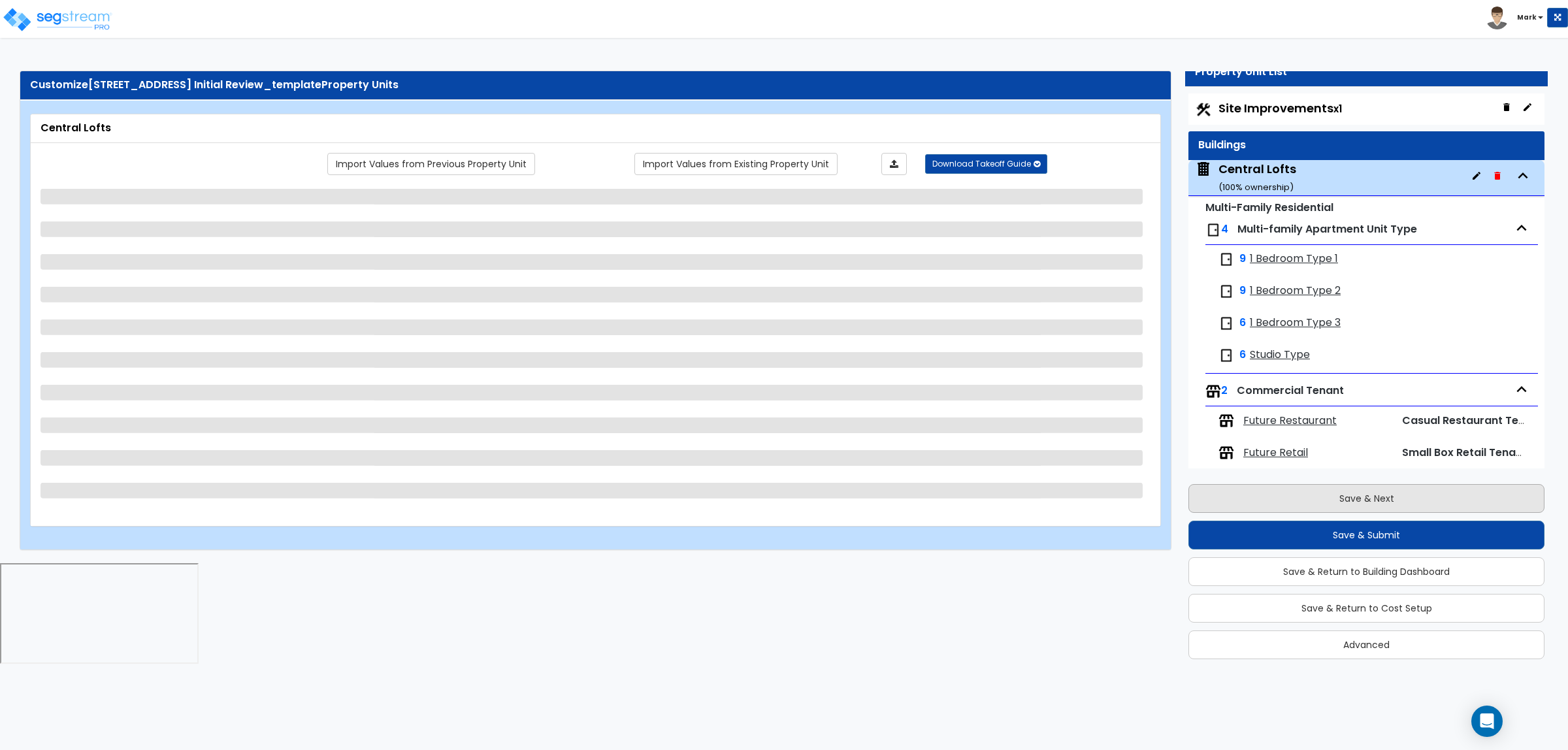
scroll to position [14, 0]
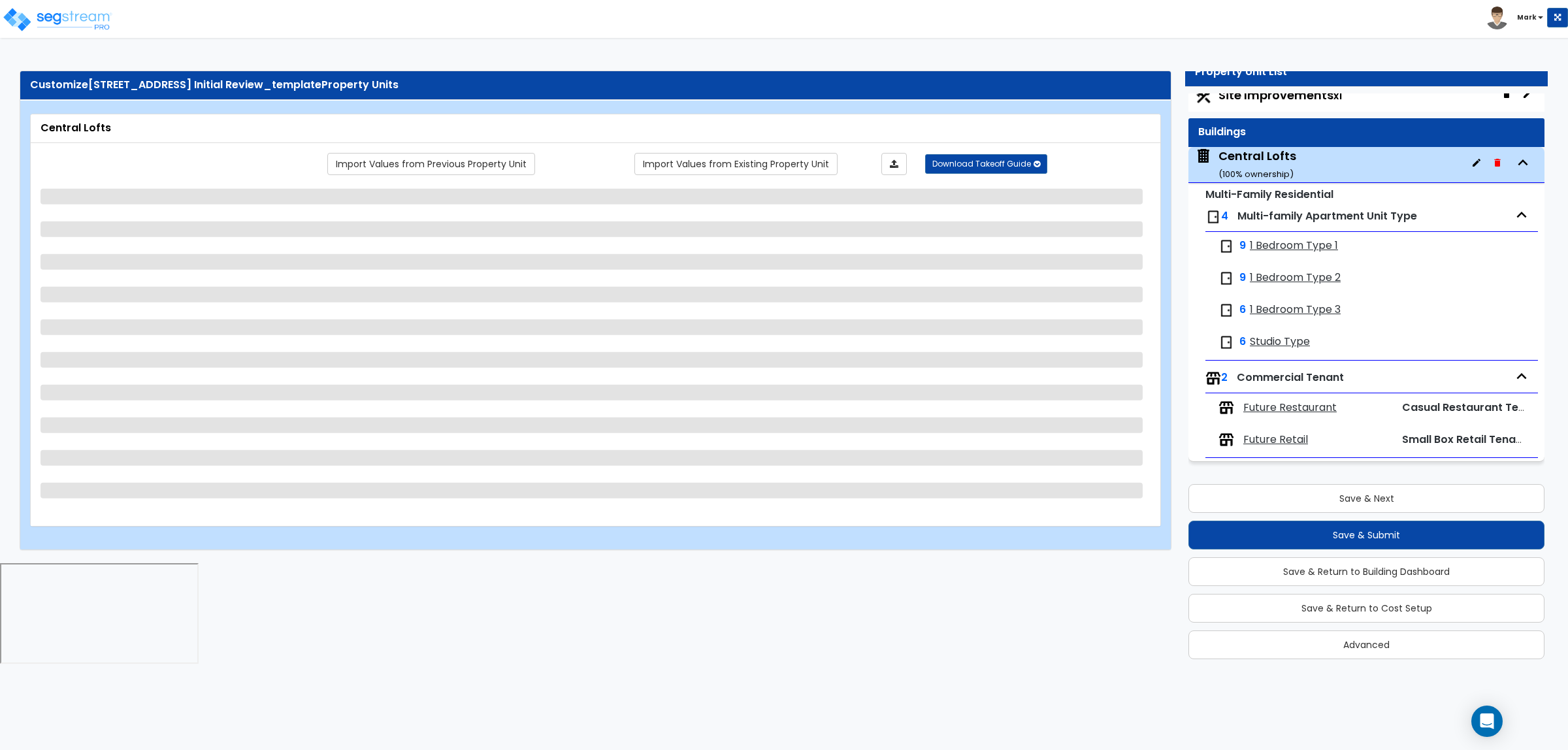
select select "1"
select select "3"
select select "7"
select select "3"
select select "9"
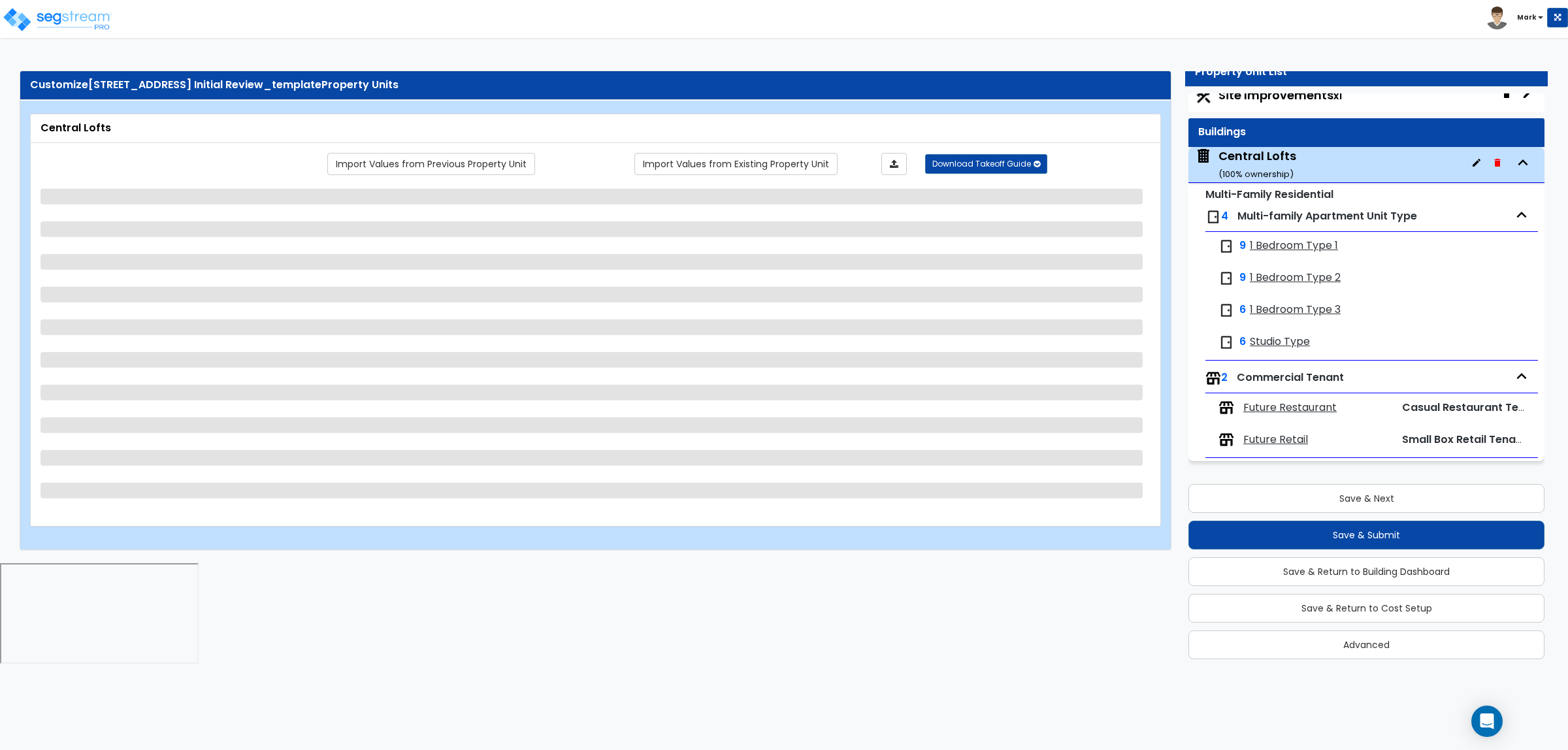
select select "13"
select select "4"
select select "2"
select select "3"
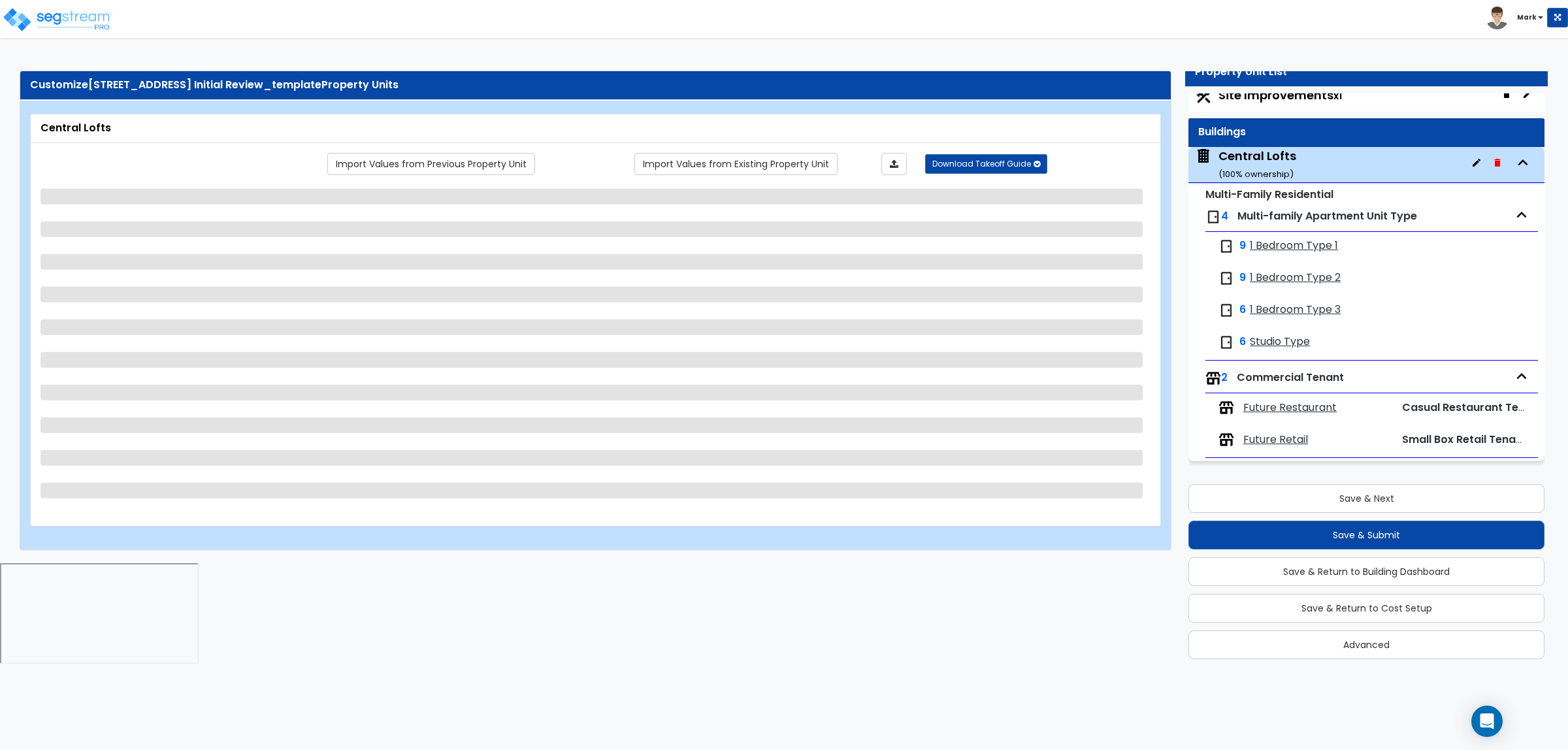
select select "2"
select select "1"
select select "2"
select select "3"
select select "2"
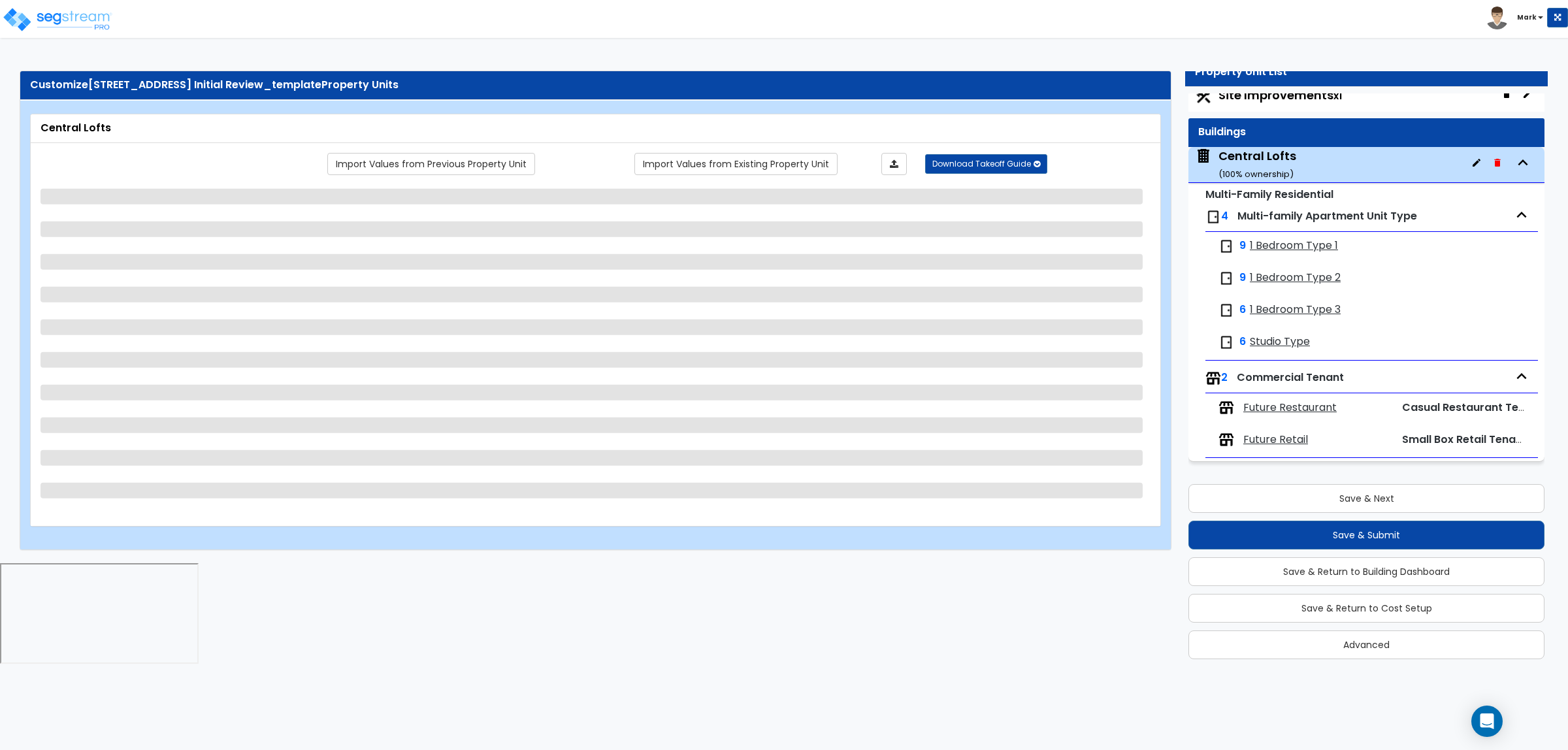
select select "3"
select select "1"
select select "2"
select select "1"
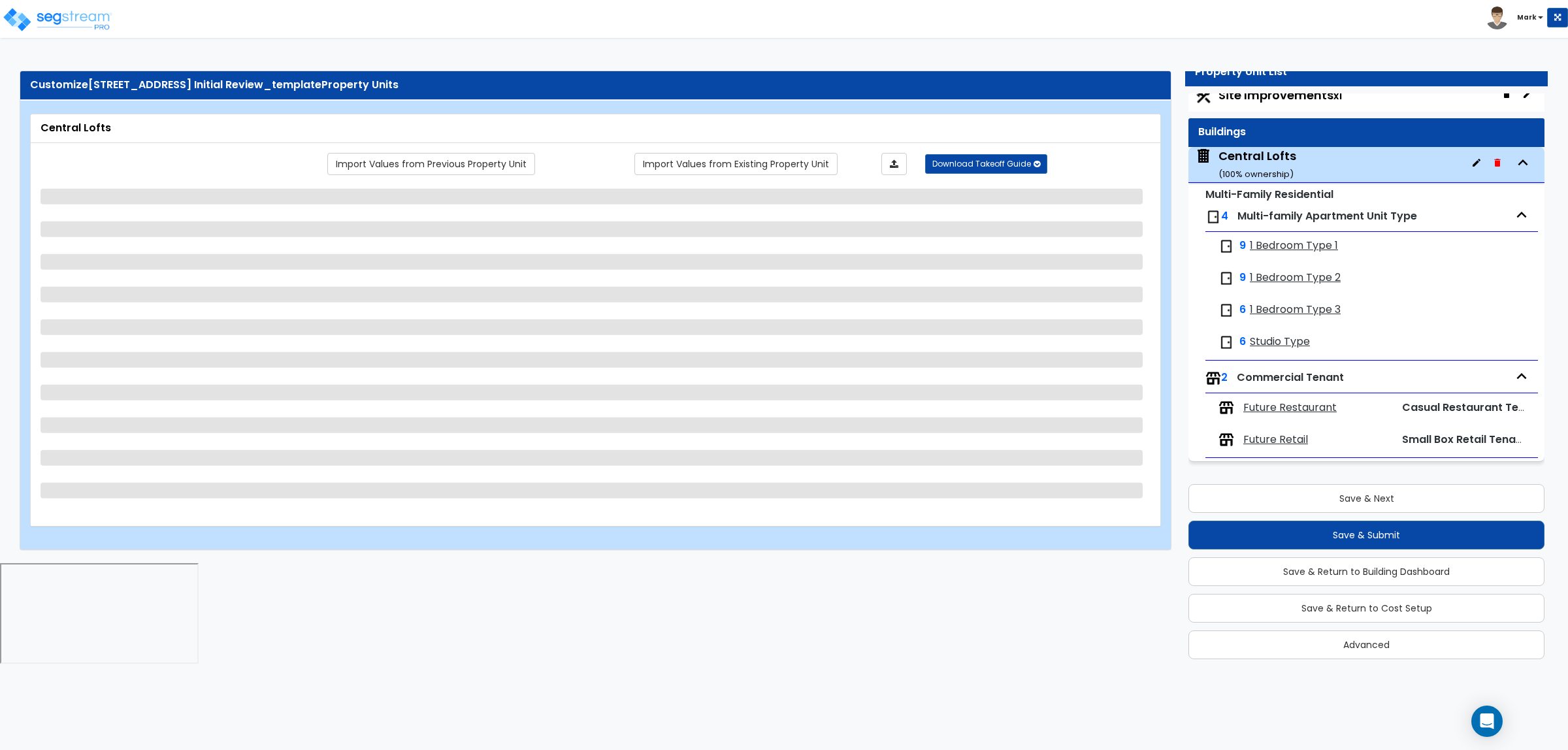
select select "5"
select select "1"
select select "2"
select select "5"
select select "2"
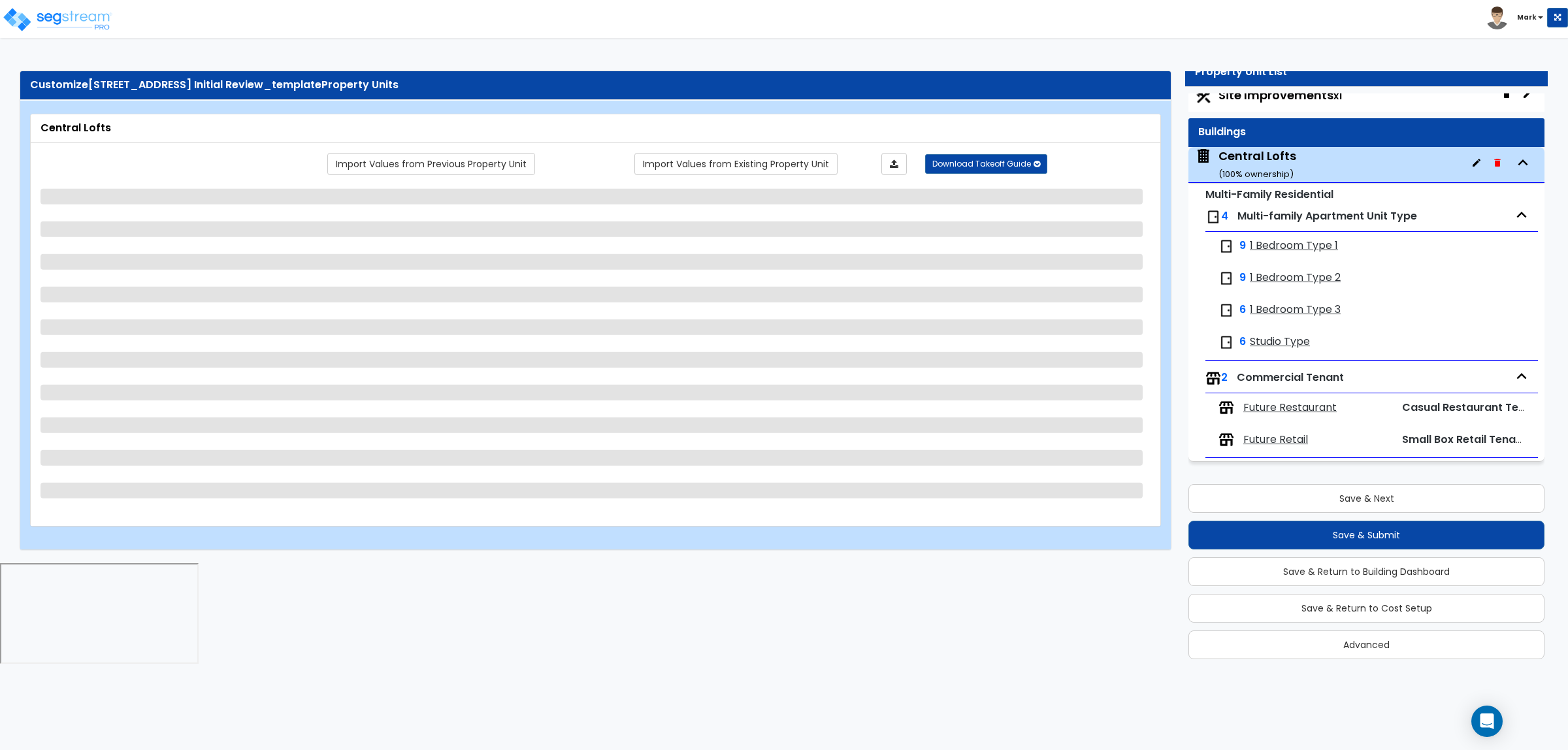
select select "1"
select select "3"
select select "5"
select select "1"
select select "6"
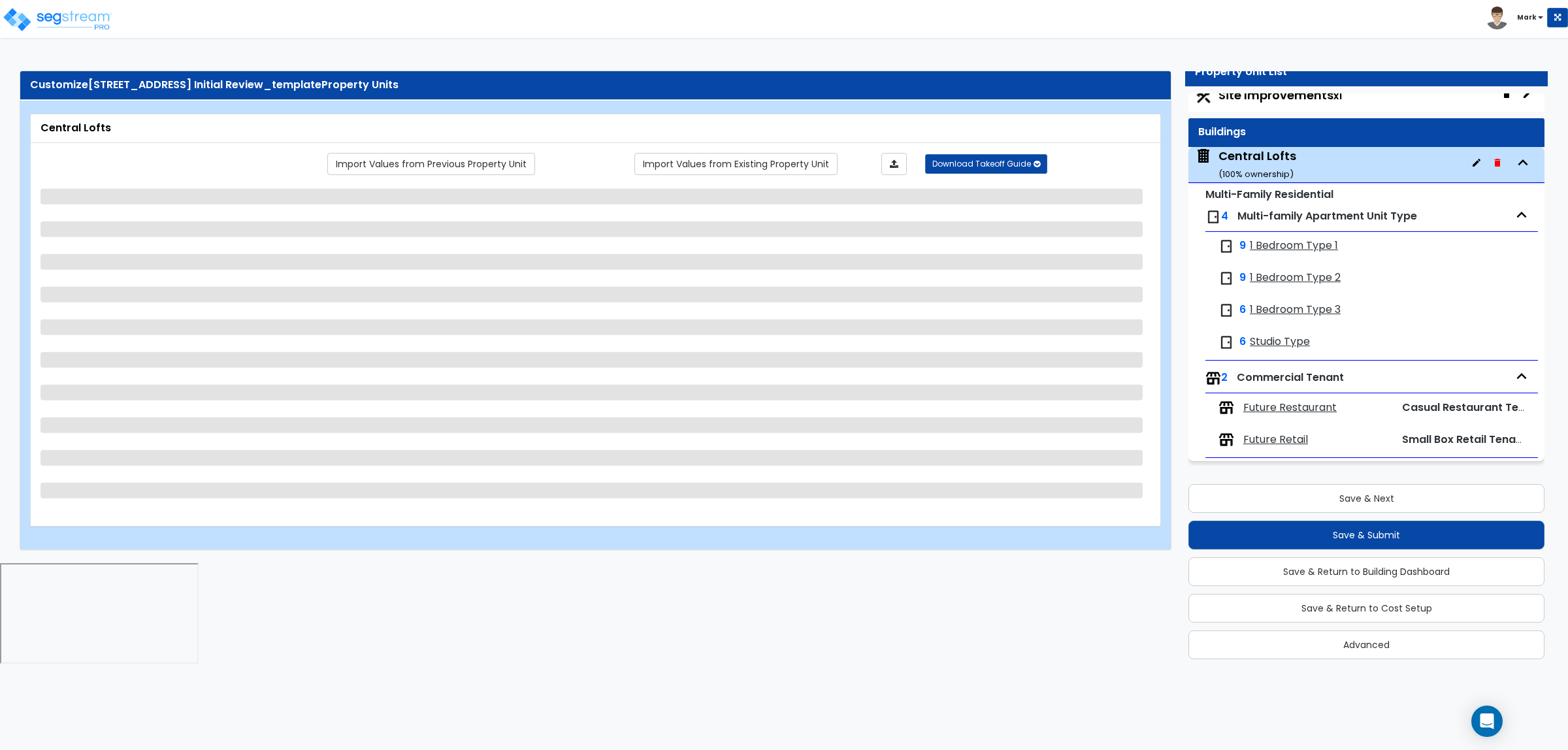
select select "3"
select select "1"
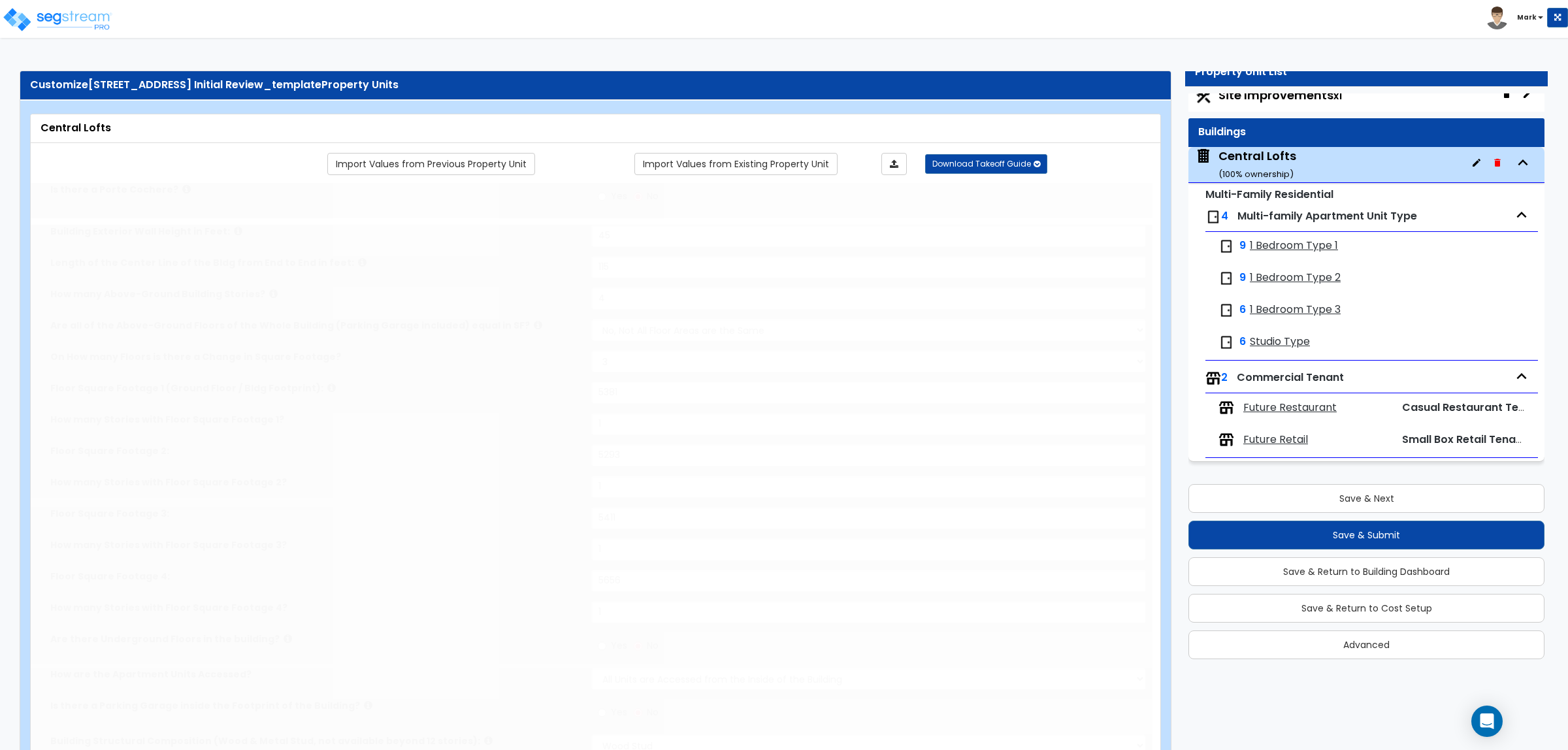
select select "1"
type input "1"
select select "1"
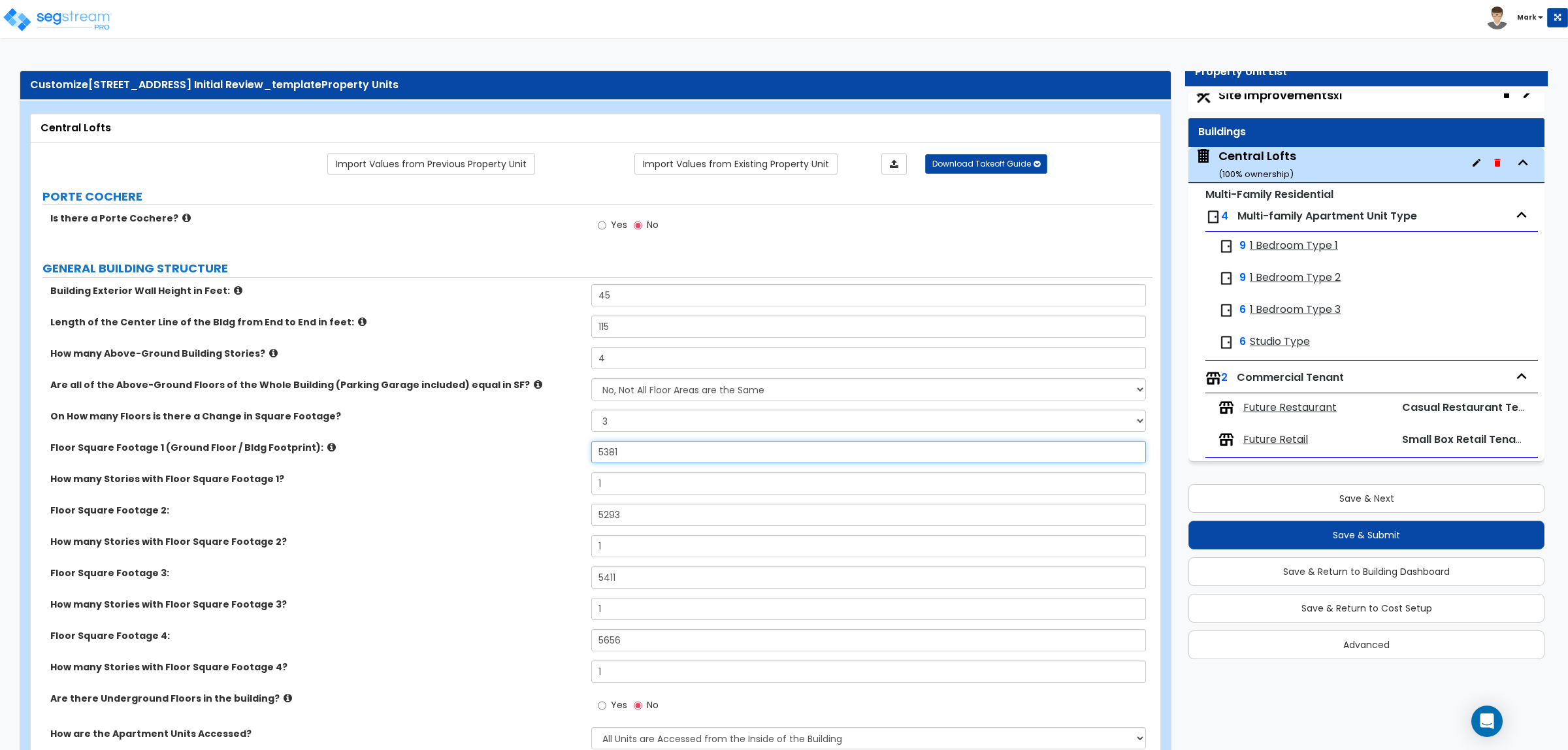
drag, startPoint x: 648, startPoint y: 454, endPoint x: 487, endPoint y: 473, distance: 162.1
click at [488, 472] on div "Floor Square Footage 1 (Ground Floor / Bldg Footprint): 5381" at bounding box center [591, 456] width 1122 height 32
type input "6,630"
drag, startPoint x: 635, startPoint y: 501, endPoint x: 625, endPoint y: 506, distance: 11.2
click at [625, 506] on div "Building Exterior Wall Height in Feet: 45 Length of the Center Line of the Bldg…" at bounding box center [591, 555] width 1102 height 541
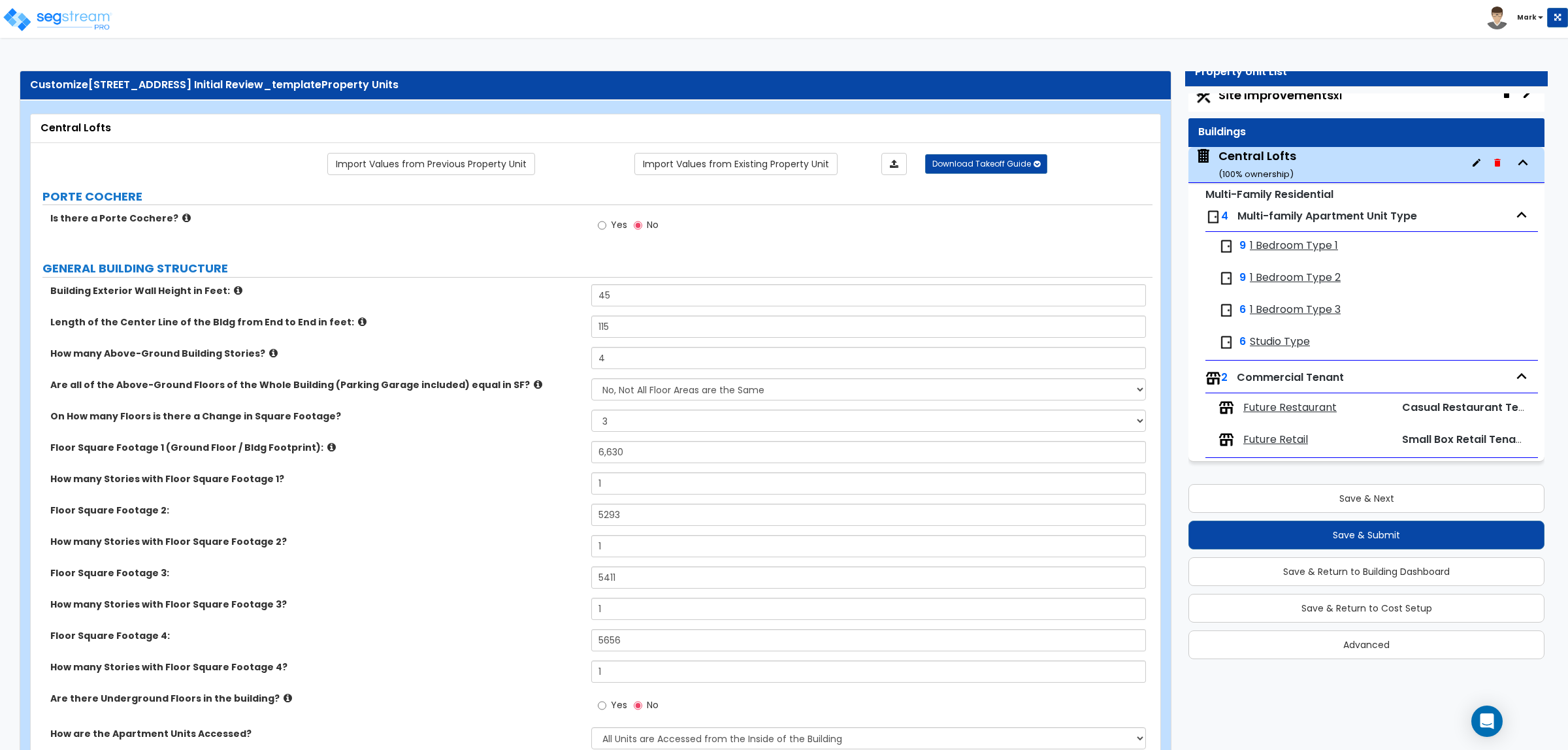
drag, startPoint x: 655, startPoint y: 529, endPoint x: 646, endPoint y: 529, distance: 9.0
click at [650, 532] on div "Floor Square Footage 2: 5293" at bounding box center [591, 519] width 1122 height 32
drag, startPoint x: 629, startPoint y: 520, endPoint x: 512, endPoint y: 523, distance: 117.0
click at [515, 523] on div "Floor Square Footage 2: 5293" at bounding box center [591, 519] width 1122 height 32
type input "6,630"
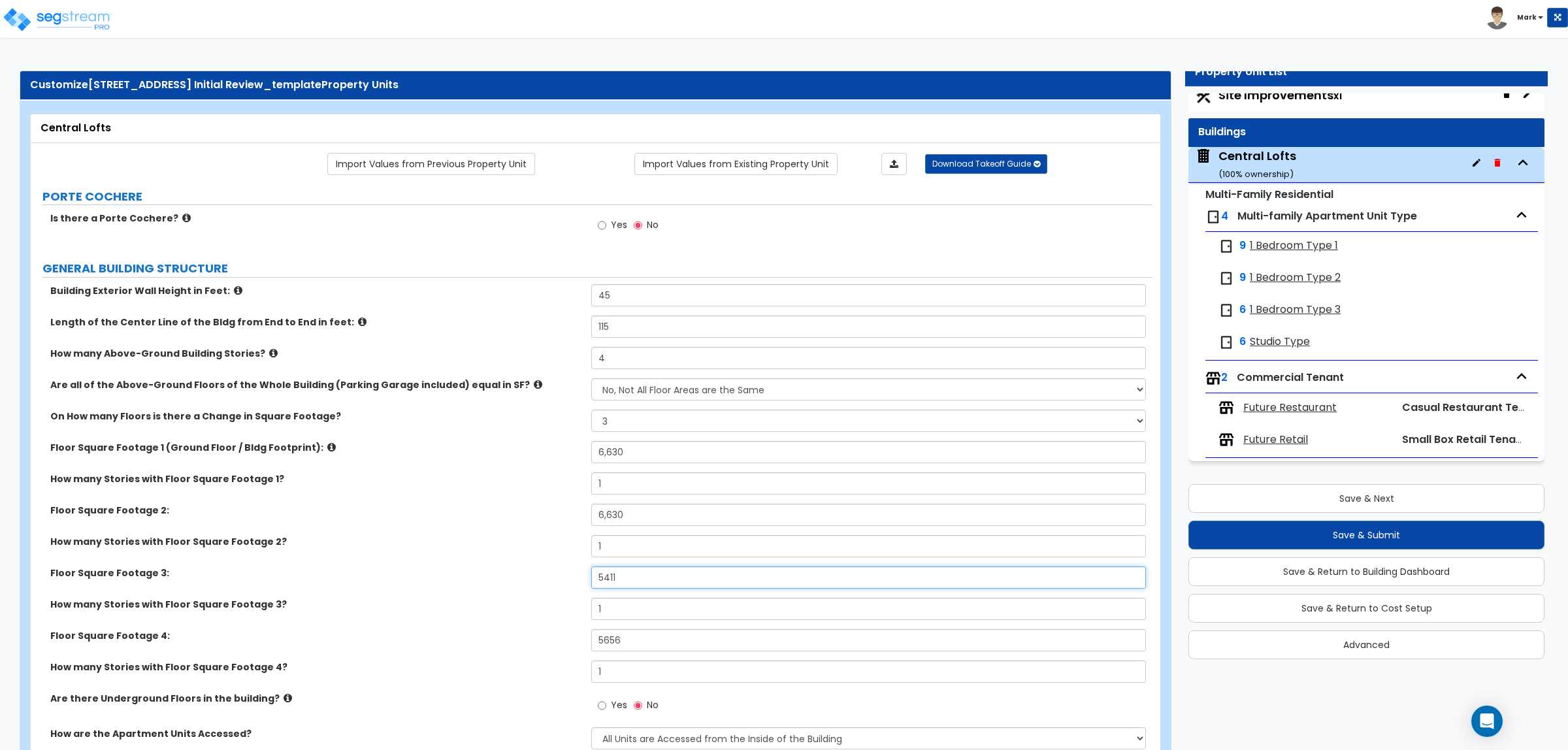
drag, startPoint x: 637, startPoint y: 577, endPoint x: 557, endPoint y: 583, distance: 80.2
click at [557, 583] on div "Floor Square Footage 3: 5411" at bounding box center [591, 582] width 1122 height 32
type input "6,630"
drag, startPoint x: 639, startPoint y: 638, endPoint x: 557, endPoint y: 645, distance: 82.3
click at [565, 647] on div "Floor Square Footage 4: 5656" at bounding box center [591, 644] width 1122 height 32
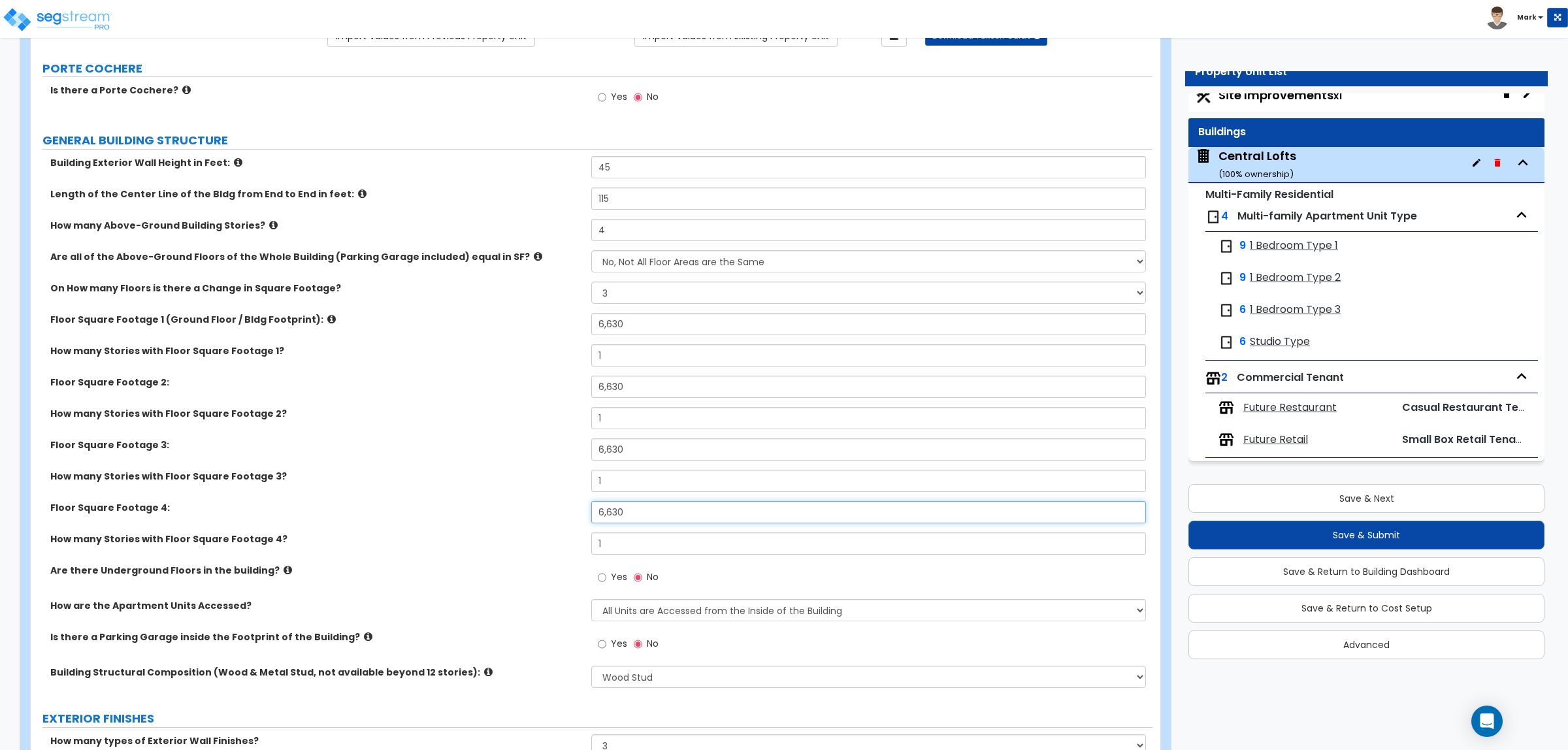
scroll to position [164, 0]
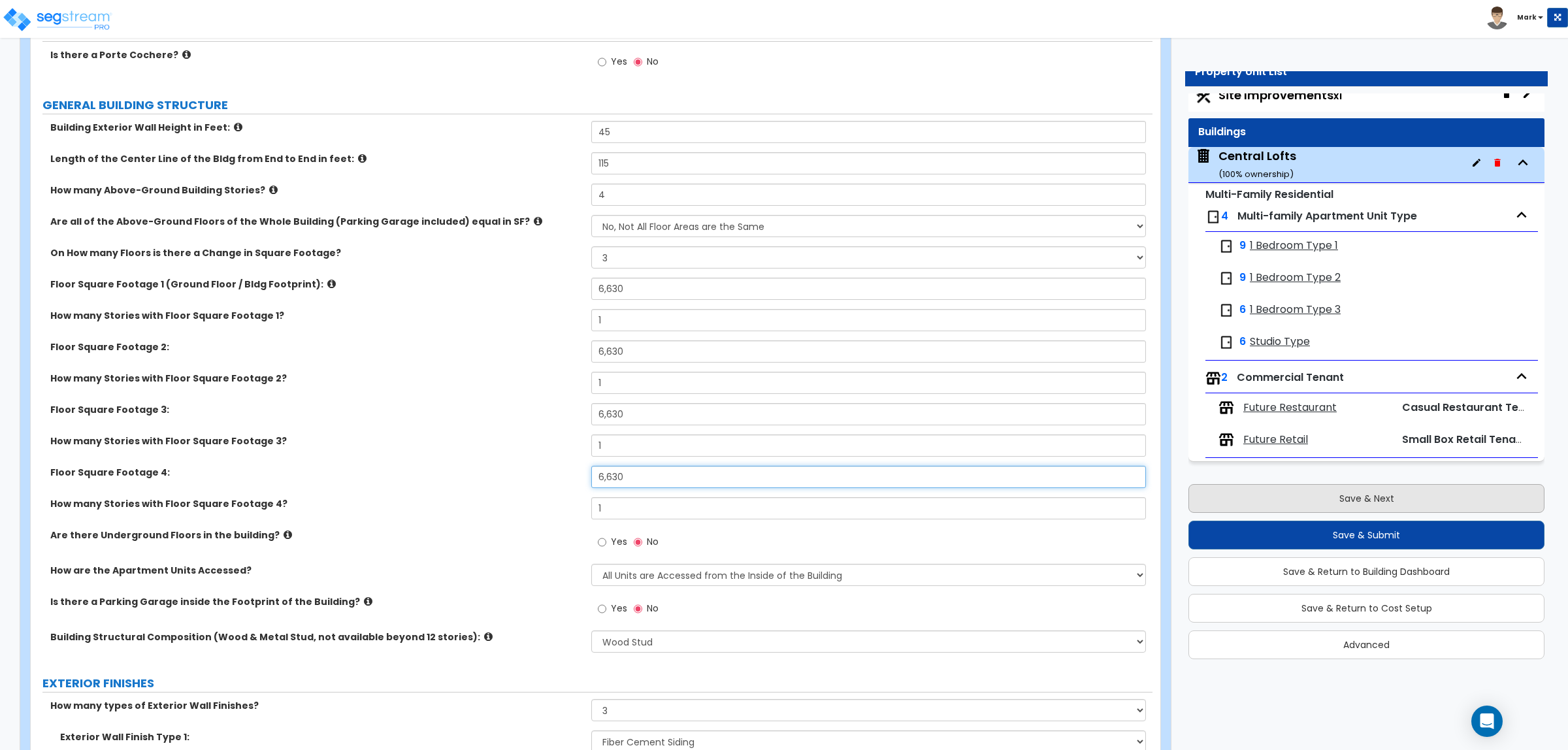
type input "6,630"
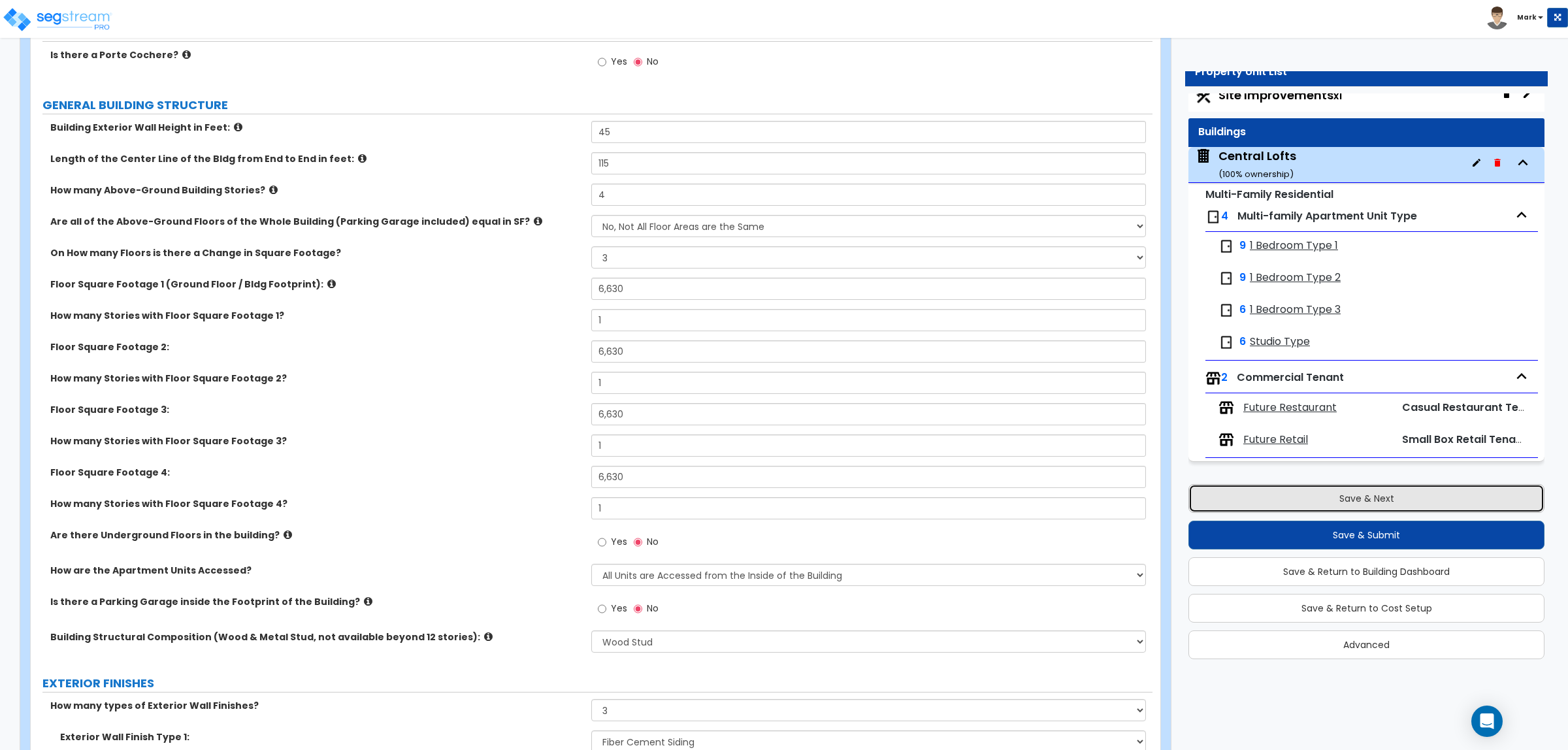
click at [1346, 493] on button "Save & Next" at bounding box center [1366, 498] width 356 height 29
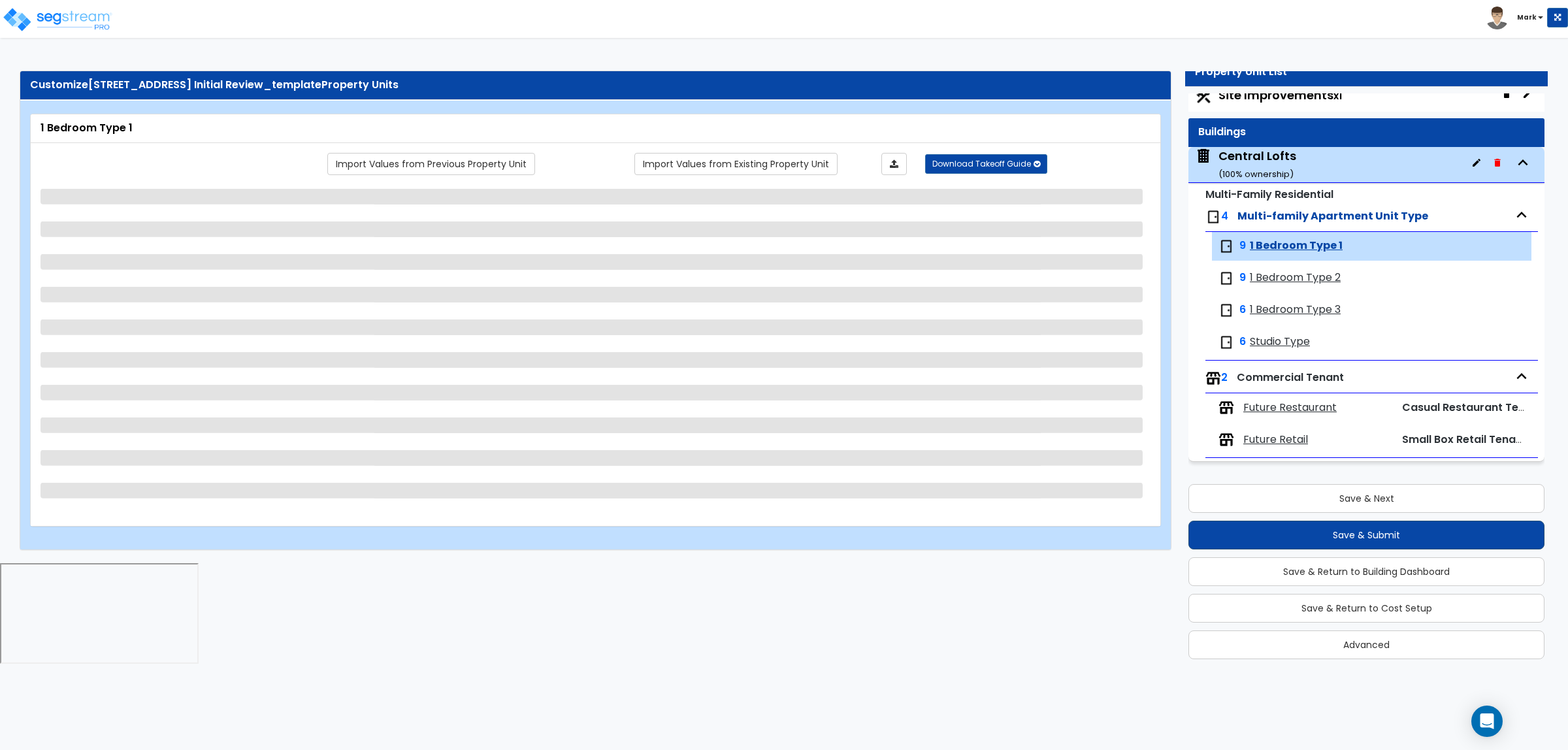
select select "1"
select select "7"
select select "1"
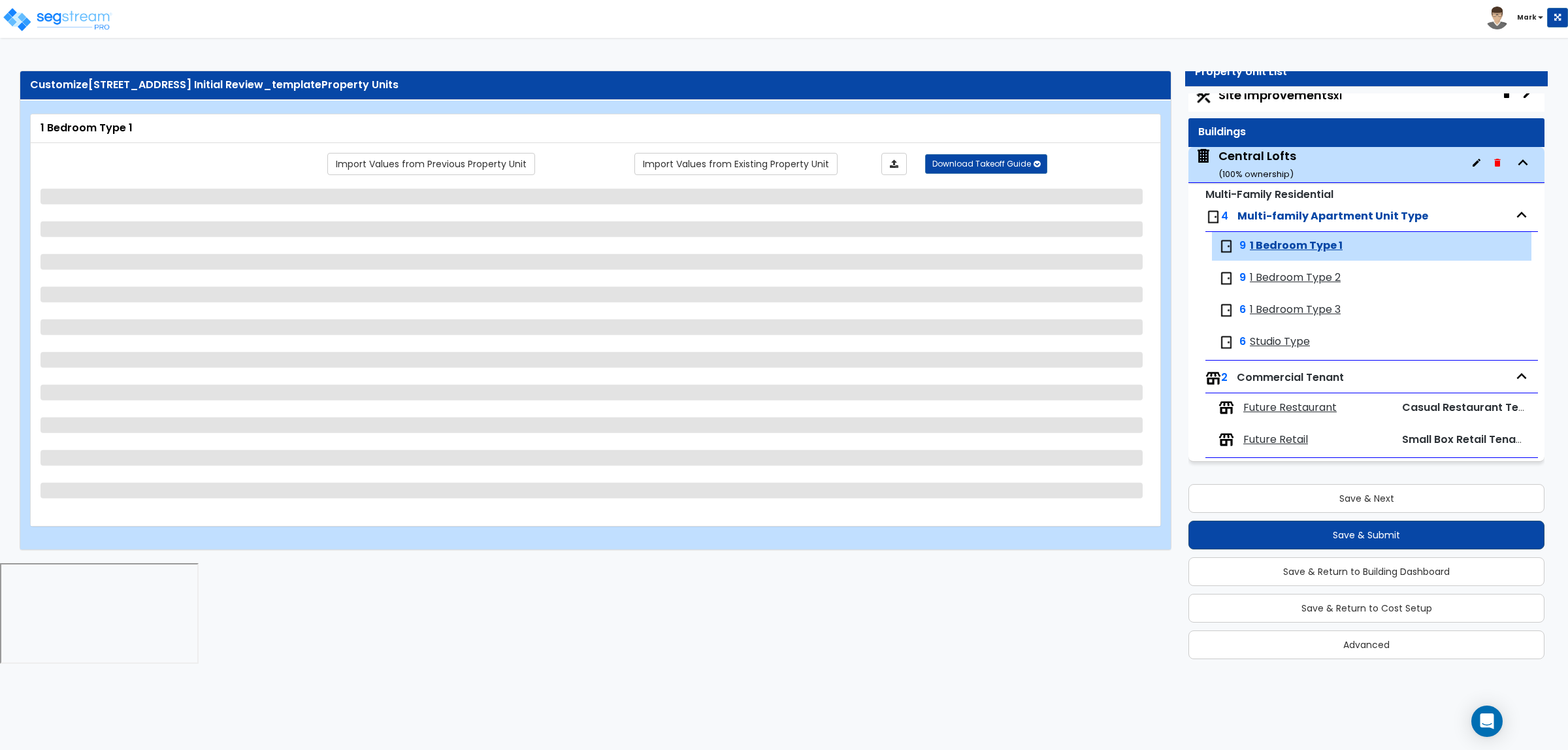
select select "3"
select select "4"
select select "5"
select select "2"
select select "1"
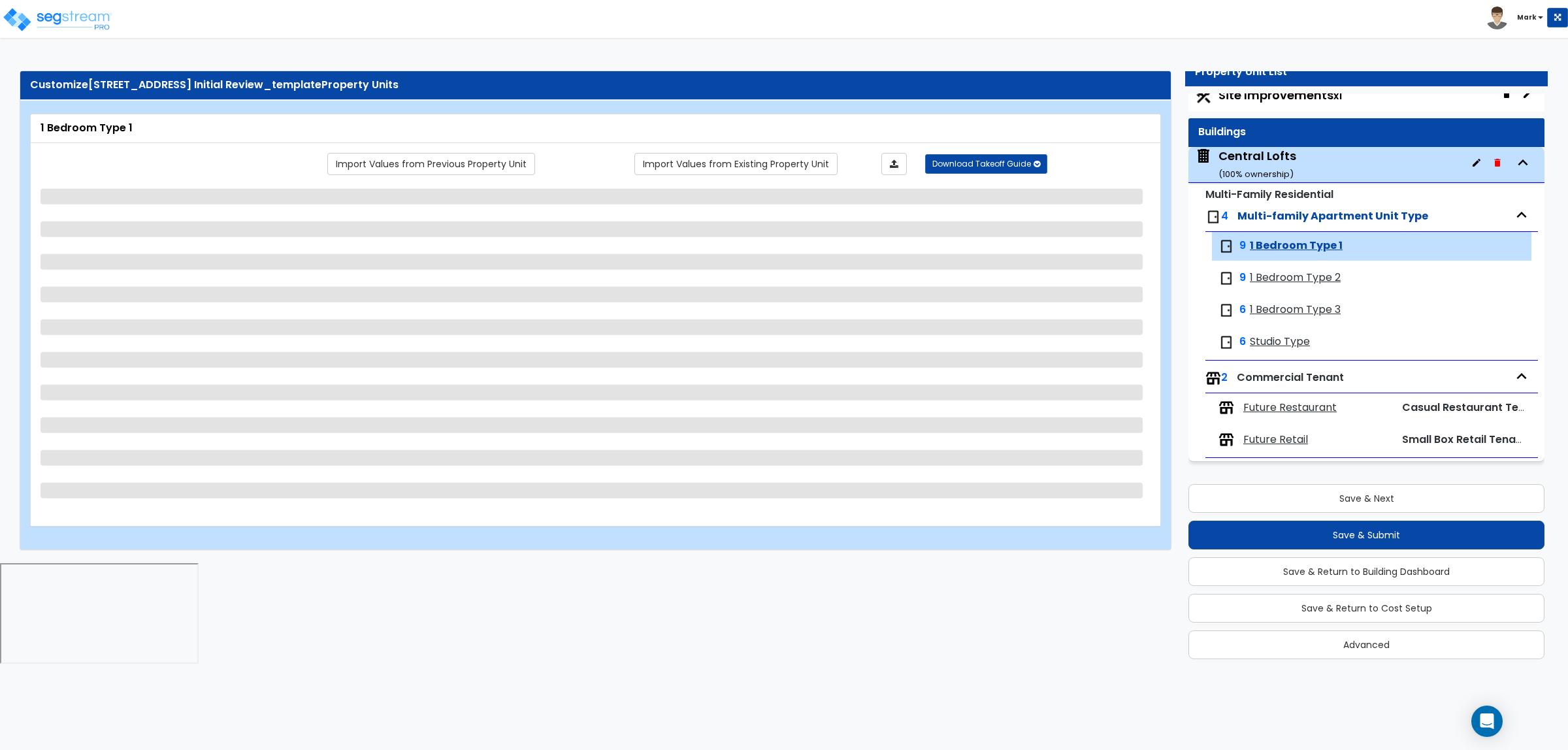
select select "1"
select select "5"
select select "3"
select select "4"
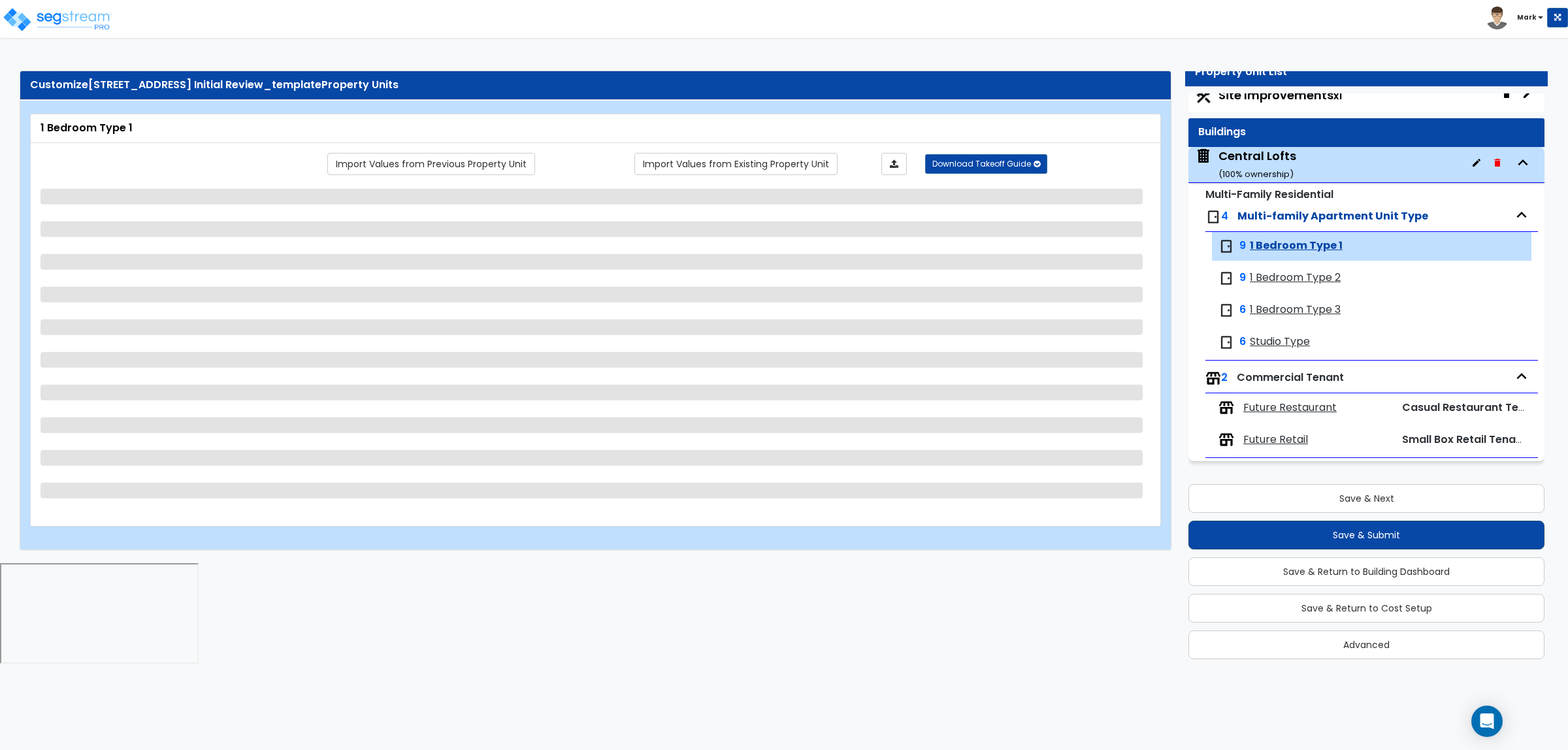
select select "2"
select select "1"
select select "2"
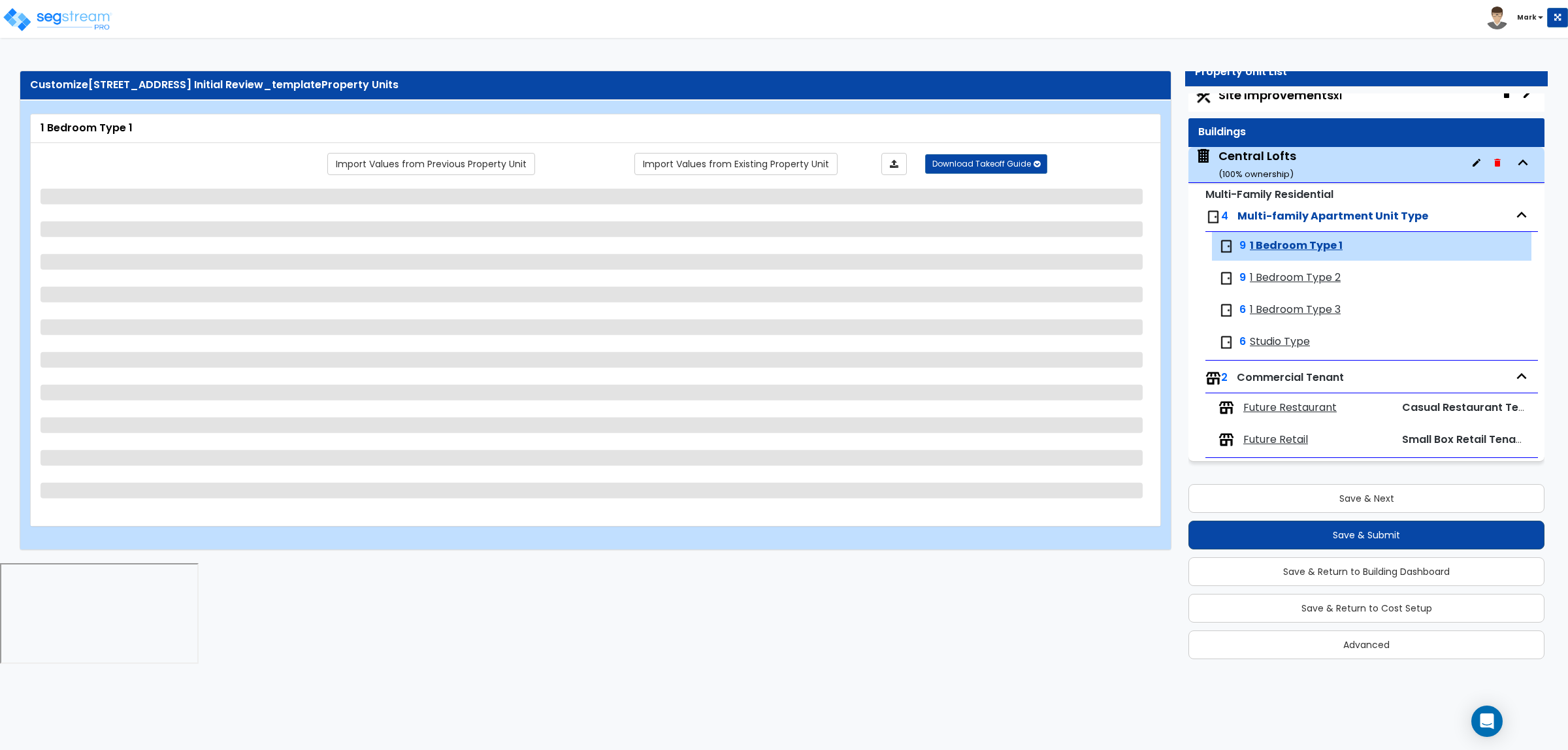
select select "3"
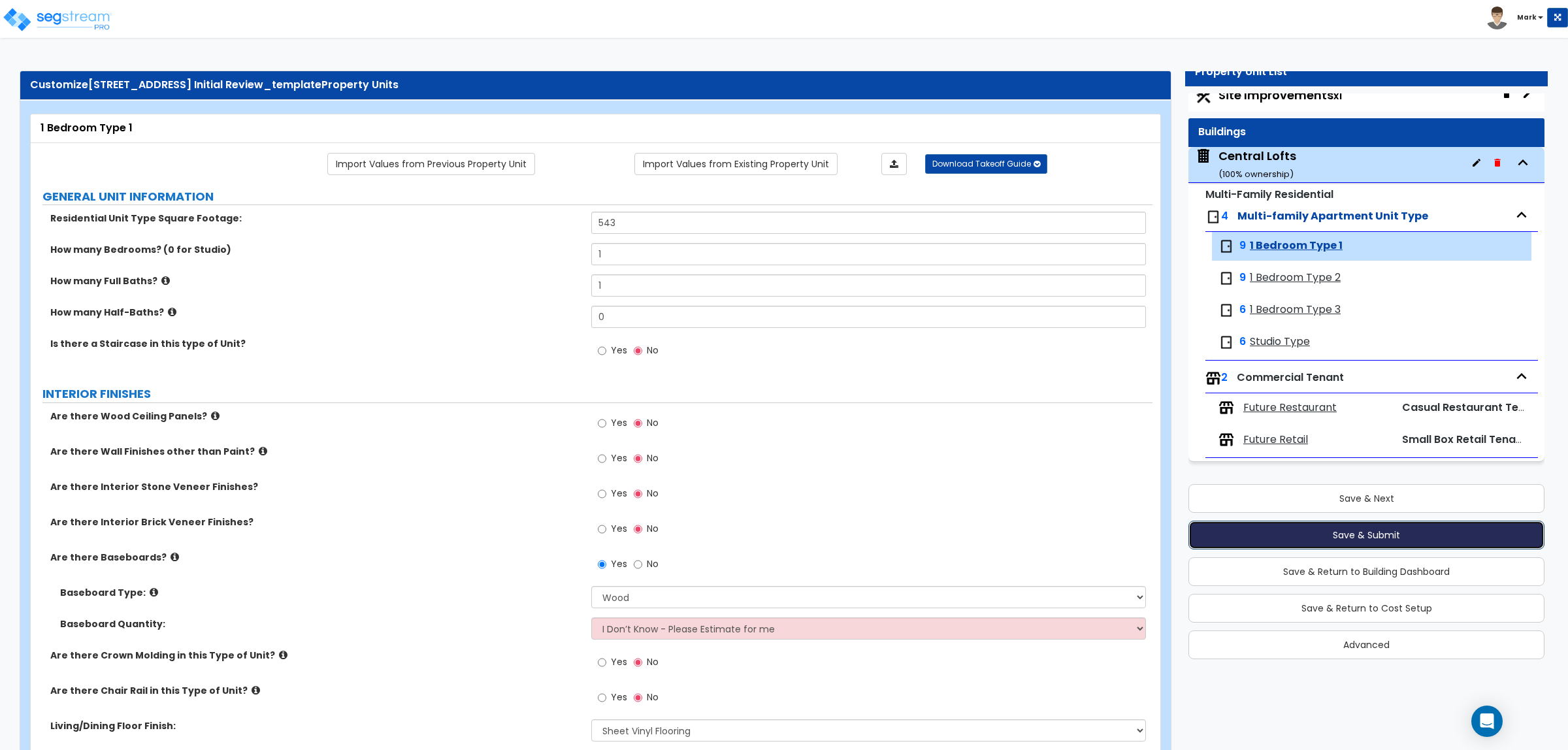
click at [1347, 529] on button "Save & Submit" at bounding box center [1366, 535] width 356 height 29
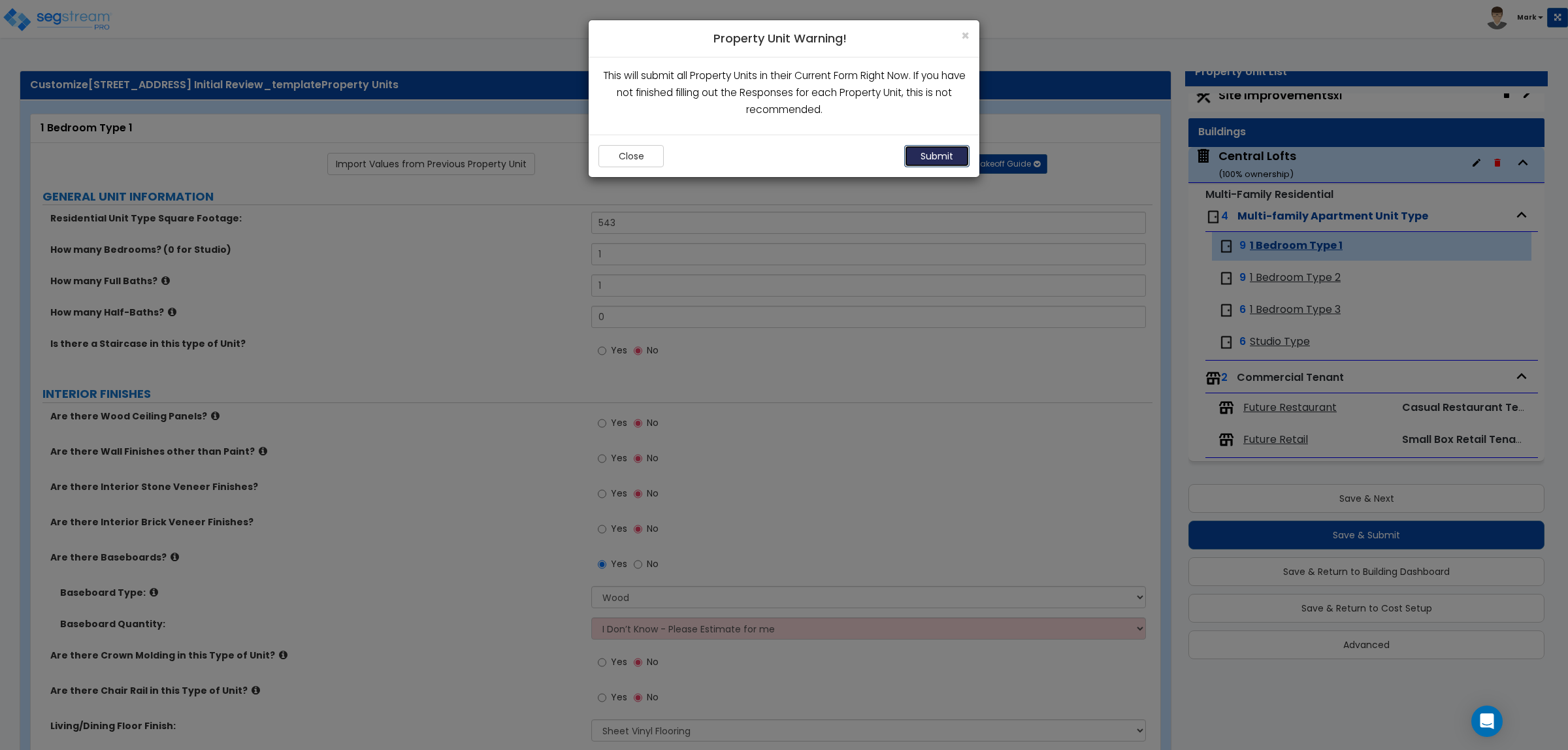
click at [926, 155] on button "Submit" at bounding box center [936, 156] width 65 height 22
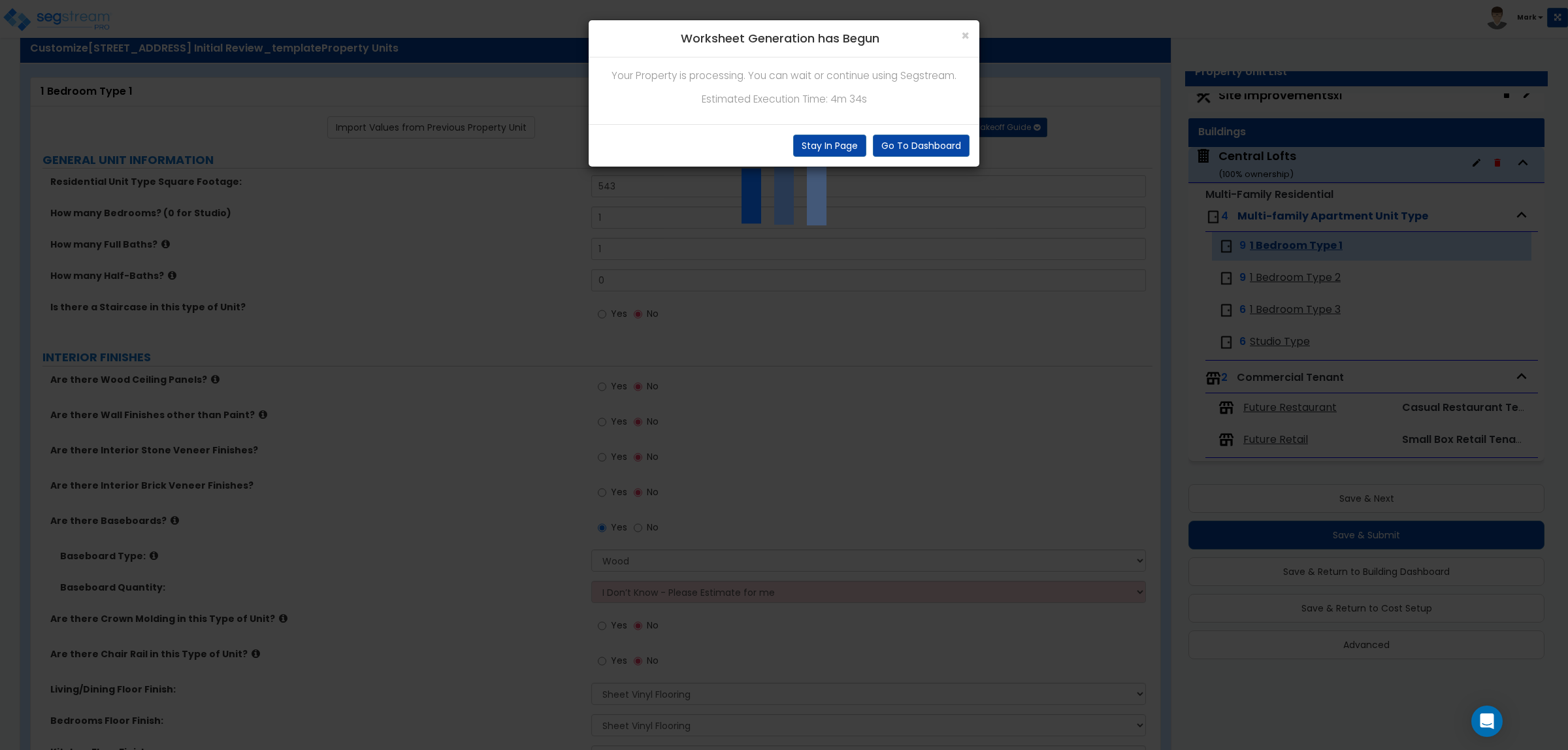
scroll to position [245, 0]
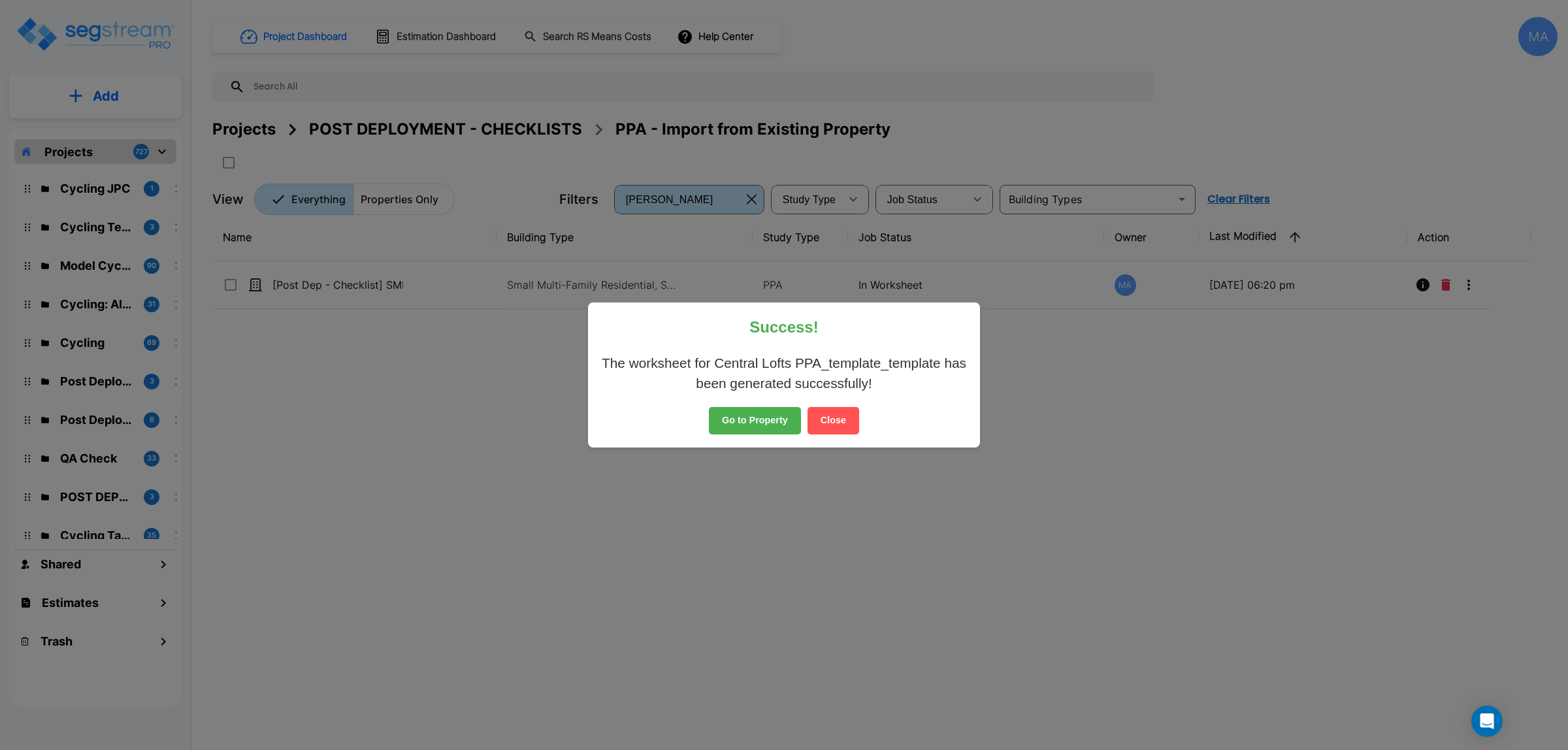
click at [843, 413] on button "Close" at bounding box center [833, 420] width 51 height 27
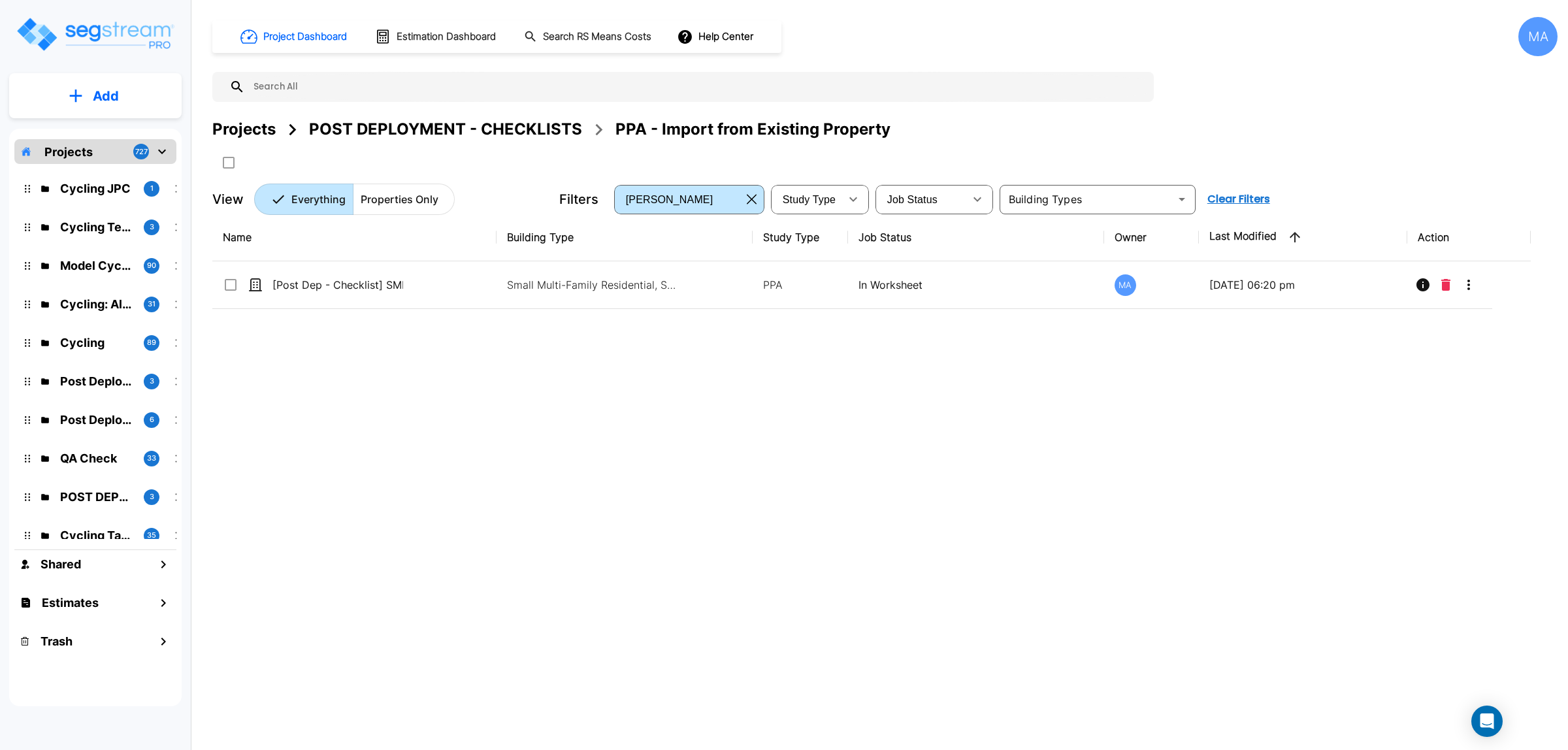
click at [258, 136] on div "Projects" at bounding box center [244, 129] width 64 height 23
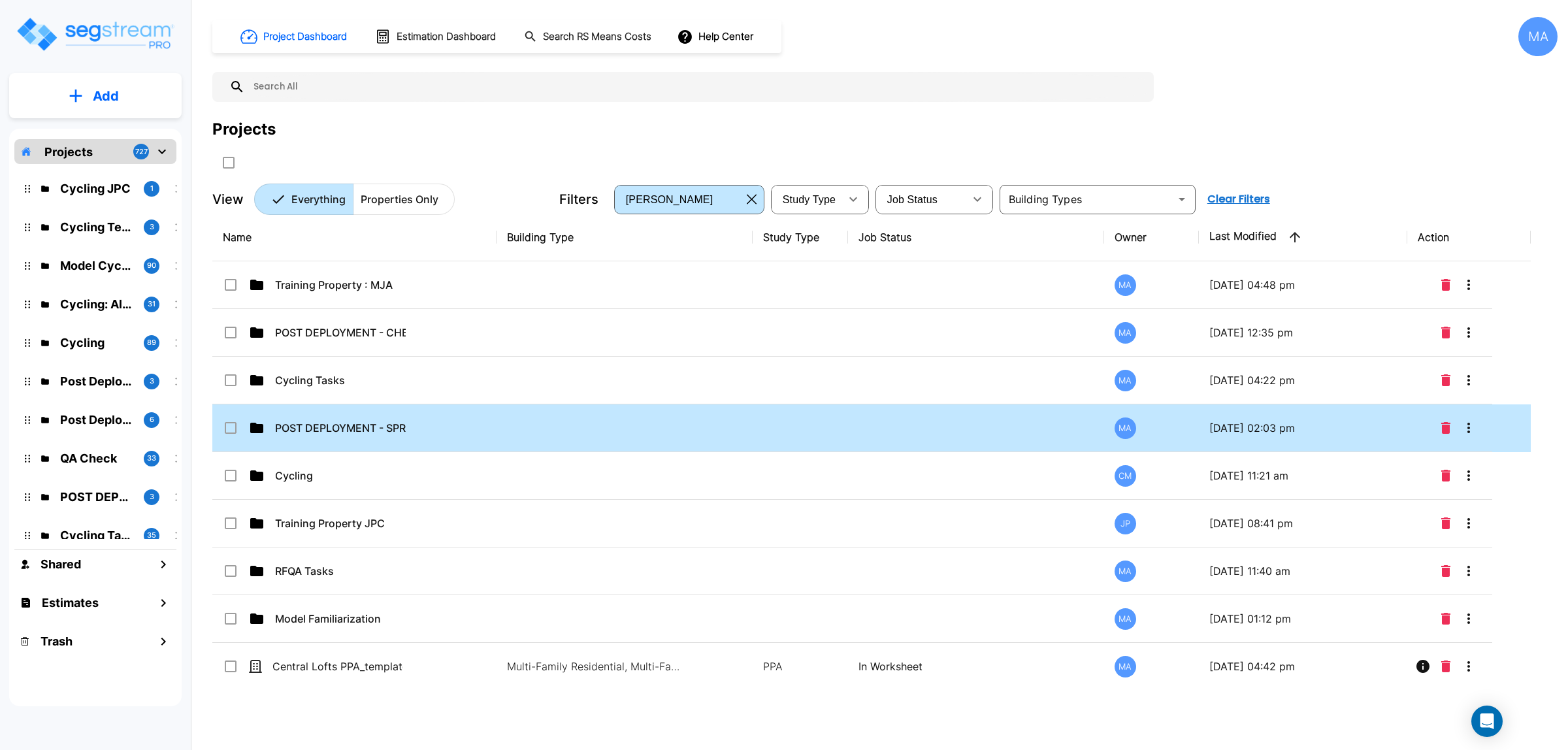
click at [414, 433] on div "POST DEPLOYMENT - SPRINT 34" at bounding box center [320, 427] width 196 height 16
click at [414, 433] on div "Name Building Type Study Type Job Status Owner Last Modified Action Training Pr…" at bounding box center [871, 445] width 1318 height 465
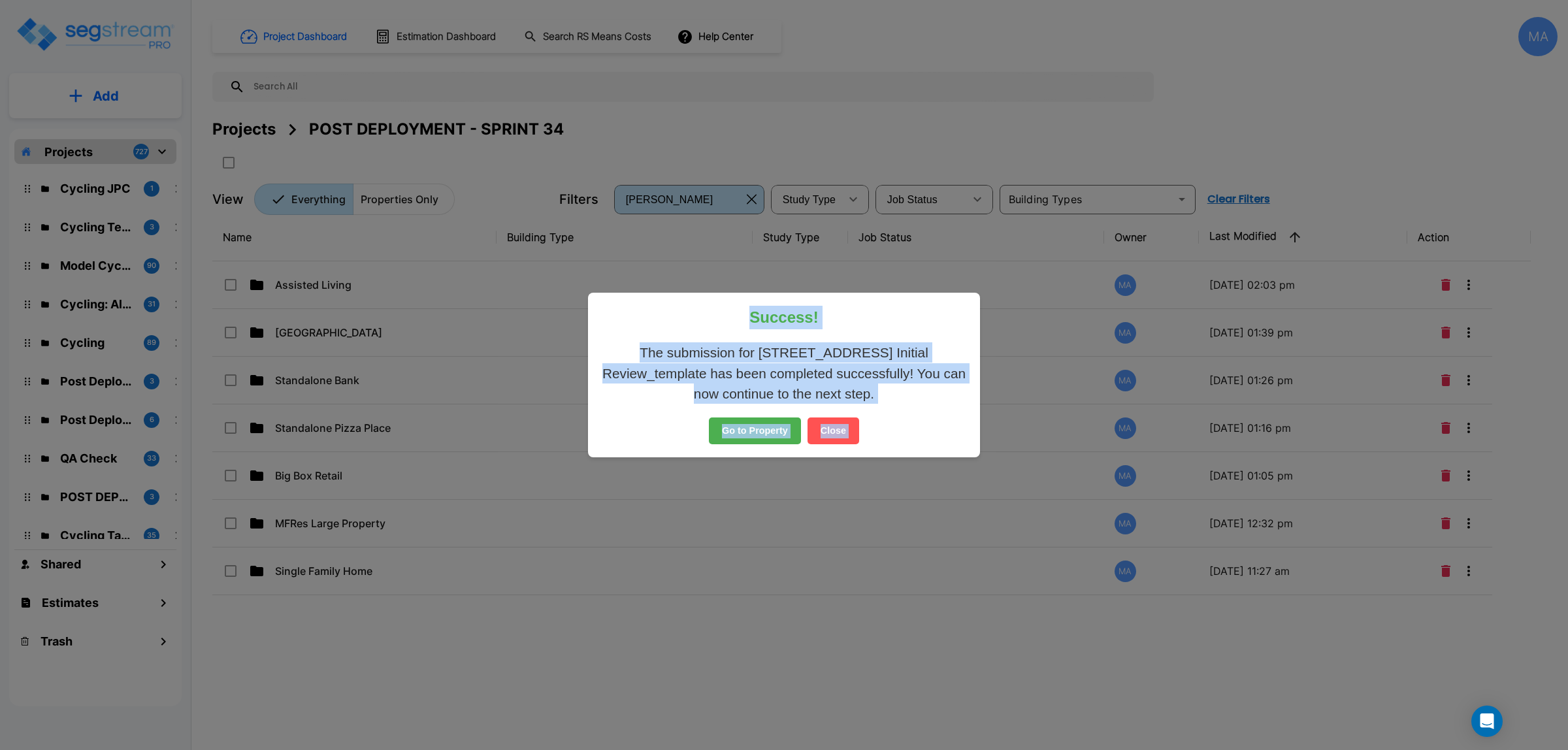
click at [694, 361] on p "The submission for 7373 N Philadelphia Ave, Portland, OR_for Initial Review_tem…" at bounding box center [783, 373] width 366 height 62
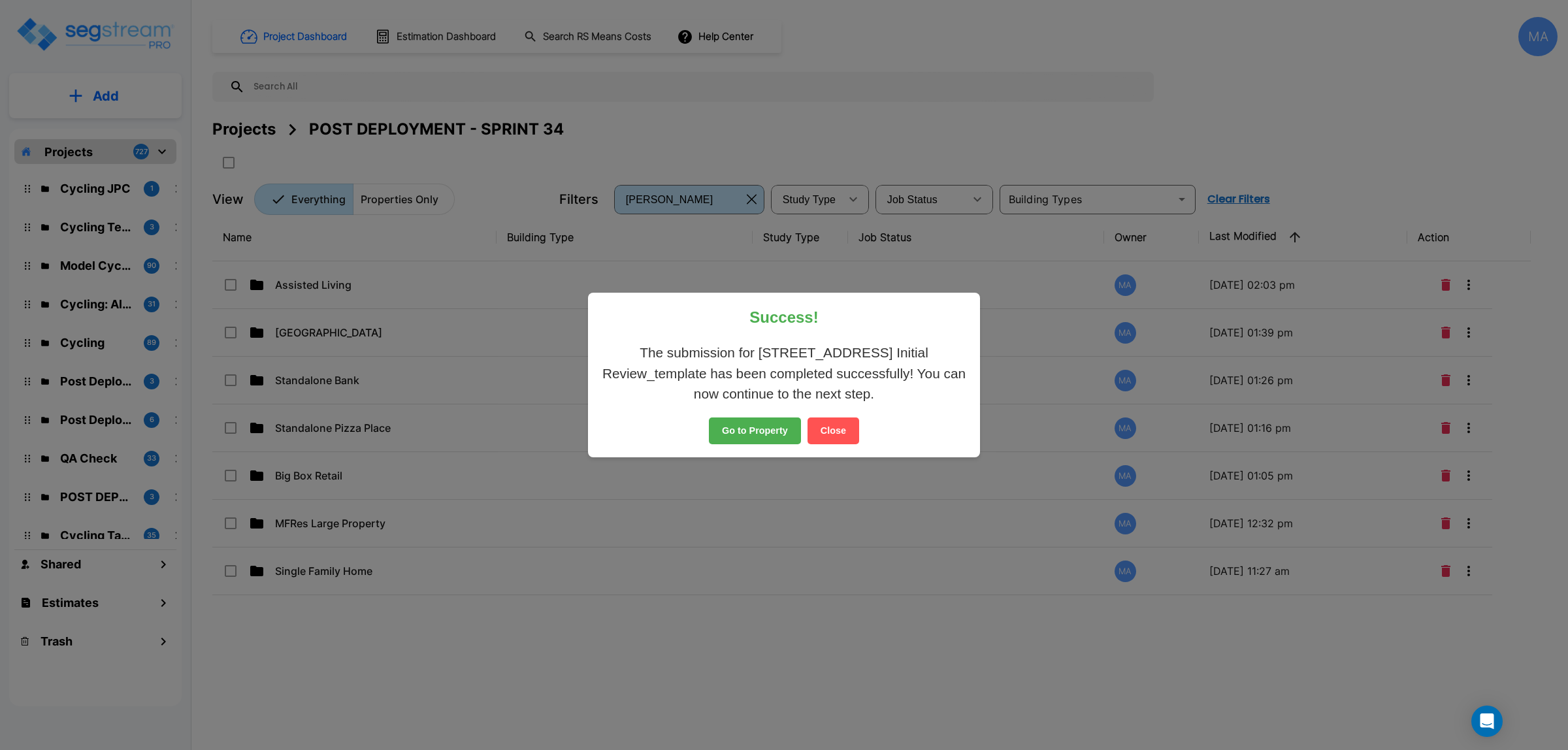
click at [847, 438] on button "Close" at bounding box center [833, 430] width 51 height 27
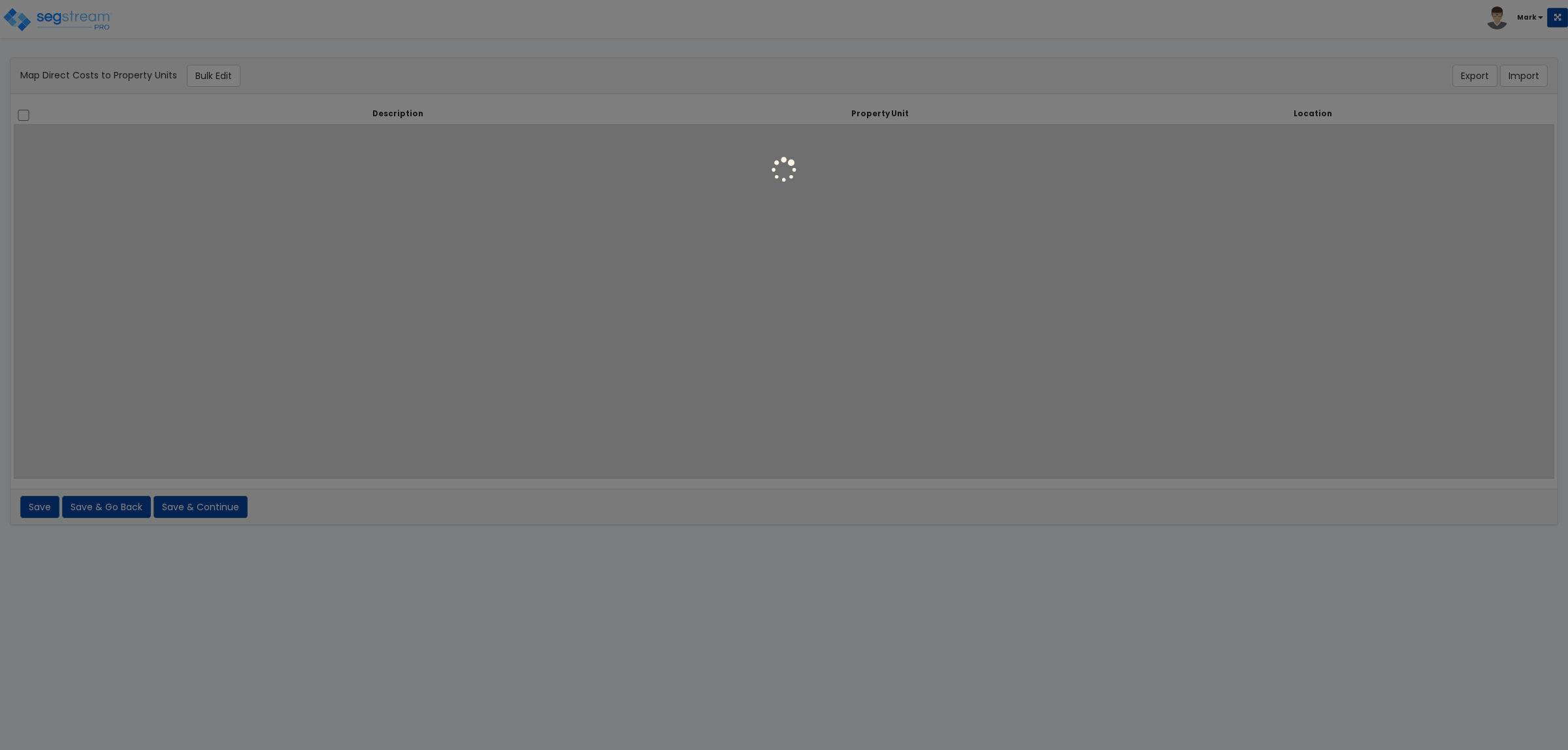
select select
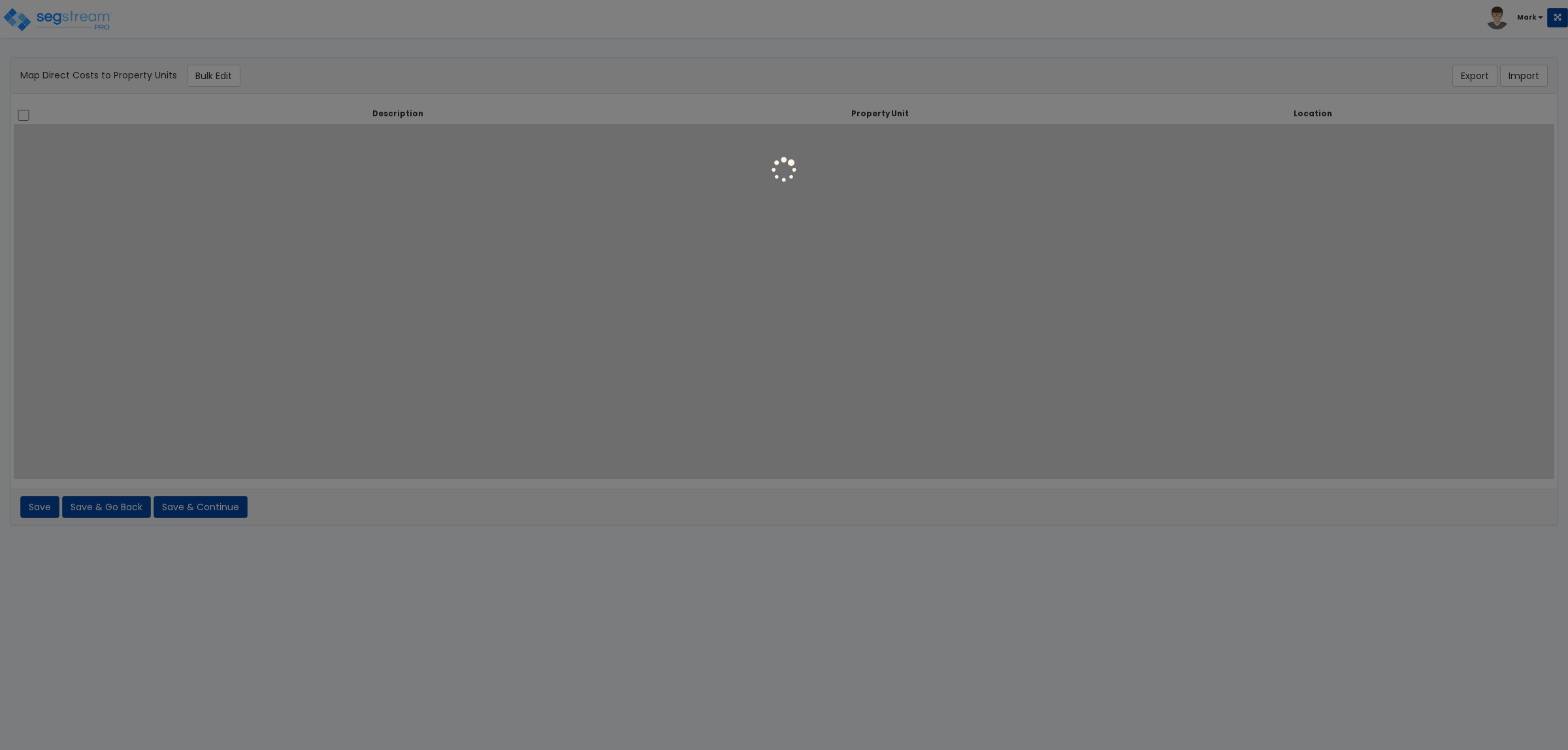
select select
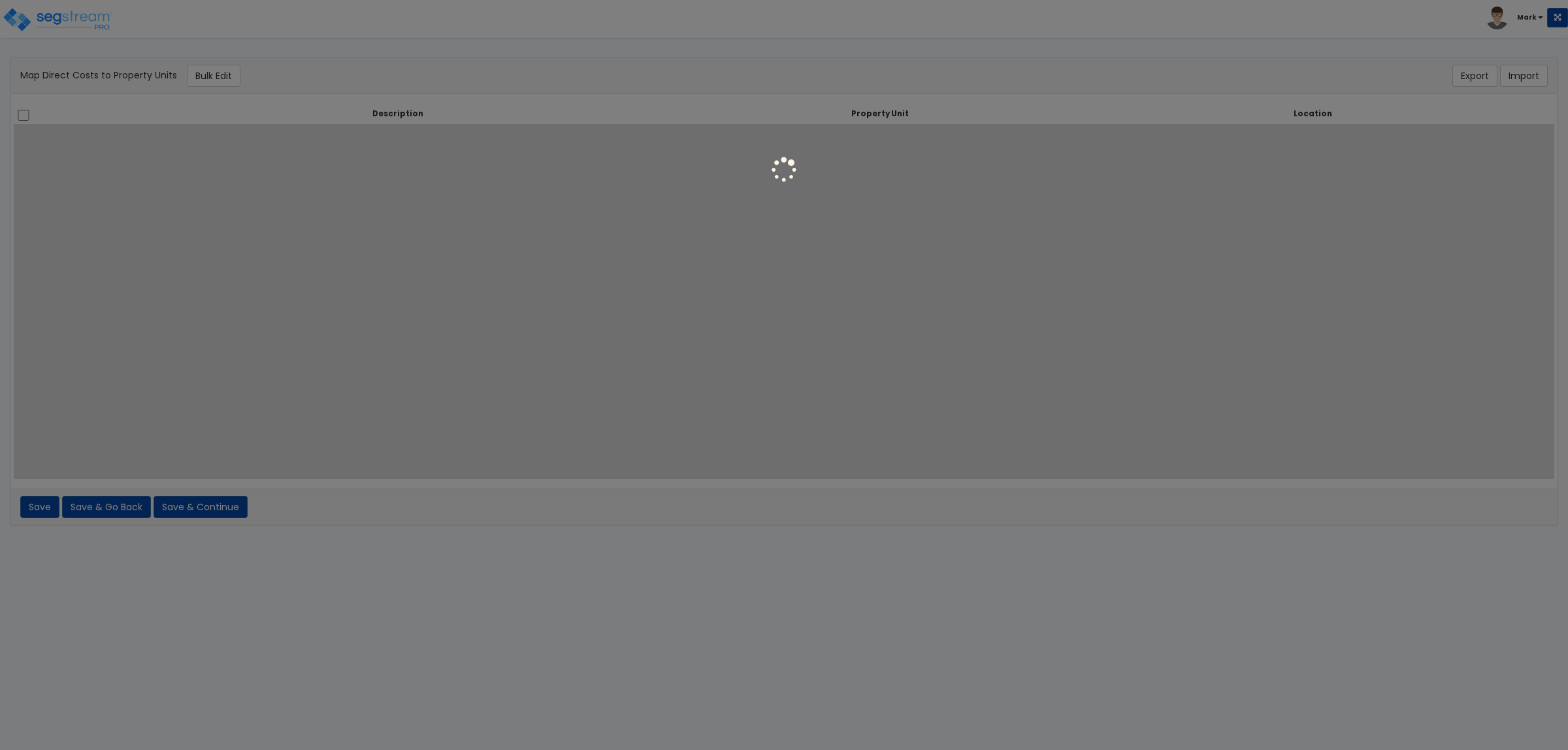
select select
select select "461"
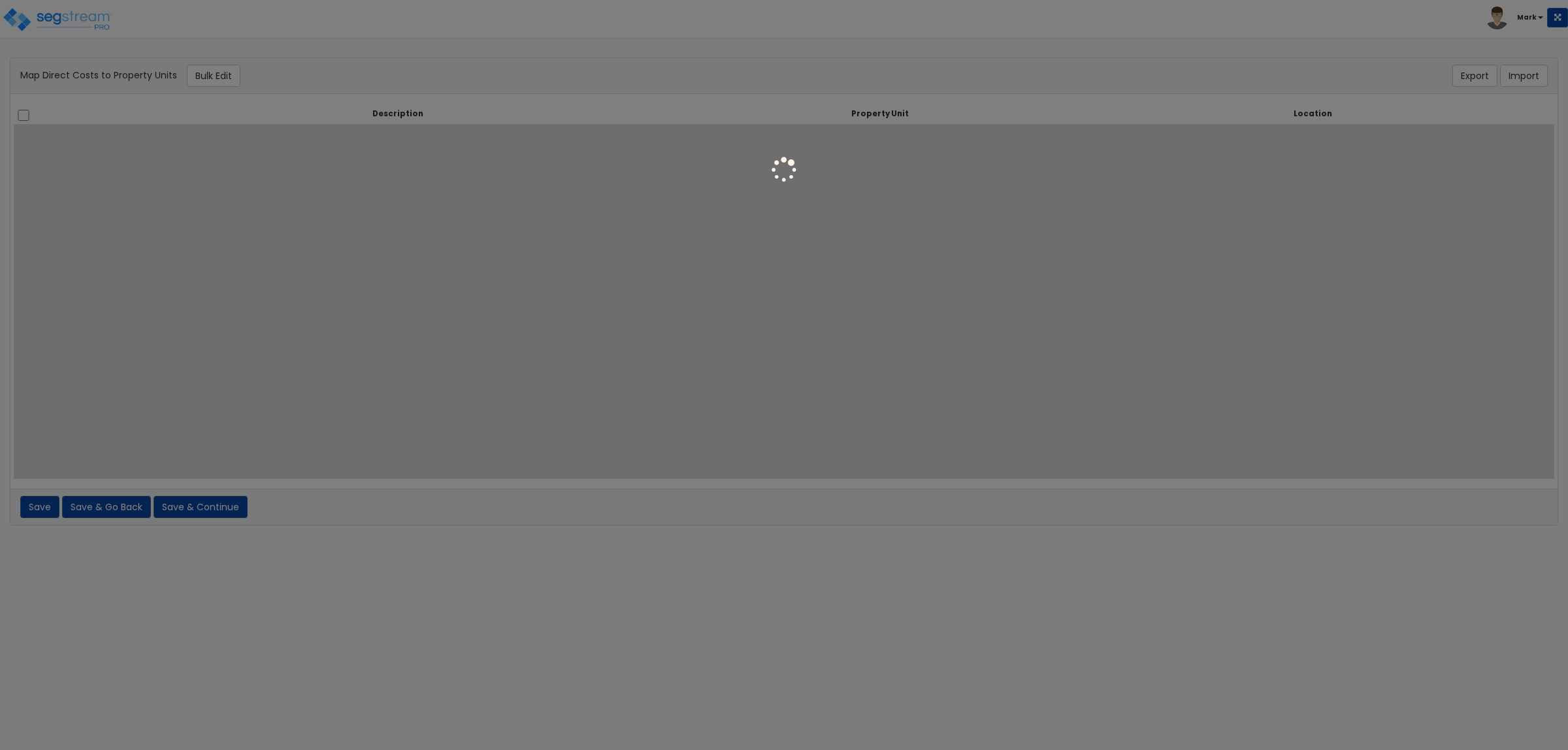
select select "461"
select select "6"
select select "461"
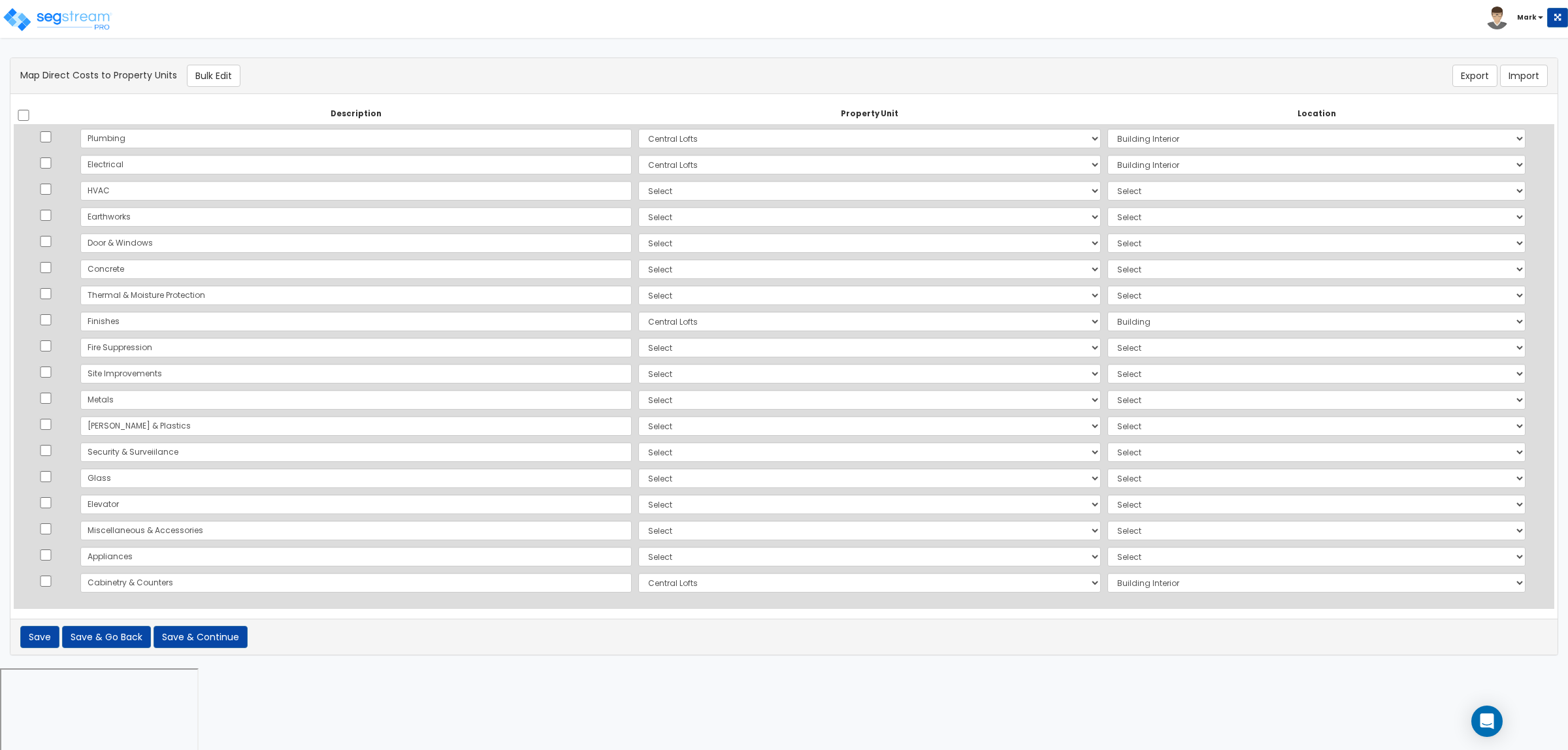
click at [635, 206] on td "Select [GEOGRAPHIC_DATA] Site Improvements Add Additional Property Unit" at bounding box center [869, 217] width 469 height 26
click at [638, 192] on select "Select [GEOGRAPHIC_DATA] Site Improvements Add Additional Property Unit" at bounding box center [869, 190] width 462 height 20
select select "162623"
click at [638, 180] on select "Select [GEOGRAPHIC_DATA] Site Improvements Add Additional Property Unit" at bounding box center [869, 190] width 462 height 20
select select "6"
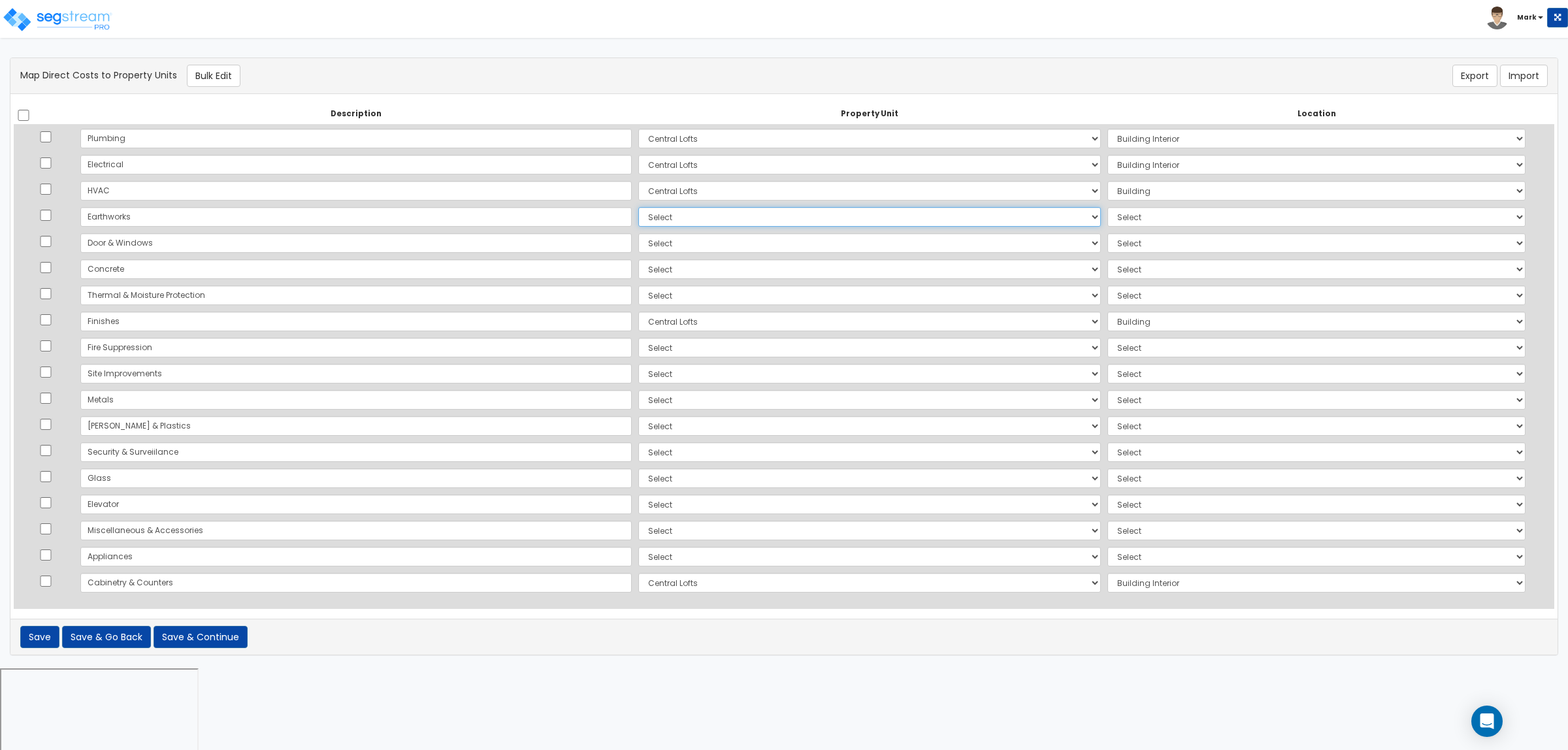
click at [638, 220] on select "Select [GEOGRAPHIC_DATA] Site Improvements Add Additional Property Unit" at bounding box center [869, 216] width 462 height 20
select select "162623"
click at [638, 207] on select "Select [GEOGRAPHIC_DATA] Site Improvements Add Additional Property Unit" at bounding box center [869, 216] width 462 height 20
select select "6"
click at [638, 239] on select "Select [GEOGRAPHIC_DATA] Site Improvements Add Additional Property Unit" at bounding box center [869, 242] width 462 height 20
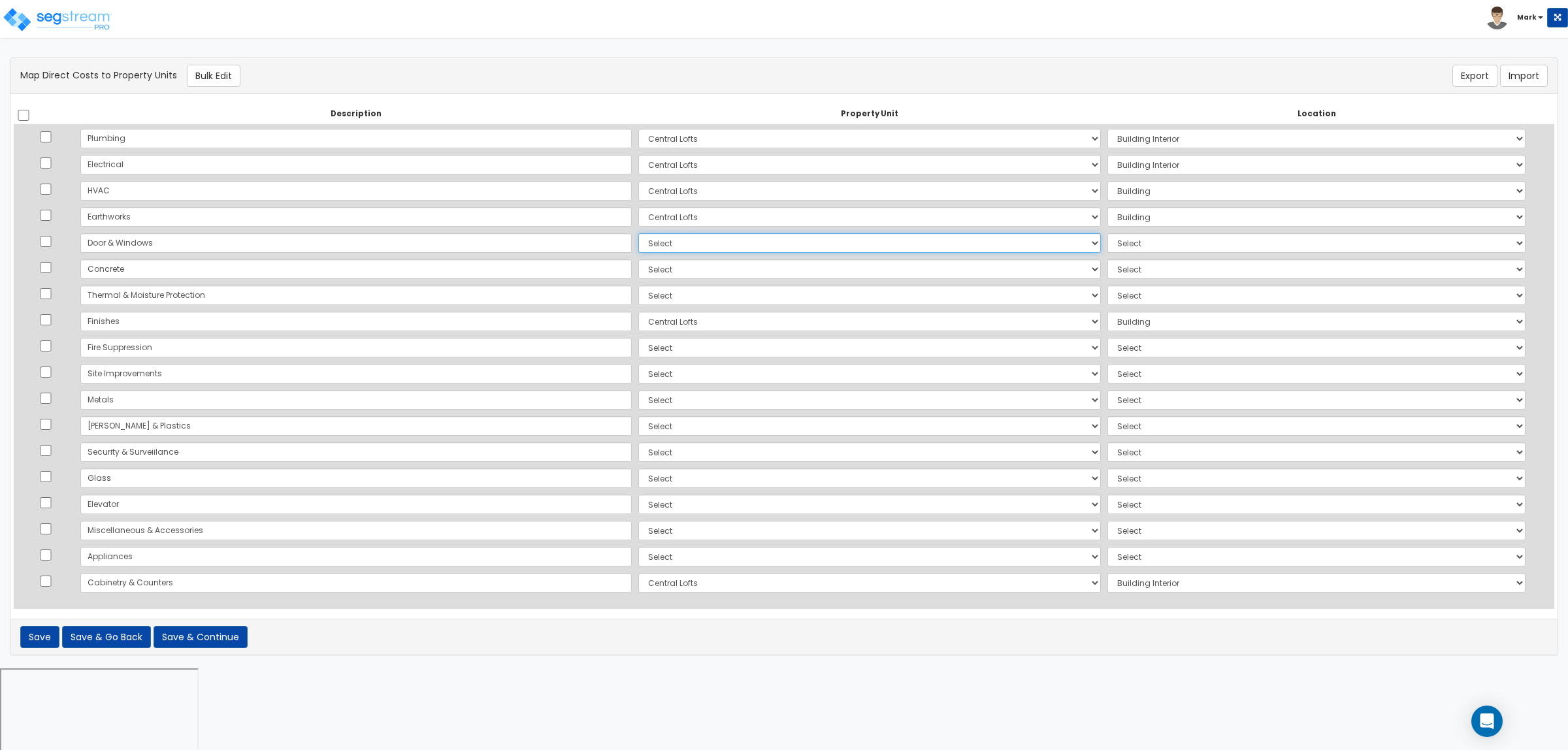
select select "162623"
click at [638, 233] on select "Select [GEOGRAPHIC_DATA] Site Improvements Add Additional Property Unit" at bounding box center [869, 242] width 462 height 20
select select "6"
click at [638, 269] on select "Select [GEOGRAPHIC_DATA] Site Improvements Add Additional Property Unit" at bounding box center [869, 268] width 462 height 20
select select "162623"
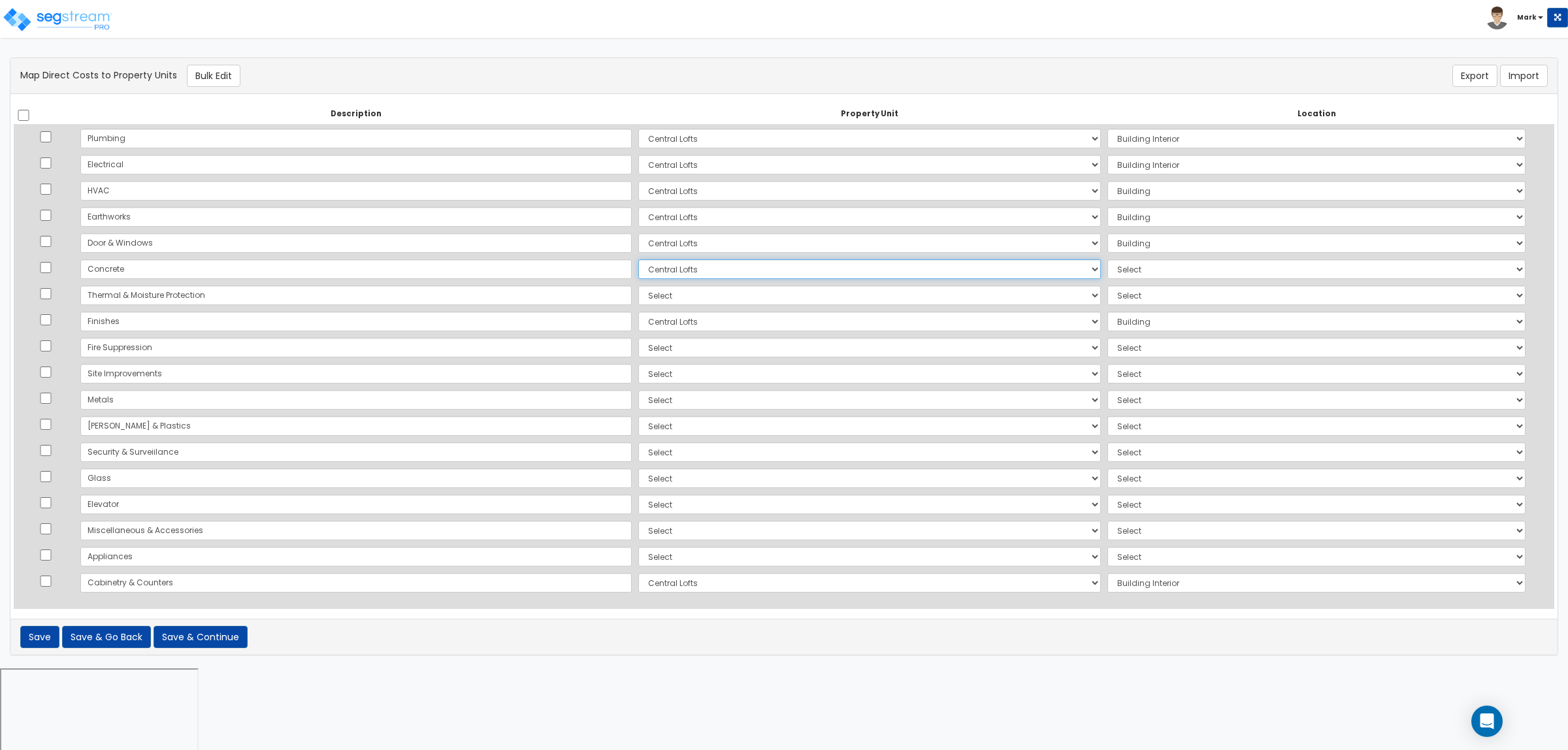
click at [638, 259] on select "Select [GEOGRAPHIC_DATA] Site Improvements Add Additional Property Unit" at bounding box center [869, 268] width 462 height 20
select select "6"
click at [638, 297] on select "Select [GEOGRAPHIC_DATA] Site Improvements Add Additional Property Unit" at bounding box center [869, 295] width 462 height 20
select select "162623"
click at [638, 285] on select "Select [GEOGRAPHIC_DATA] Site Improvements Add Additional Property Unit" at bounding box center [869, 295] width 462 height 20
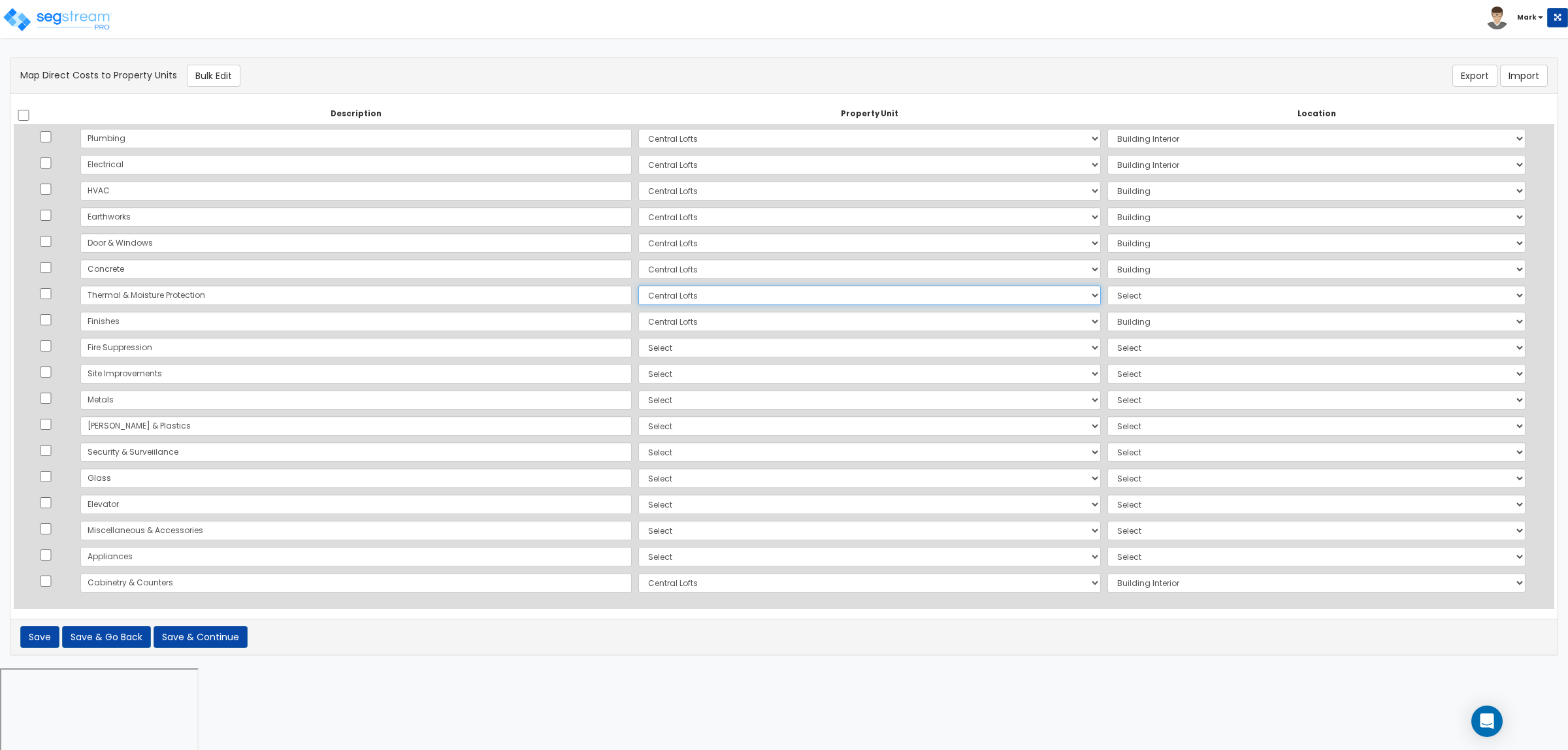
select select "6"
click at [638, 345] on select "Select [GEOGRAPHIC_DATA] Site Improvements Add Additional Property Unit" at bounding box center [869, 347] width 462 height 20
select select "162623"
click at [638, 338] on select "Select [GEOGRAPHIC_DATA] Site Improvements Add Additional Property Unit" at bounding box center [869, 347] width 462 height 20
select select "6"
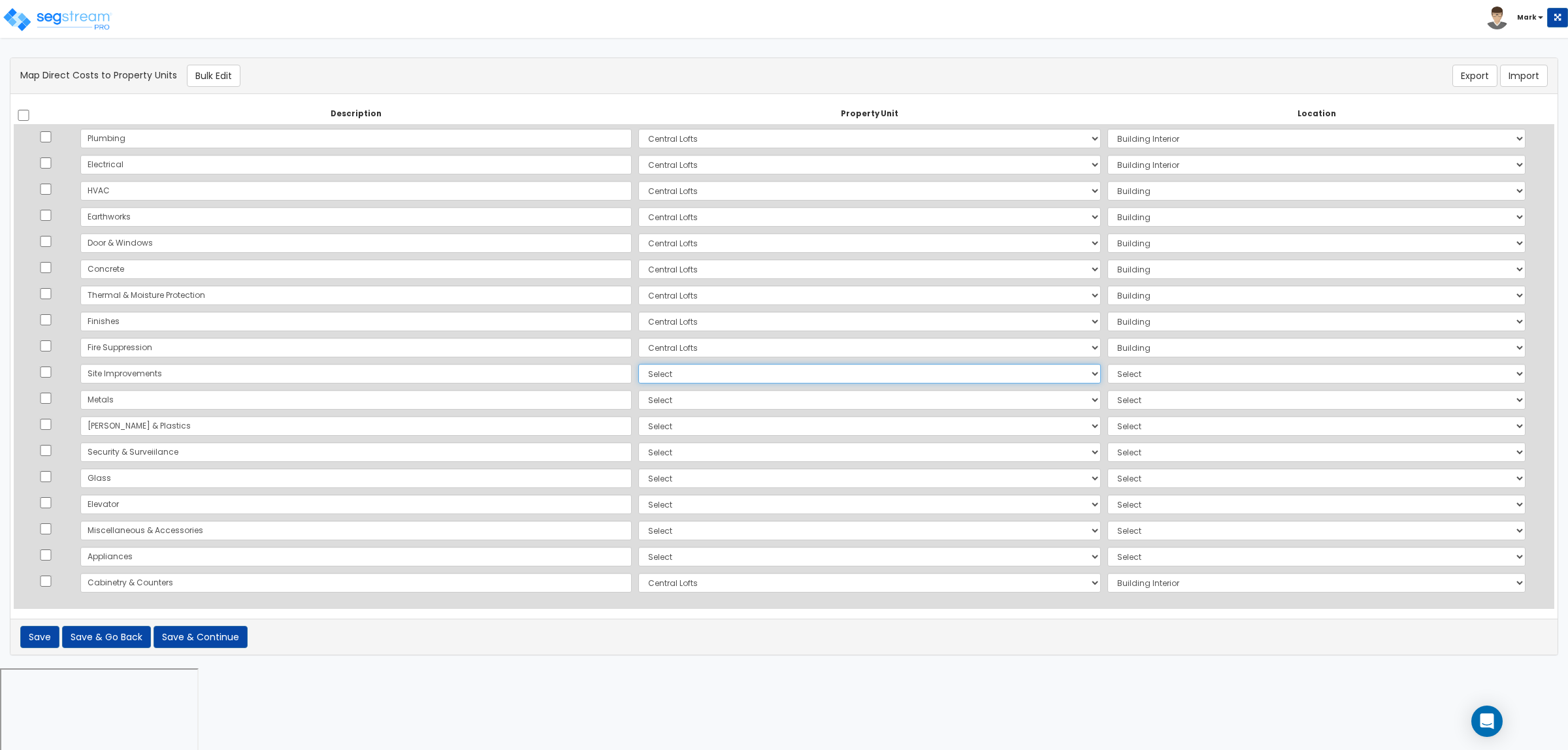
click at [638, 380] on select "Select [GEOGRAPHIC_DATA] Site Improvements Add Additional Property Unit" at bounding box center [869, 373] width 462 height 20
select select "162623"
click at [638, 364] on select "Select [GEOGRAPHIC_DATA] Site Improvements Add Additional Property Unit" at bounding box center [869, 373] width 462 height 20
select select
click at [638, 396] on select "Select [GEOGRAPHIC_DATA] Site Improvements Add Additional Property Unit" at bounding box center [869, 399] width 462 height 20
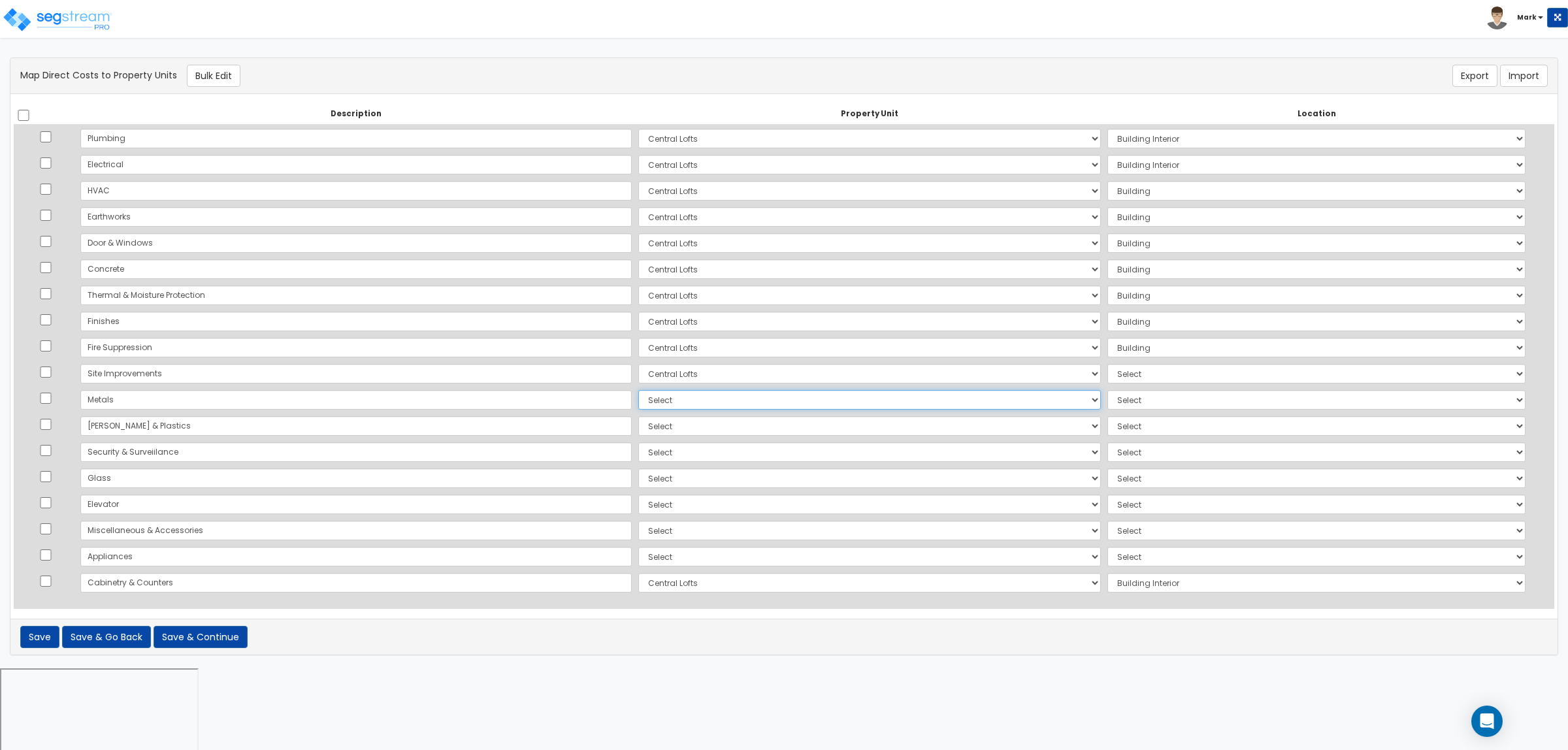
select select "162623"
click at [638, 390] on select "Select [GEOGRAPHIC_DATA] Site Improvements Add Additional Property Unit" at bounding box center [869, 399] width 462 height 20
select select "6"
click at [638, 428] on select "Select [GEOGRAPHIC_DATA] Site Improvements Add Additional Property Unit" at bounding box center [869, 425] width 462 height 20
select select "162623"
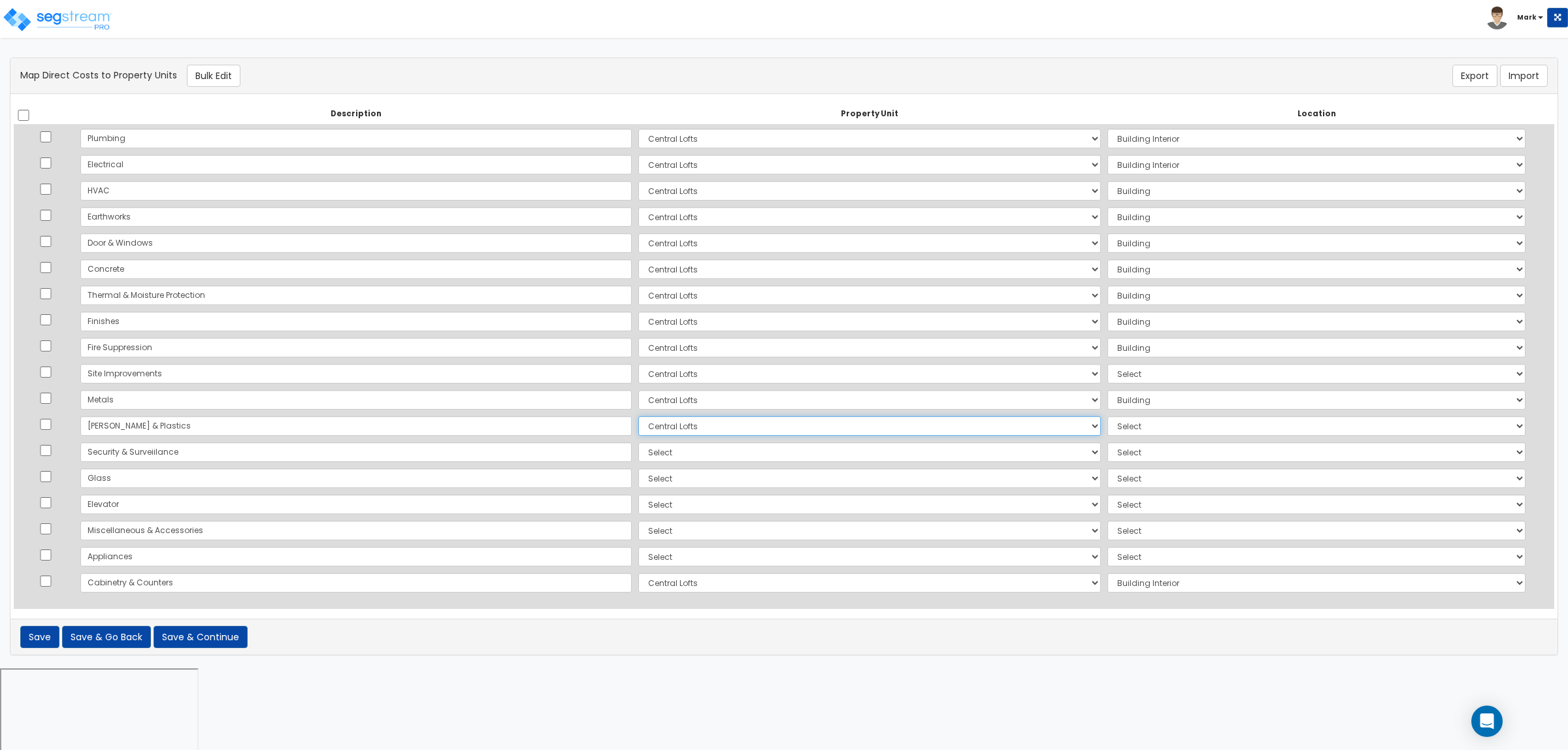
click at [638, 416] on select "Select [GEOGRAPHIC_DATA] Site Improvements Add Additional Property Unit" at bounding box center [869, 425] width 462 height 20
select select "6"
click at [638, 451] on select "Select [GEOGRAPHIC_DATA] Site Improvements Add Additional Property Unit" at bounding box center [869, 452] width 462 height 20
select select "162623"
click at [638, 442] on select "Select [GEOGRAPHIC_DATA] Site Improvements Add Additional Property Unit" at bounding box center [869, 452] width 462 height 20
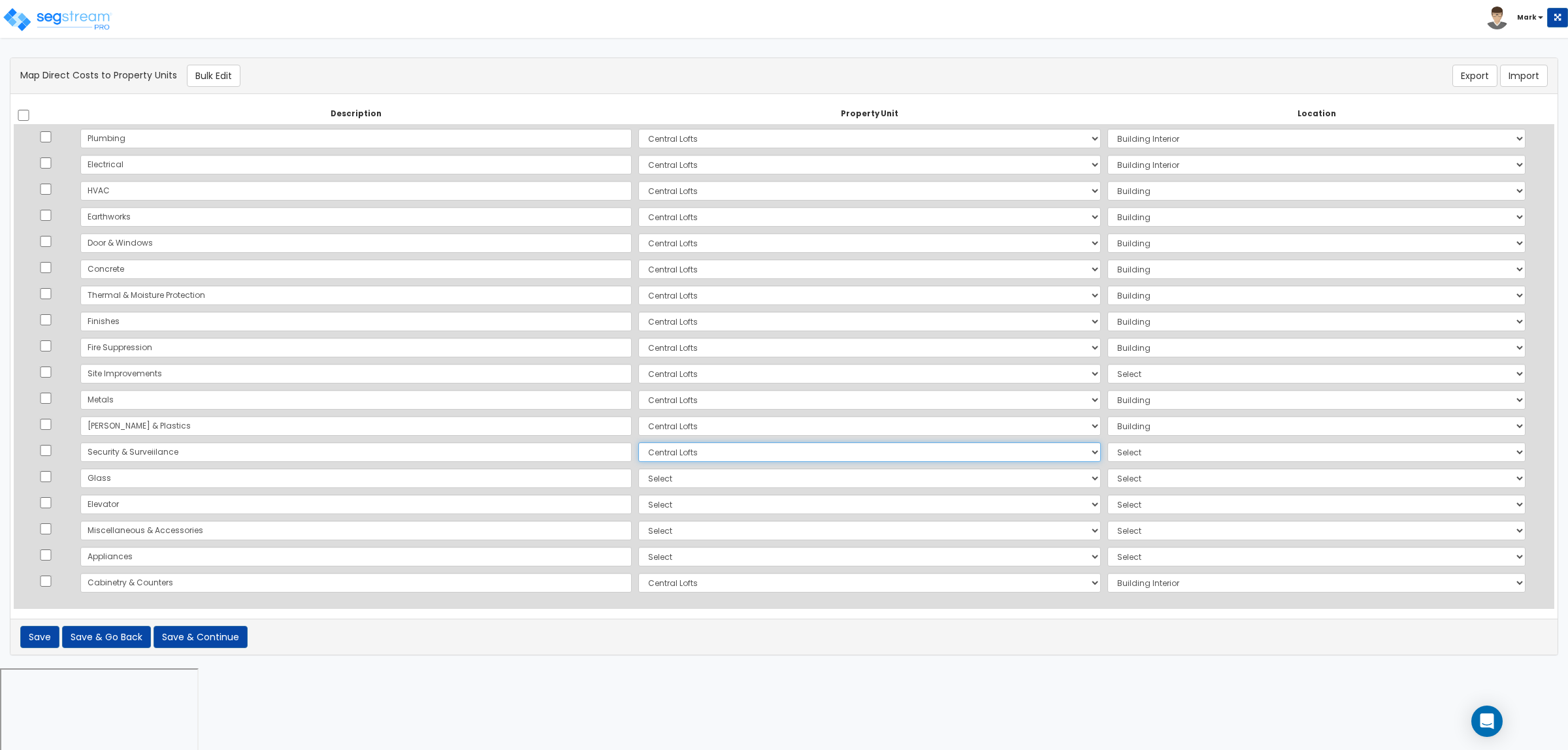
select select "6"
click at [638, 482] on select "Select [GEOGRAPHIC_DATA] Site Improvements Add Additional Property Unit" at bounding box center [869, 478] width 462 height 20
select select "162623"
click at [638, 469] on select "Select [GEOGRAPHIC_DATA] Site Improvements Add Additional Property Unit" at bounding box center [869, 478] width 462 height 20
select select "6"
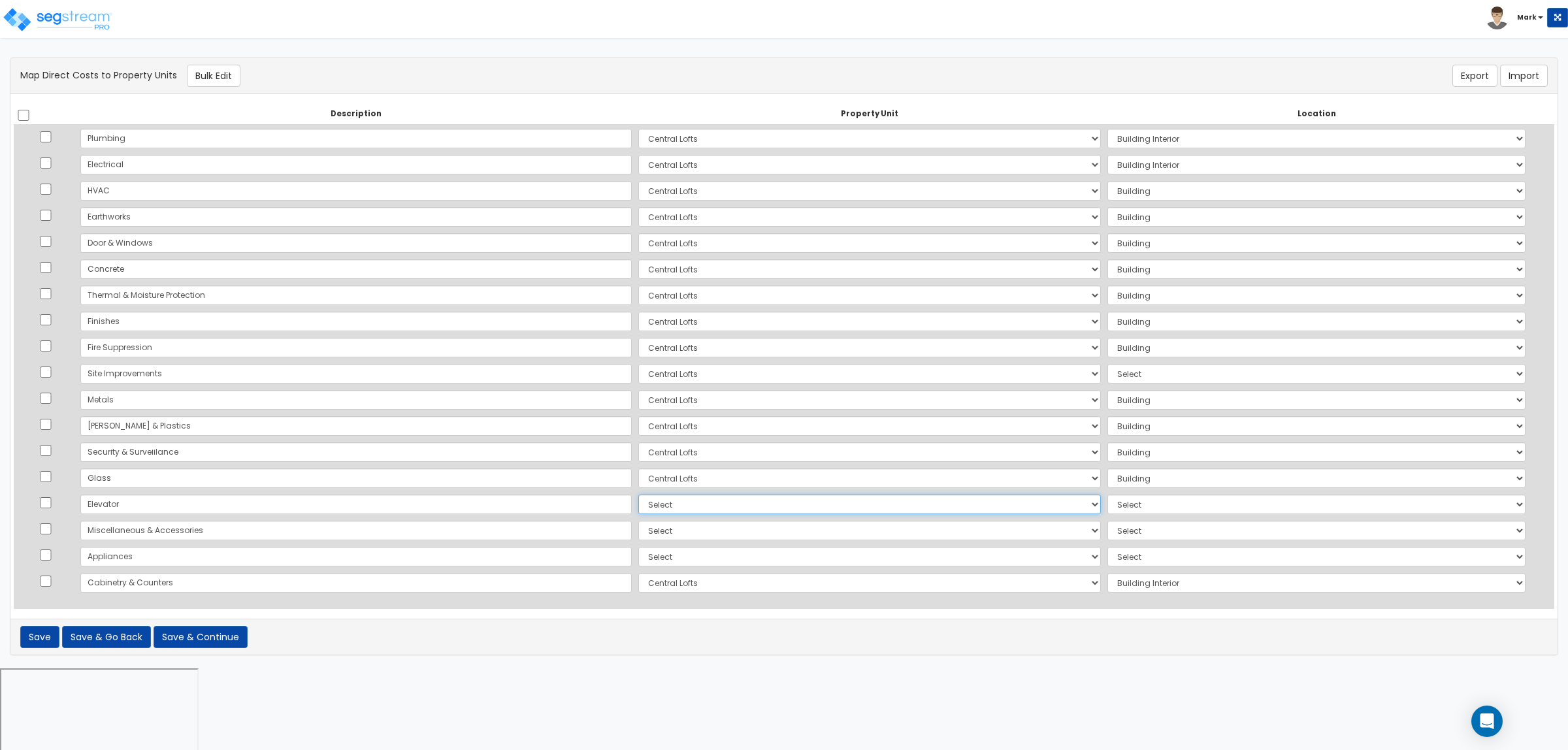
click at [638, 498] on select "Select [GEOGRAPHIC_DATA] Site Improvements Add Additional Property Unit" at bounding box center [869, 504] width 462 height 20
select select "162623"
click at [638, 495] on select "Select [GEOGRAPHIC_DATA] Site Improvements Add Additional Property Unit" at bounding box center [869, 504] width 462 height 20
select select "6"
click at [638, 524] on select "Select [GEOGRAPHIC_DATA] Site Improvements Add Additional Property Unit" at bounding box center [869, 530] width 462 height 20
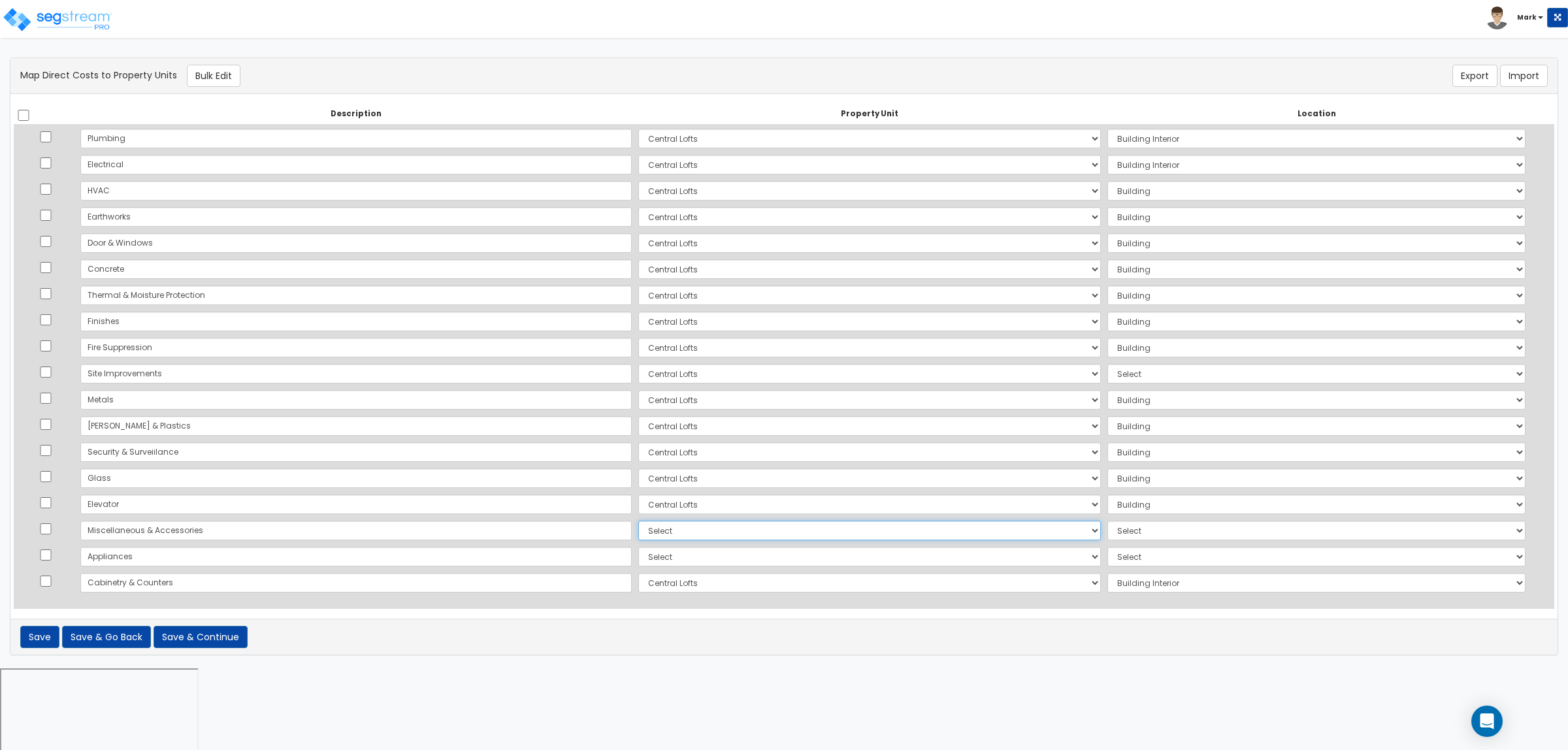
select select "162623"
click at [638, 521] on select "Select [GEOGRAPHIC_DATA] Site Improvements Add Additional Property Unit" at bounding box center [869, 530] width 462 height 20
select select "461"
click at [638, 562] on select "Select [GEOGRAPHIC_DATA] Site Improvements Add Additional Property Unit" at bounding box center [869, 555] width 462 height 20
select select "162623"
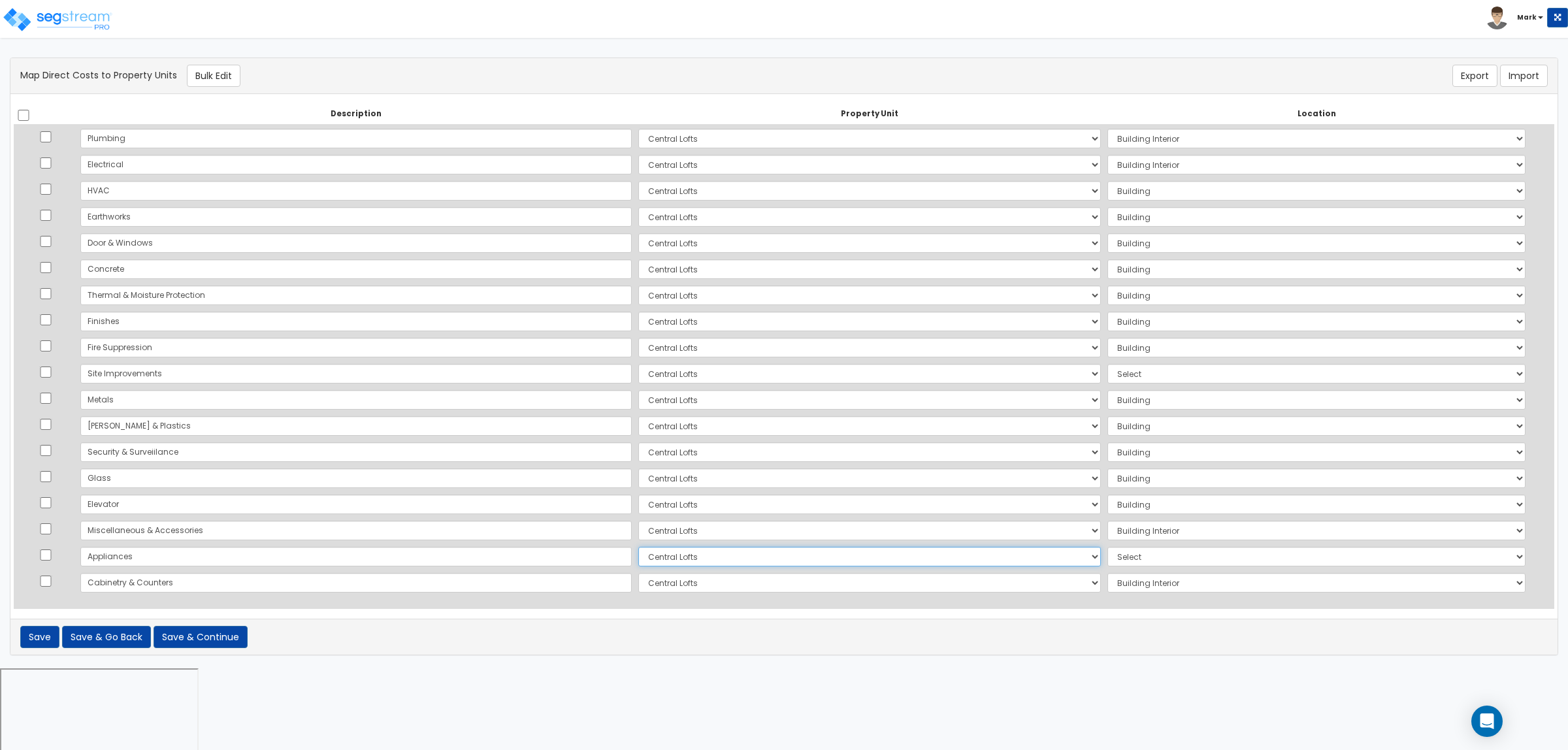
click at [638, 546] on select "Select [GEOGRAPHIC_DATA] Site Improvements Add Additional Property Unit" at bounding box center [869, 555] width 462 height 20
select select "461"
click at [1108, 370] on select "Select Add Additional Location Building Building Interior Future Retail Future …" at bounding box center [1316, 373] width 418 height 20
click at [638, 343] on select "Select [GEOGRAPHIC_DATA] Site Improvements Add Additional Property Unit" at bounding box center [869, 347] width 462 height 20
click at [461, 350] on input "Fire Suppression" at bounding box center [356, 347] width 551 height 20
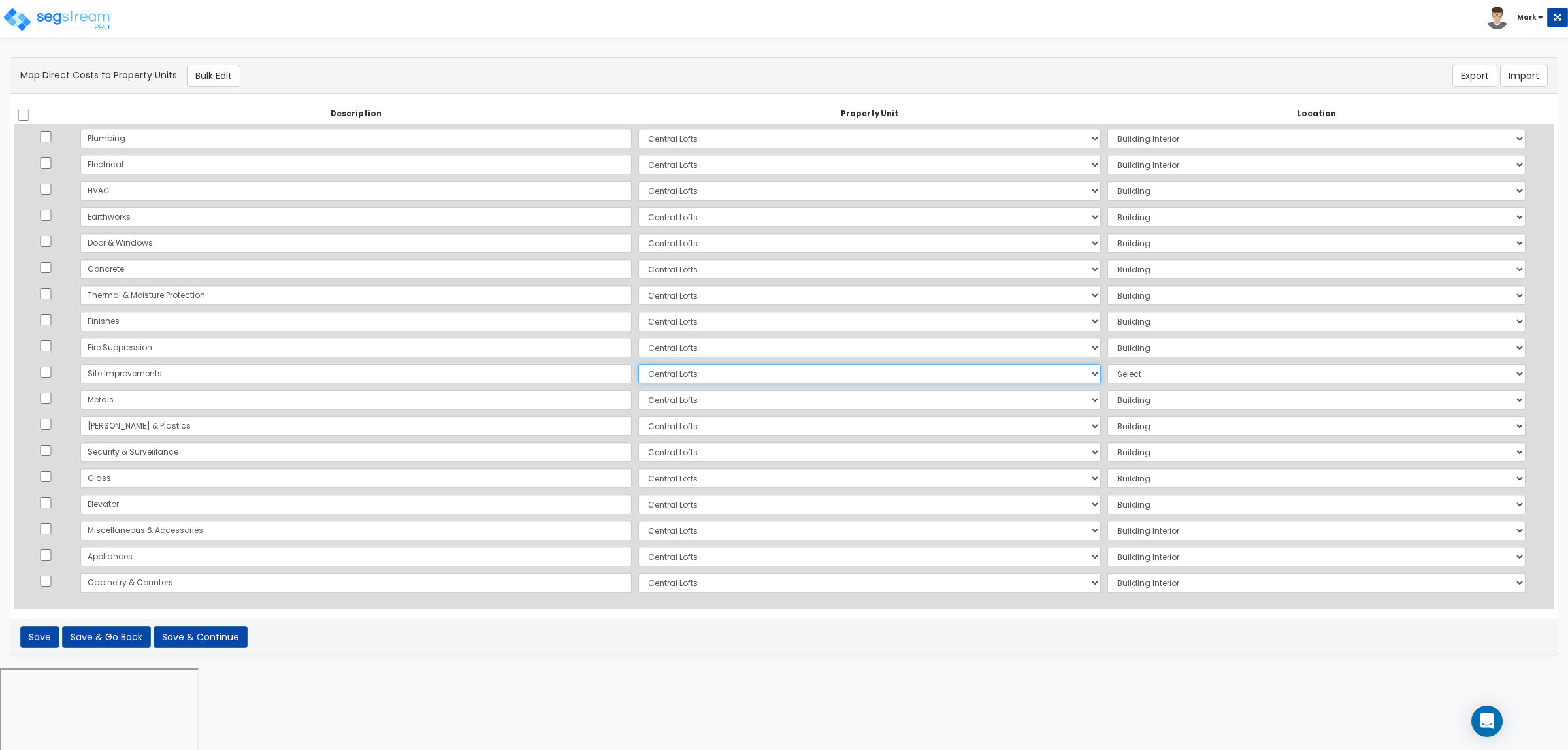
click at [638, 376] on select "Select [GEOGRAPHIC_DATA] Site Improvements Add Additional Property Unit" at bounding box center [869, 373] width 462 height 20
select select "162630"
click at [638, 364] on select "Select [GEOGRAPHIC_DATA] Site Improvements Add Additional Property Unit" at bounding box center [869, 373] width 462 height 20
select select "462"
drag, startPoint x: 1014, startPoint y: 718, endPoint x: 1009, endPoint y: 702, distance: 16.8
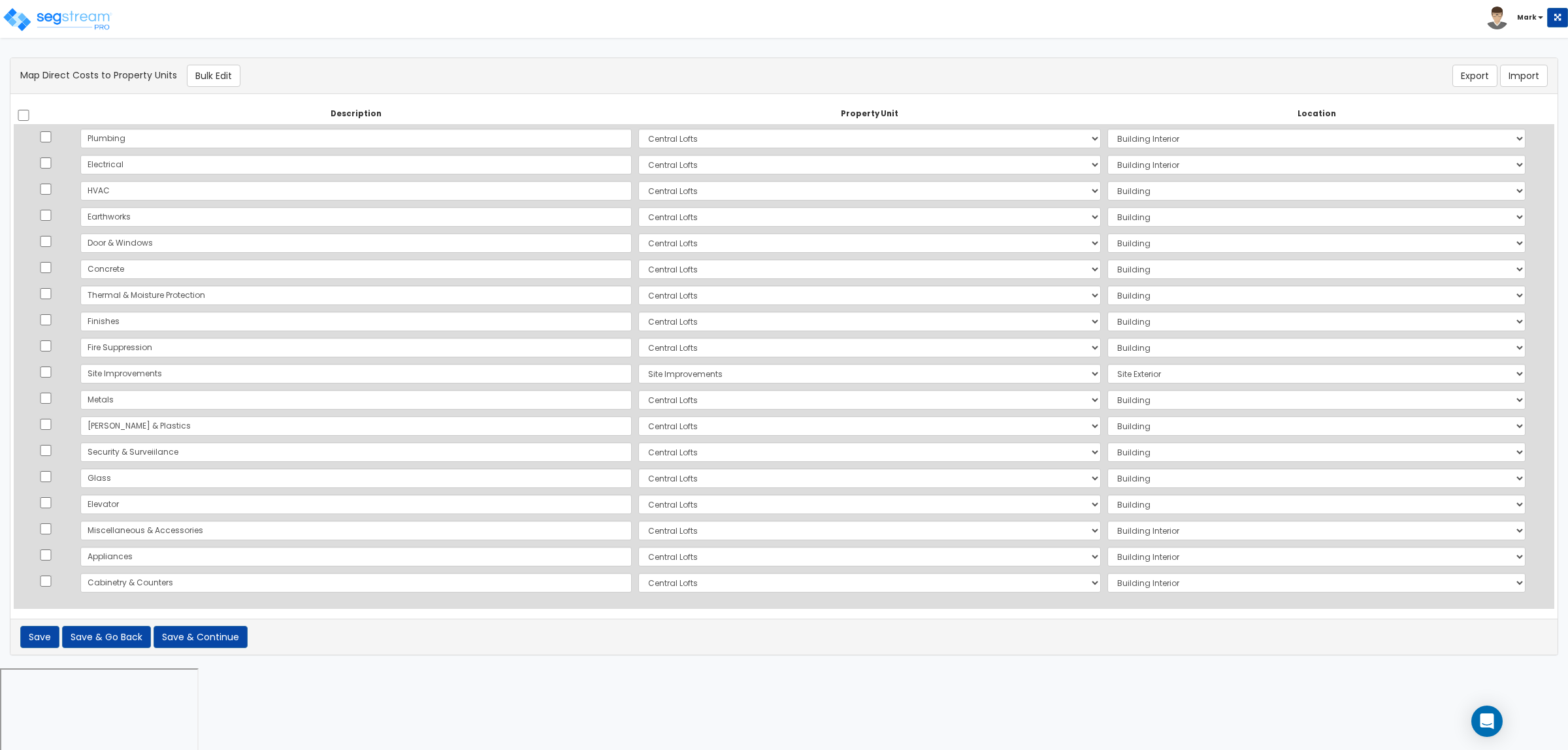
click at [1014, 716] on html "Toggle navigation Mark x" at bounding box center [784, 385] width 1568 height 772
click at [904, 720] on html "Toggle navigation Mark x" at bounding box center [784, 385] width 1568 height 772
click at [1108, 239] on select "Select Add Additional Location Building Building Interior Future Retail Future …" at bounding box center [1316, 242] width 418 height 20
select select "461"
click at [1108, 233] on select "Select Add Additional Location Building Building Interior Future Retail Future …" at bounding box center [1316, 242] width 418 height 20
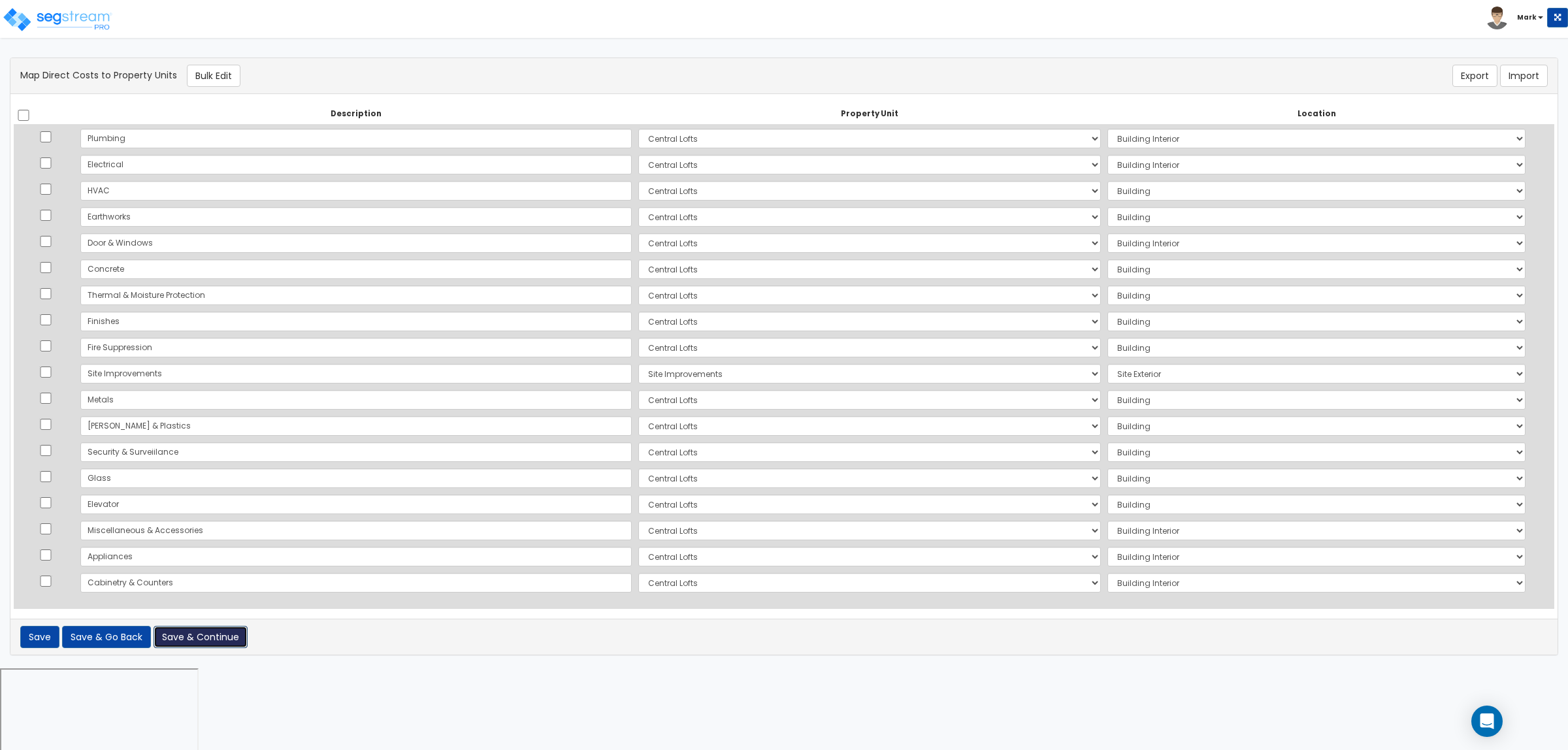
click at [180, 631] on button "Save & Continue" at bounding box center [200, 637] width 94 height 22
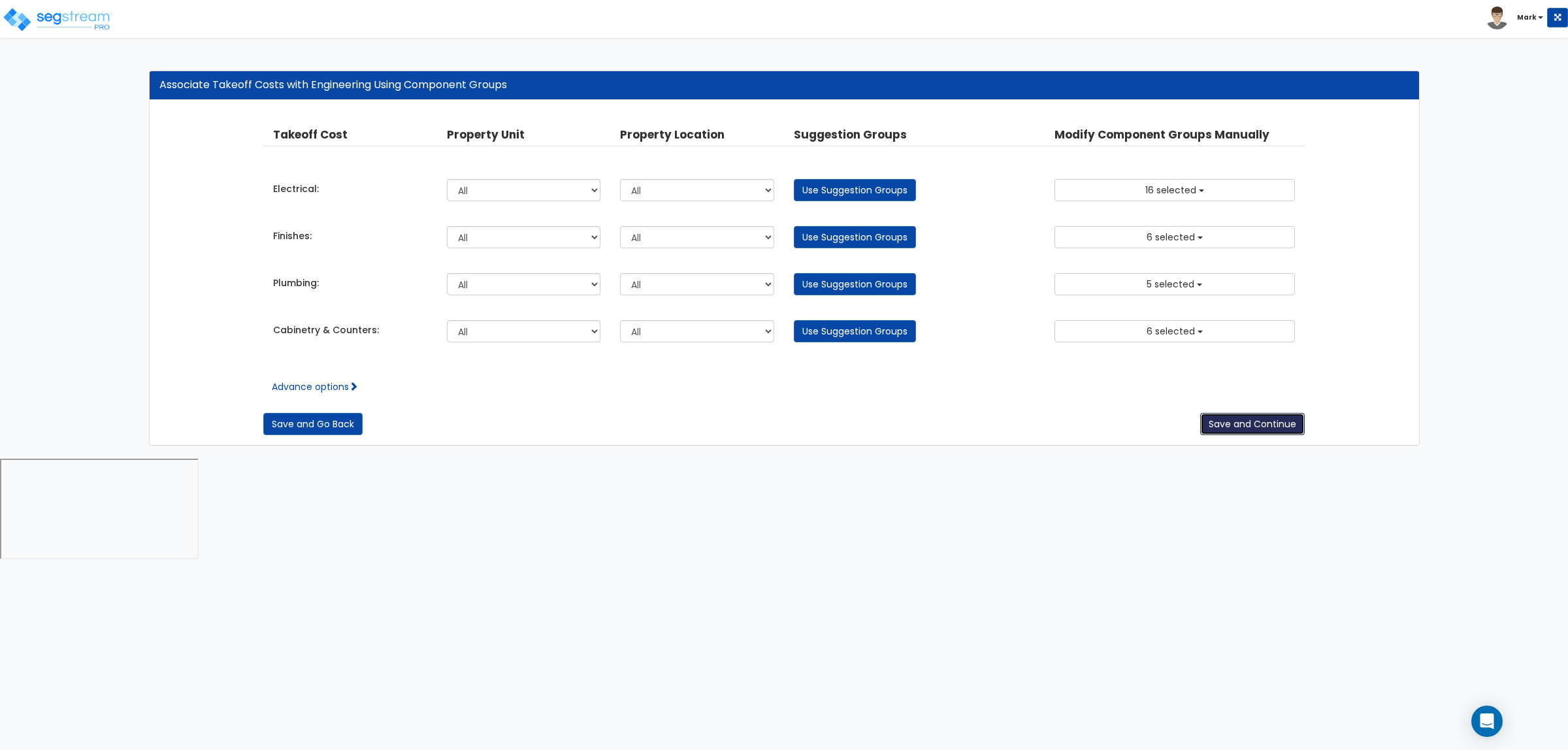
click at [1229, 420] on button "Save and Continue" at bounding box center [1253, 424] width 105 height 22
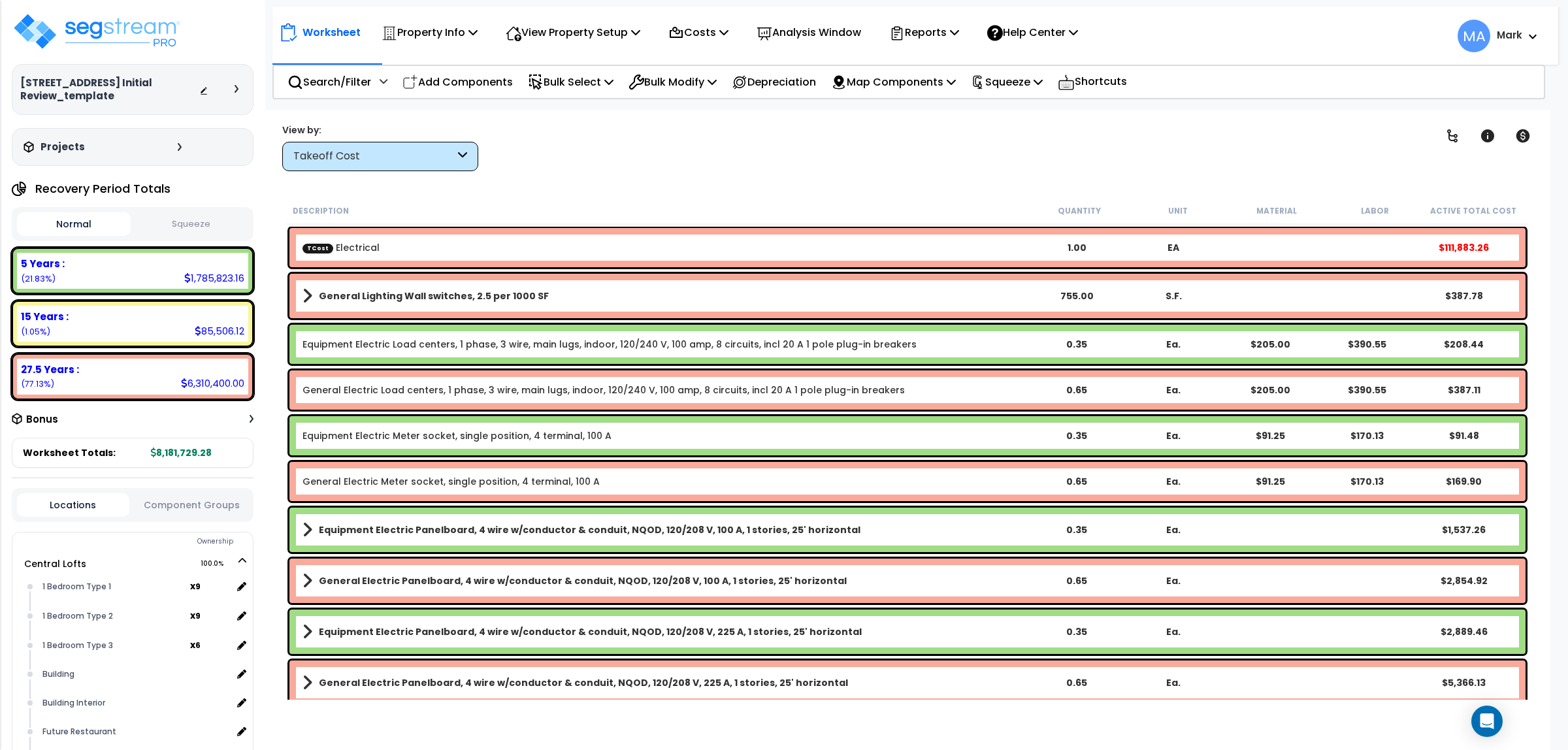
click at [322, 160] on div "Takeoff Cost" at bounding box center [374, 156] width 161 height 15
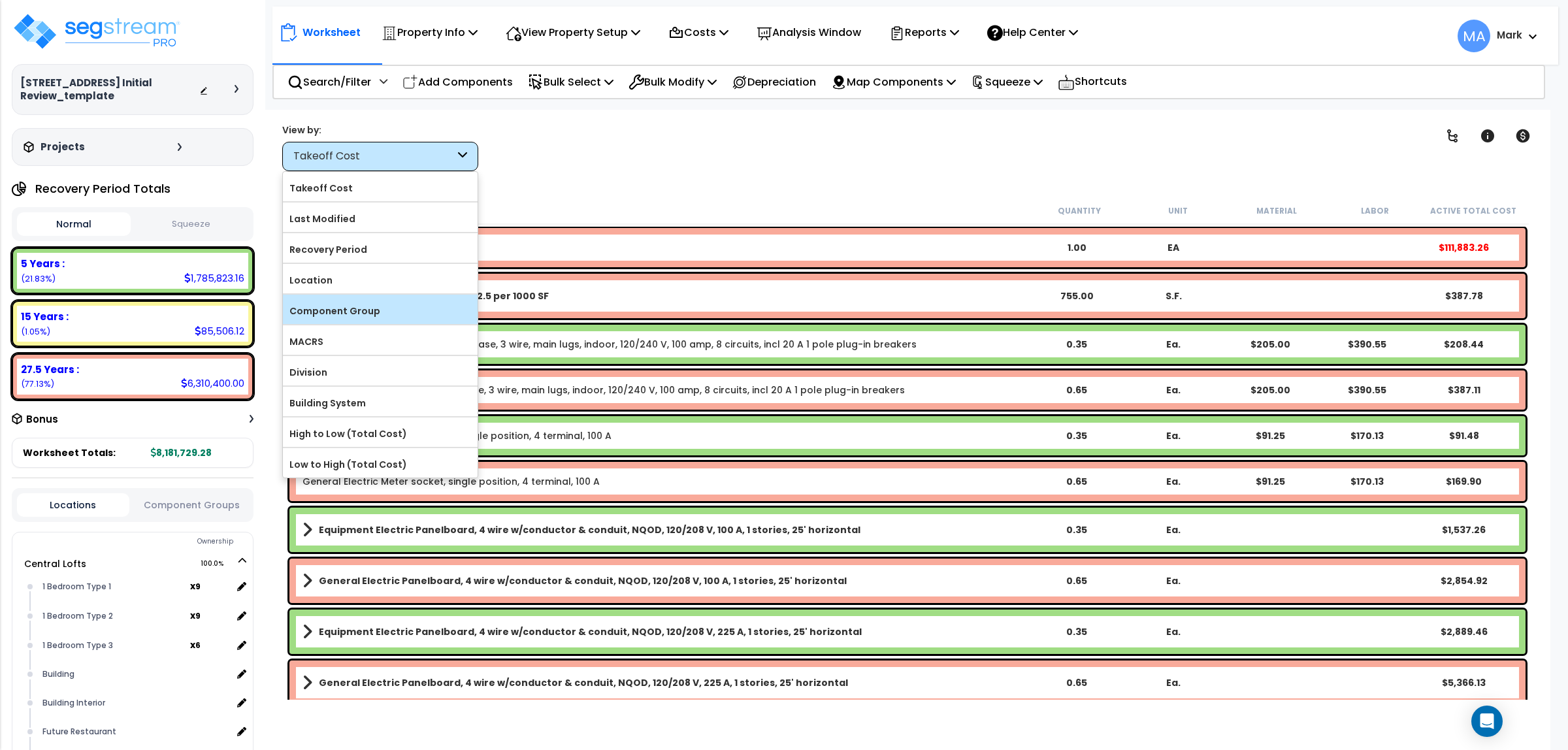
click at [373, 314] on label "Component Group" at bounding box center [380, 310] width 195 height 20
click at [0, 0] on input "Component Group" at bounding box center [0, 0] width 0 height 0
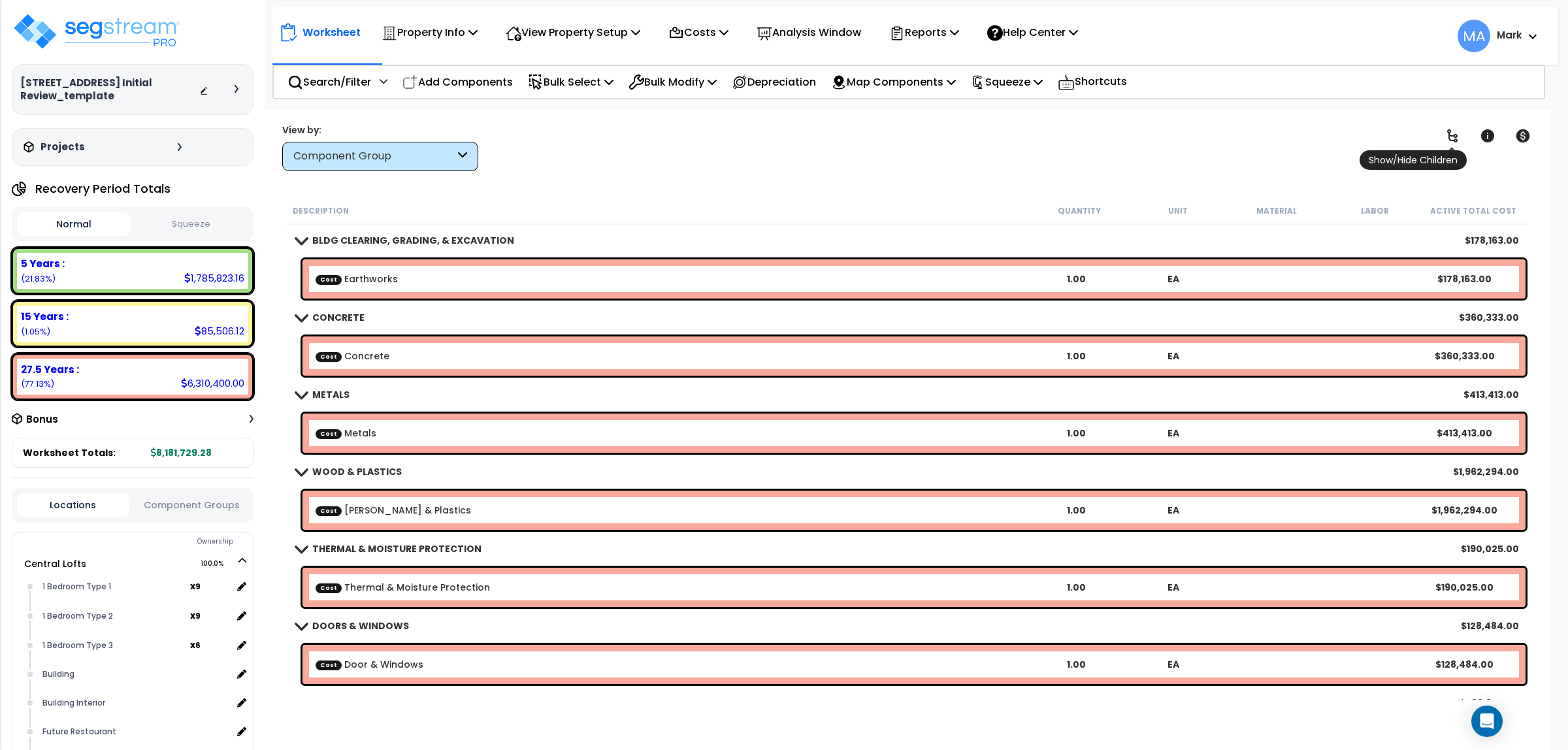
click at [1439, 136] on link at bounding box center [1452, 136] width 29 height 29
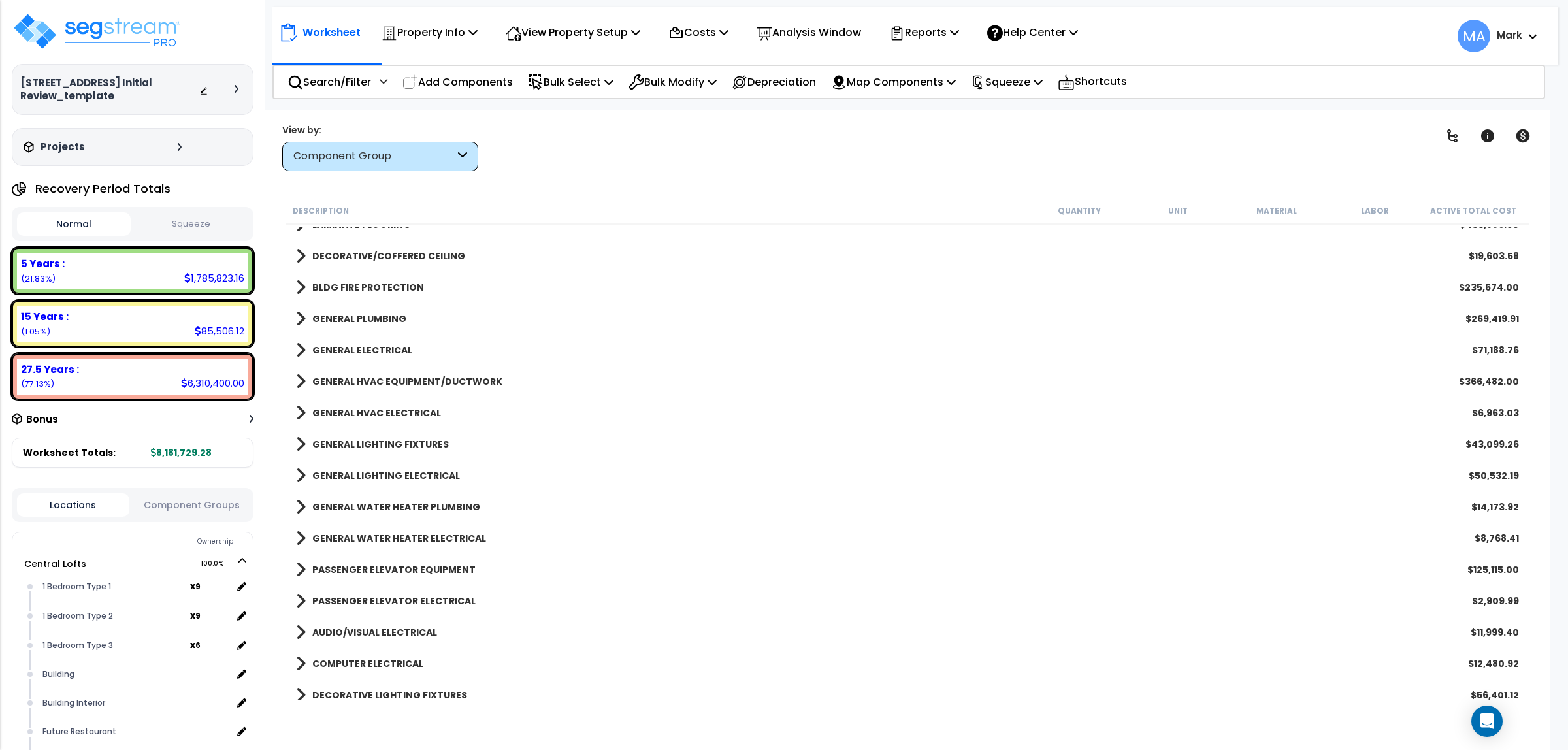
scroll to position [571, 0]
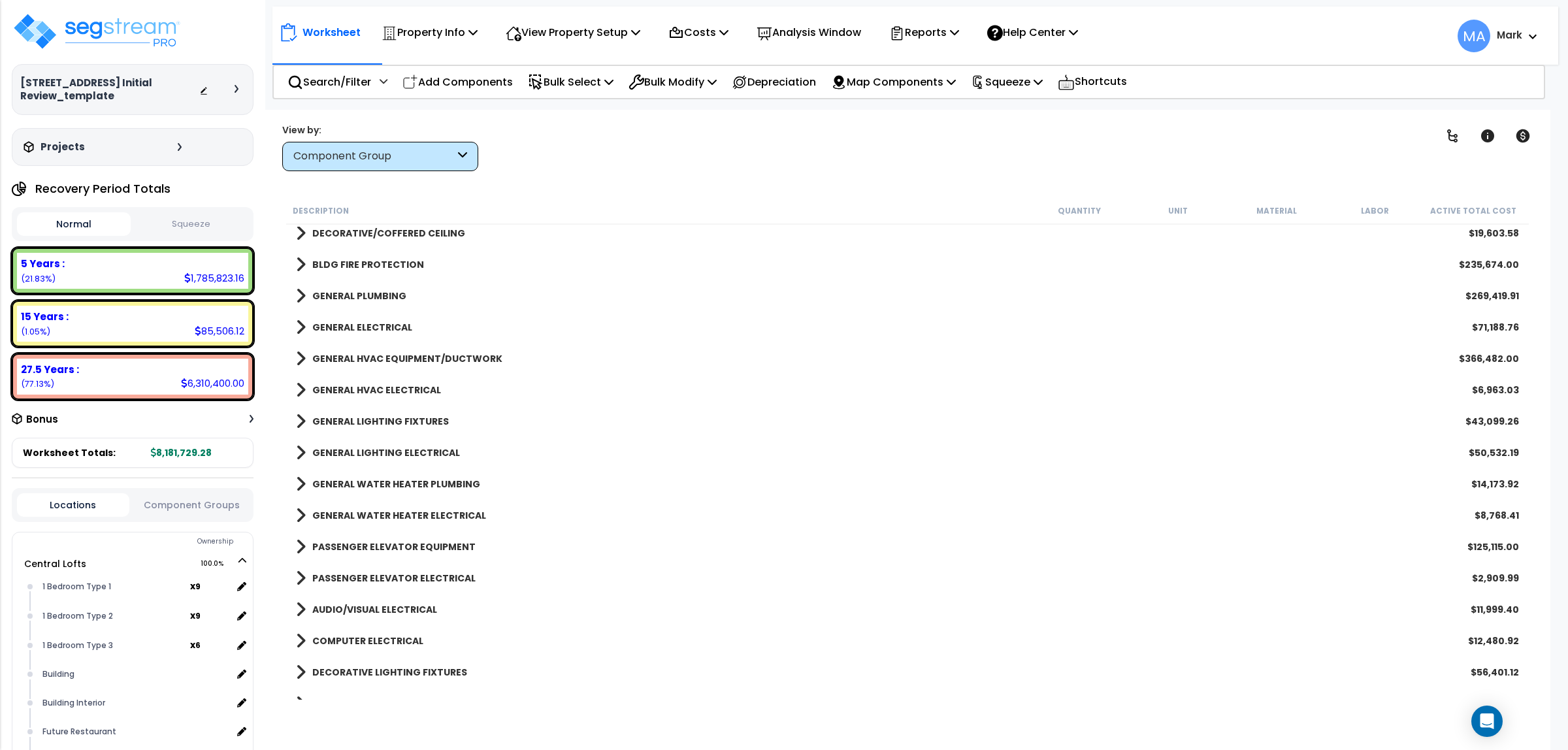
click at [417, 419] on b "GENERAL LIGHTING FIXTURES" at bounding box center [381, 421] width 137 height 13
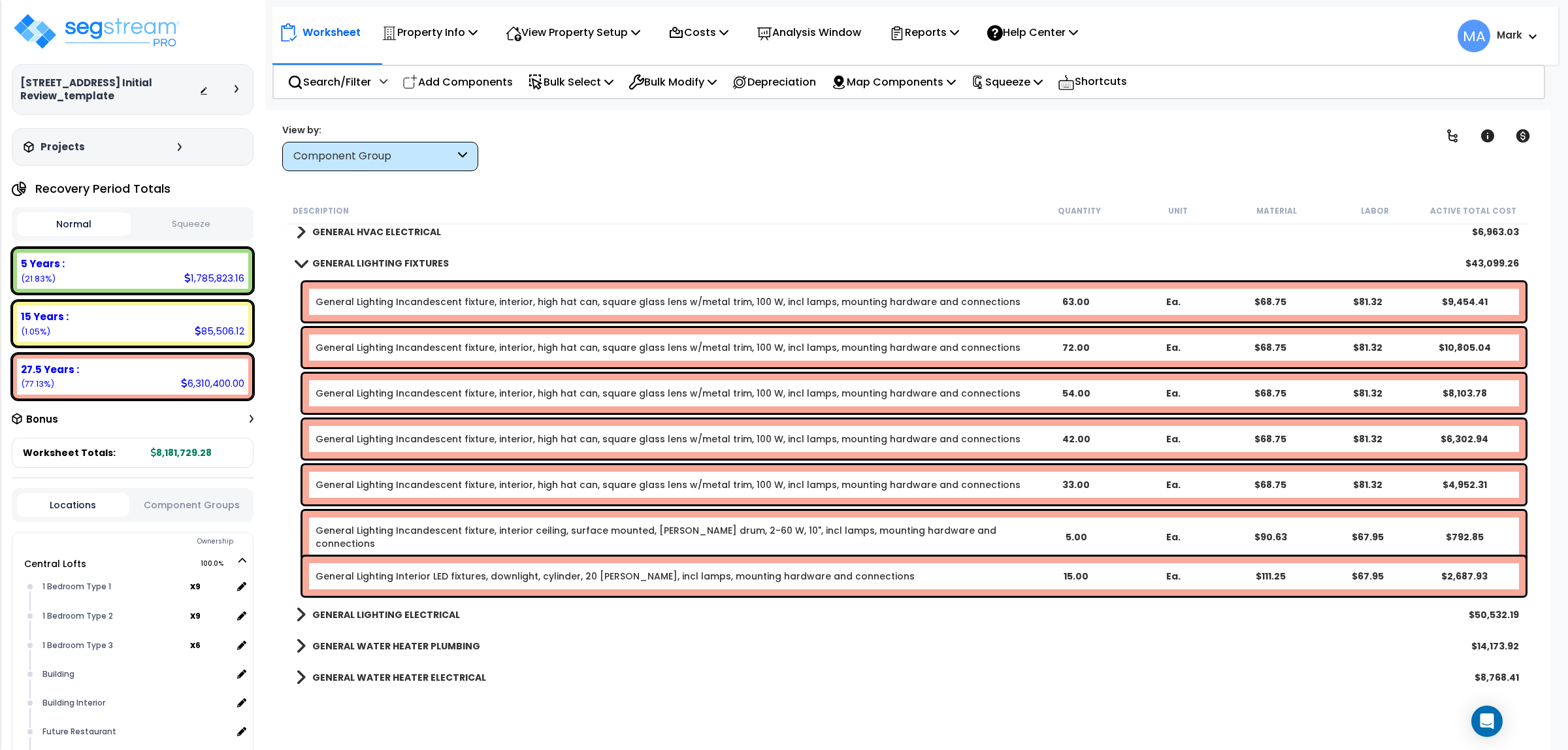
scroll to position [735, 0]
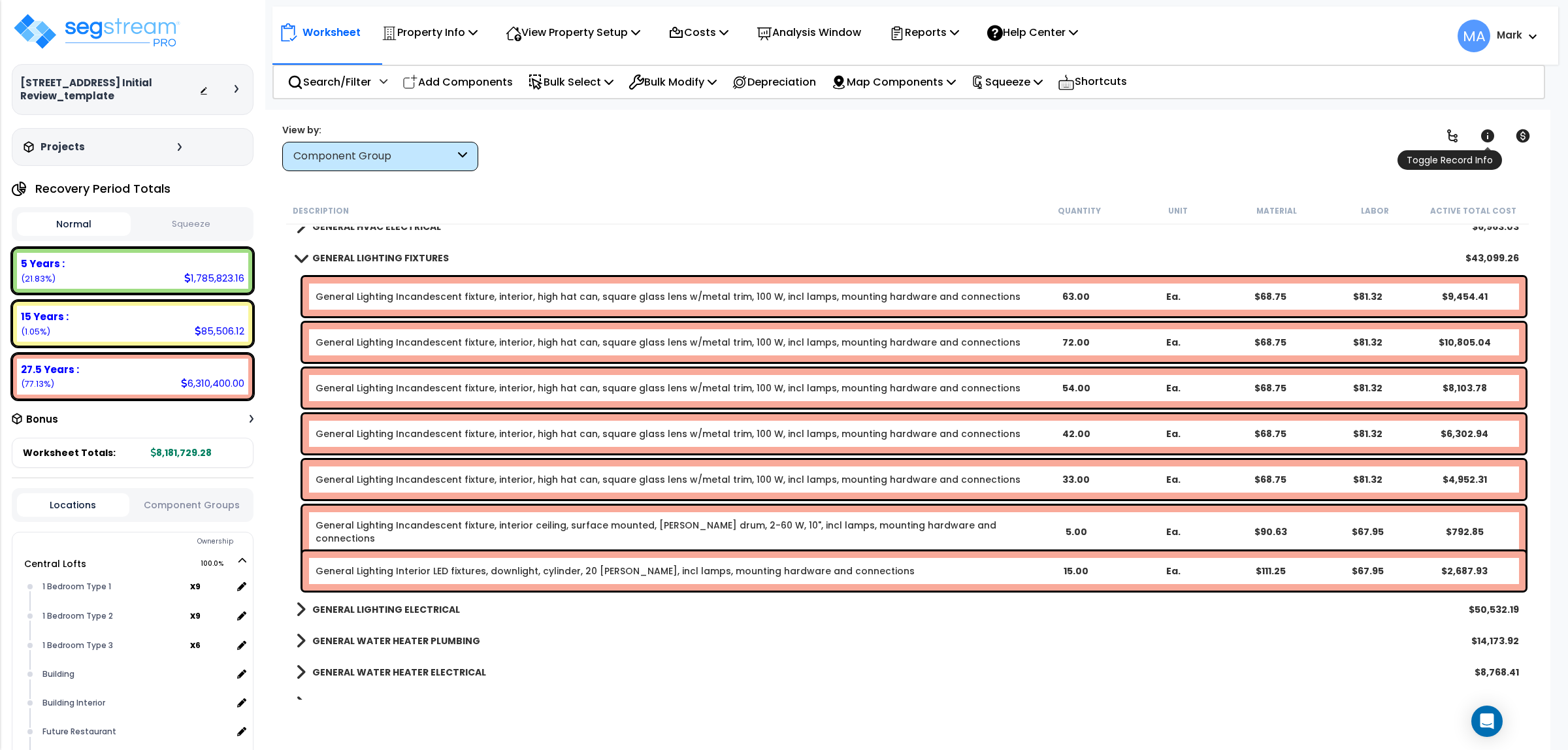
click at [1497, 136] on link at bounding box center [1488, 136] width 29 height 29
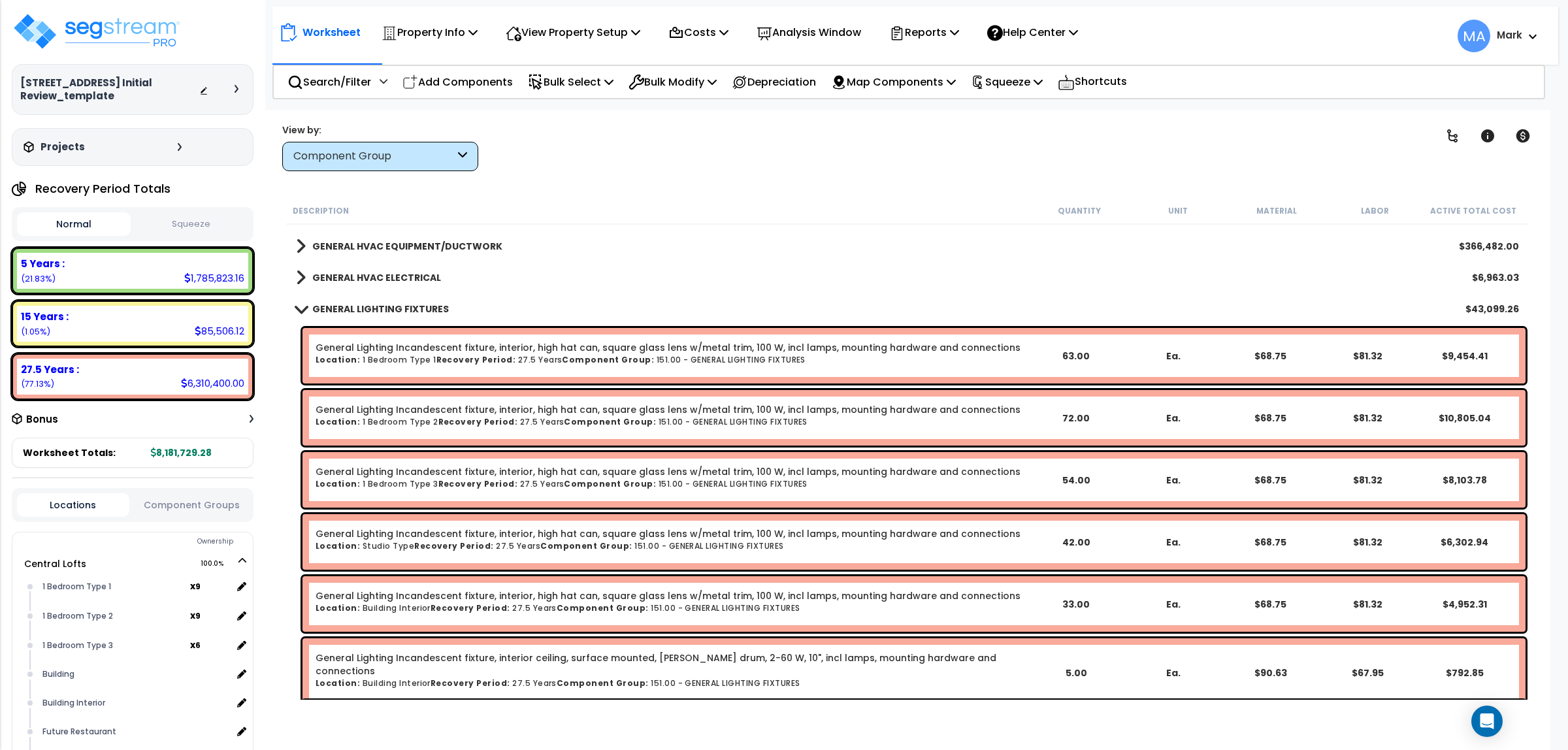
scroll to position [646, 0]
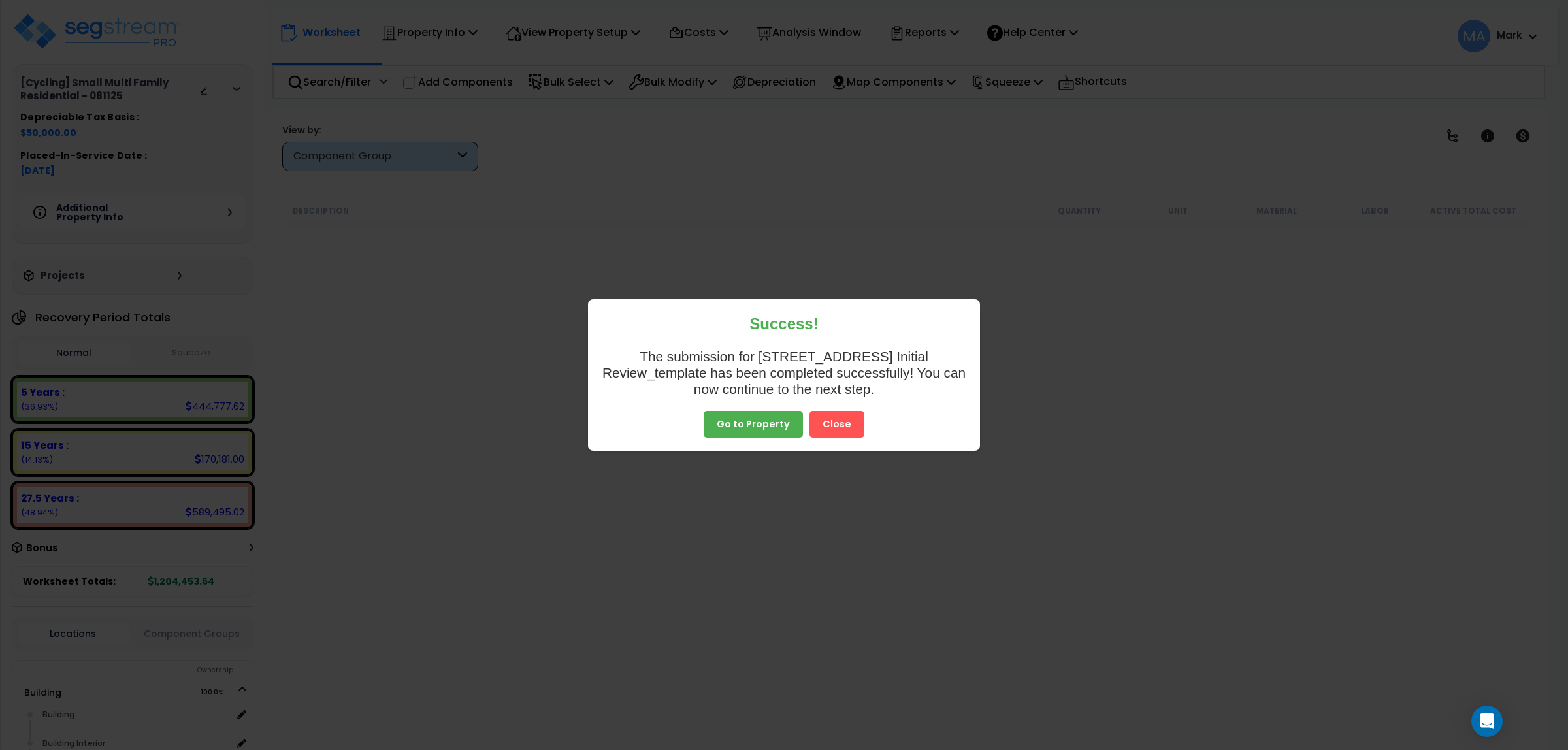
scroll to position [32, 0]
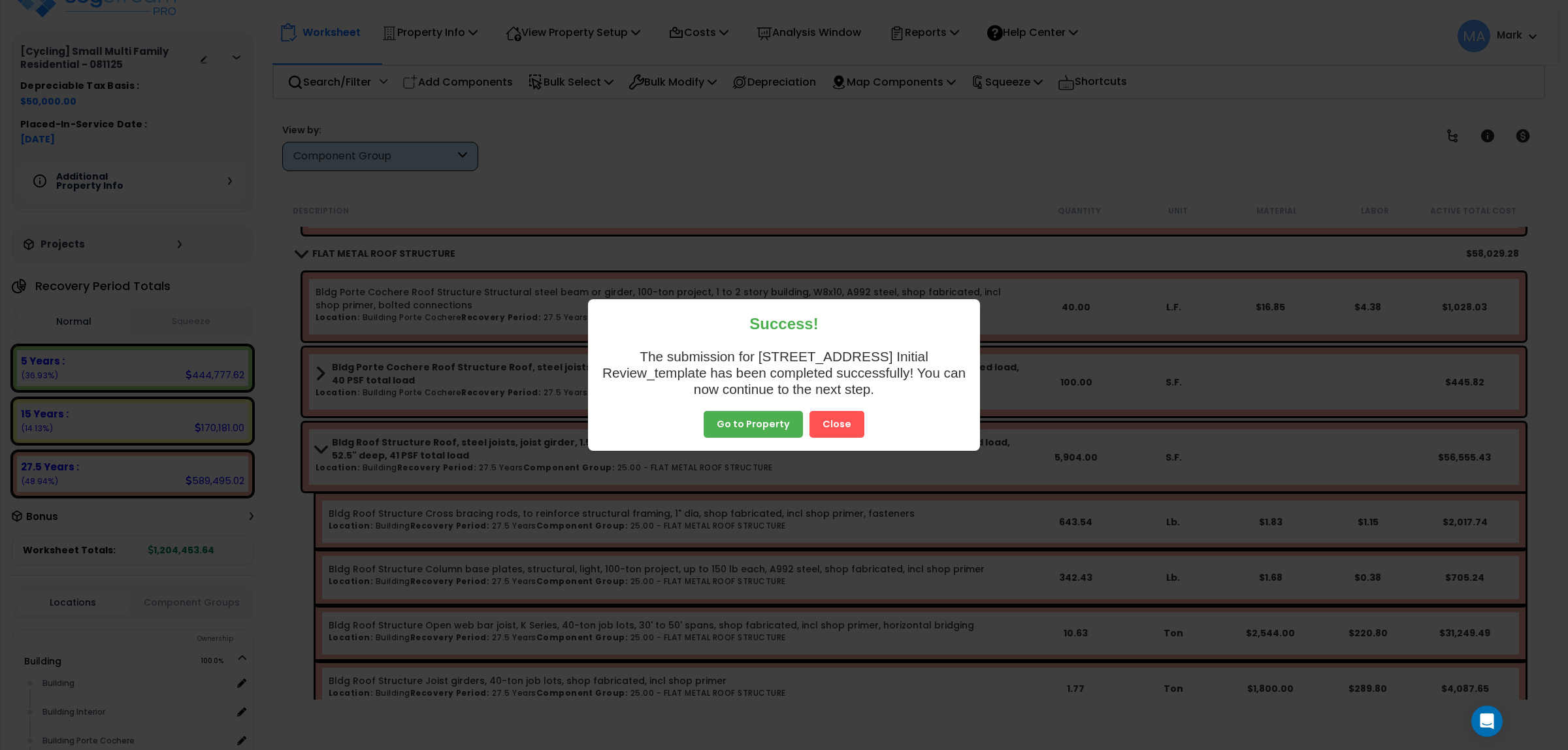
click at [854, 419] on button "Close" at bounding box center [836, 415] width 55 height 27
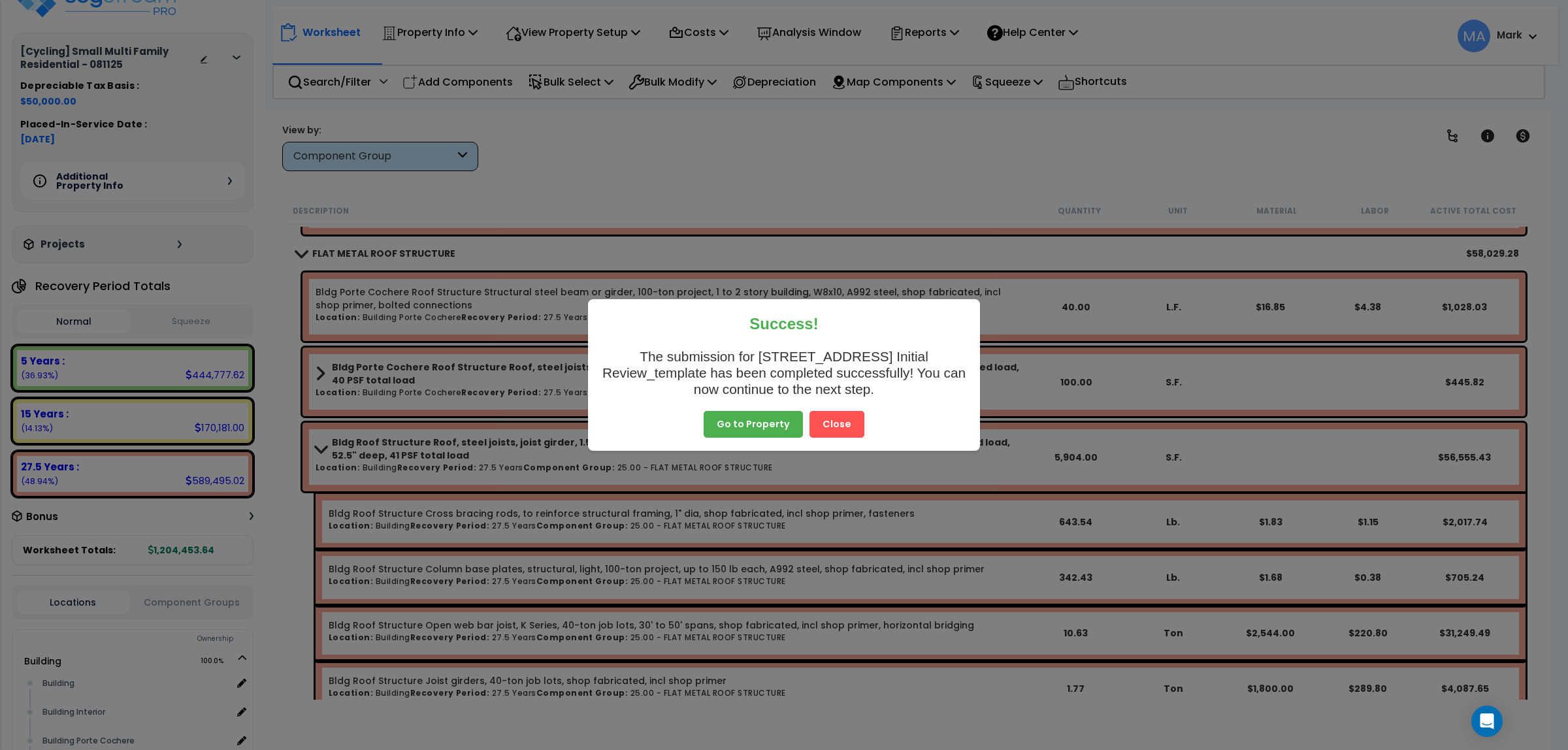
click at [826, 432] on button "Close" at bounding box center [836, 424] width 55 height 27
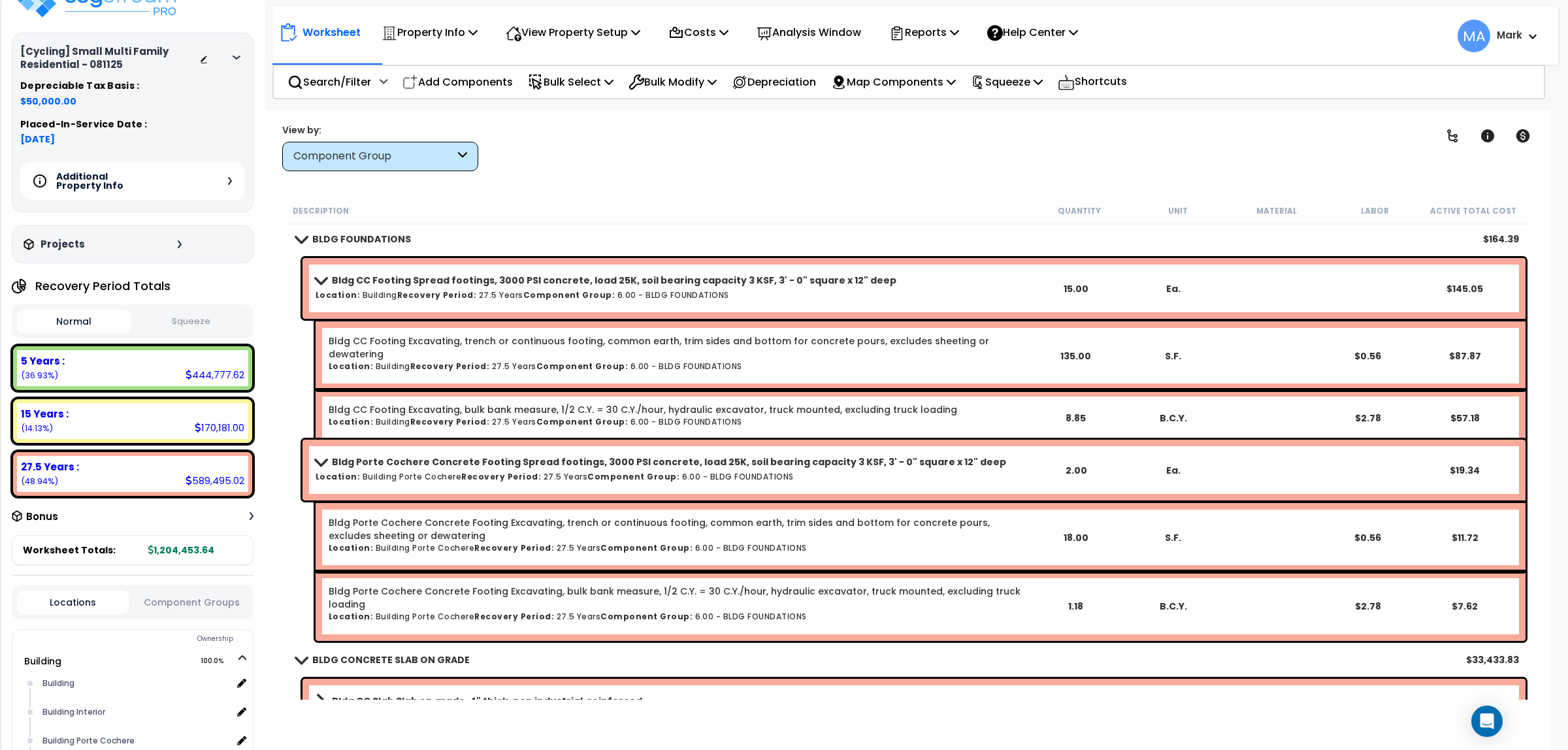
scroll to position [0, 0]
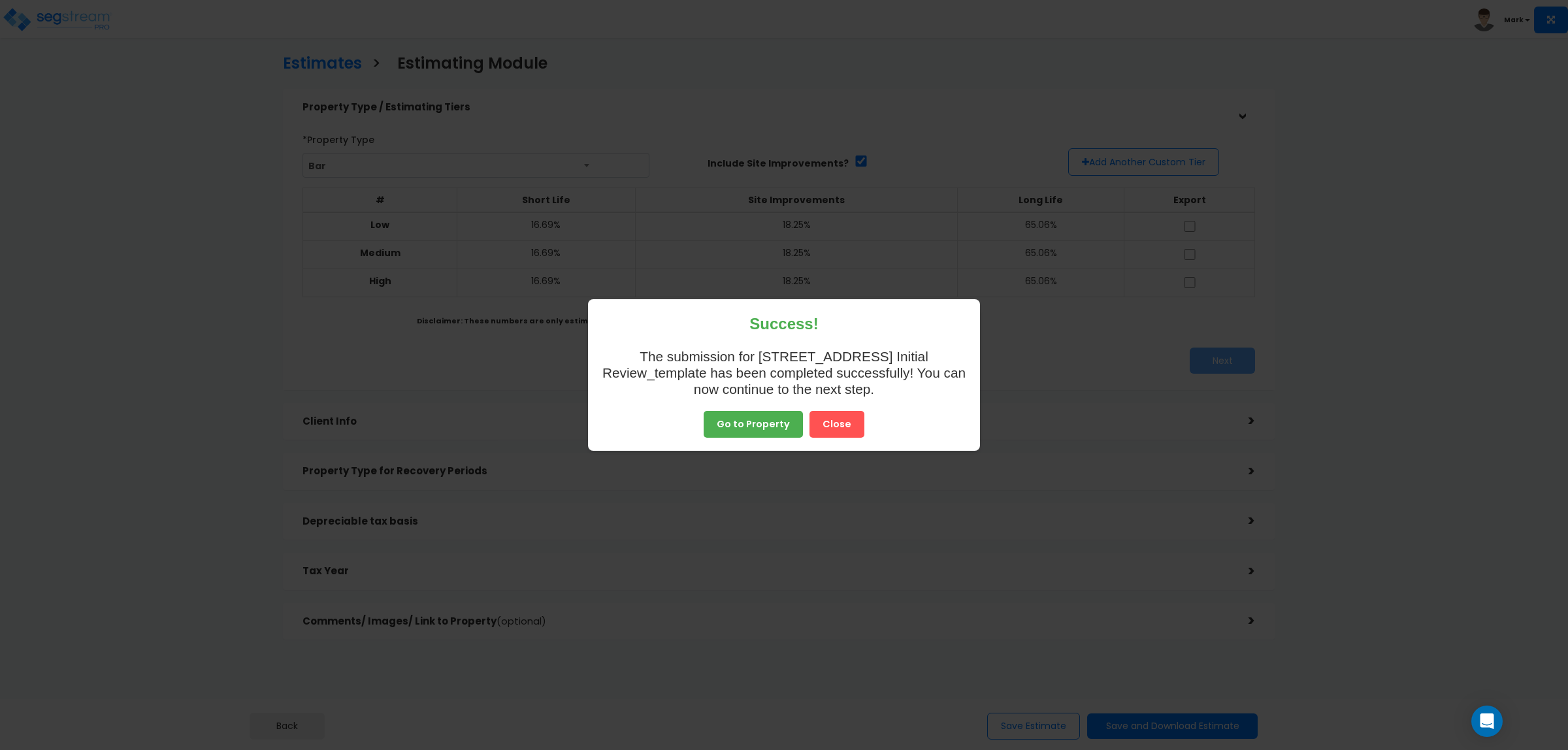
scroll to position [48, 0]
click at [848, 424] on button "Close" at bounding box center [836, 415] width 55 height 27
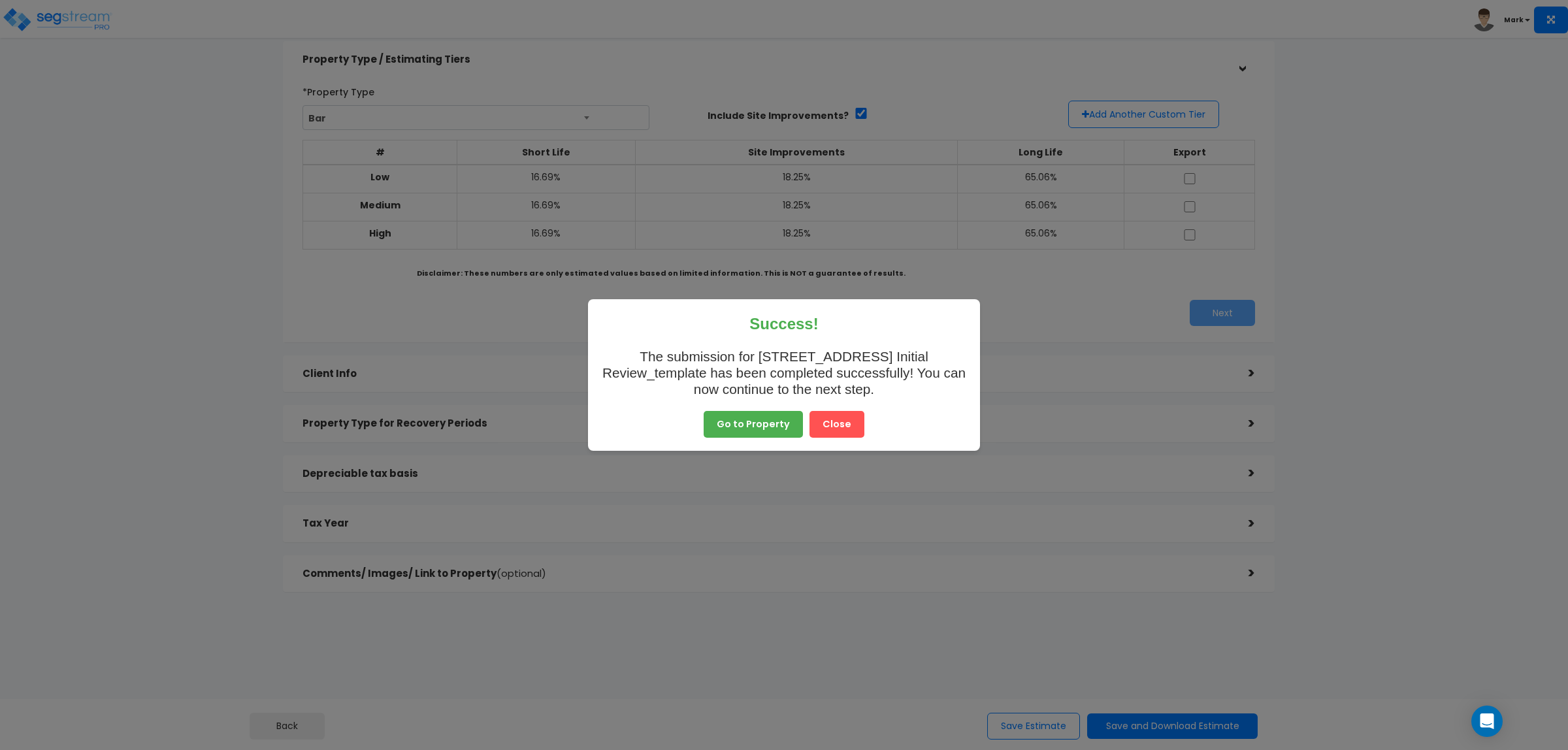
click at [863, 425] on div "Go to Property Close" at bounding box center [783, 424] width 366 height 27
click at [844, 425] on button "Close" at bounding box center [836, 424] width 55 height 27
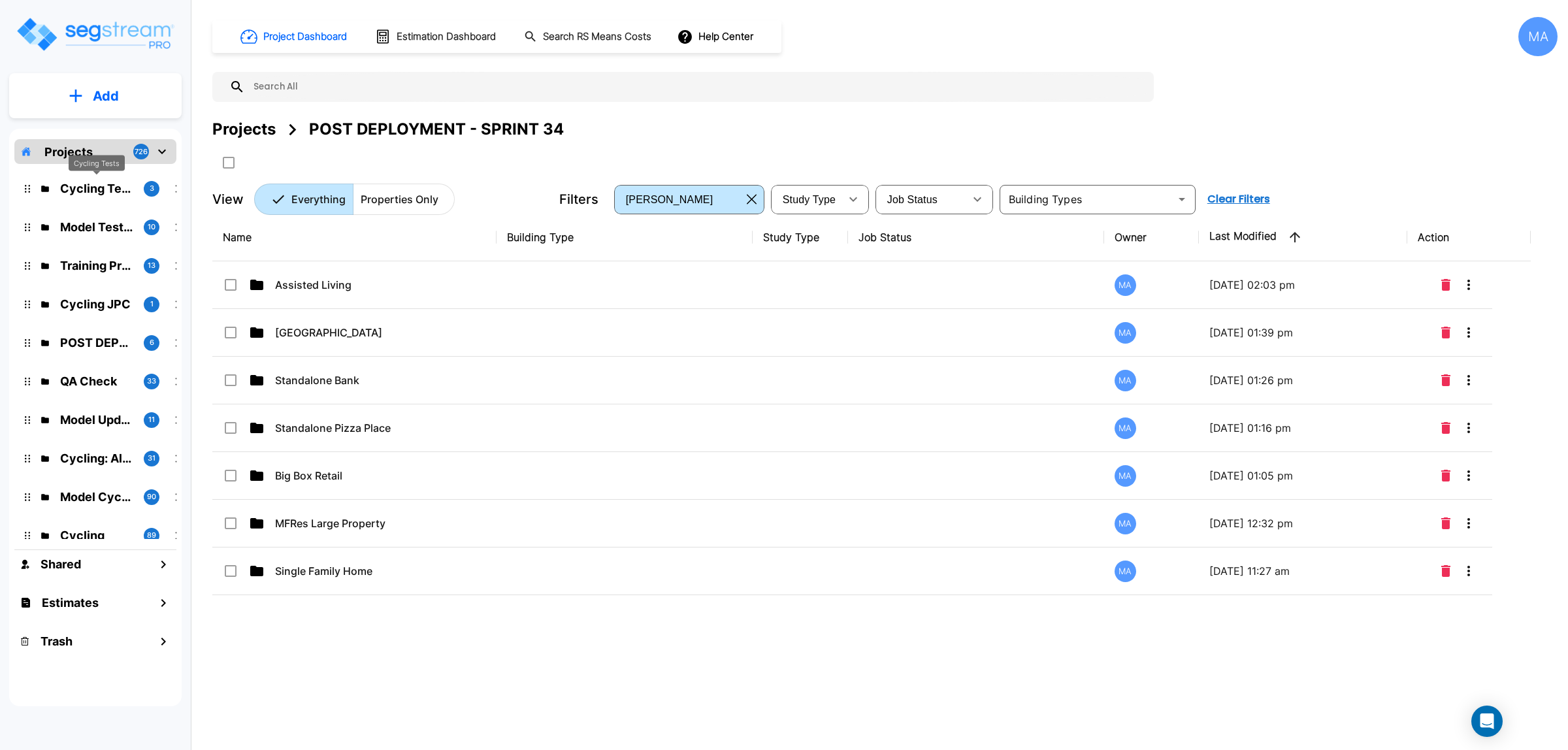
click at [98, 186] on p "Cycling Tests" at bounding box center [96, 188] width 73 height 18
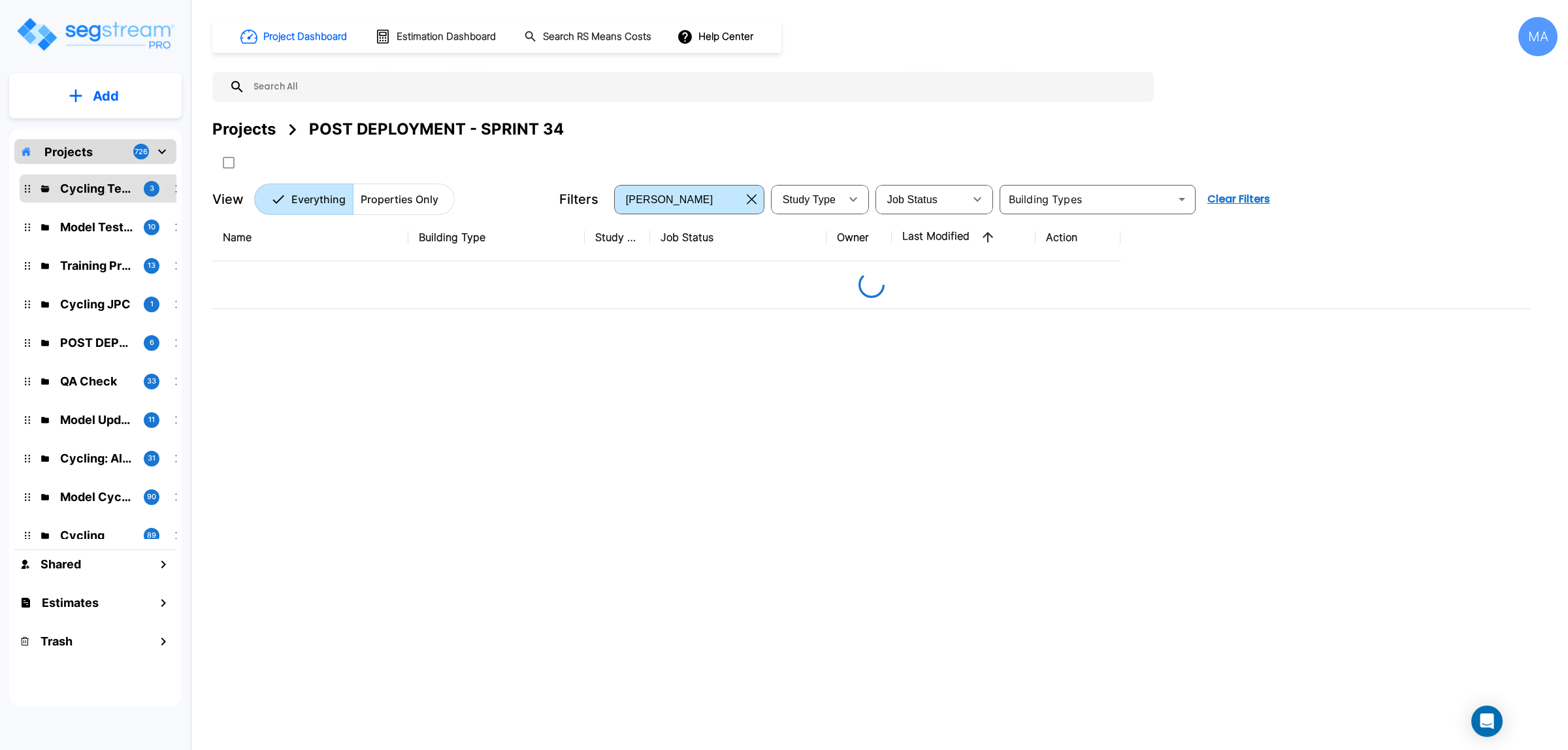
click at [253, 129] on div "Projects" at bounding box center [244, 129] width 64 height 23
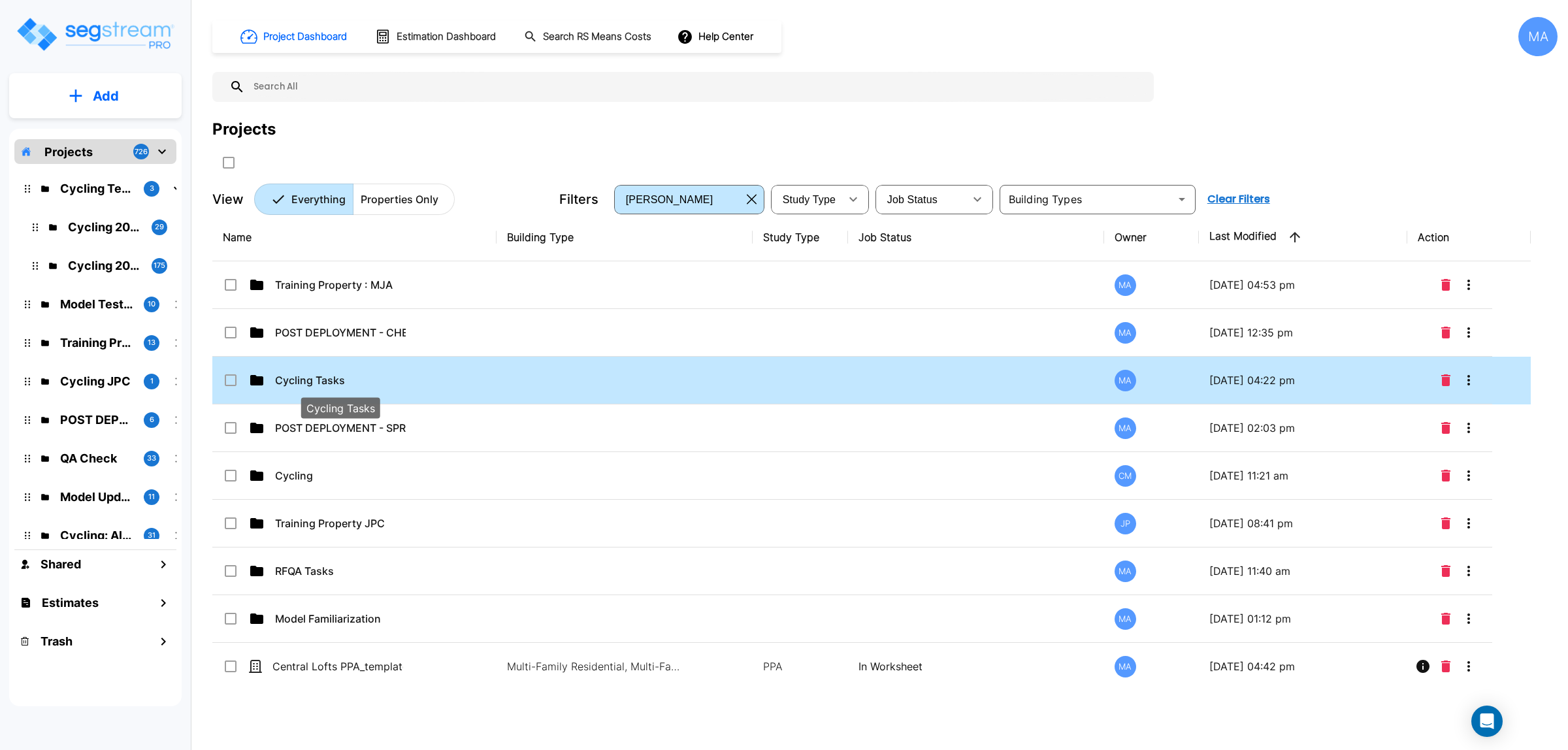
click at [363, 376] on p "Cycling Tasks" at bounding box center [341, 380] width 131 height 16
click at [363, 374] on p "Cycling Tasks" at bounding box center [341, 380] width 131 height 16
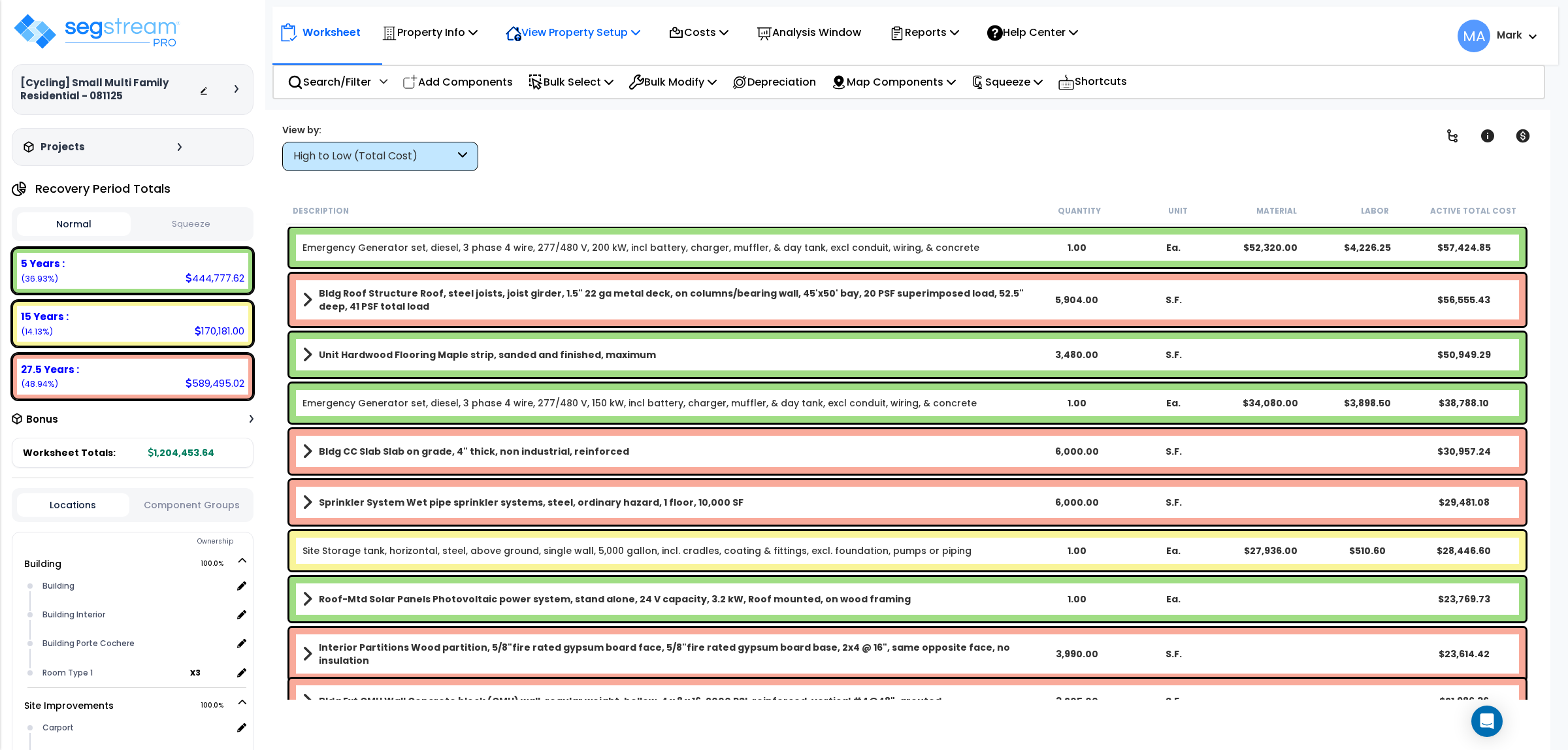
click at [477, 37] on p "View Property Setup" at bounding box center [429, 32] width 96 height 18
click at [567, 94] on link "View Questionnaire" at bounding box center [564, 90] width 129 height 26
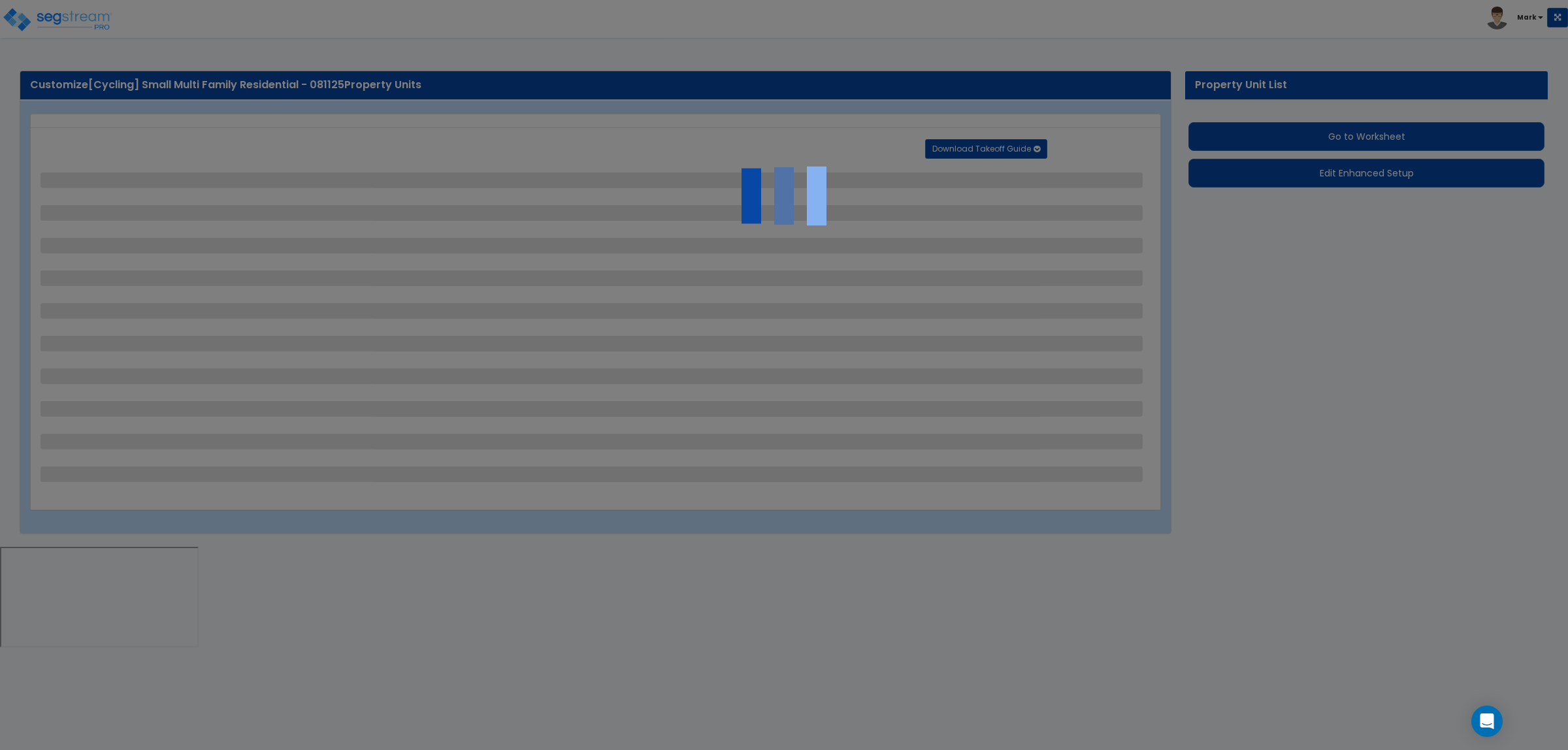
select select "2"
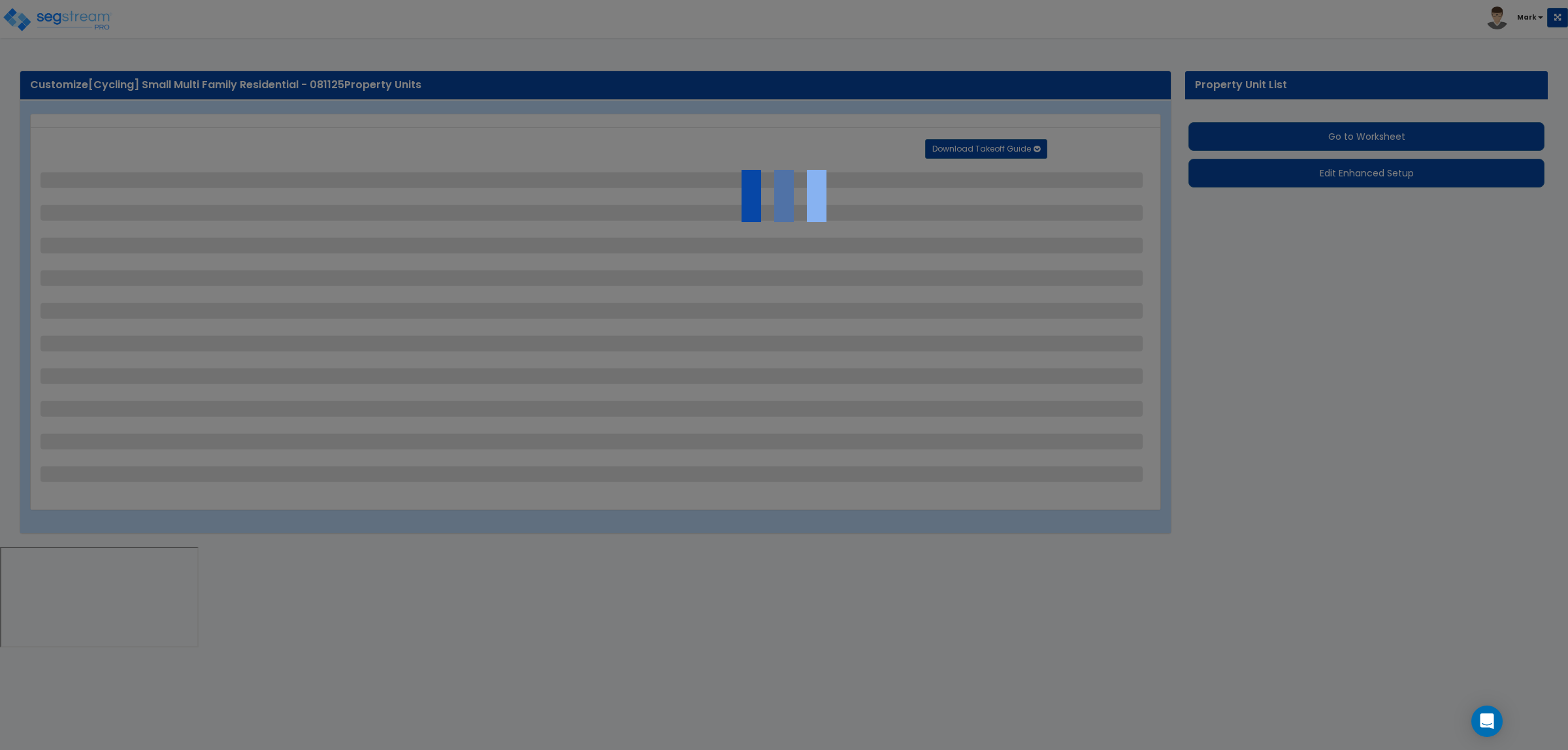
select select "1"
select select "2"
select select "1"
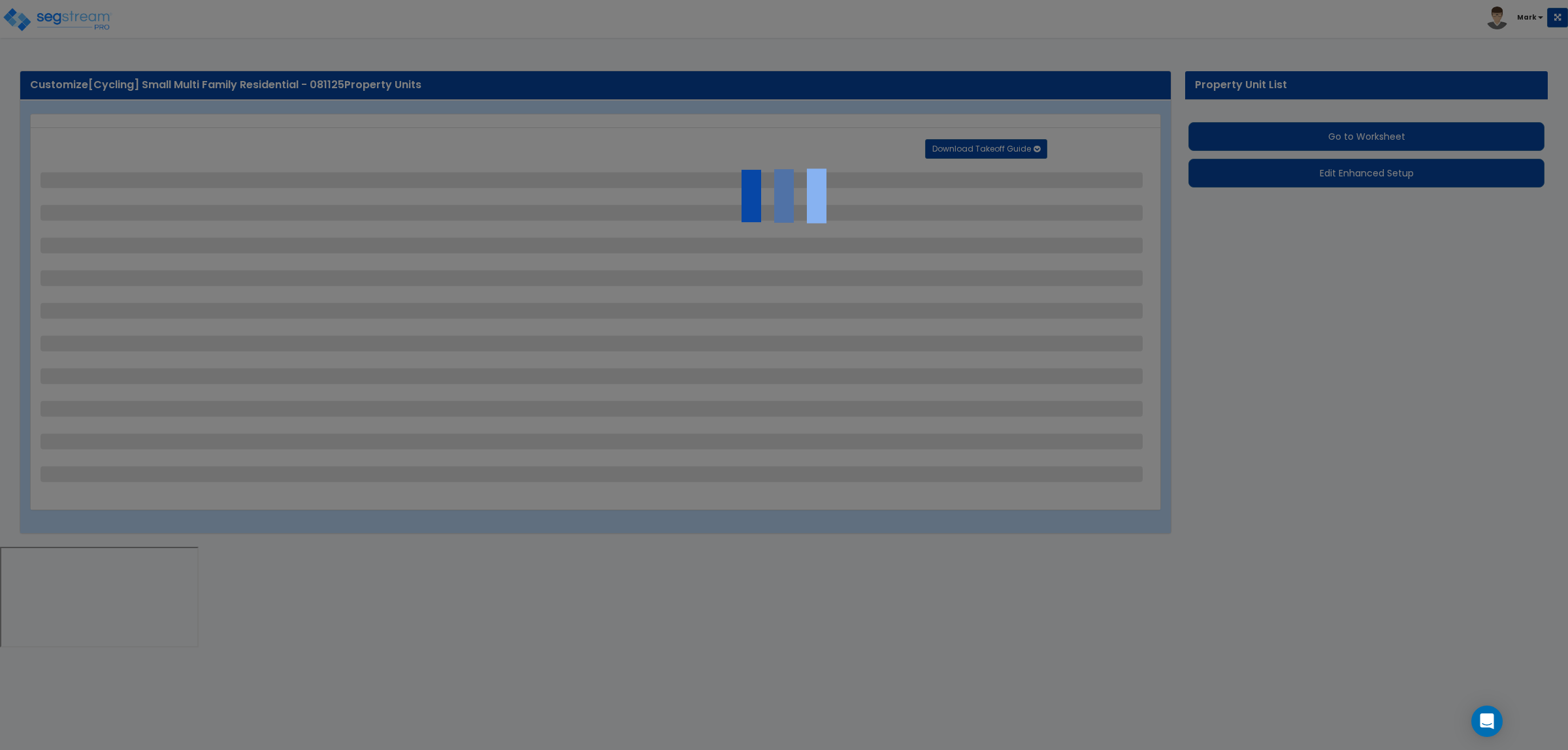
select select "1"
select select "2"
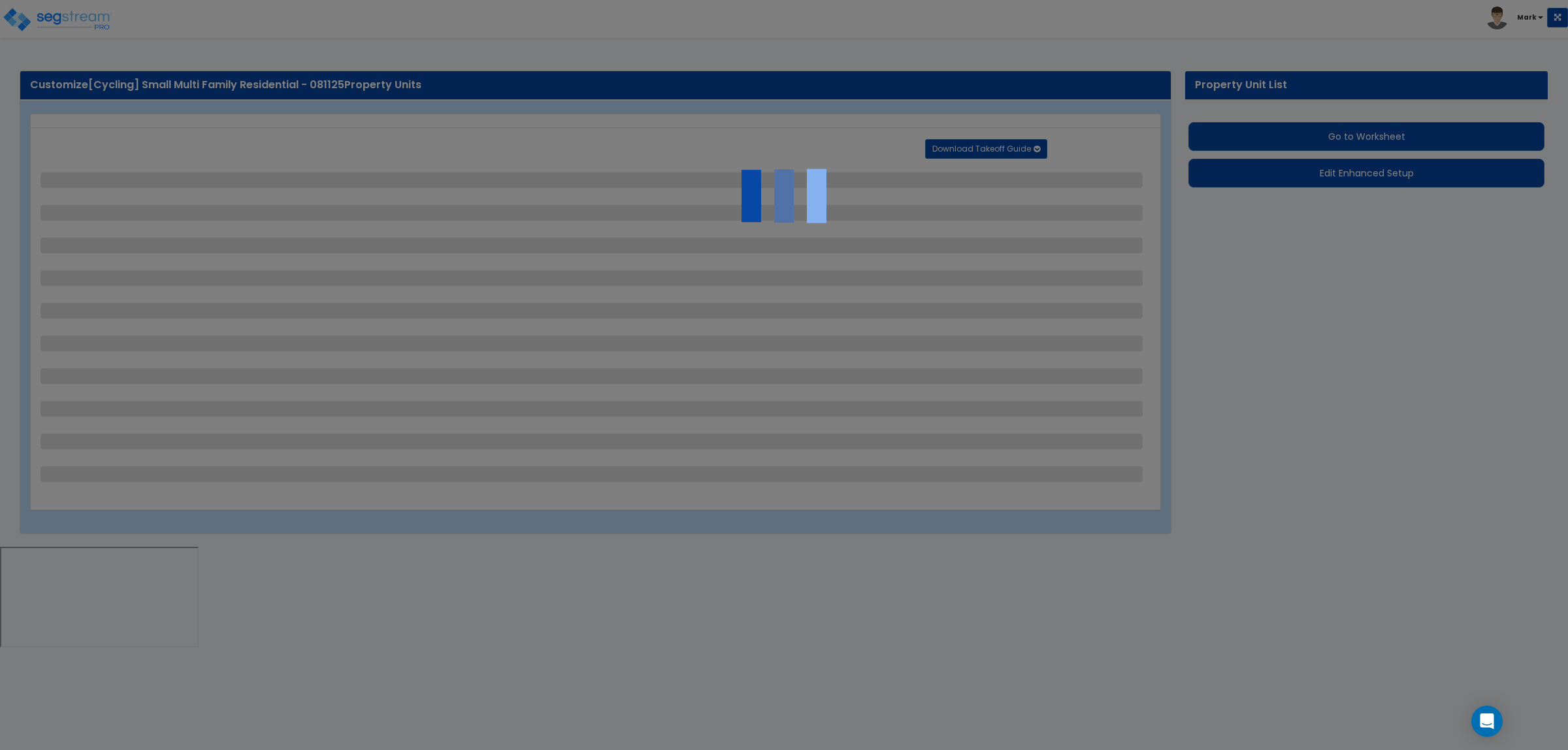
select select "2"
select select "1"
select select "2"
select select "1"
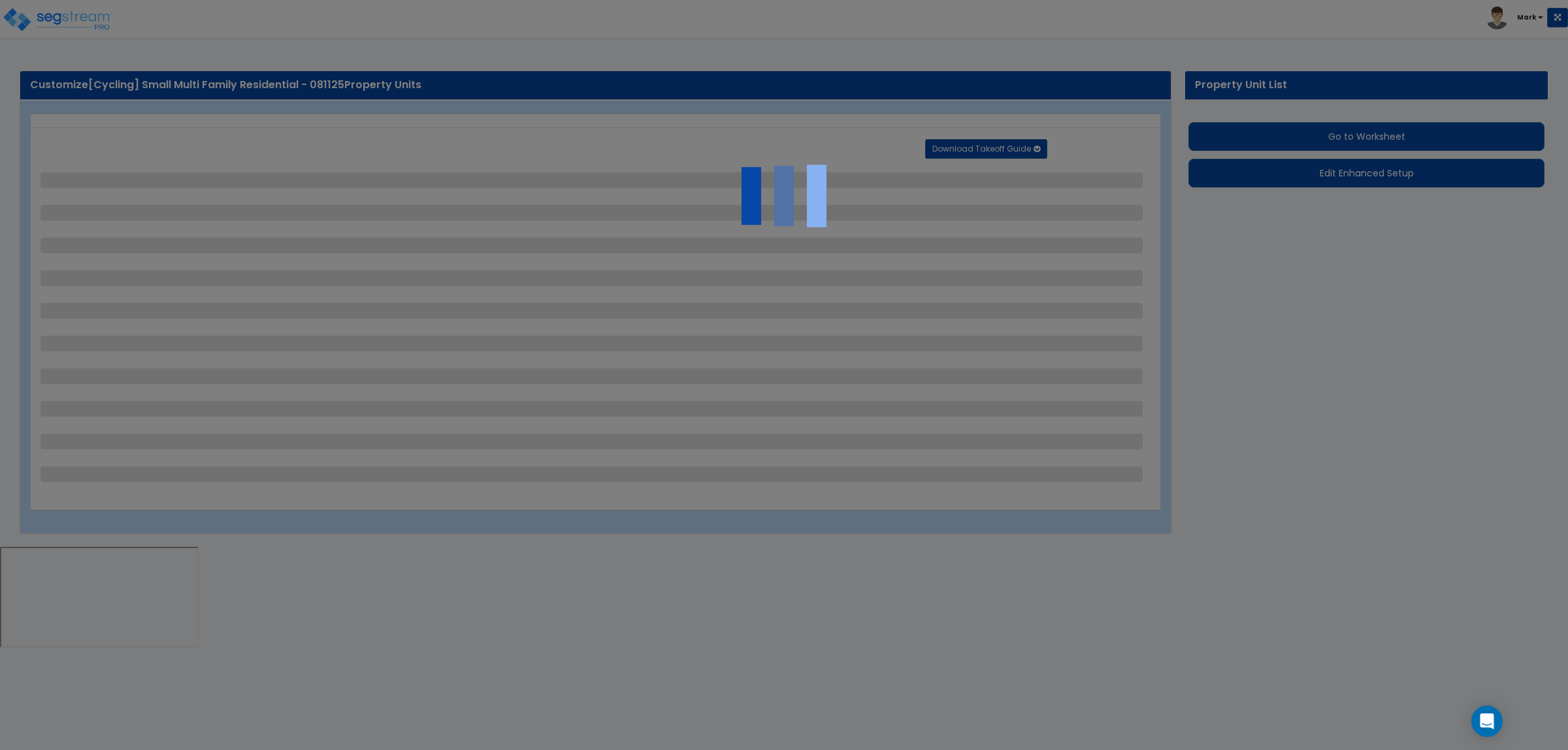
select select "1"
select select "2"
select select "1"
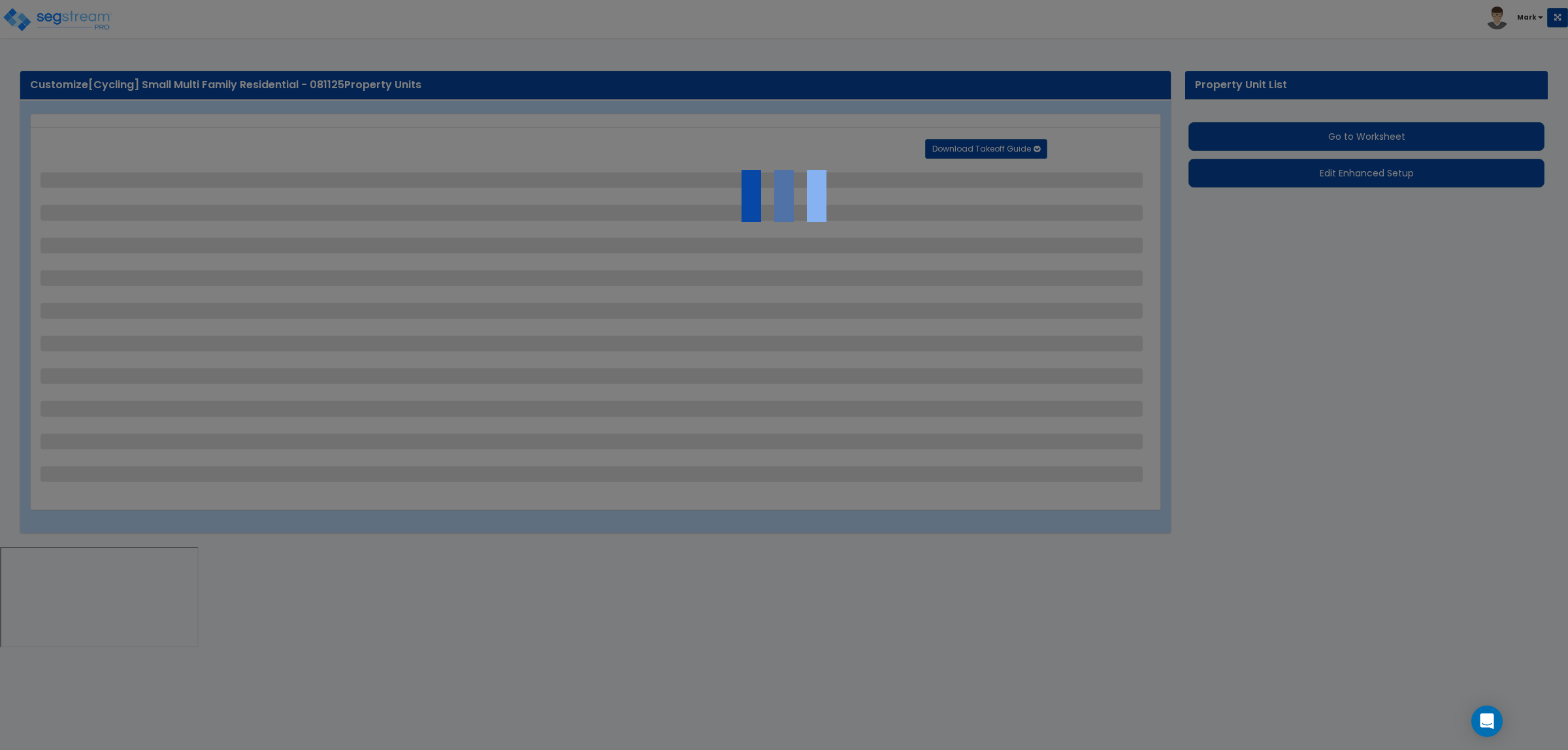
select select "2"
select select "1"
select select "4"
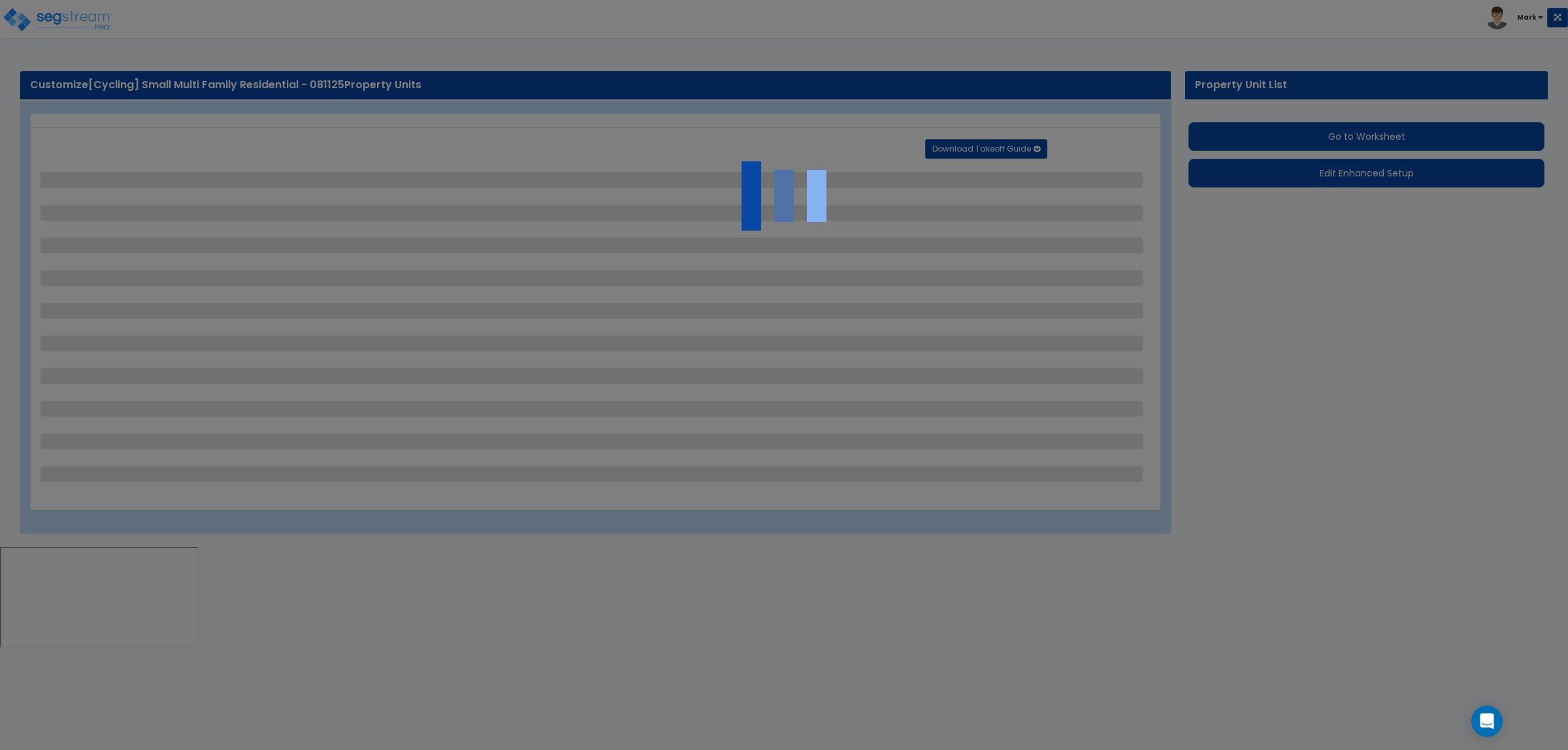
select select "4"
select select "1"
select select "2"
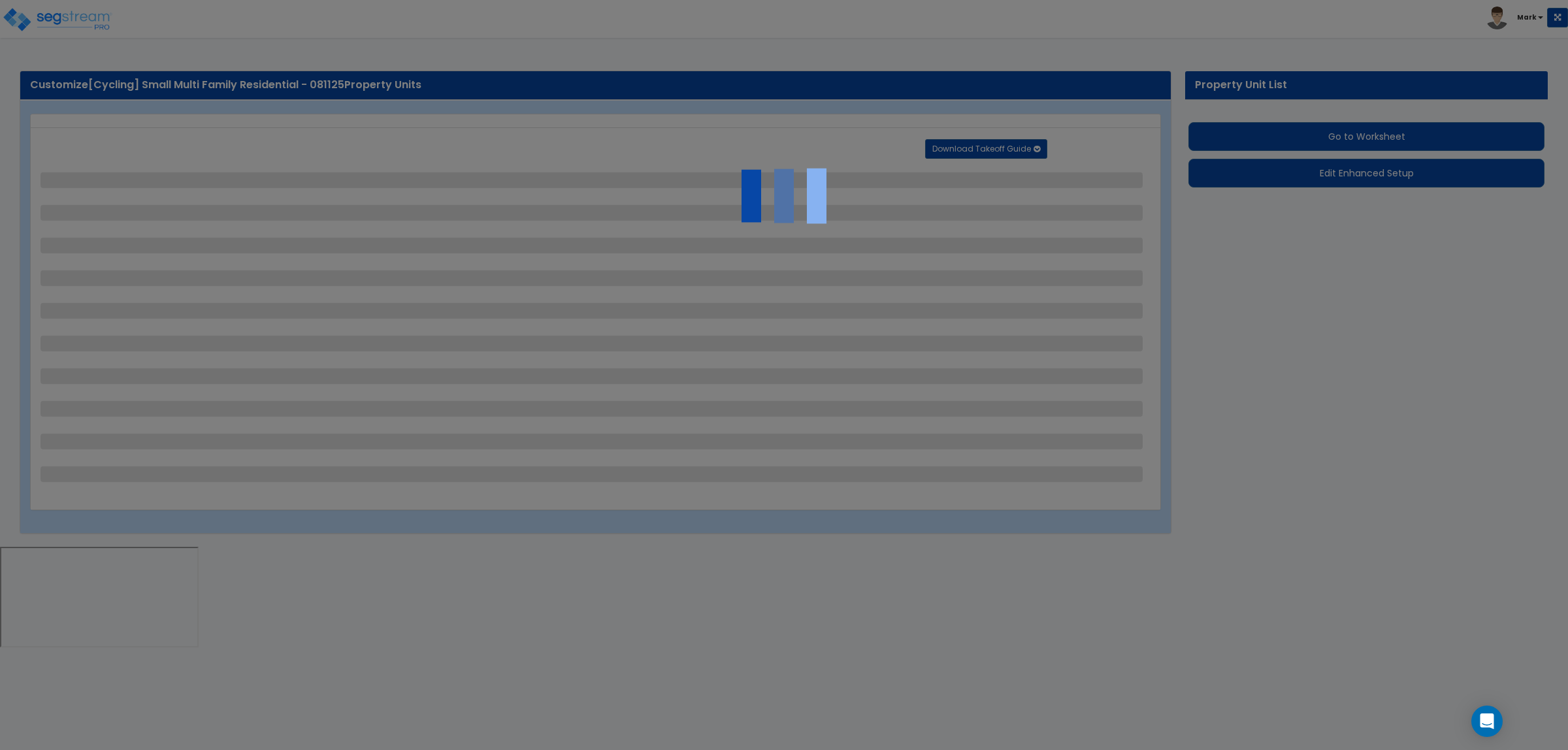
select select "1"
select select "6"
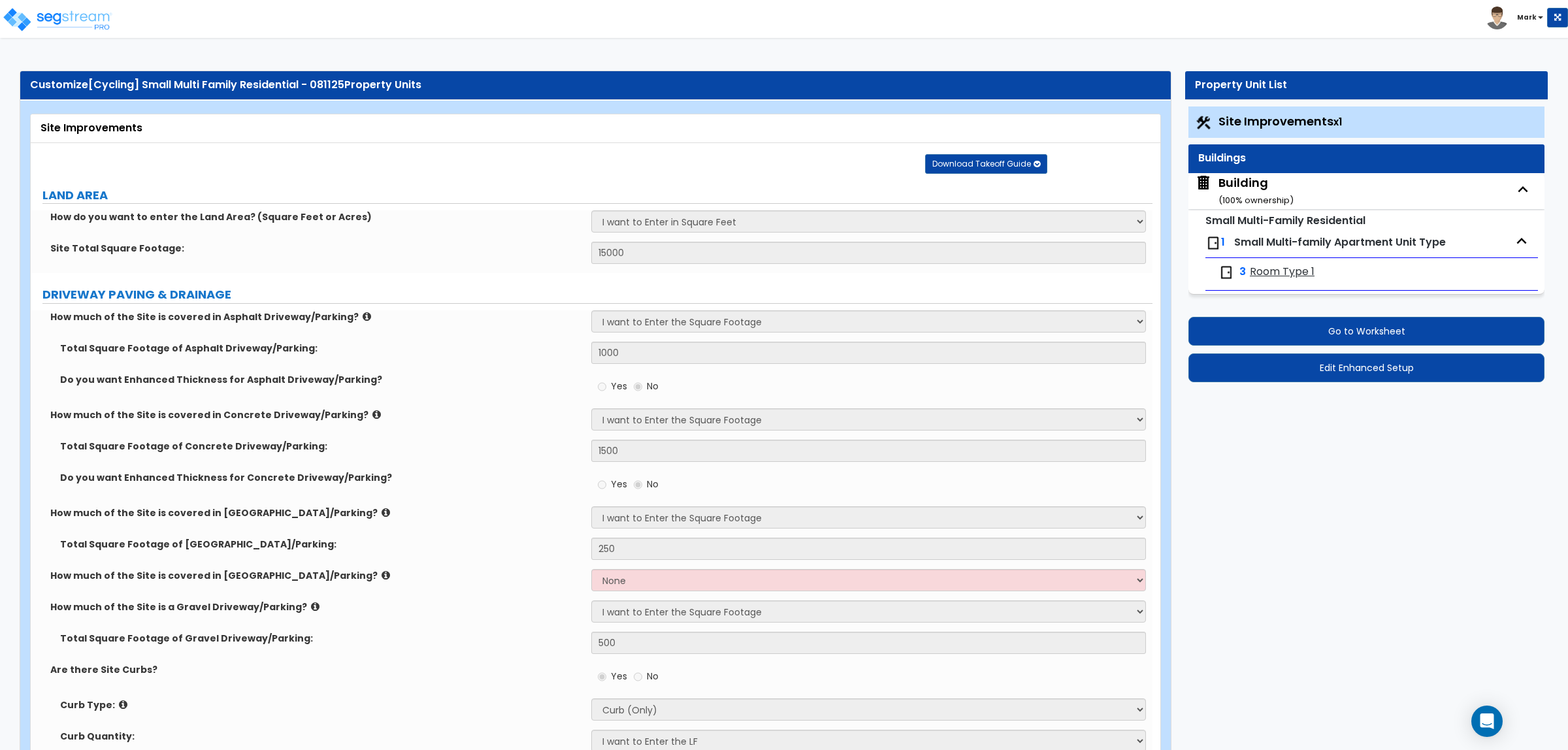
click at [1252, 181] on div "Building ( 100 % ownership)" at bounding box center [1256, 191] width 75 height 34
select select "3"
select select "2"
select select "1"
select select "2"
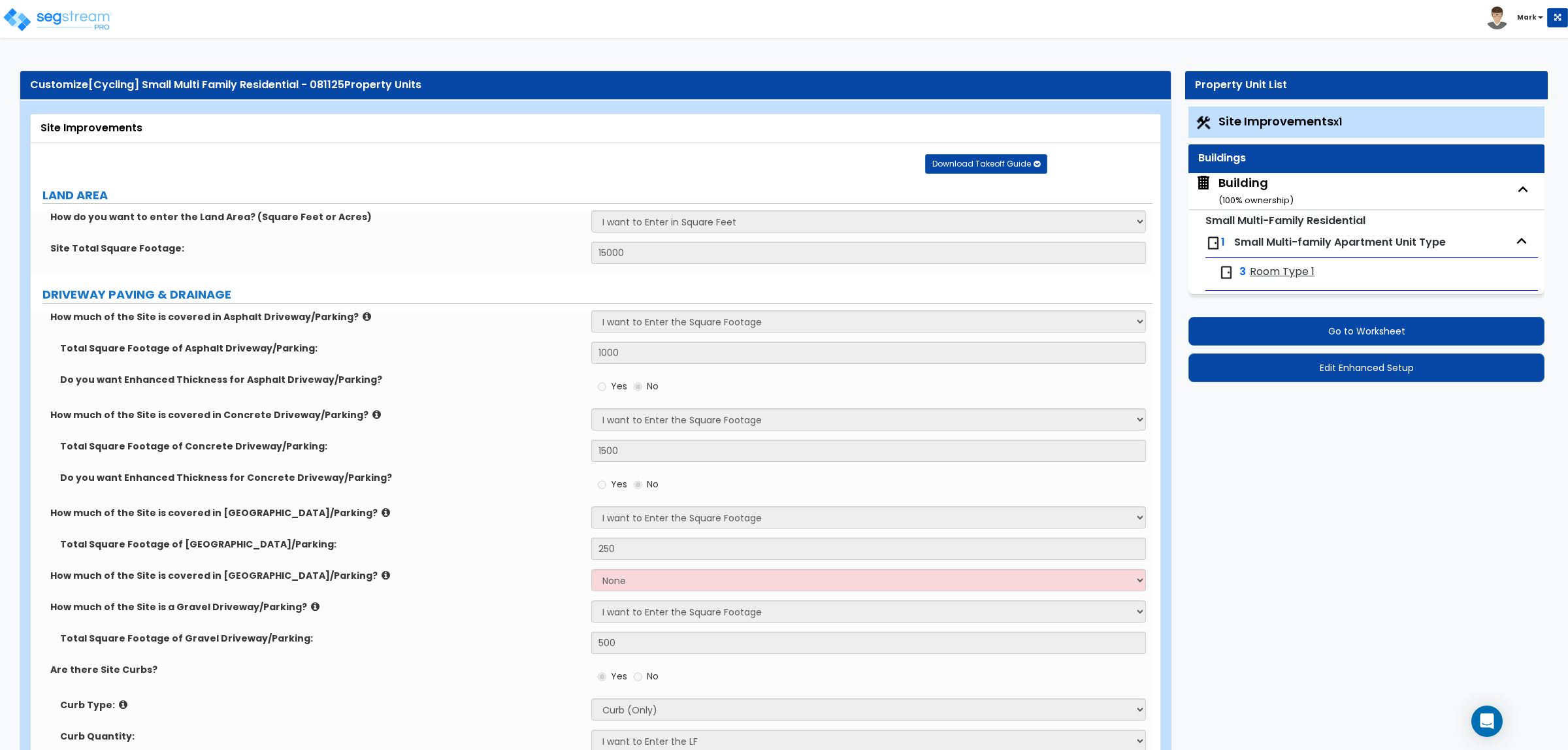
select select "1"
select select "2"
select select "1"
select select "3"
select select "2"
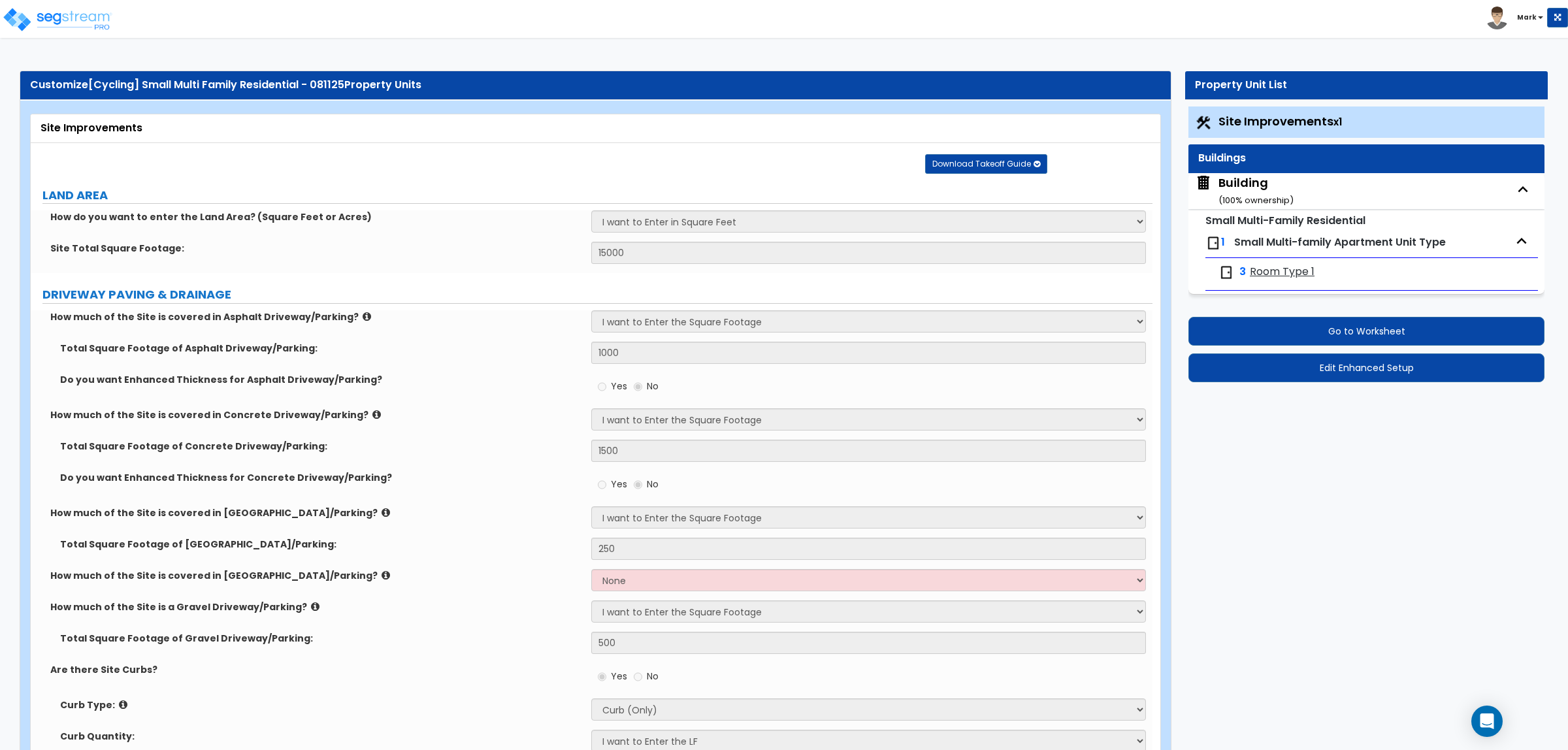
select select "2"
select select "1"
select select "10"
select select "5"
select select "2"
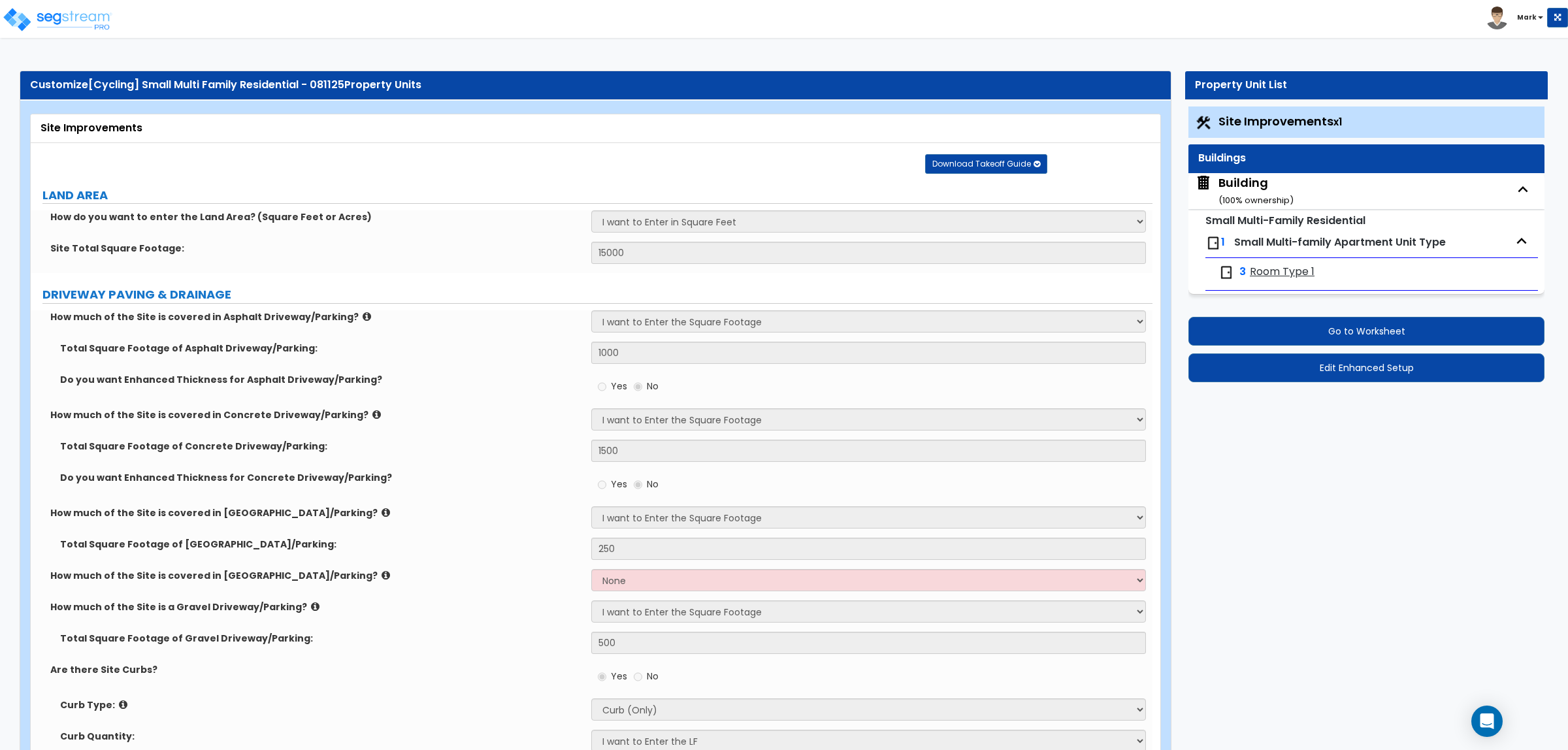
select select "1"
select select "3"
select select "2"
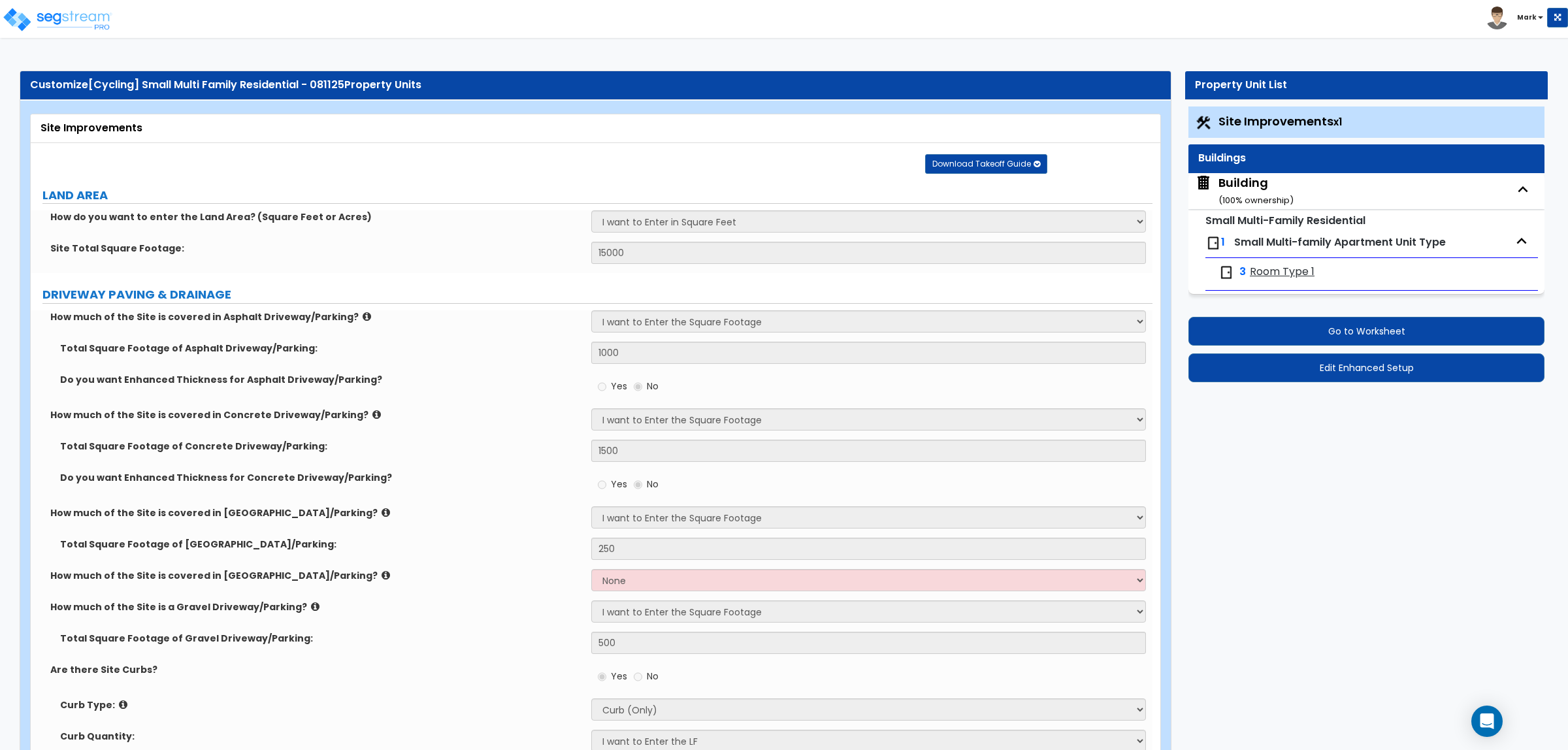
select select "3"
select select "2"
select select "4"
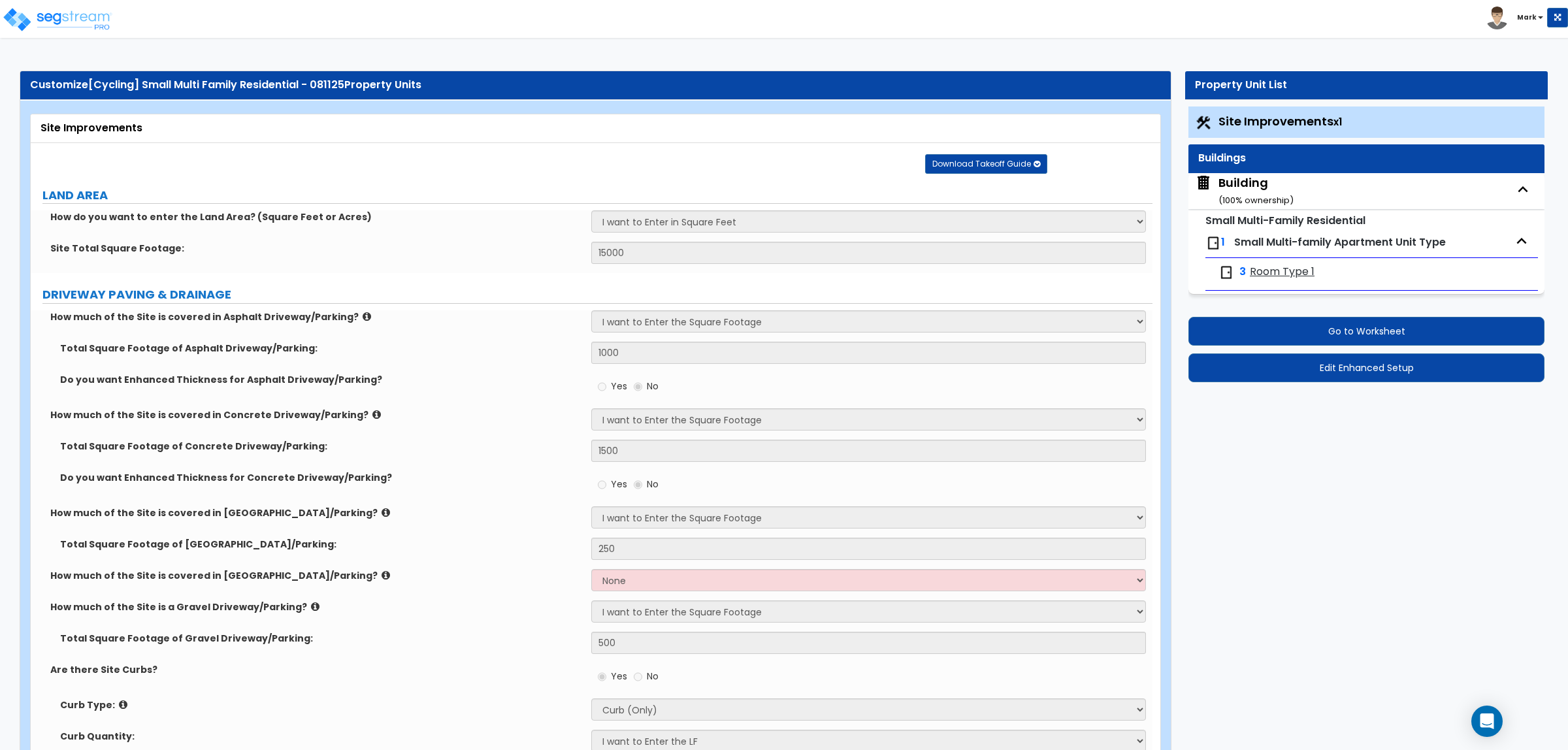
select select "4"
select select "1"
select select "2"
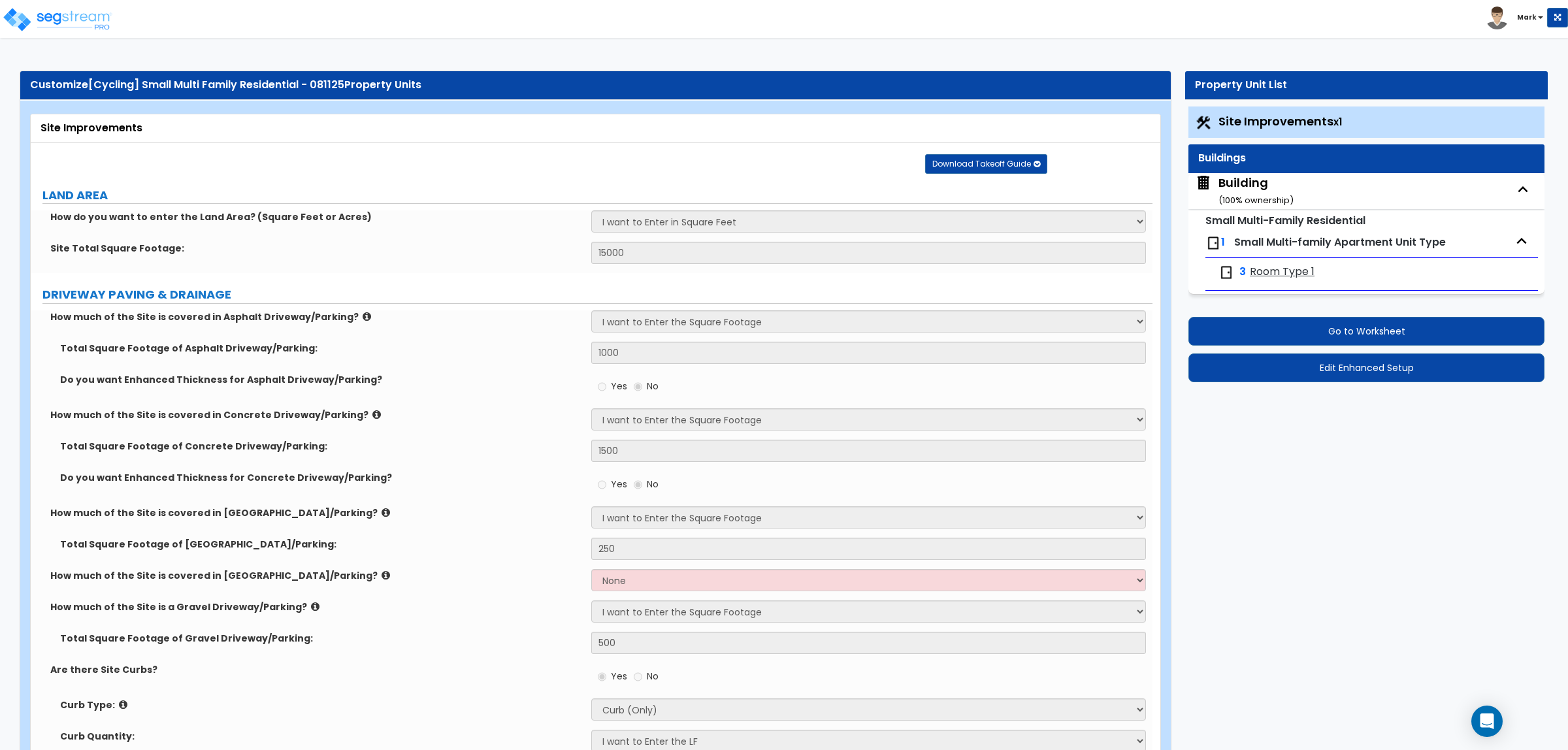
select select "1"
select select "2"
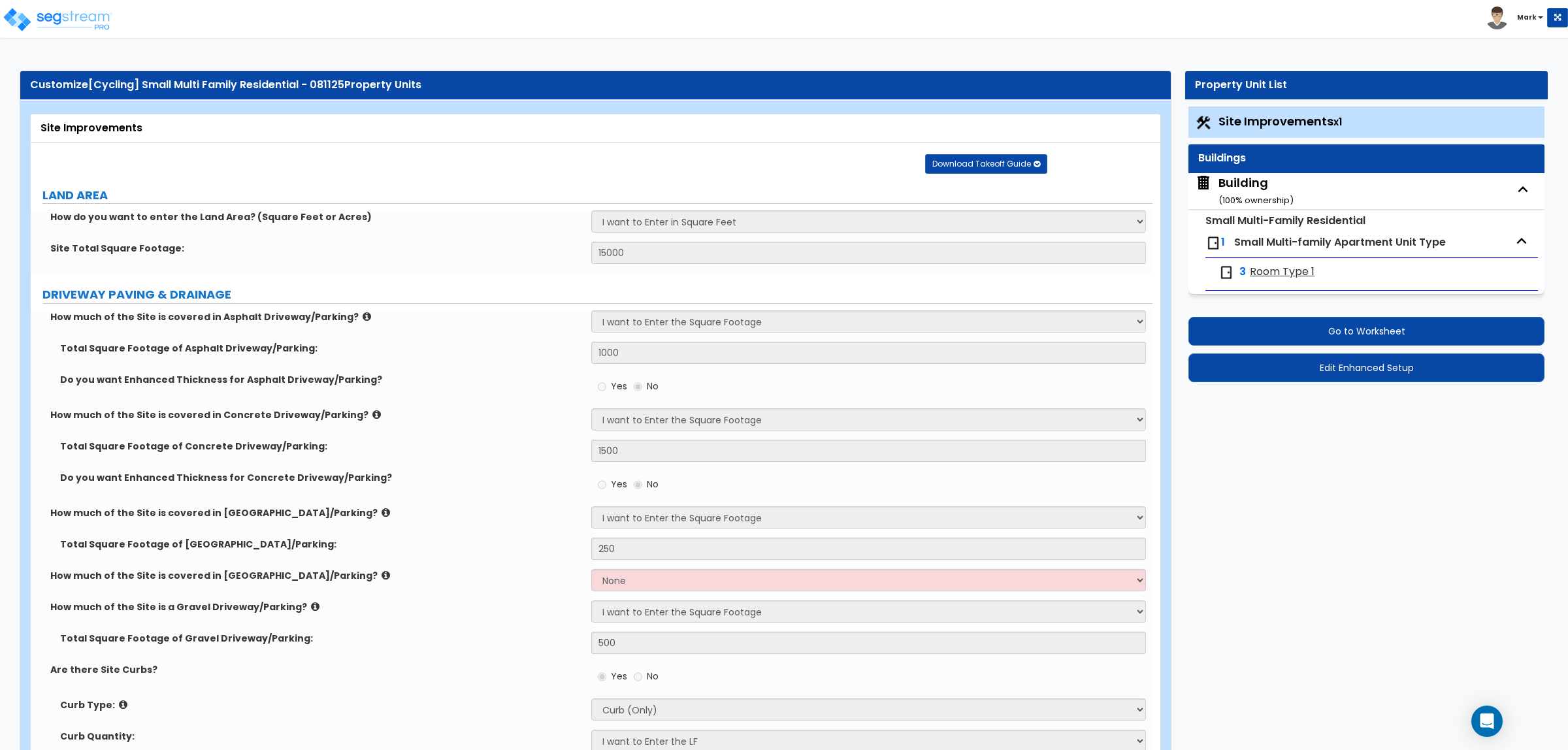
select select "3"
select select "2"
select select "5"
select select "1"
select select "2"
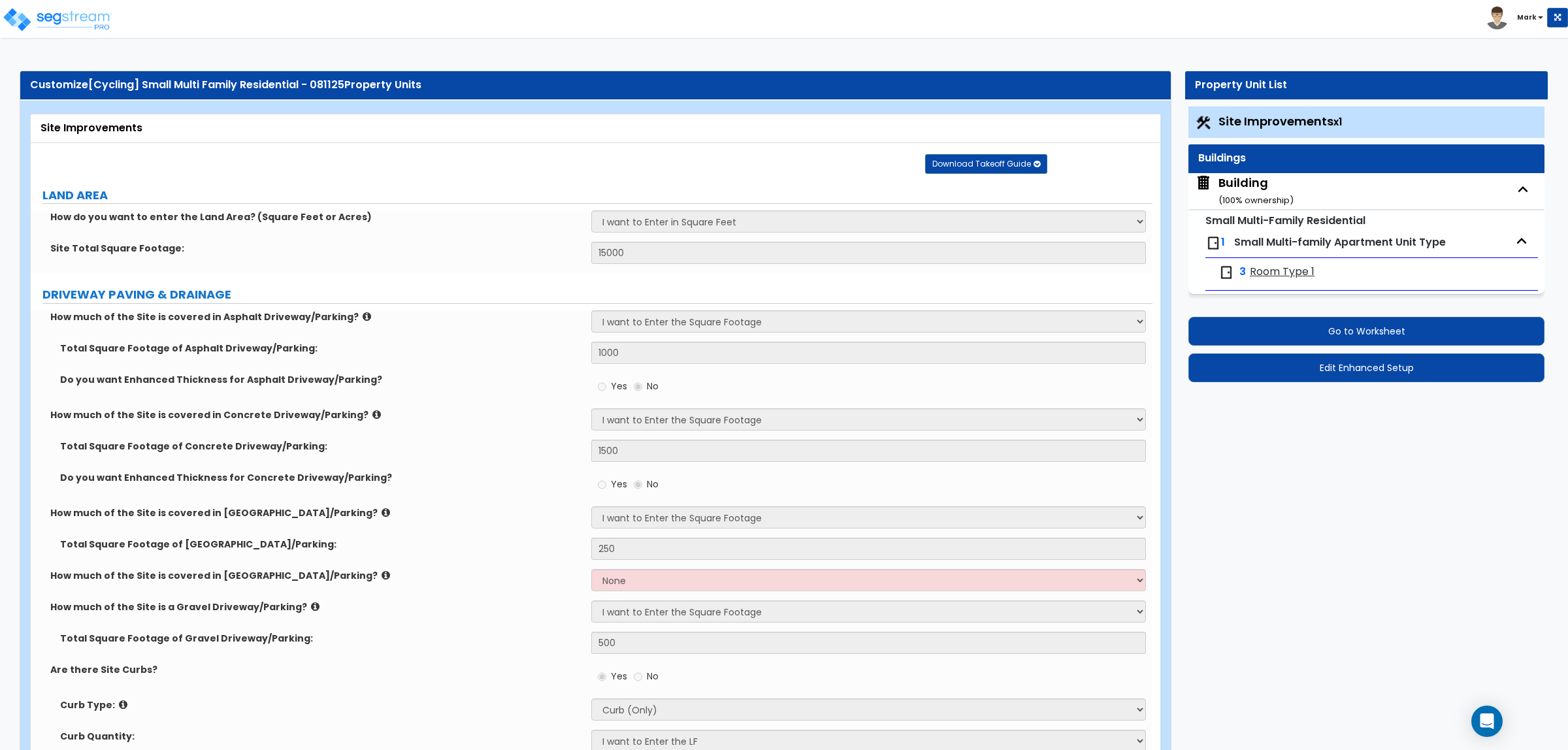
select select "4"
select select "1"
select select "3"
select select "4"
select select "1"
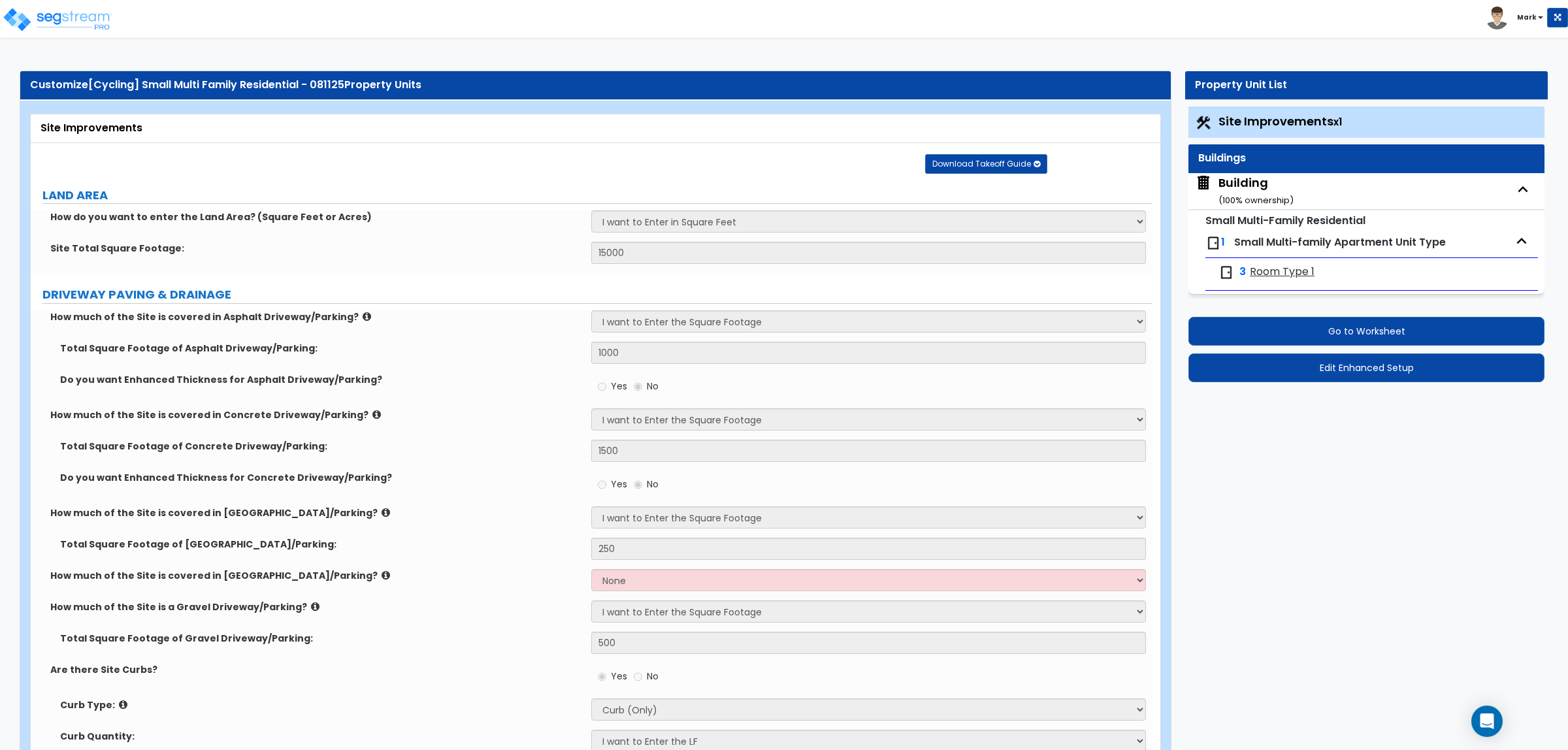
select select "1"
select select "2"
select select "1"
select select "2"
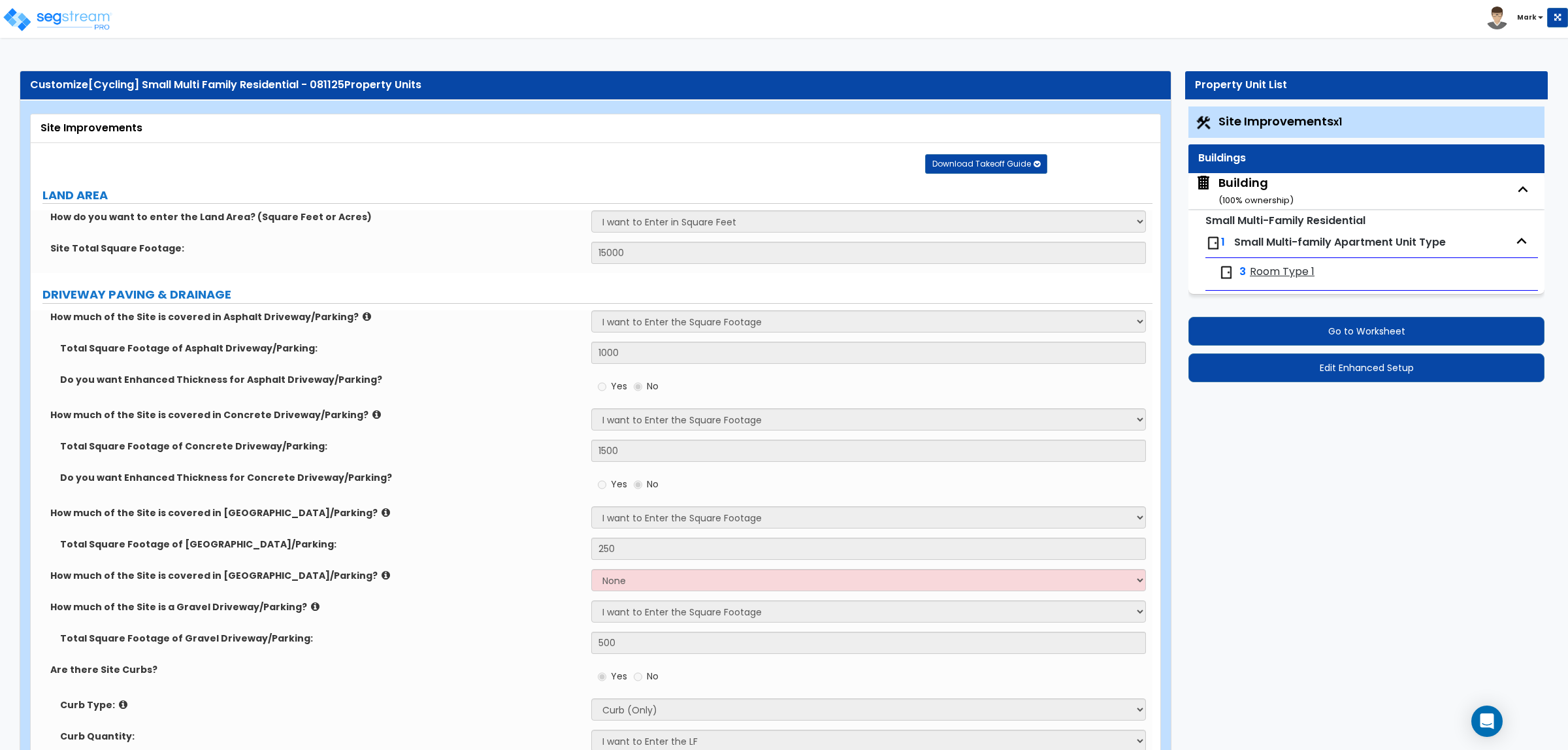
select select "2"
select select "6"
select select "8"
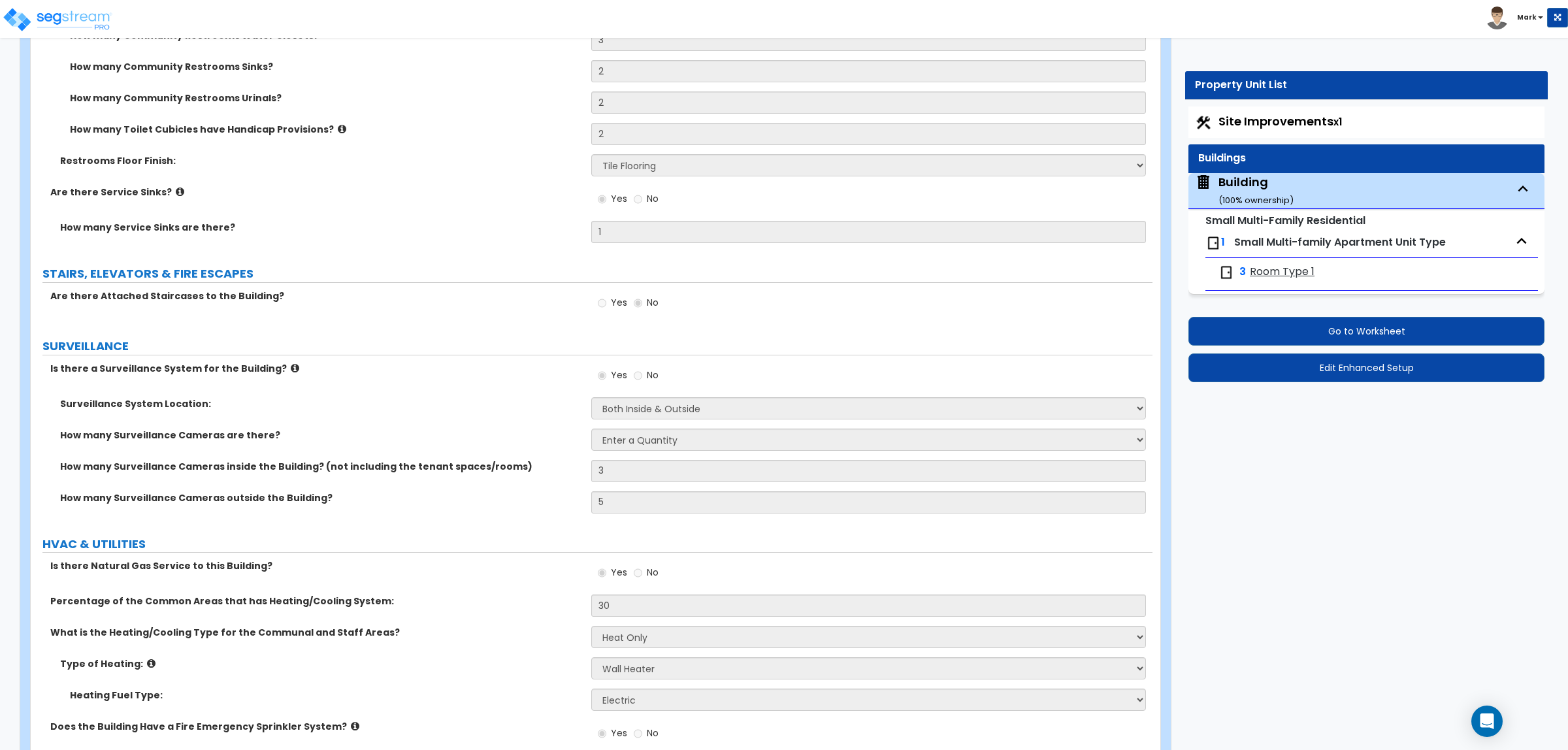
scroll to position [6337, 0]
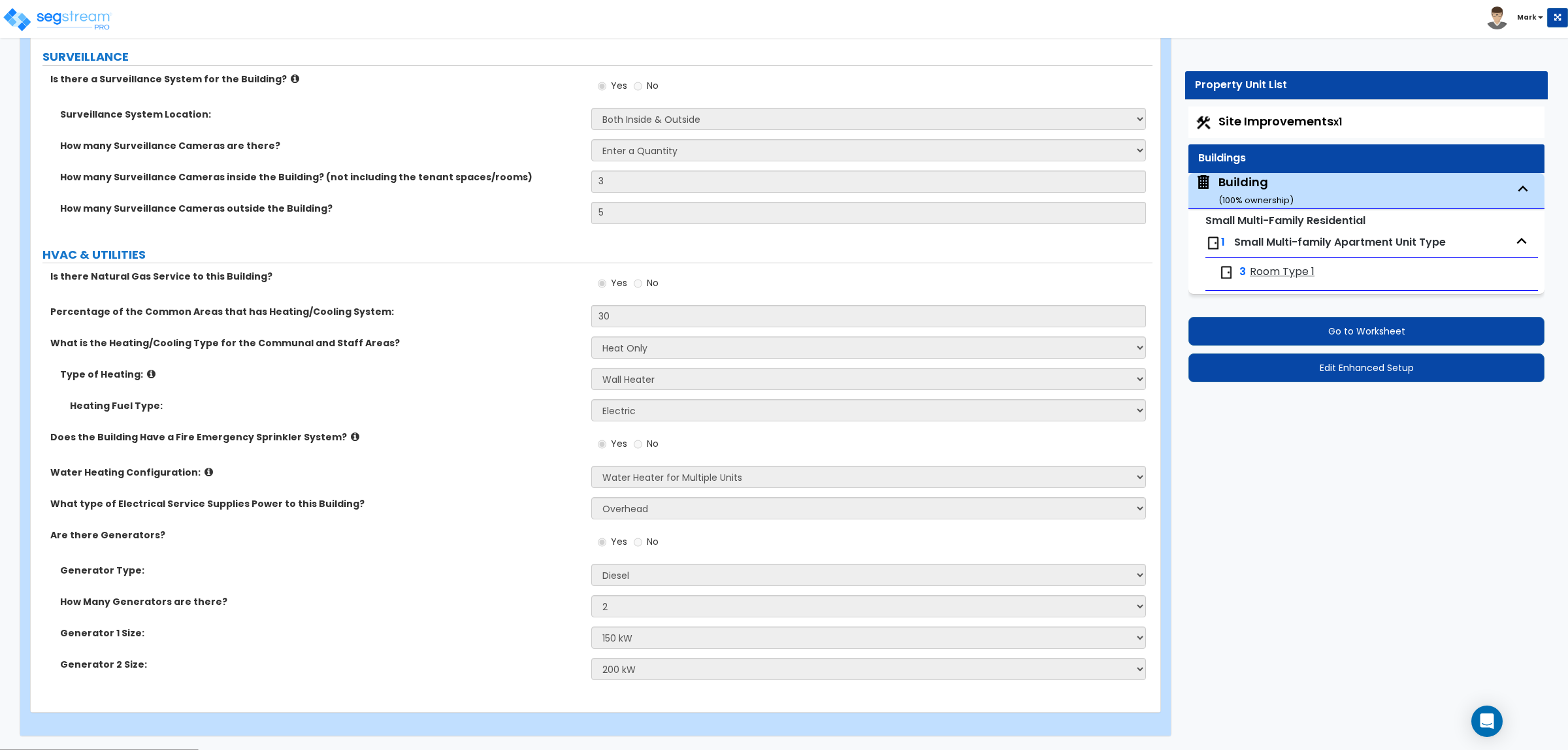
click at [1261, 269] on span "Room Type 1" at bounding box center [1282, 272] width 65 height 15
select select "1"
select select "5"
select select "2"
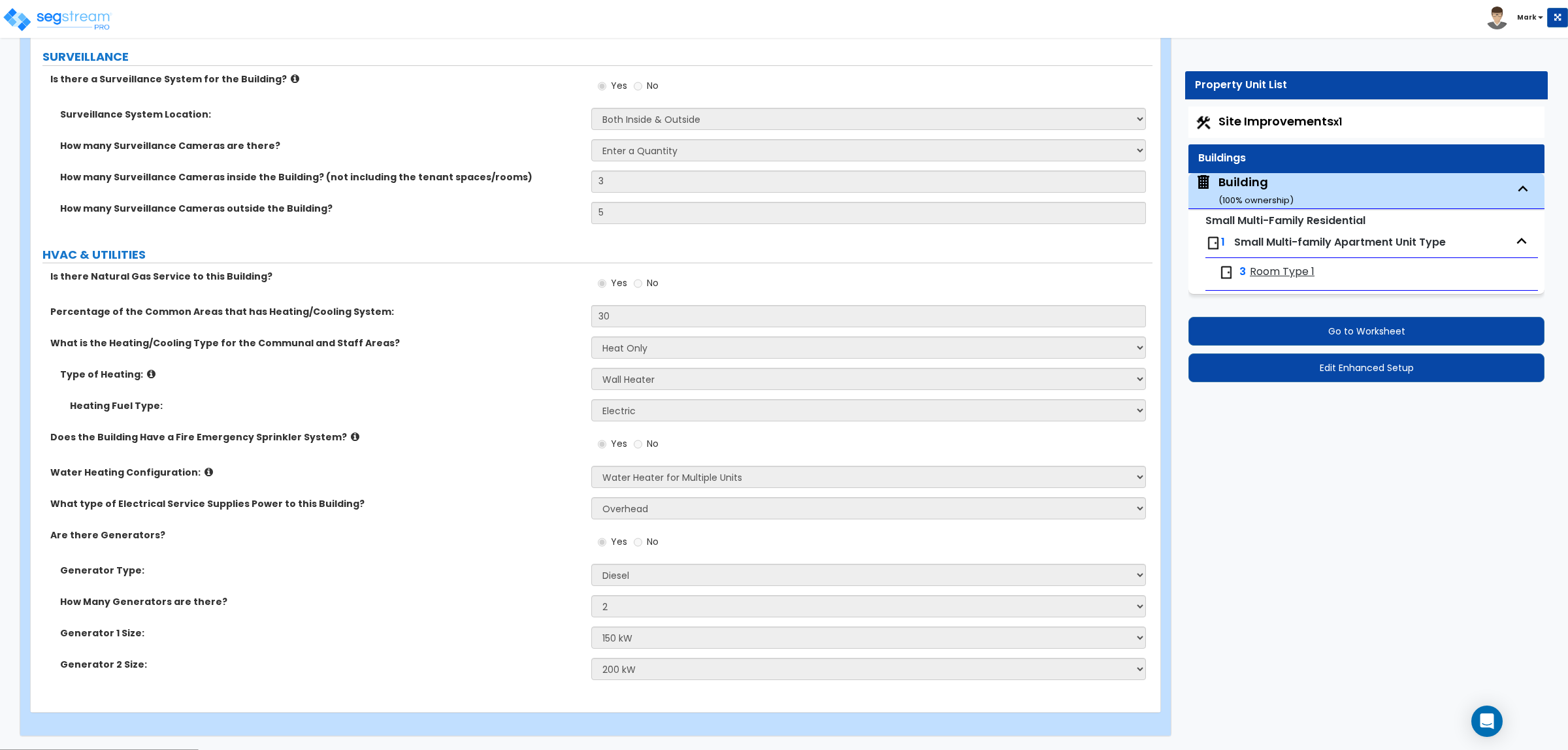
select select "2"
select select "1"
select select "3"
select select "4"
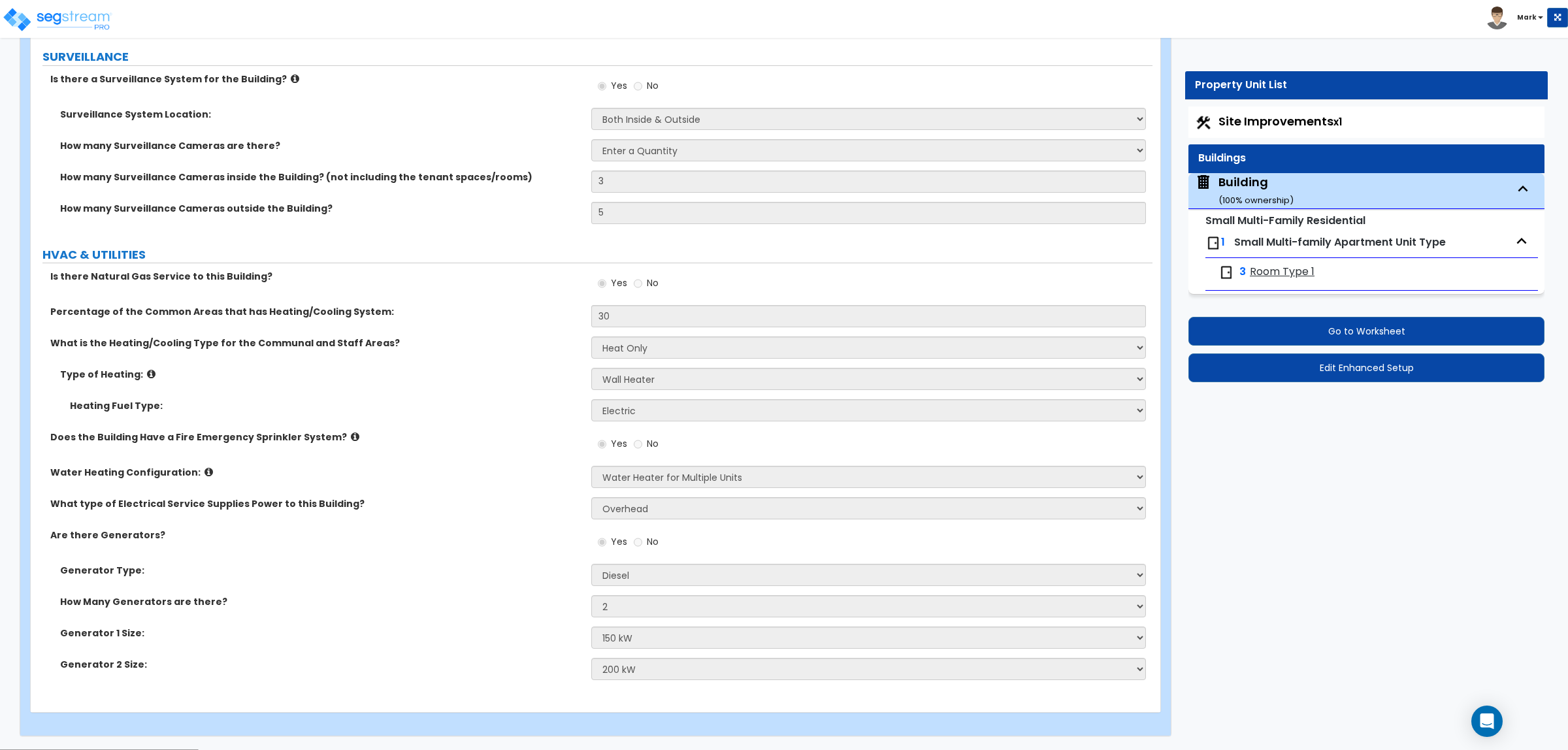
select select "1"
select select "2"
select select "3"
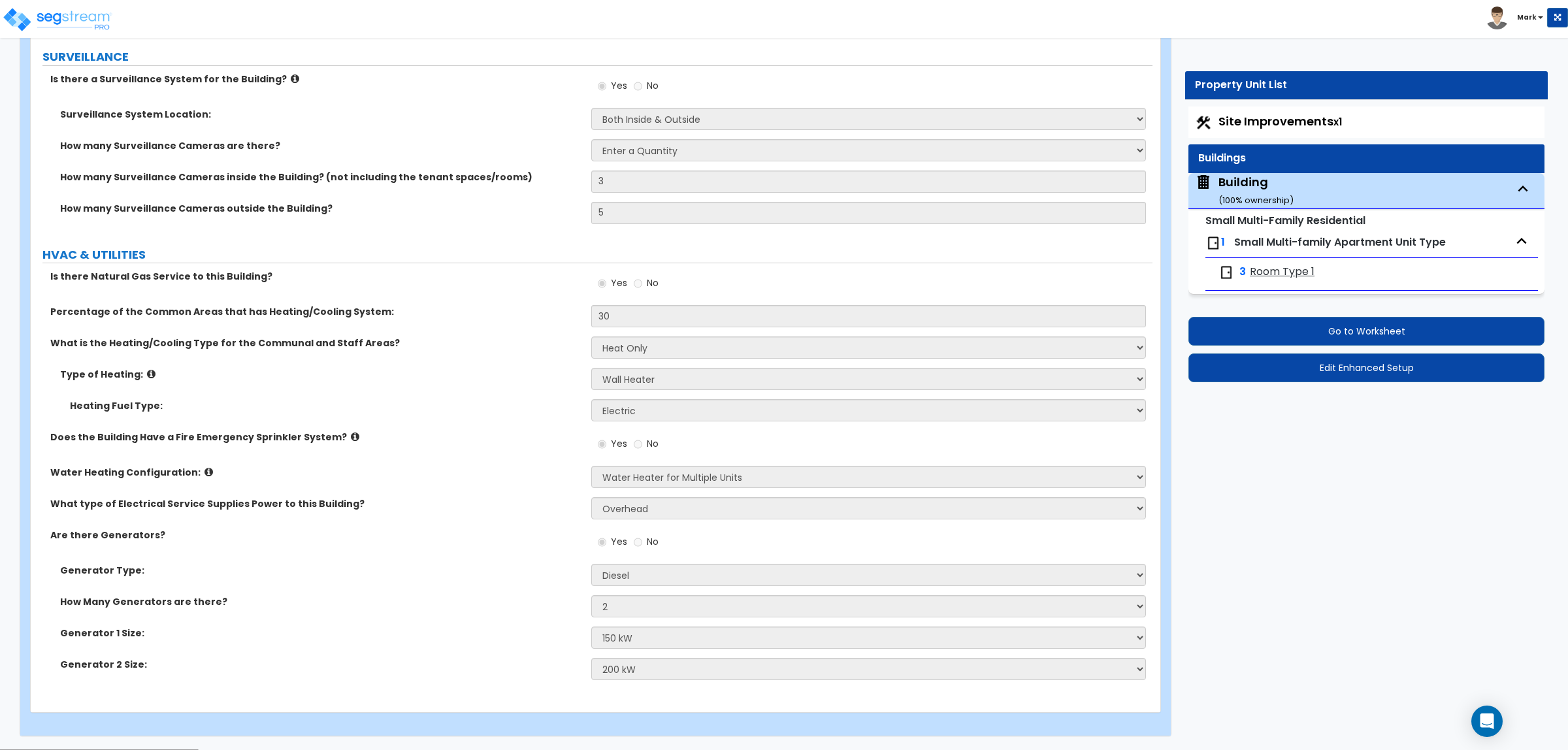
select select "2"
select select "5"
select select "2"
select select "3"
select select "4"
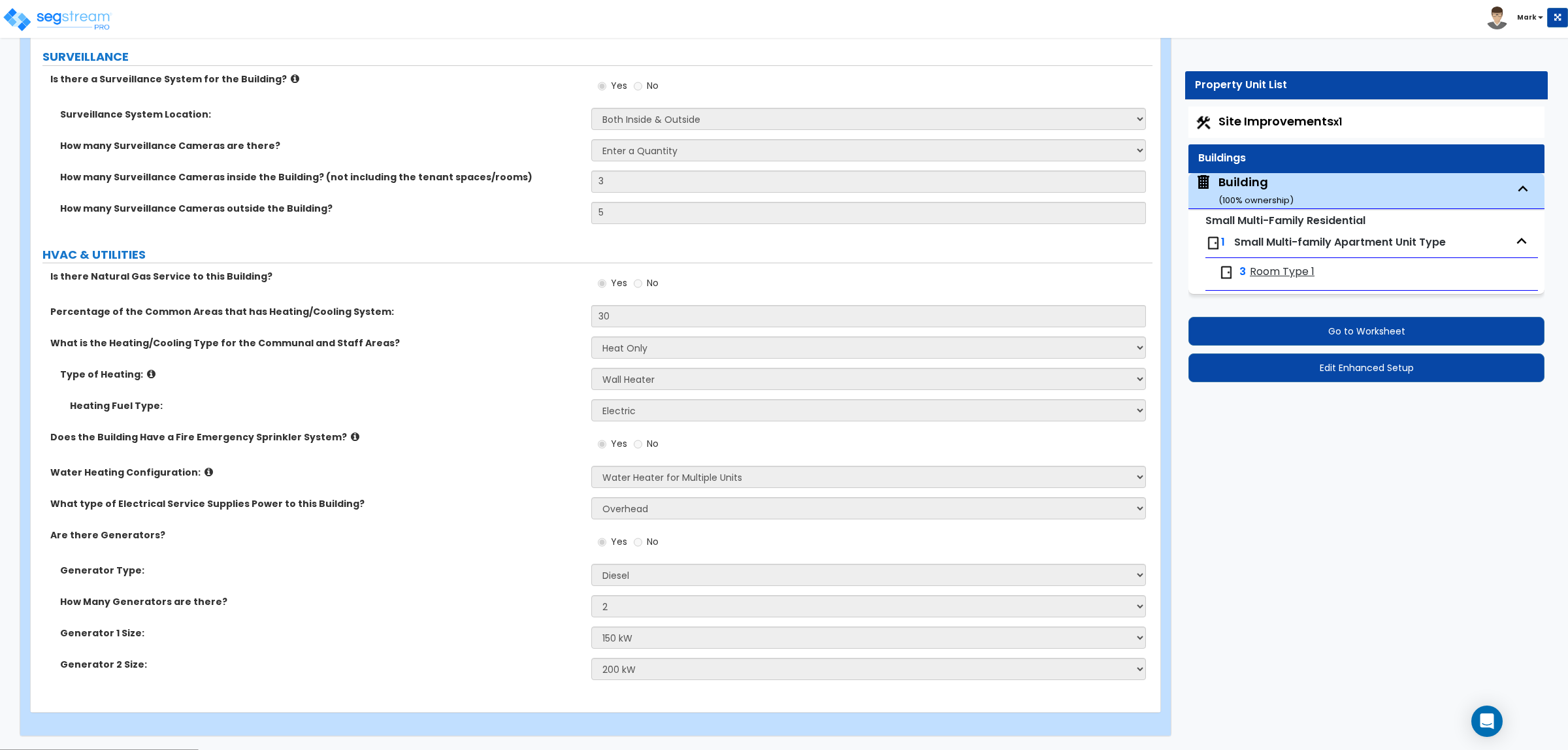
select select "4"
select select "1"
select select "2"
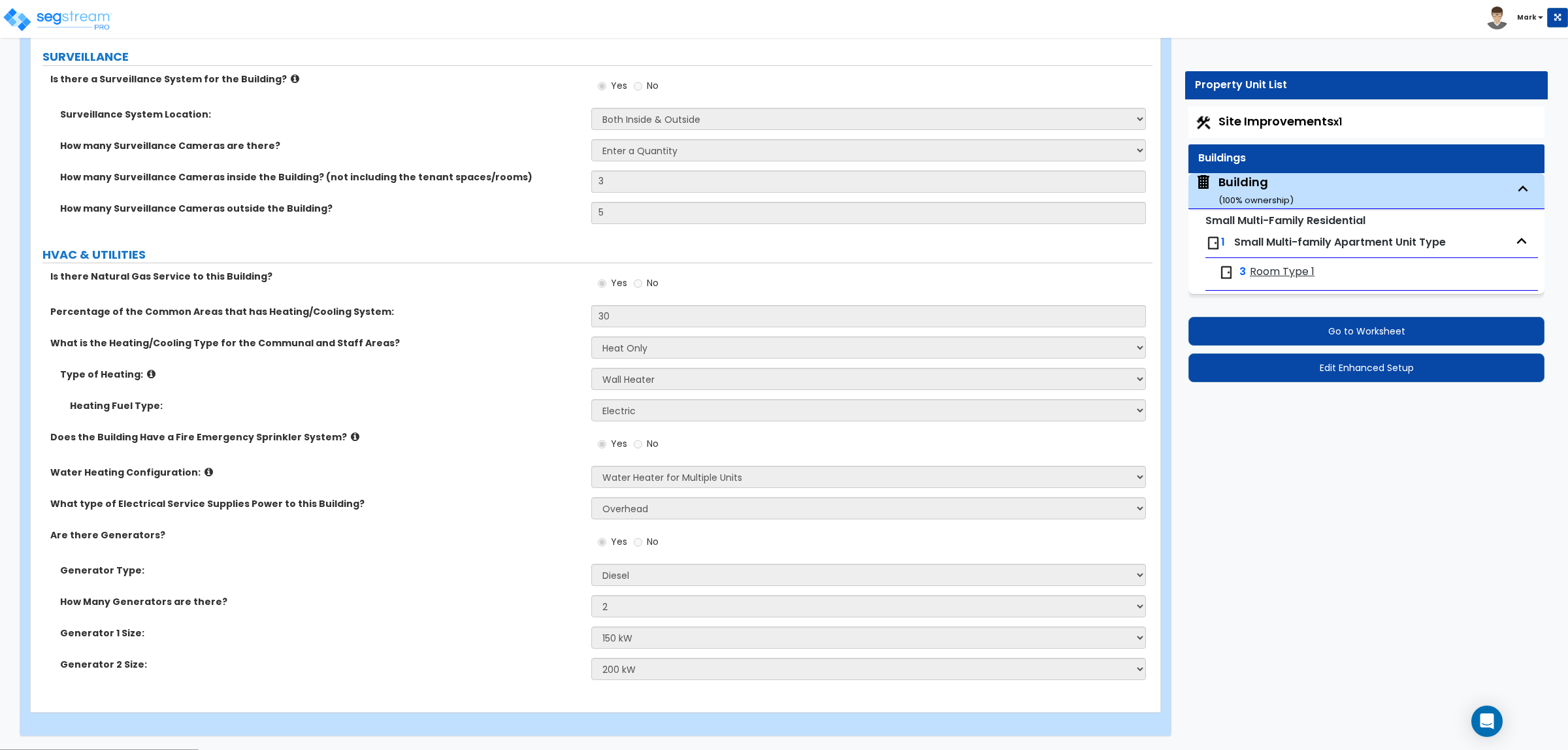
select select "2"
select select "4"
select select "2"
select select "1"
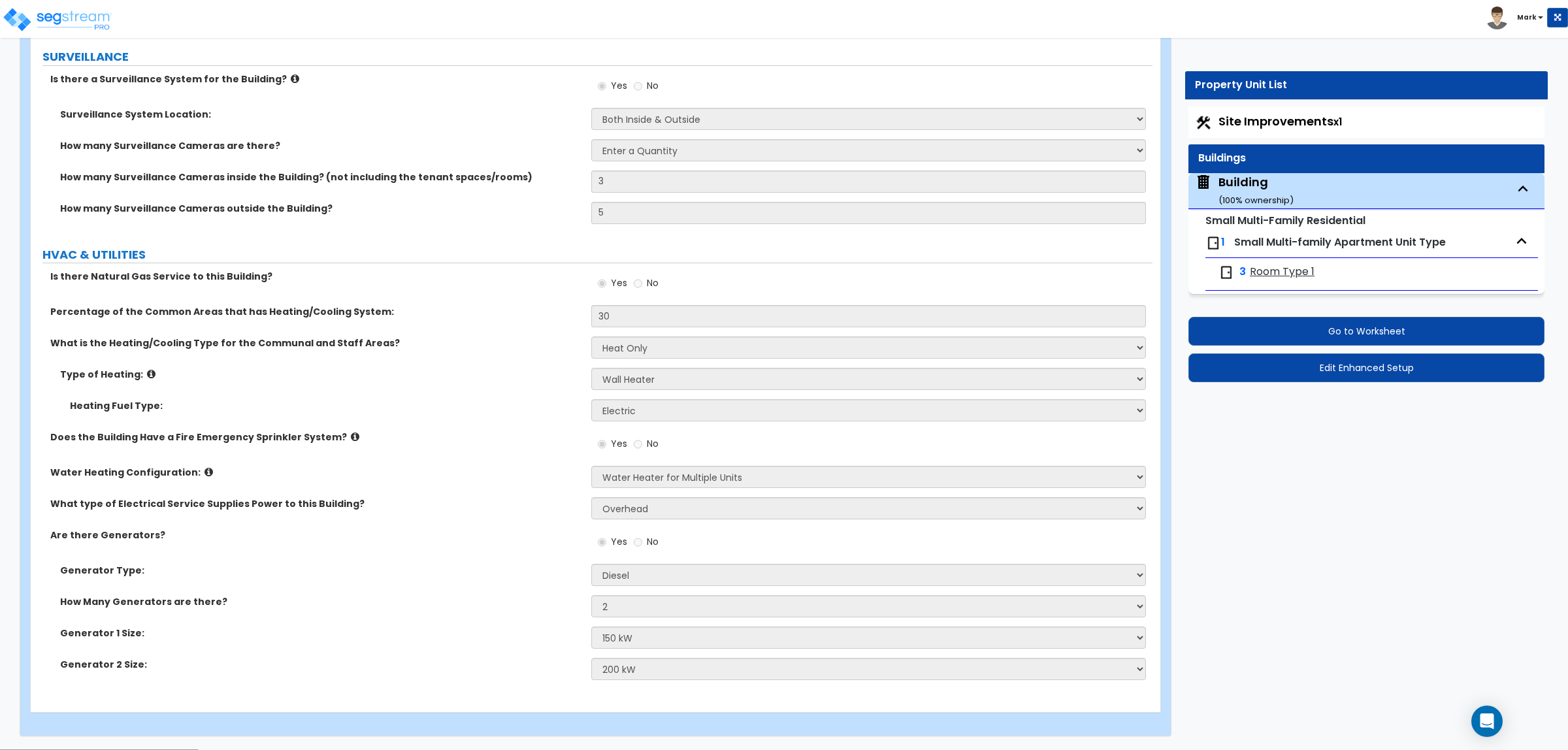
select select "1"
select select "4"
select select "5"
select select "2"
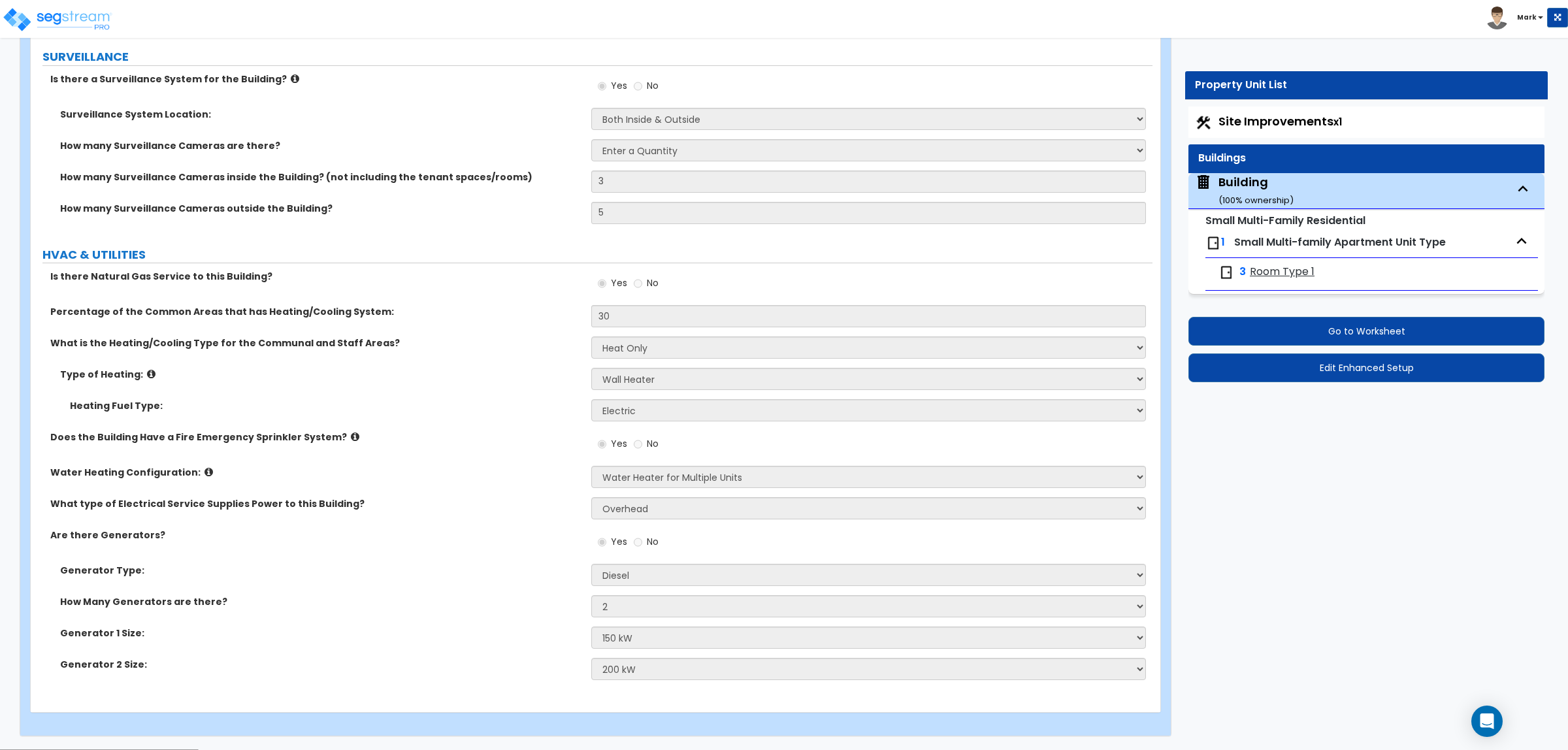
select select "4"
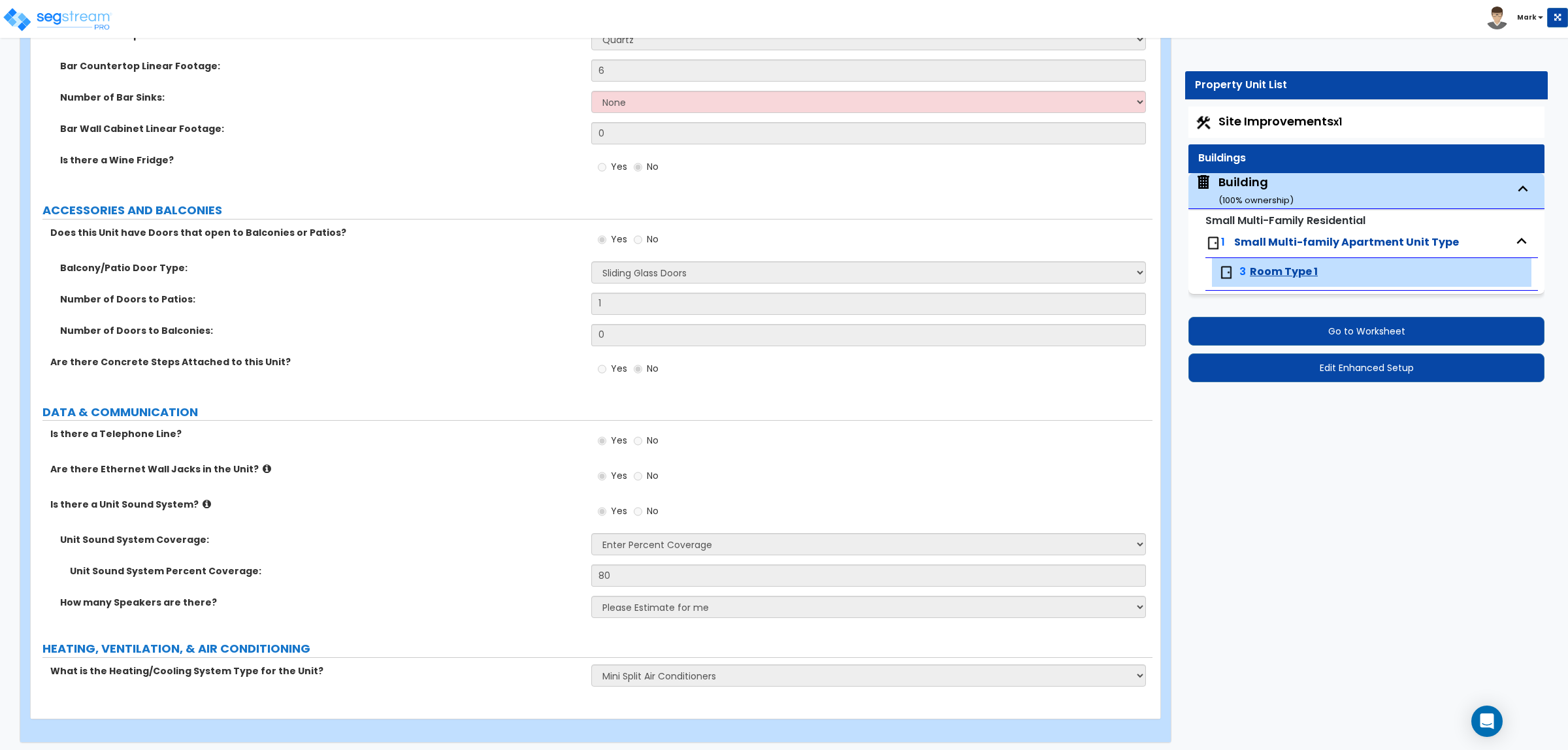
scroll to position [4066, 0]
